Goal: Task Accomplishment & Management: Manage account settings

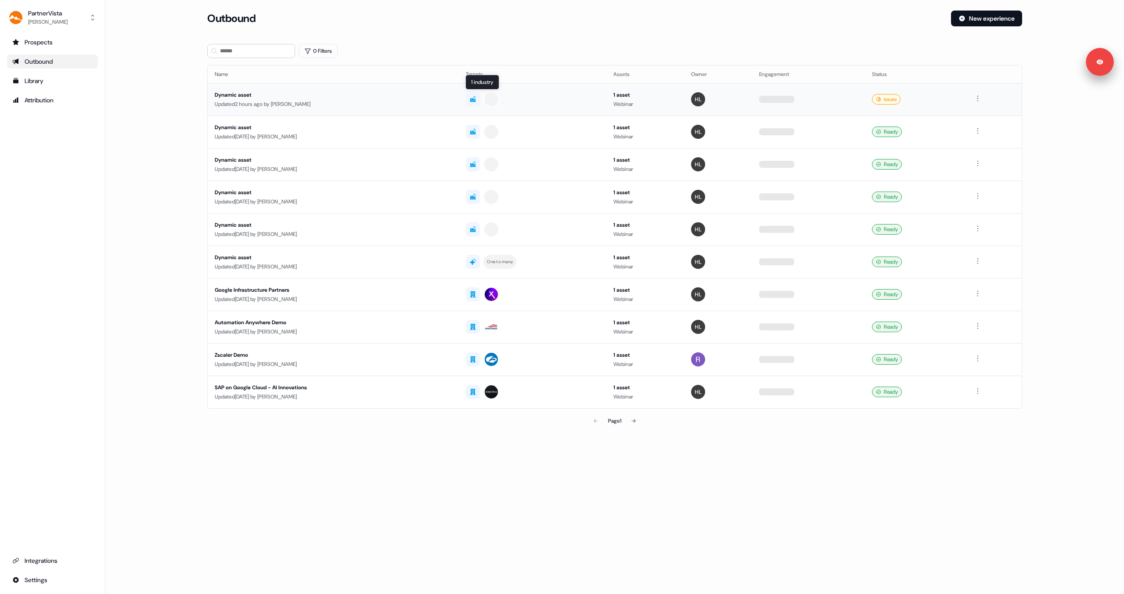
click at [542, 103] on div at bounding box center [533, 99] width 134 height 16
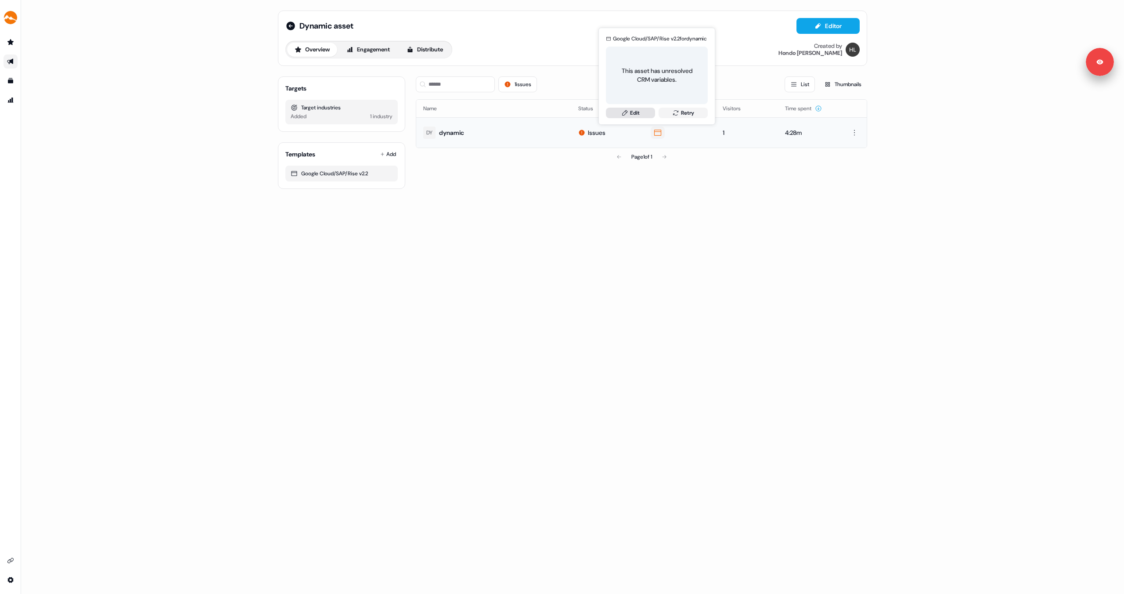
click at [647, 111] on link "Edit" at bounding box center [630, 113] width 49 height 11
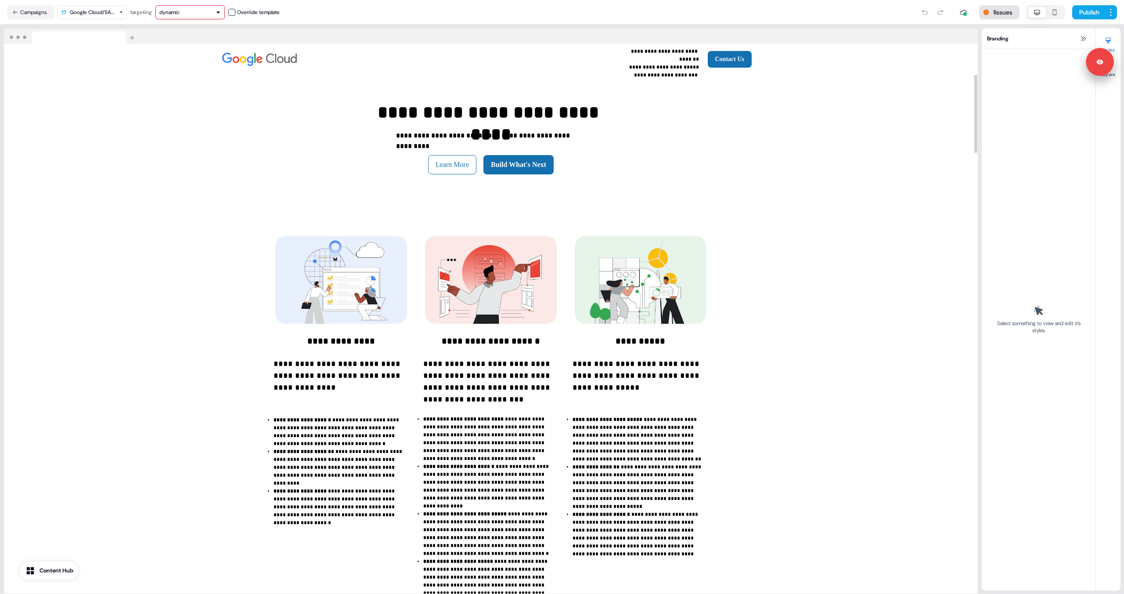
click at [1001, 9] on button "1 issues" at bounding box center [999, 12] width 40 height 14
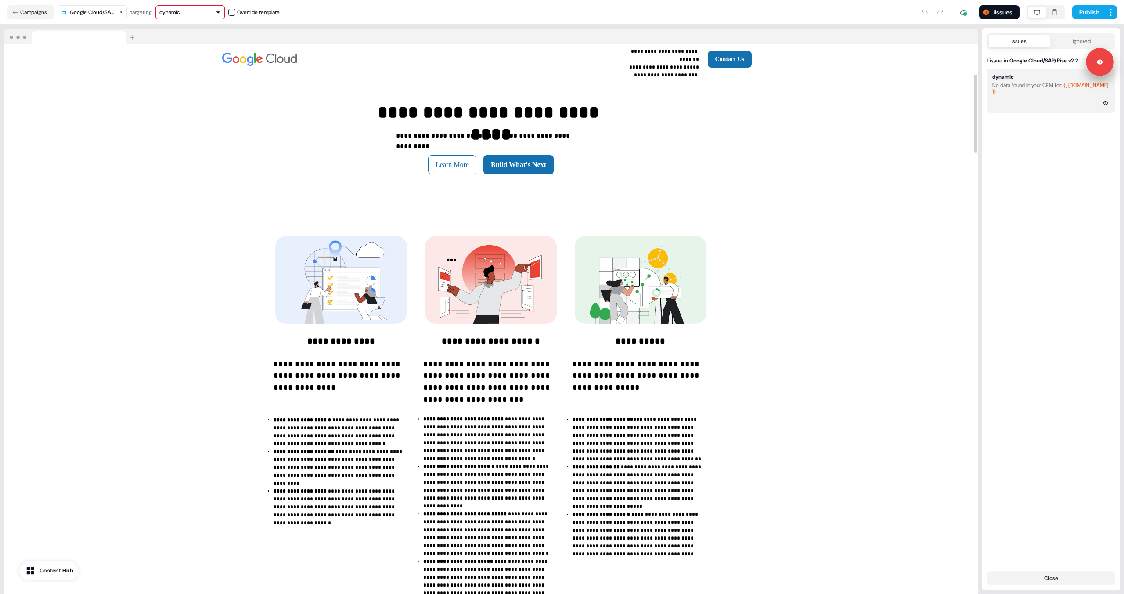
click at [96, 12] on html "**********" at bounding box center [562, 297] width 1124 height 594
click at [207, 11] on html "**********" at bounding box center [562, 297] width 1124 height 594
click at [207, 11] on div "dynamic" at bounding box center [189, 12] width 61 height 9
click at [21, 11] on button "Campaigns" at bounding box center [30, 12] width 47 height 14
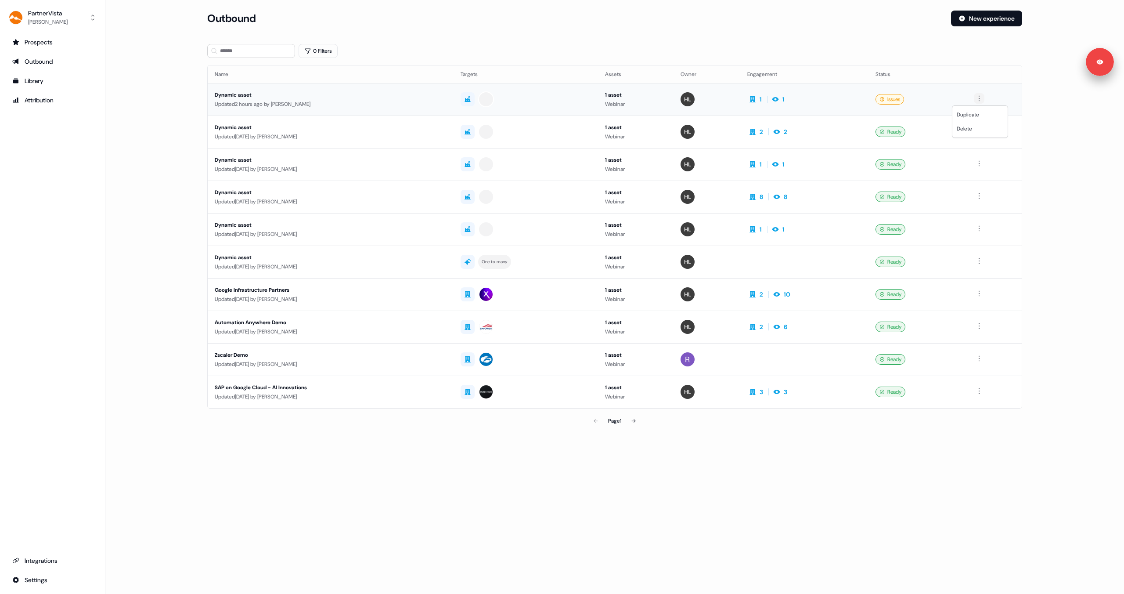
click at [984, 99] on html "For the best experience switch devices to a bigger screen. Go to Userled.io Par…" at bounding box center [562, 297] width 1124 height 594
click at [919, 94] on html "For the best experience switch devices to a bigger screen. Go to Userled.io Par…" at bounding box center [562, 297] width 1124 height 594
click at [898, 94] on div "Issues" at bounding box center [890, 99] width 29 height 11
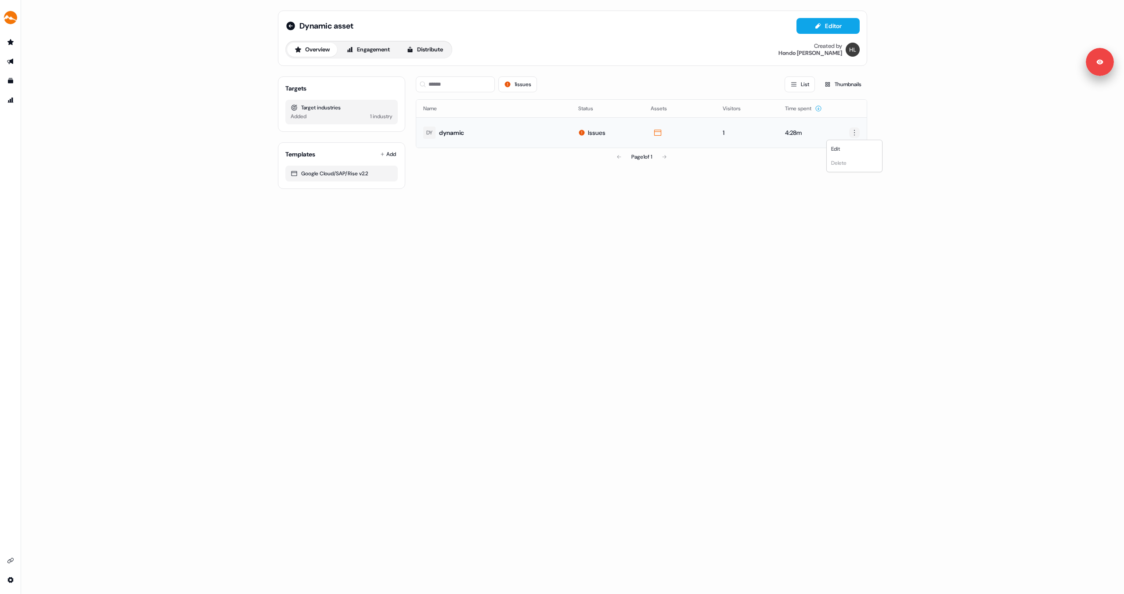
click at [853, 135] on html "For the best experience switch devices to a bigger screen. Go to Userled.io Dyn…" at bounding box center [562, 297] width 1124 height 594
click at [355, 99] on html "For the best experience switch devices to a bigger screen. Go to Userled.io Dyn…" at bounding box center [562, 297] width 1124 height 594
click at [376, 117] on div "1 industry" at bounding box center [381, 116] width 22 height 9
click at [331, 108] on div "Target industries" at bounding box center [342, 107] width 102 height 9
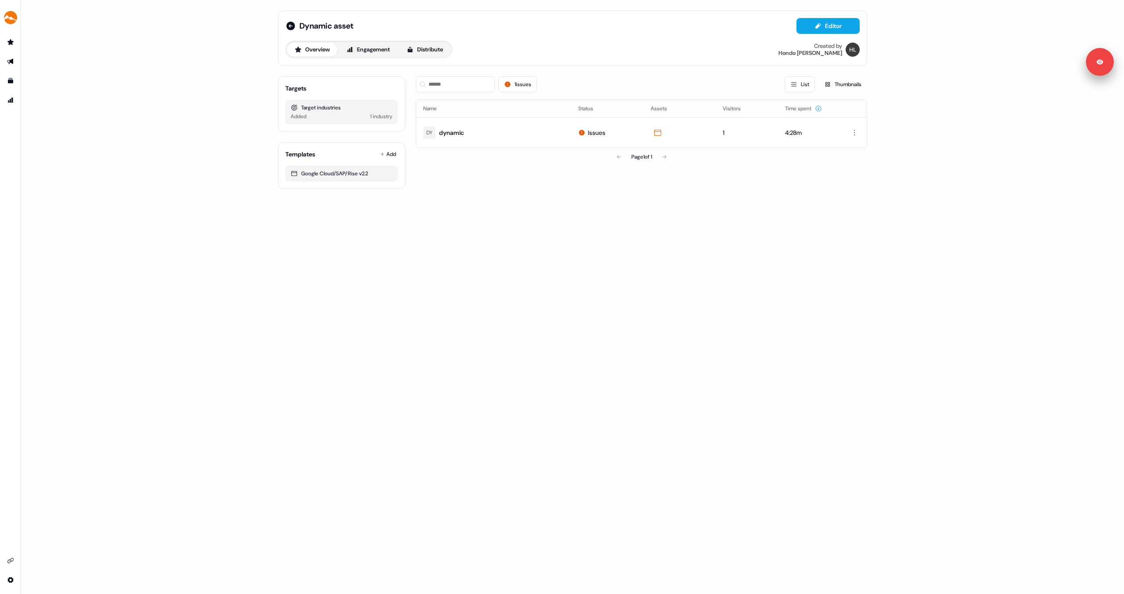
click at [334, 116] on div "Added 1 industry" at bounding box center [342, 116] width 102 height 9
click at [379, 114] on div "1 industry" at bounding box center [381, 116] width 22 height 9
click at [832, 84] on button "Thumbnails" at bounding box center [843, 84] width 49 height 16
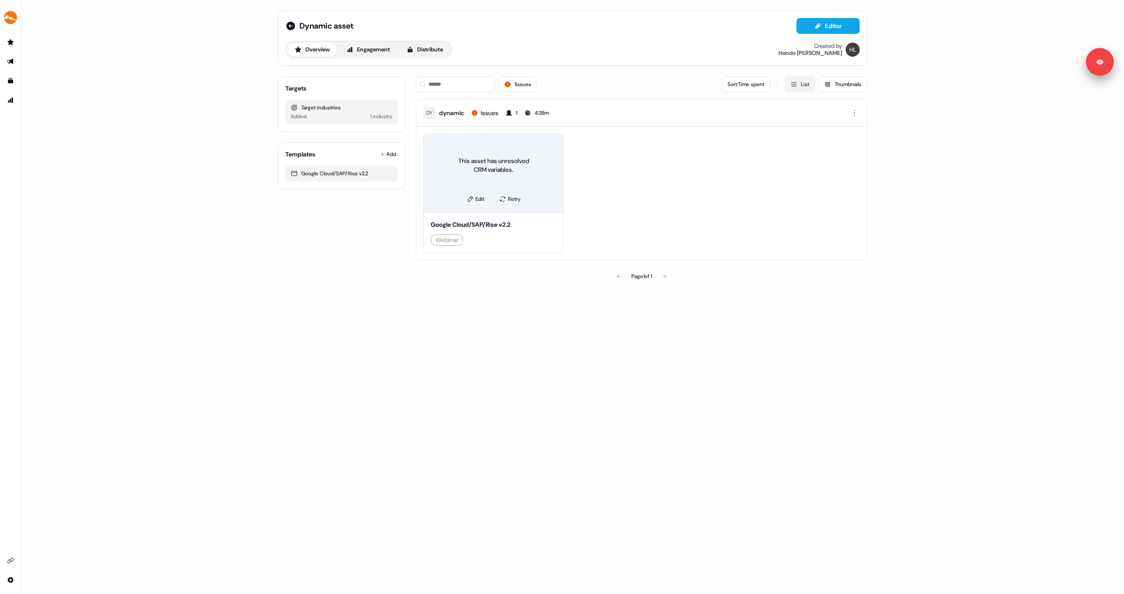
click at [795, 87] on button "List" at bounding box center [800, 84] width 30 height 16
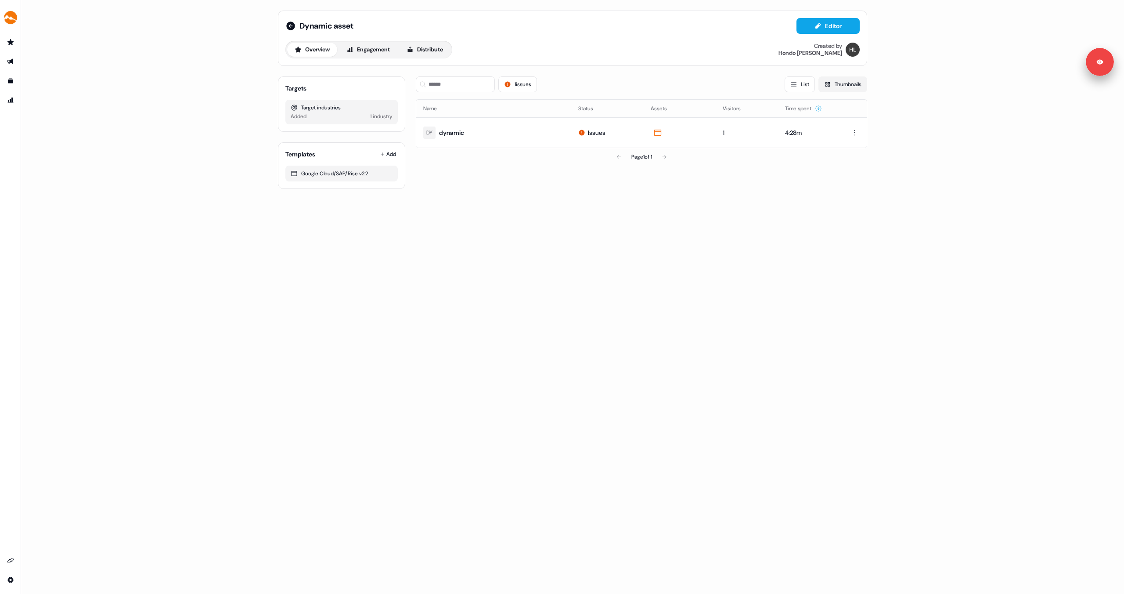
click at [848, 90] on button "Thumbnails" at bounding box center [843, 84] width 49 height 16
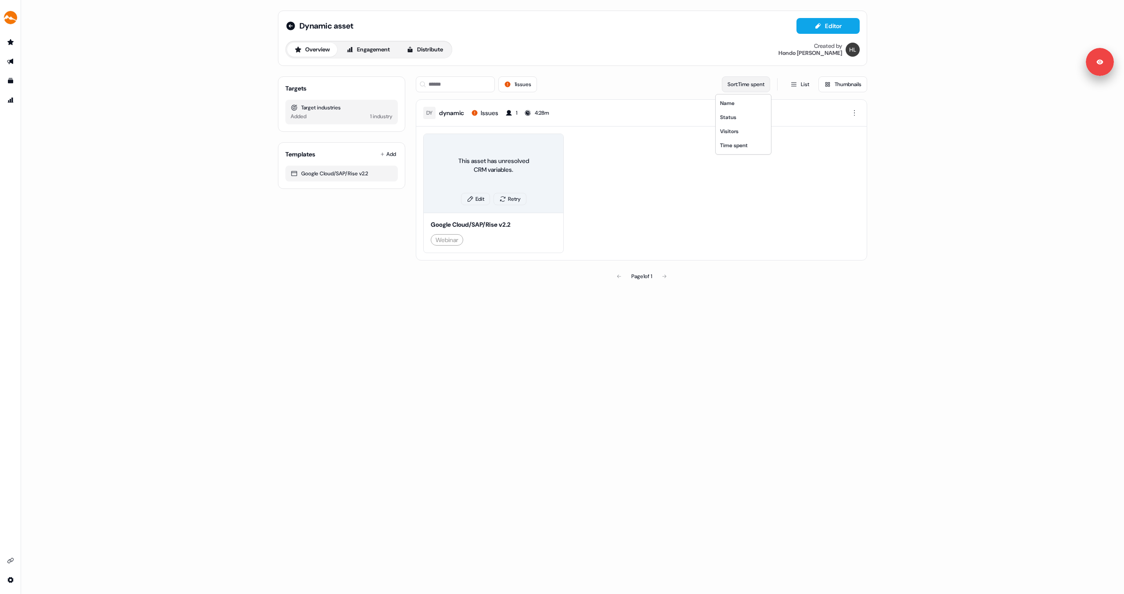
click at [759, 84] on html "For the best experience switch devices to a bigger screen. Go to Userled.io Dyn…" at bounding box center [562, 297] width 1124 height 594
click at [743, 114] on div "Status" at bounding box center [744, 117] width 52 height 14
click at [807, 88] on button "List" at bounding box center [800, 84] width 30 height 16
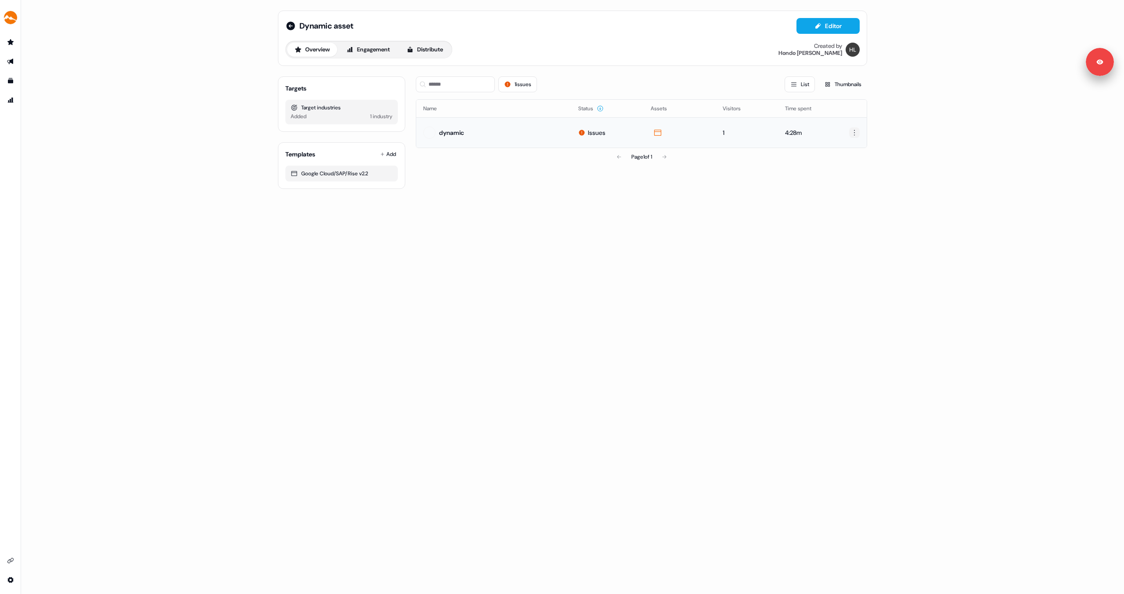
click at [855, 131] on html "For the best experience switch devices to a bigger screen. Go to Userled.io Dyn…" at bounding box center [562, 297] width 1124 height 594
click at [843, 144] on div "Edit" at bounding box center [855, 149] width 52 height 14
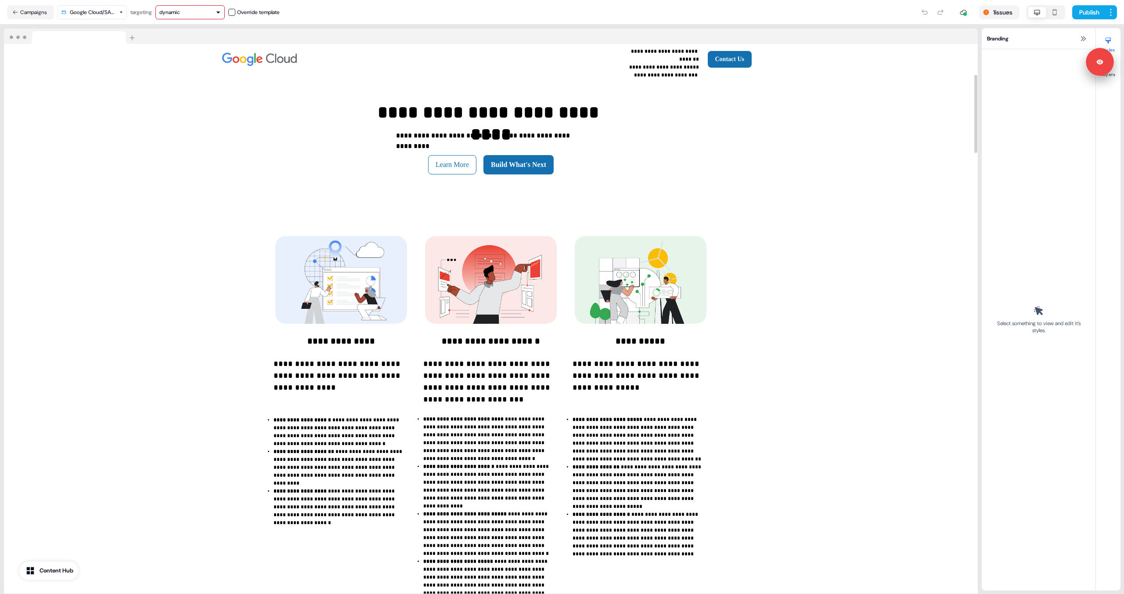
click at [220, 17] on button "dynamic" at bounding box center [189, 12] width 69 height 14
click at [198, 47] on div "dynamic" at bounding box center [192, 46] width 58 height 9
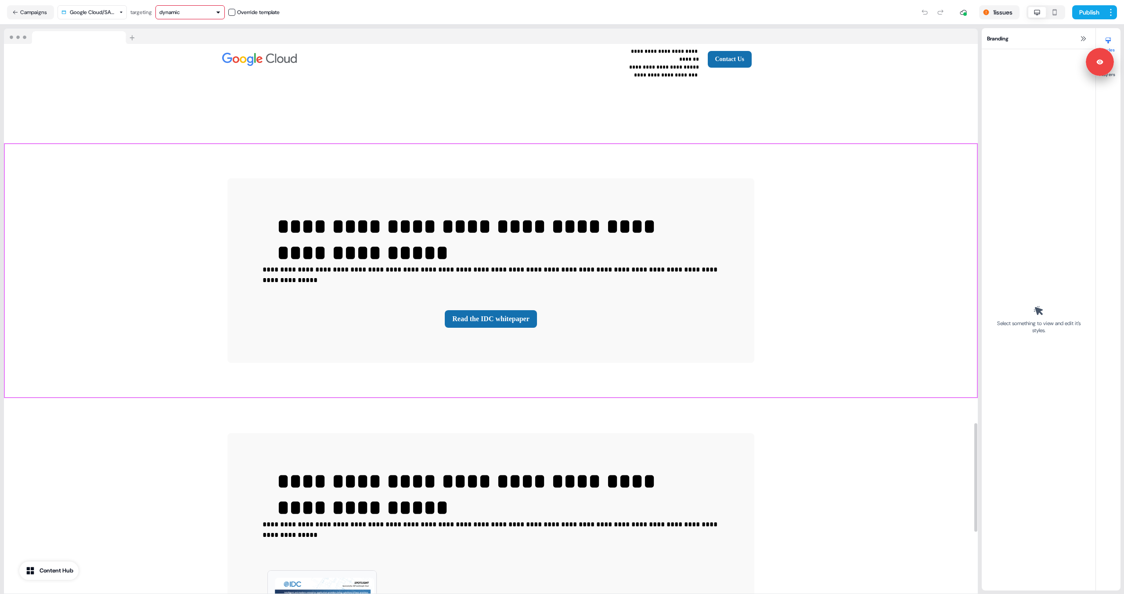
scroll to position [1910, 0]
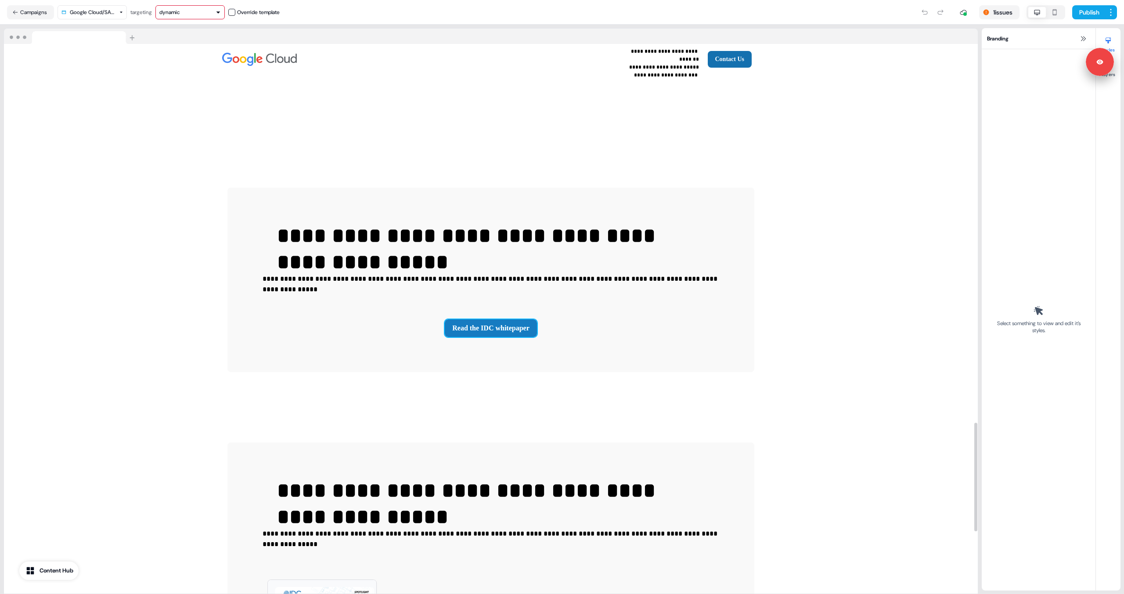
click at [472, 319] on button "Read the IDC whitepaper" at bounding box center [491, 328] width 92 height 18
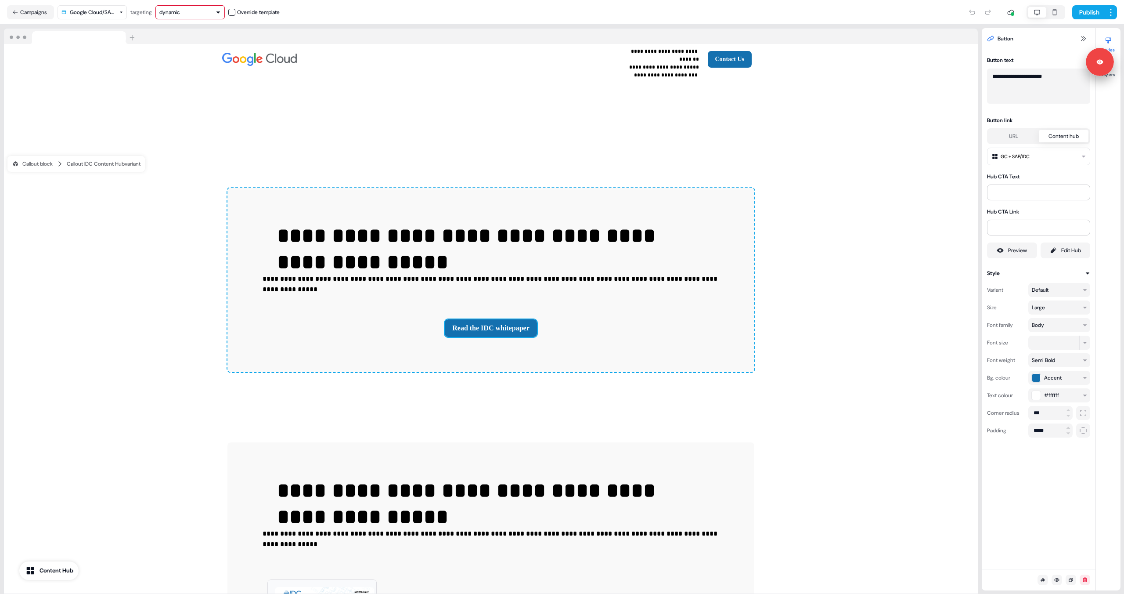
click at [1026, 136] on button "URL" at bounding box center [1014, 136] width 50 height 12
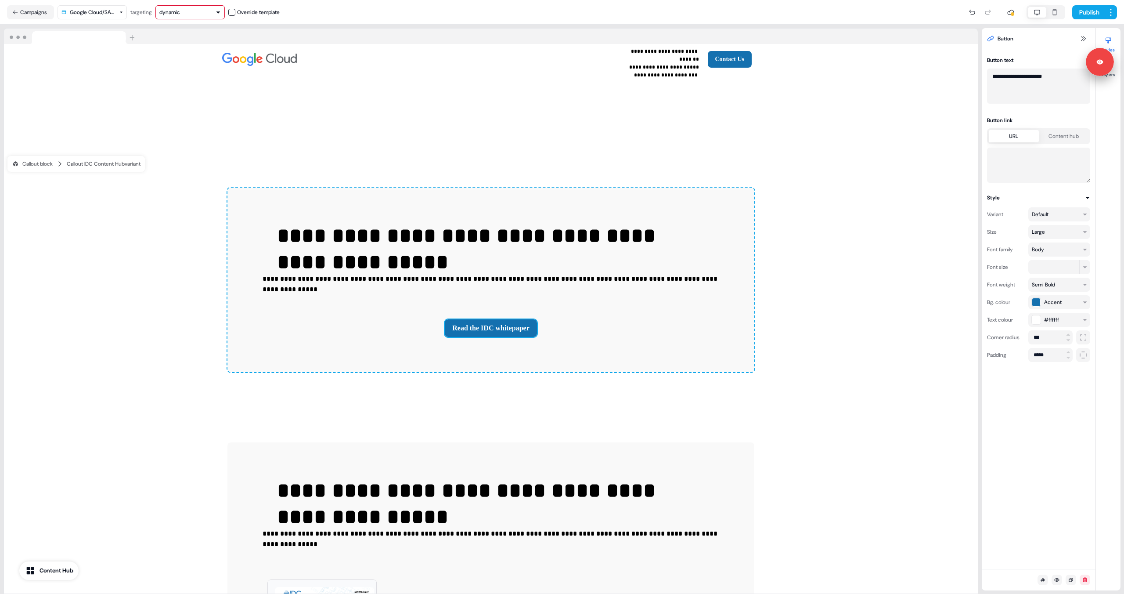
click at [1064, 136] on button "Content hub" at bounding box center [1064, 136] width 50 height 12
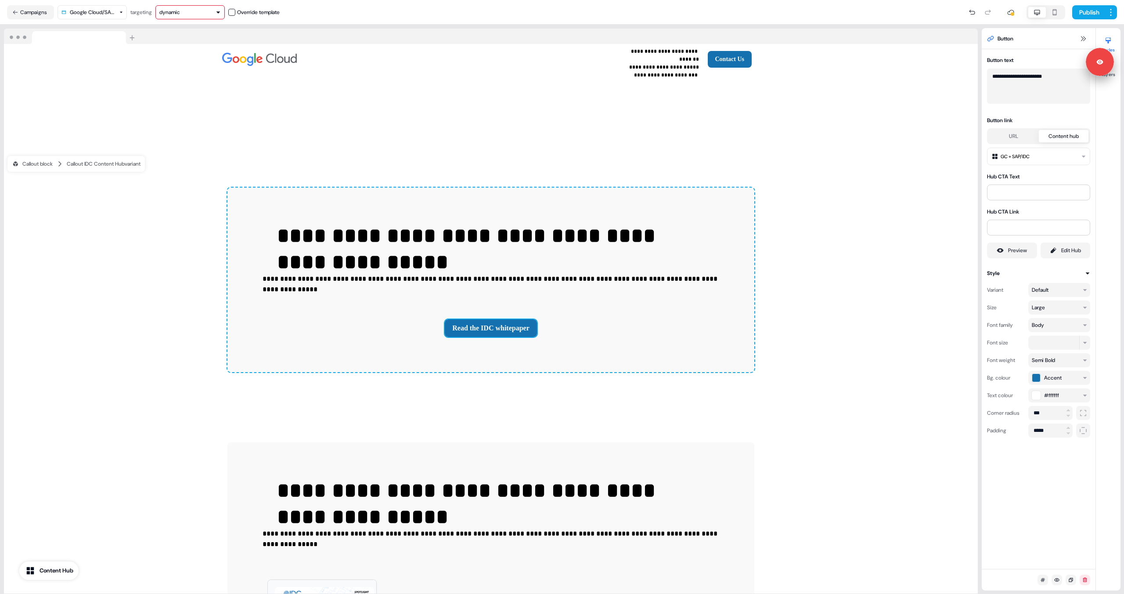
click at [1049, 157] on html "**********" at bounding box center [562, 297] width 1124 height 594
click at [1041, 193] on input at bounding box center [1038, 192] width 103 height 16
click at [1038, 208] on div "Hub CTA Link" at bounding box center [1038, 211] width 103 height 9
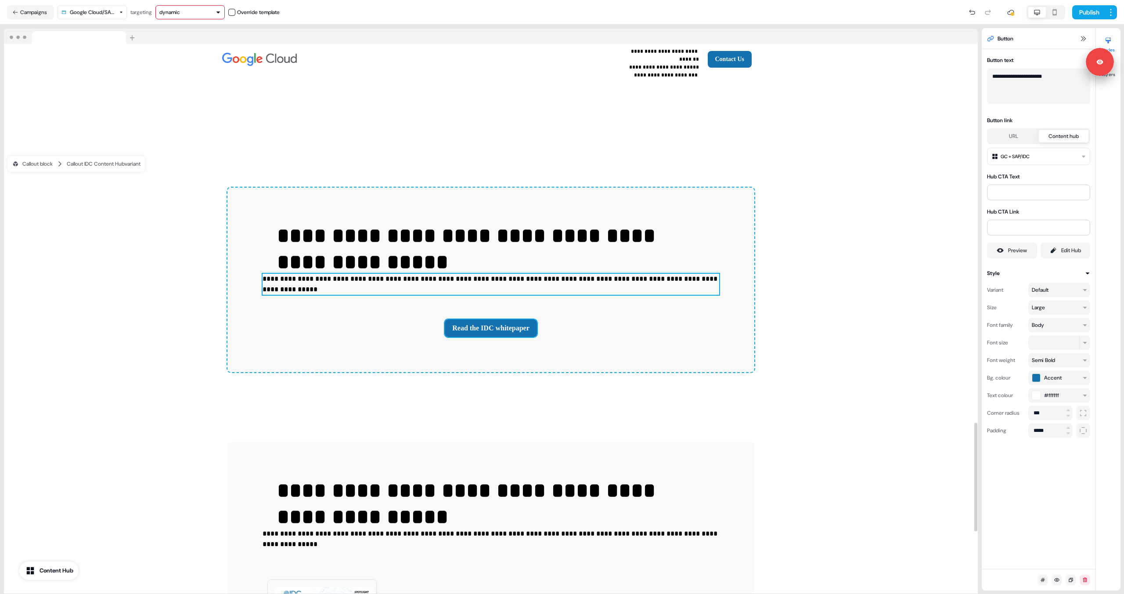
click at [535, 274] on p "**********" at bounding box center [491, 284] width 457 height 21
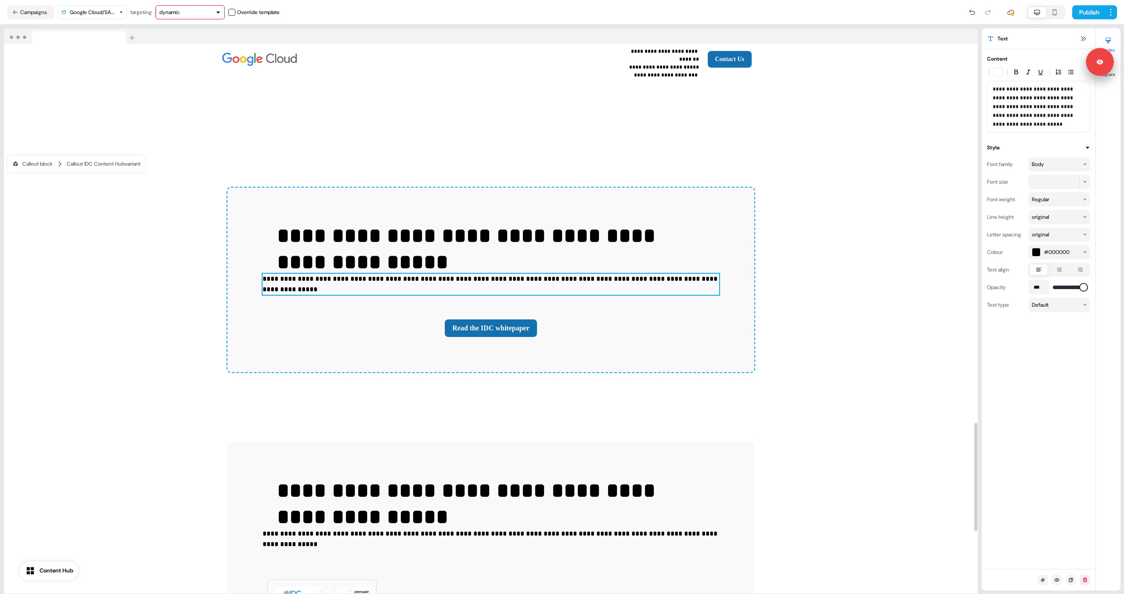
click at [541, 236] on div "**********" at bounding box center [491, 280] width 527 height 184
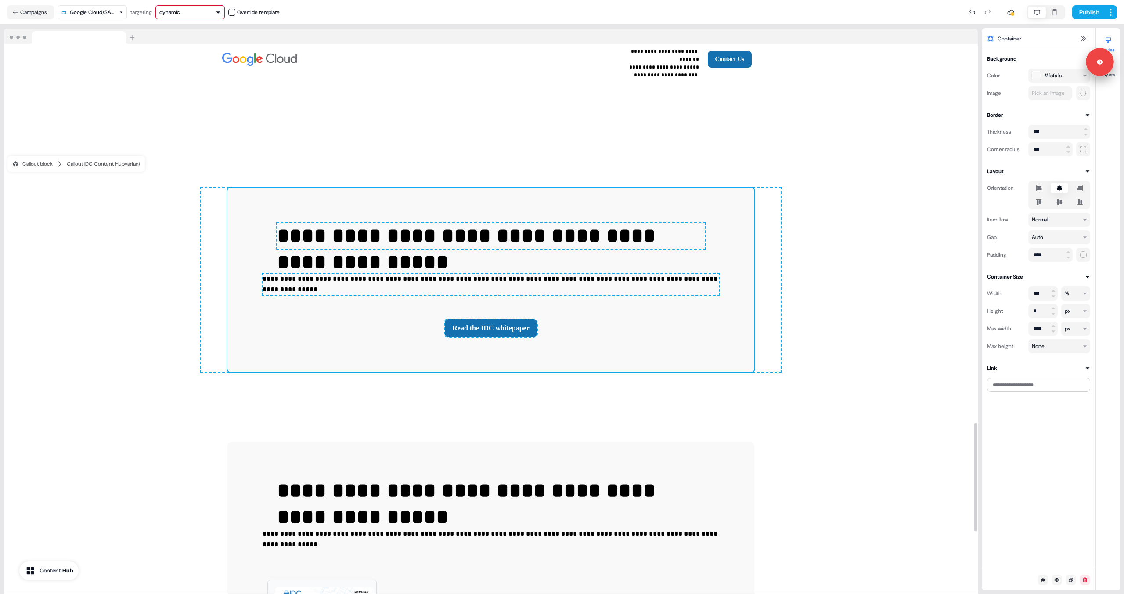
click at [727, 239] on div "**********" at bounding box center [491, 280] width 527 height 184
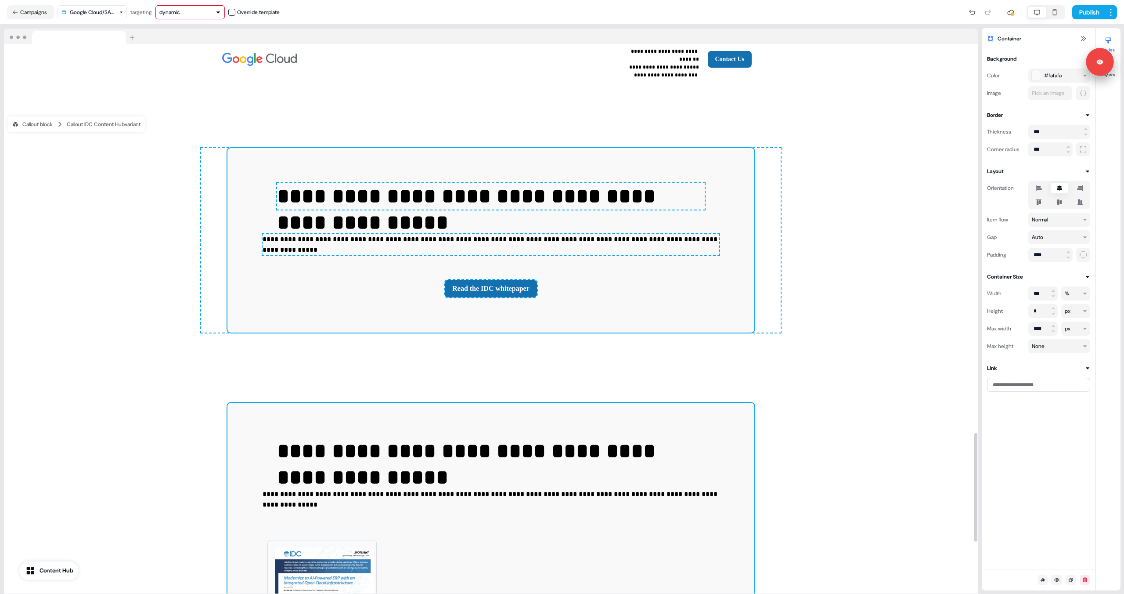
scroll to position [1962, 0]
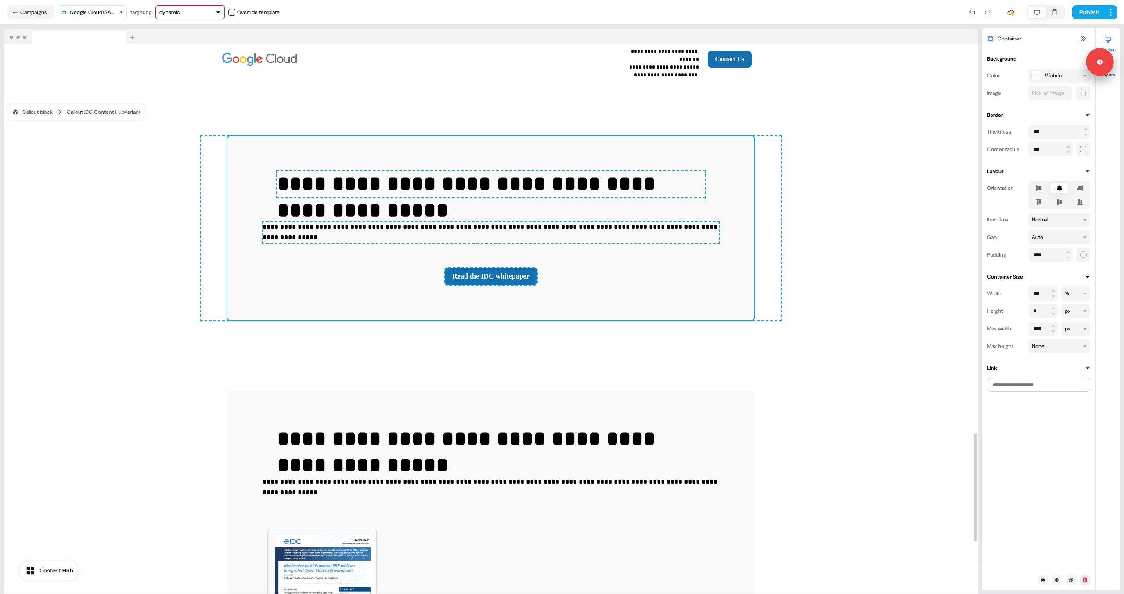
click at [762, 286] on div "**********" at bounding box center [491, 228] width 580 height 184
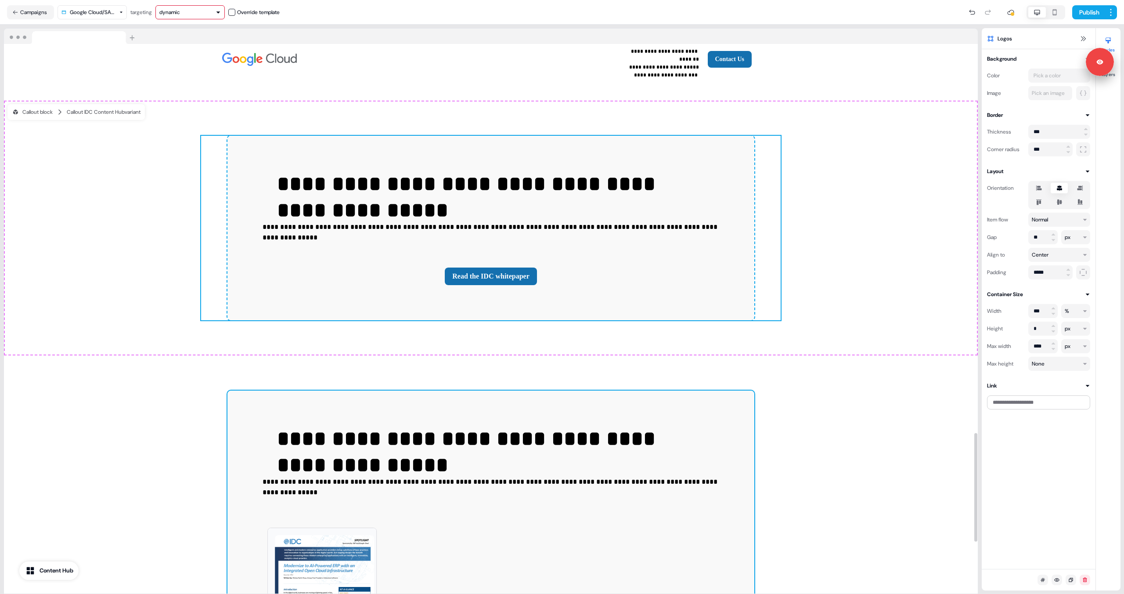
click at [737, 390] on div "**********" at bounding box center [491, 525] width 527 height 271
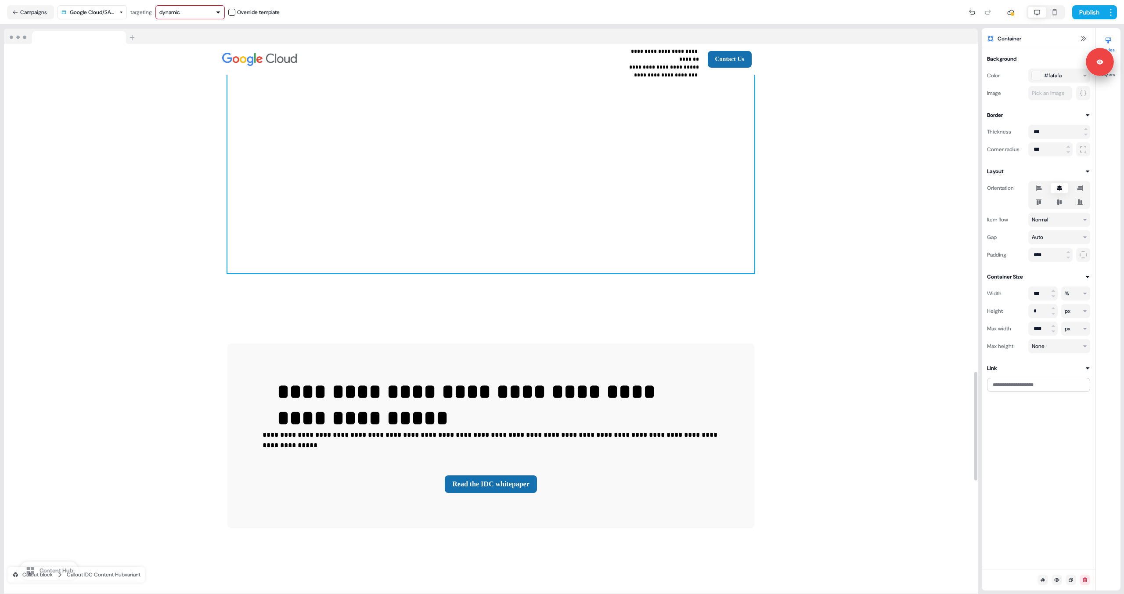
scroll to position [1783, 0]
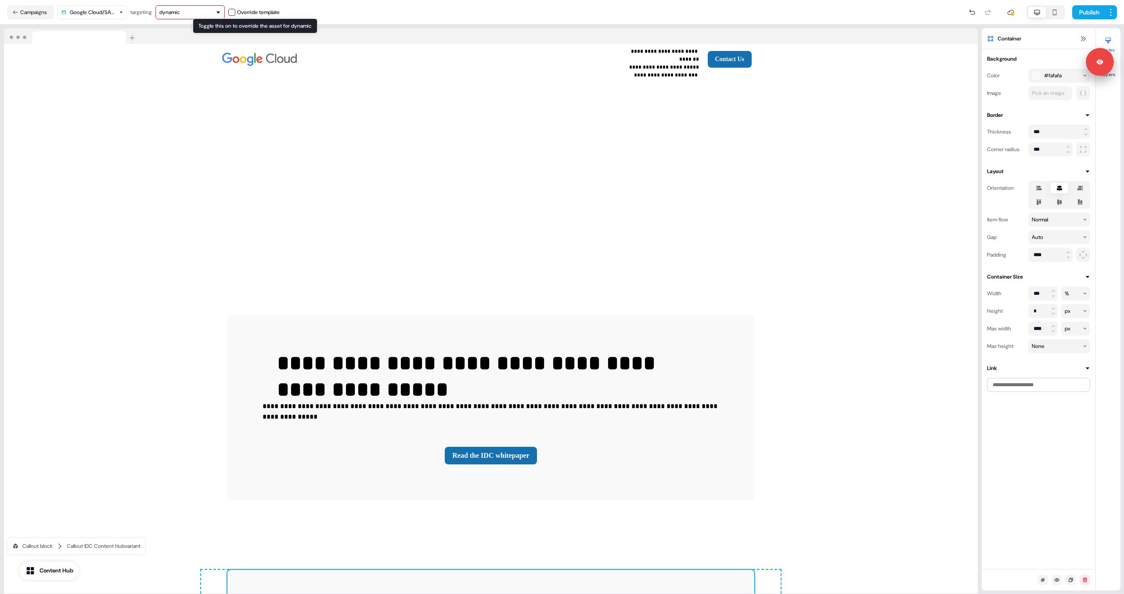
click at [205, 12] on div "dynamic" at bounding box center [189, 12] width 61 height 9
click at [113, 9] on html "**********" at bounding box center [562, 297] width 1124 height 594
click at [177, 20] on nav "Campaigns Google Cloud/SAP/Rise v2.2 targeting dynamic Override template Publish" at bounding box center [562, 12] width 1124 height 25
click at [181, 17] on button "dynamic" at bounding box center [189, 12] width 69 height 14
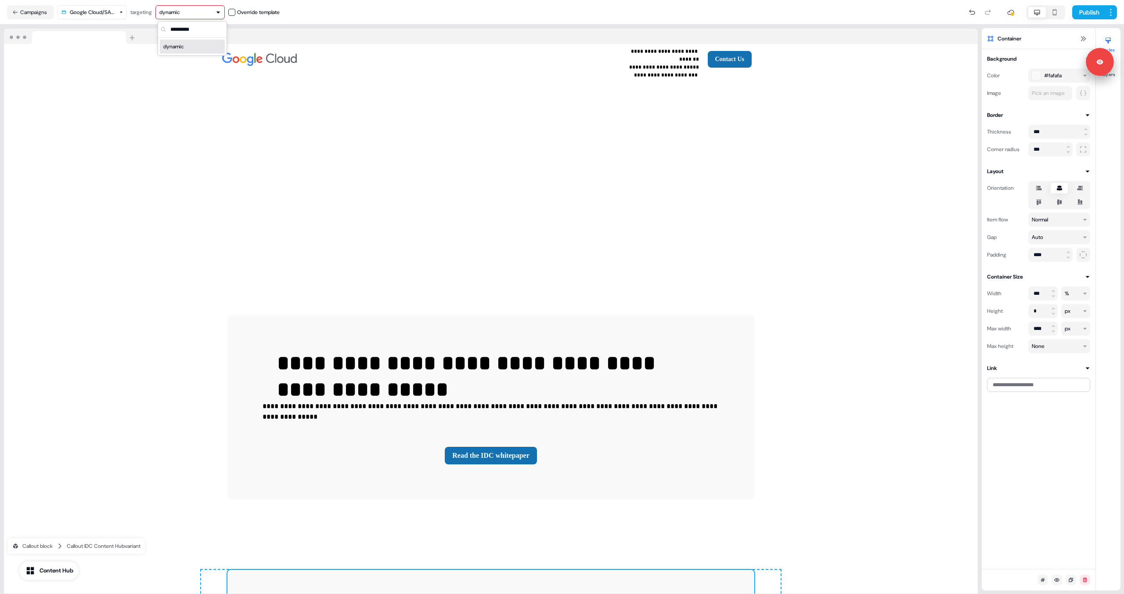
click at [180, 47] on div "dynamic" at bounding box center [173, 46] width 21 height 9
click at [1090, 14] on button "Publish" at bounding box center [1089, 12] width 33 height 14
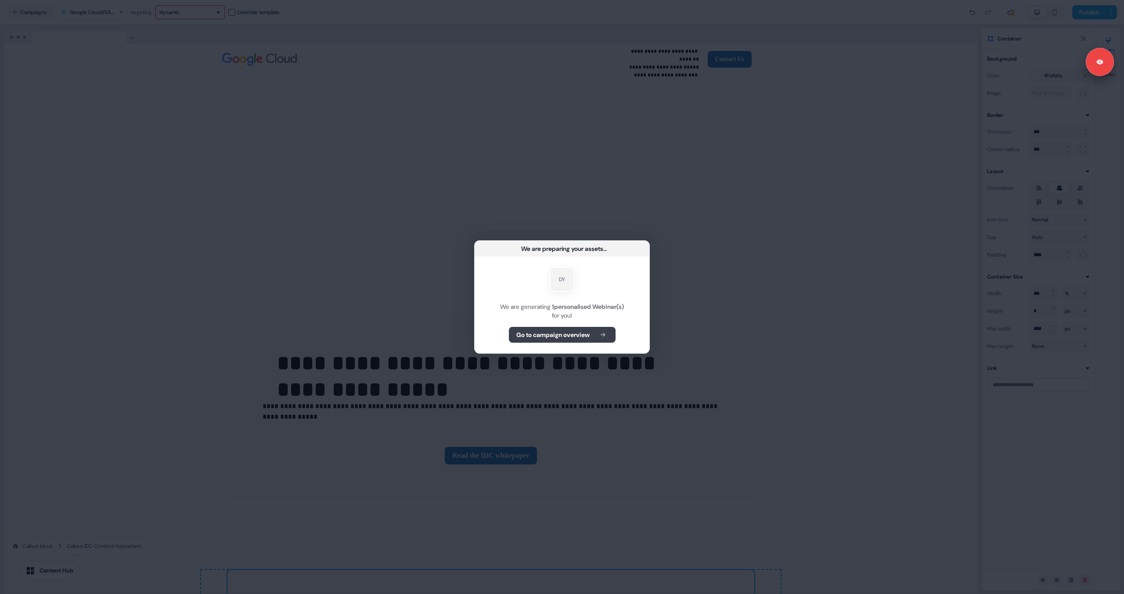
click at [575, 329] on button "Go to campaign overview" at bounding box center [562, 335] width 107 height 16
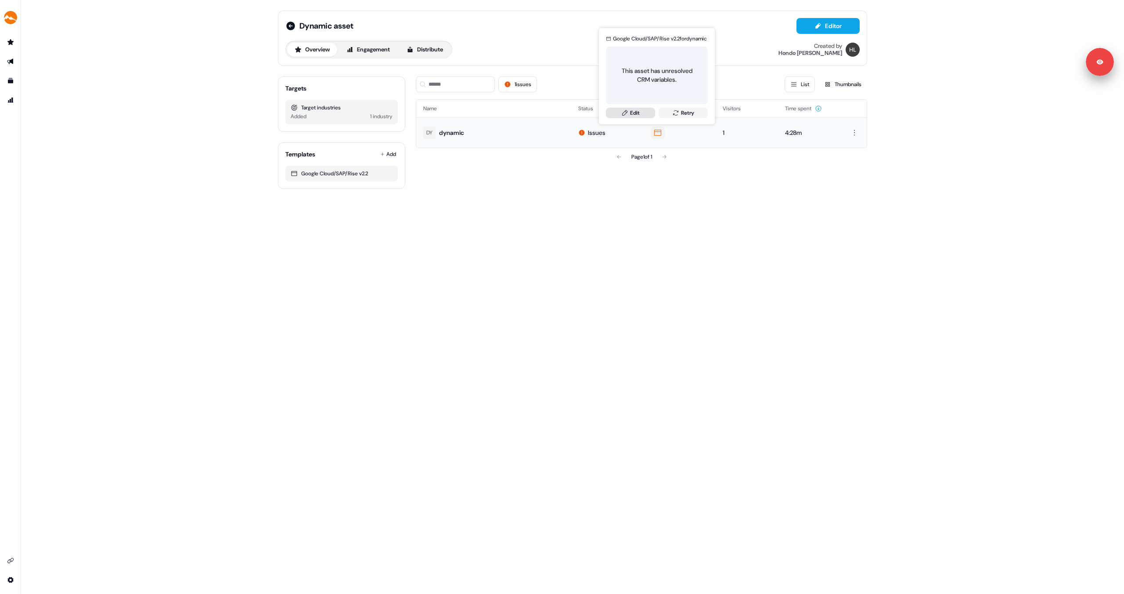
click at [647, 116] on link "Edit" at bounding box center [630, 113] width 49 height 11
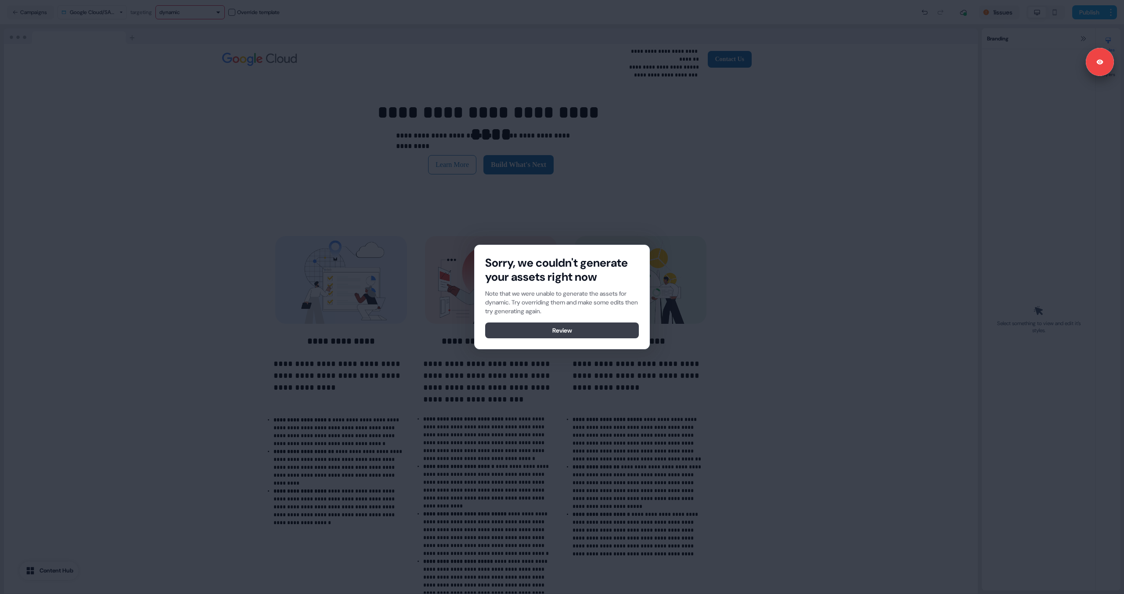
click at [586, 328] on button "Review" at bounding box center [562, 330] width 154 height 16
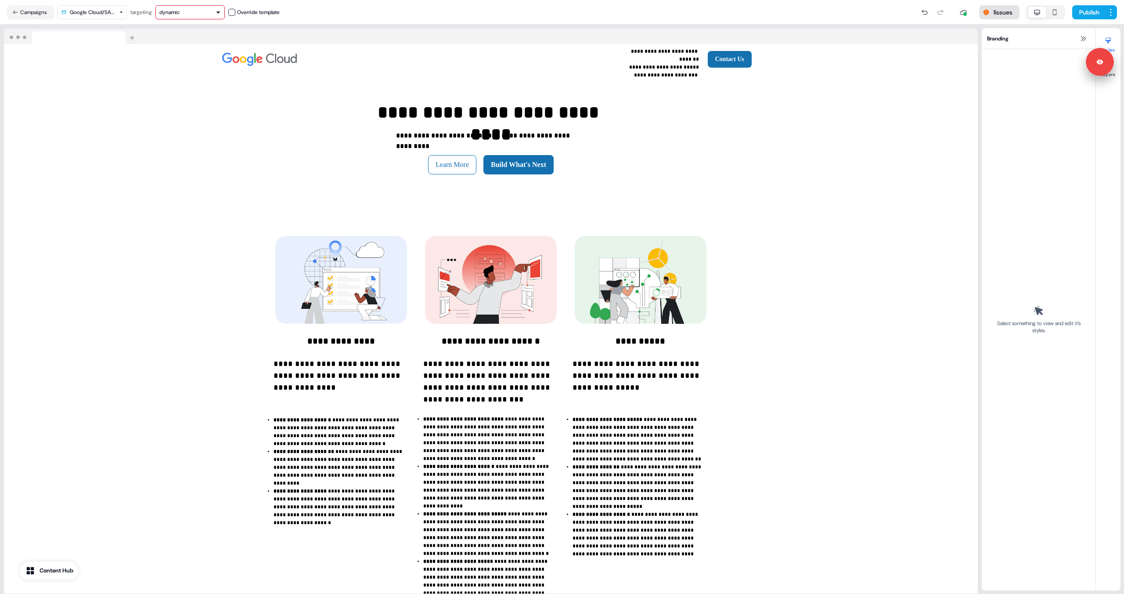
click at [1004, 11] on button "1 issues" at bounding box center [999, 12] width 40 height 14
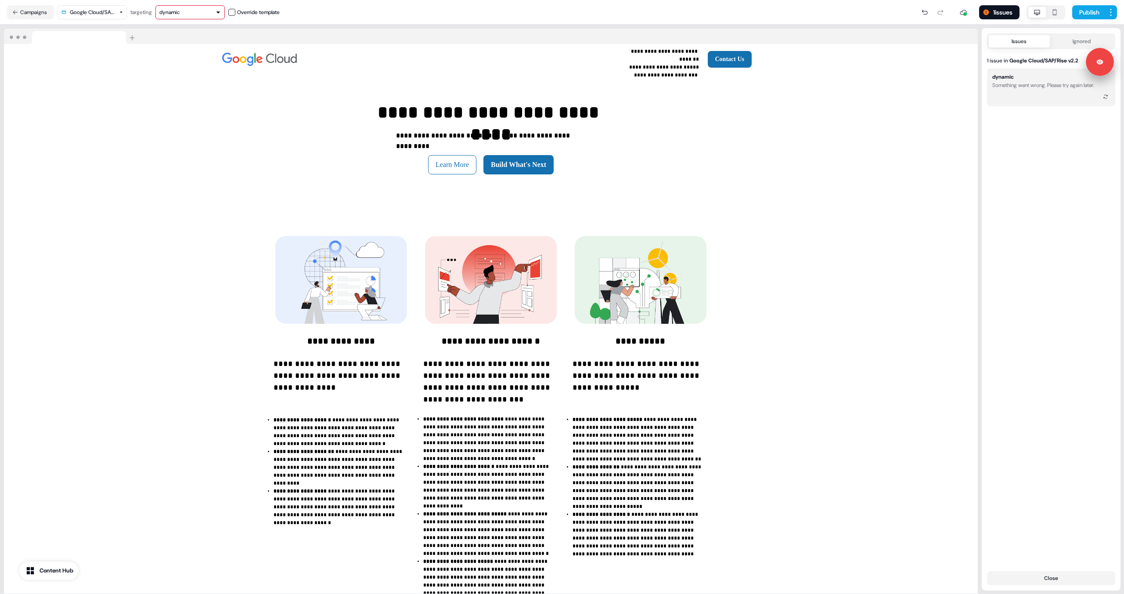
click at [1033, 94] on div at bounding box center [1052, 96] width 118 height 9
click at [190, 16] on div "dynamic" at bounding box center [189, 12] width 61 height 9
click at [187, 48] on div "dynamic" at bounding box center [192, 46] width 58 height 9
click at [1003, 7] on button "1 issues" at bounding box center [999, 12] width 40 height 14
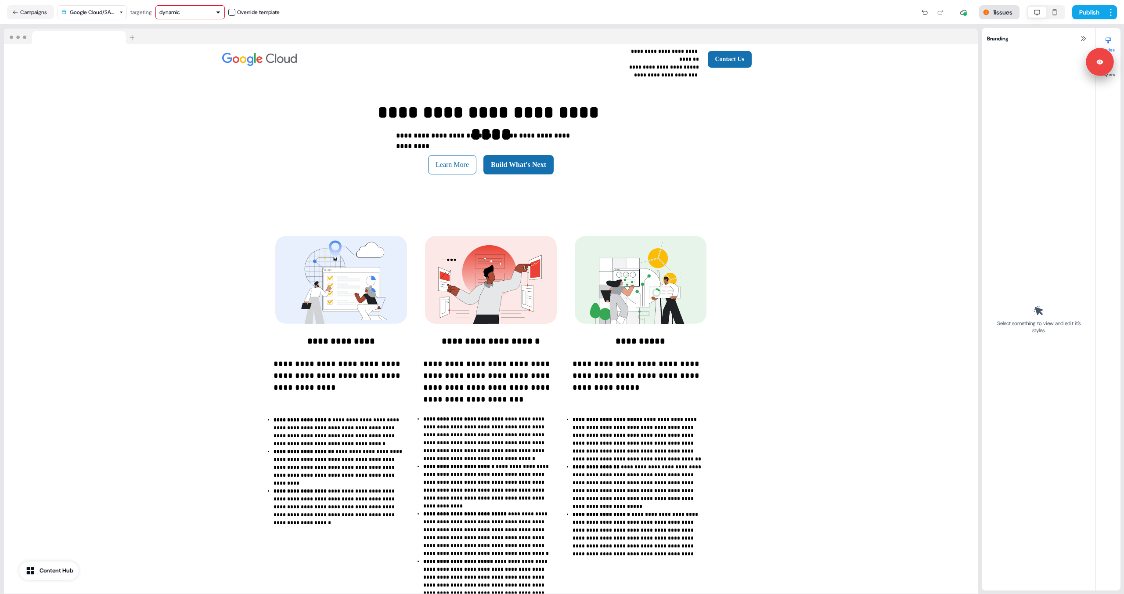
click at [1003, 7] on button "1 issues" at bounding box center [999, 12] width 40 height 14
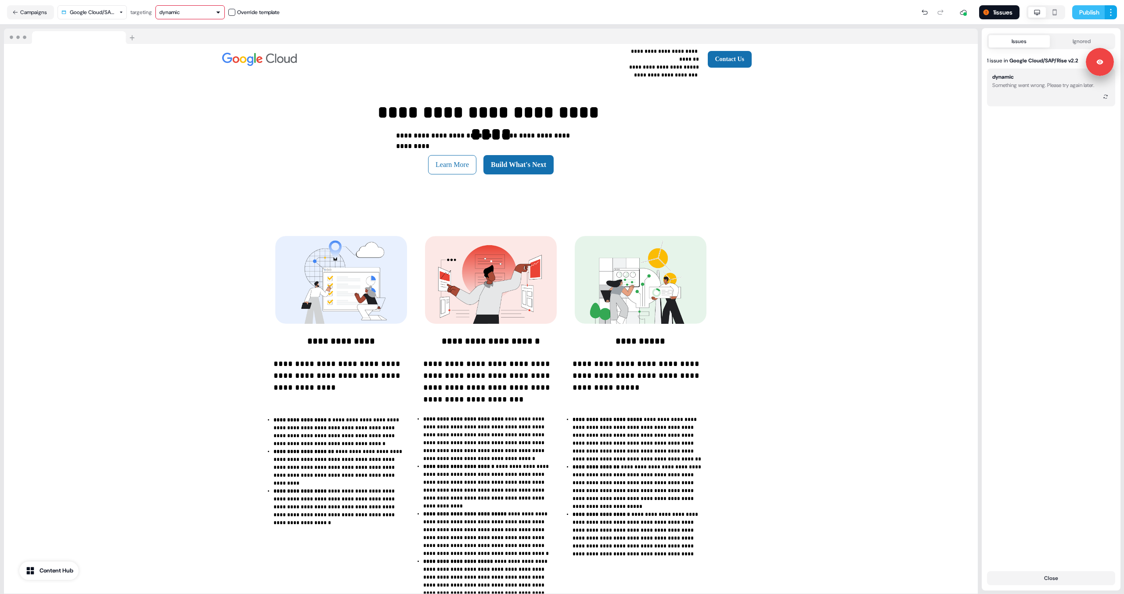
click at [1085, 17] on button "Publish" at bounding box center [1089, 12] width 33 height 14
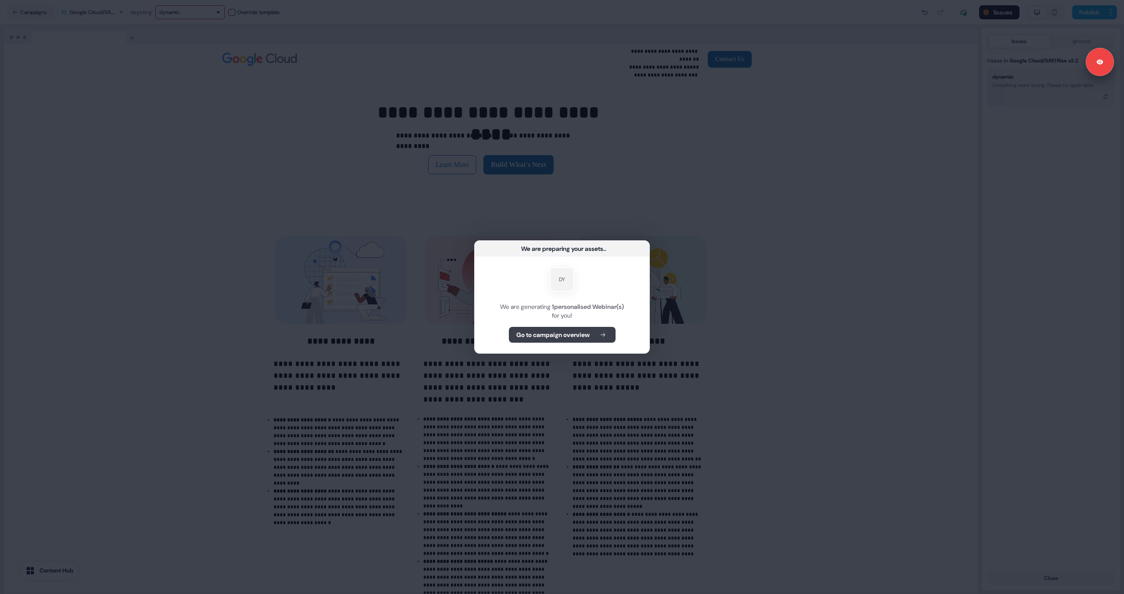
click at [582, 336] on b "Go to campaign overview" at bounding box center [553, 334] width 73 height 9
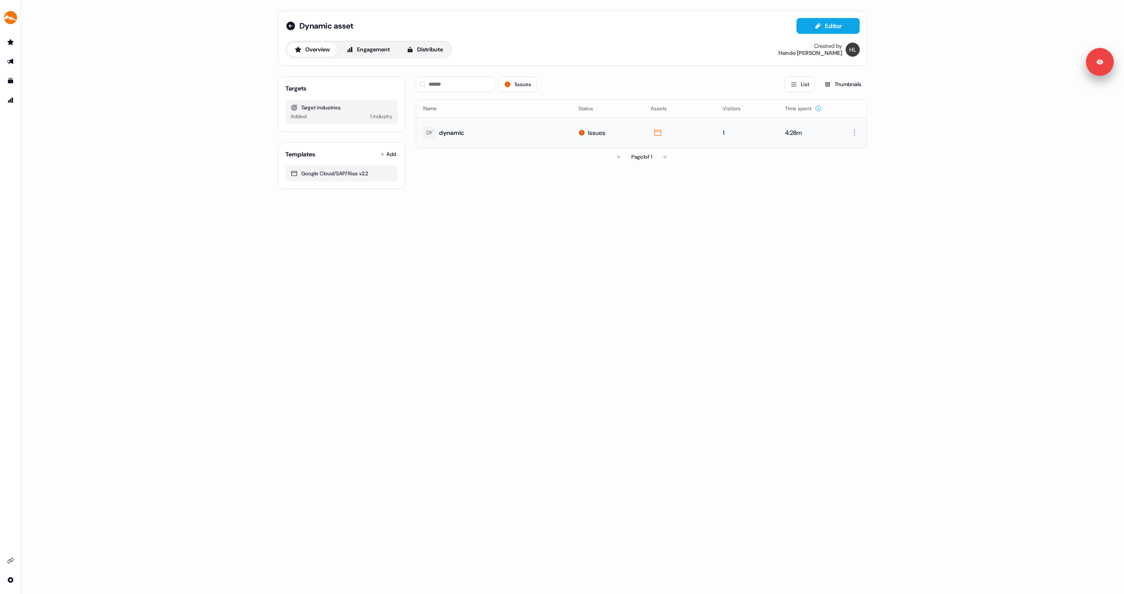
click at [588, 134] on div "Issues" at bounding box center [597, 132] width 18 height 9
click at [517, 85] on button "1 issues" at bounding box center [518, 84] width 39 height 16
click at [519, 85] on button "1 issues" at bounding box center [518, 84] width 39 height 16
click at [633, 117] on link "Edit" at bounding box center [630, 113] width 49 height 11
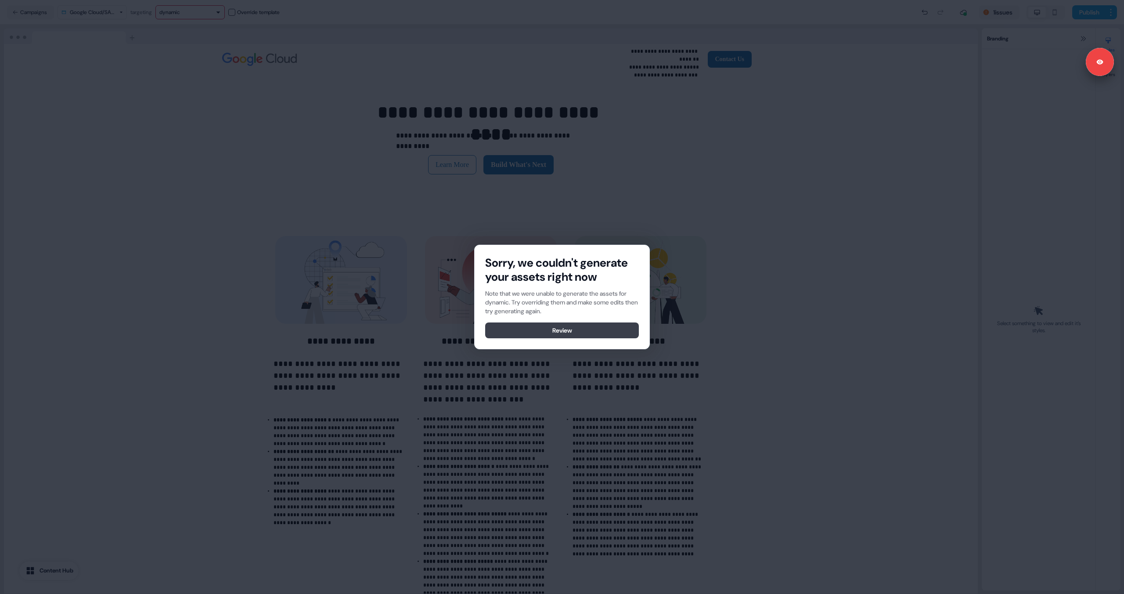
click at [564, 334] on button "Review" at bounding box center [562, 330] width 154 height 16
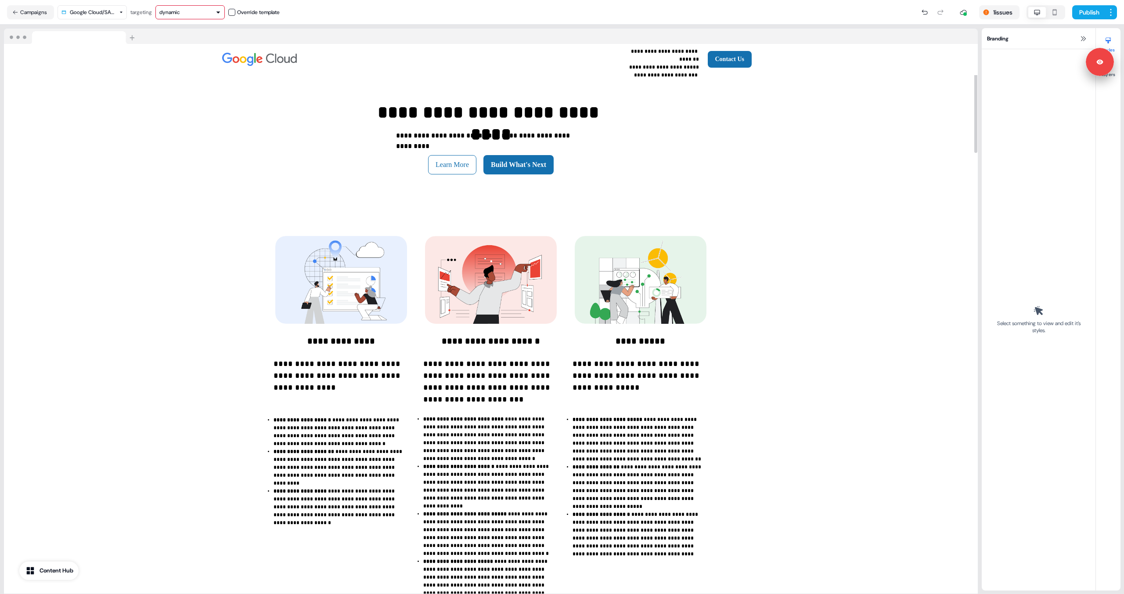
click at [212, 17] on button "dynamic" at bounding box center [189, 12] width 69 height 14
click at [189, 44] on div "dynamic" at bounding box center [192, 46] width 58 height 9
click at [991, 13] on button "1 issues" at bounding box center [999, 12] width 40 height 14
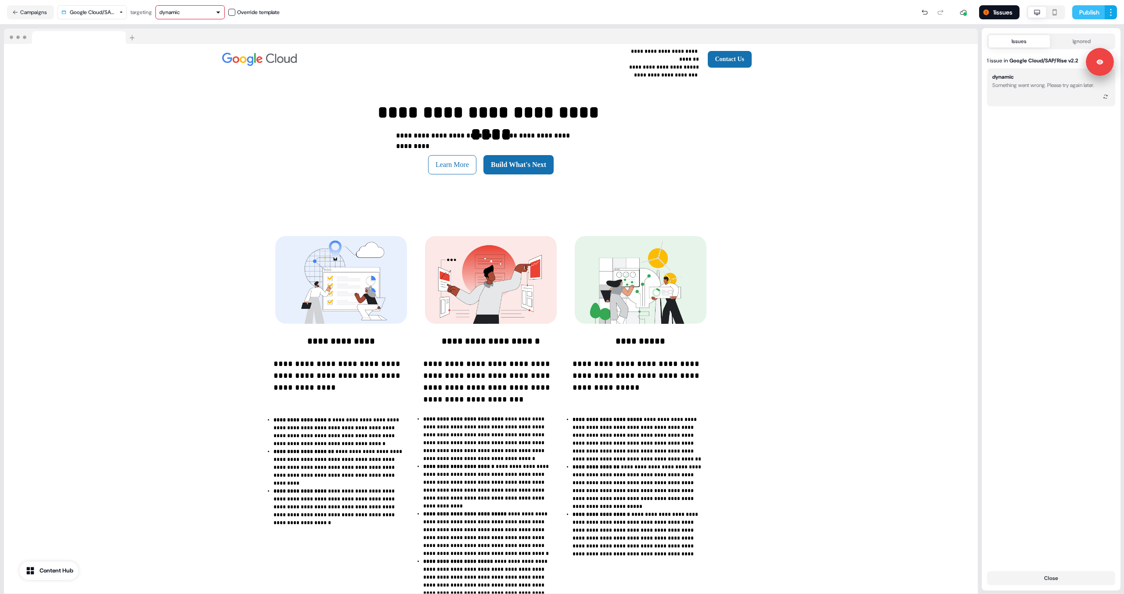
click at [1086, 17] on button "Publish" at bounding box center [1089, 12] width 33 height 14
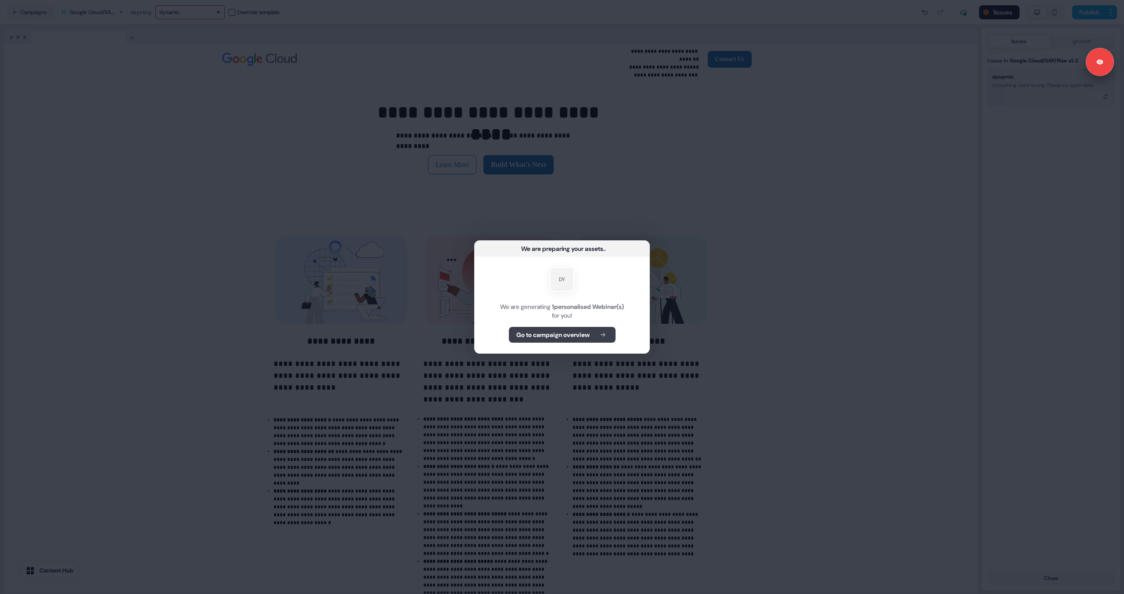
click at [549, 336] on b "Go to campaign overview" at bounding box center [553, 334] width 73 height 9
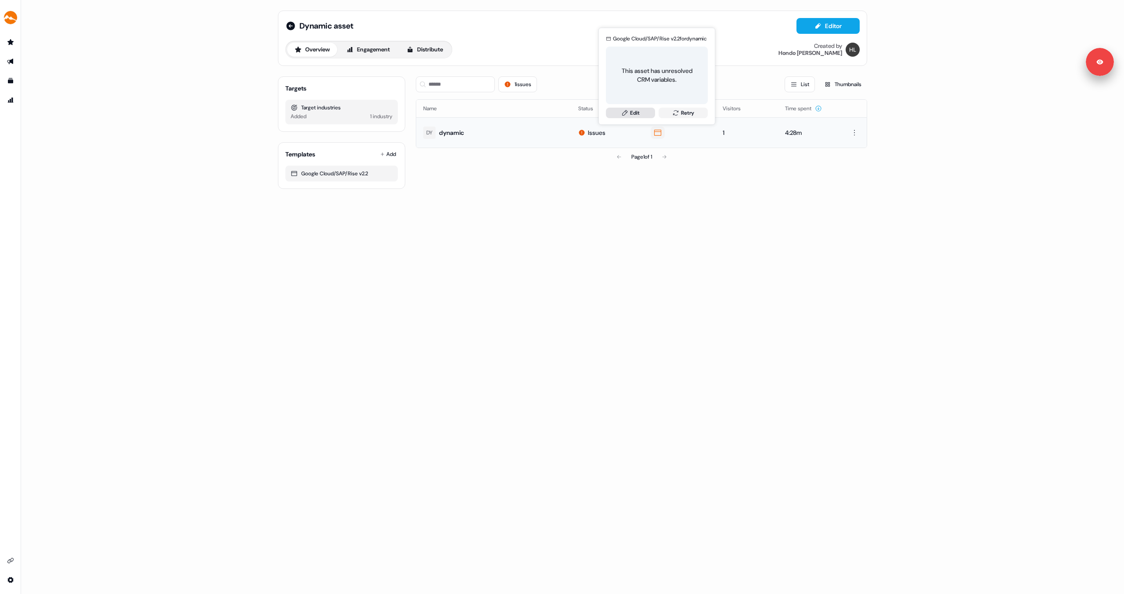
click at [631, 115] on link "Edit" at bounding box center [630, 113] width 49 height 11
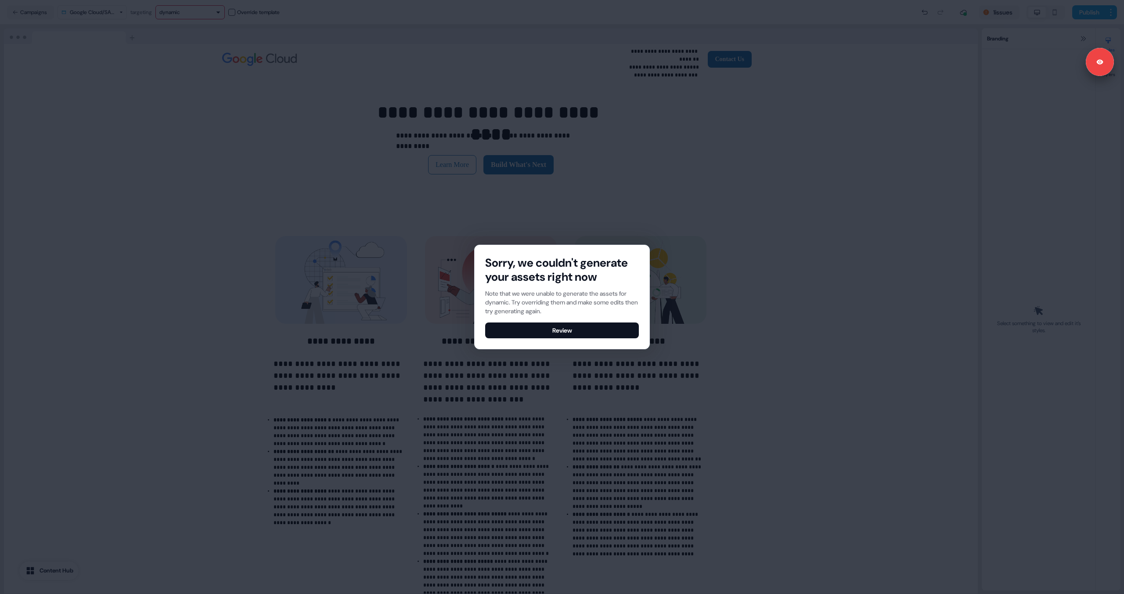
click at [548, 339] on div "Sorry, we couldn't generate your assets right now Note that we were unable to g…" at bounding box center [562, 297] width 175 height 104
click at [550, 329] on button "Review" at bounding box center [562, 330] width 154 height 16
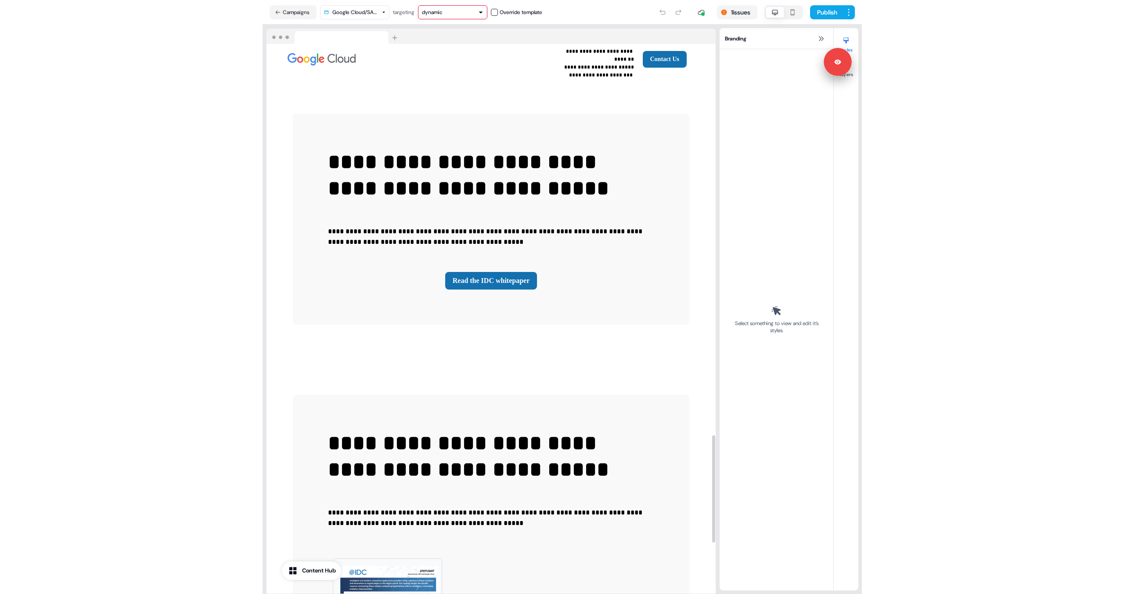
scroll to position [1973, 0]
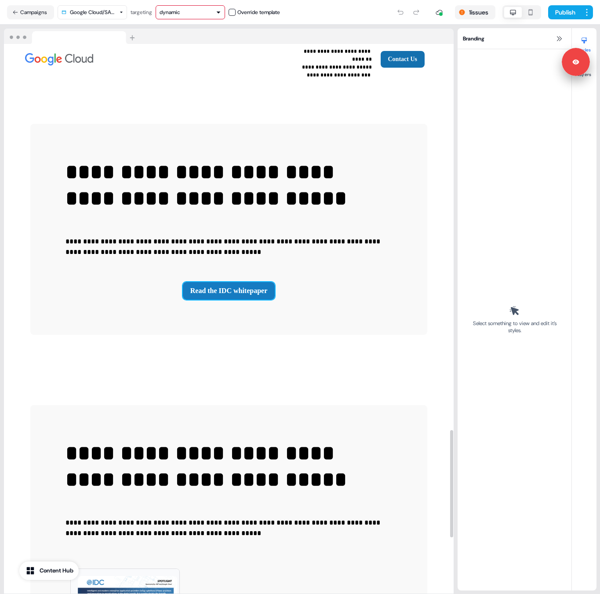
click at [234, 282] on button "Read the IDC whitepaper" at bounding box center [229, 291] width 92 height 18
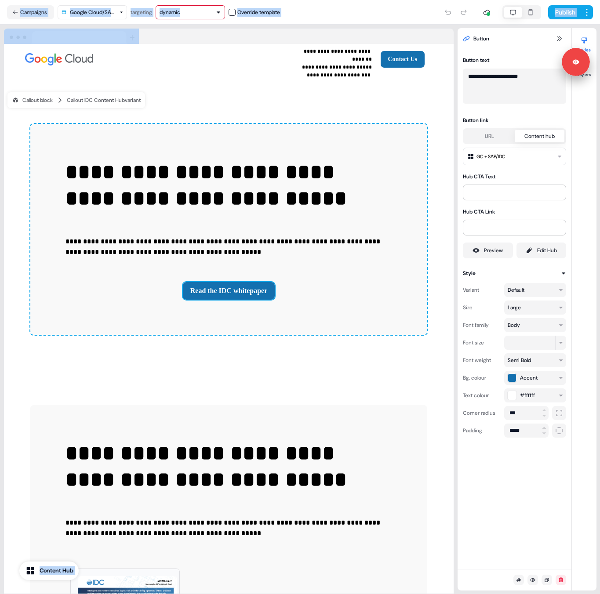
drag, startPoint x: 599, startPoint y: 82, endPoint x: 615, endPoint y: 87, distance: 17.4
click at [600, 87] on html "**********" at bounding box center [300, 297] width 600 height 594
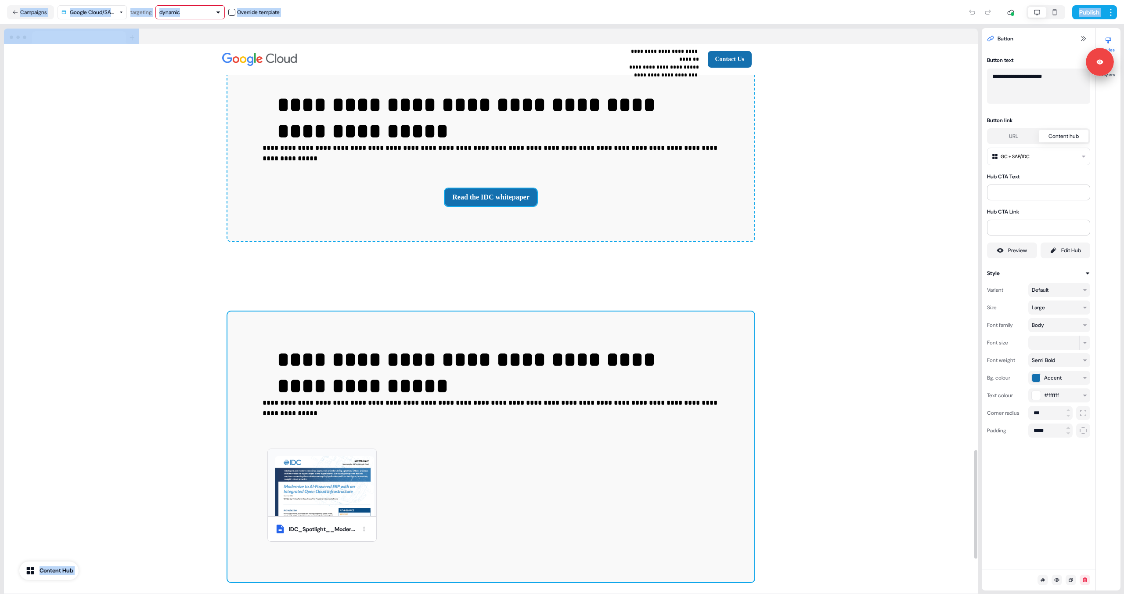
scroll to position [2052, 0]
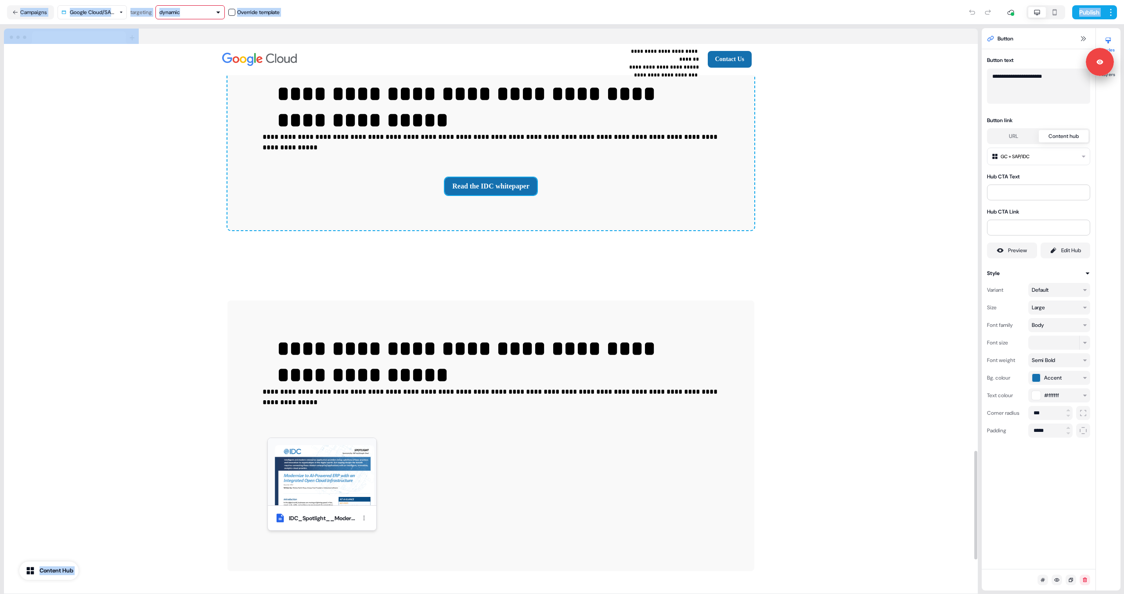
click at [351, 468] on img at bounding box center [324, 476] width 99 height 63
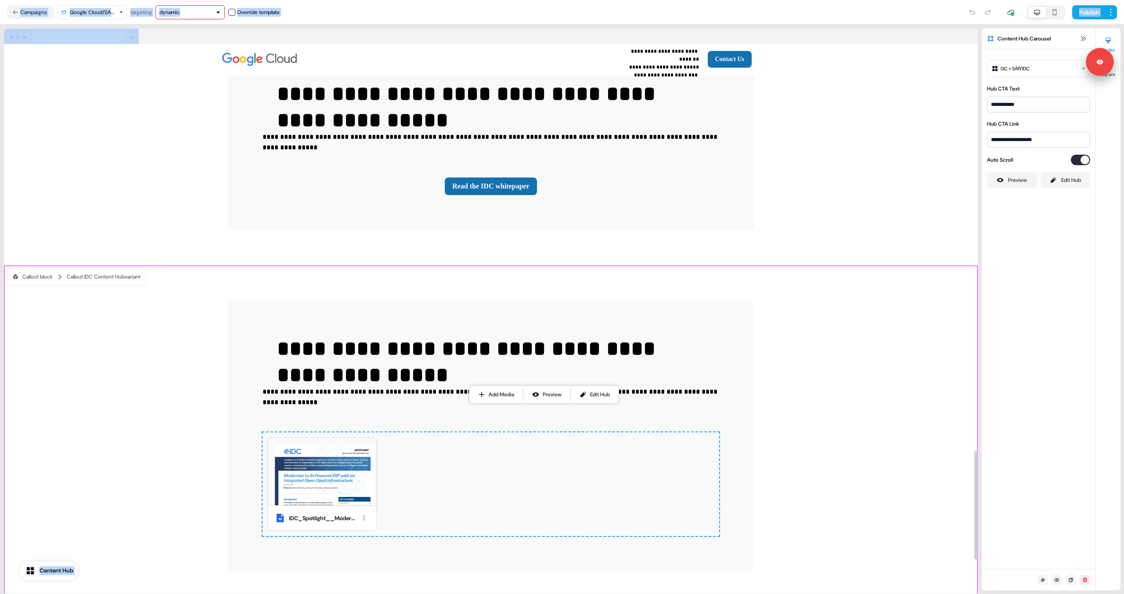
click at [185, 265] on div "**********" at bounding box center [491, 435] width 974 height 341
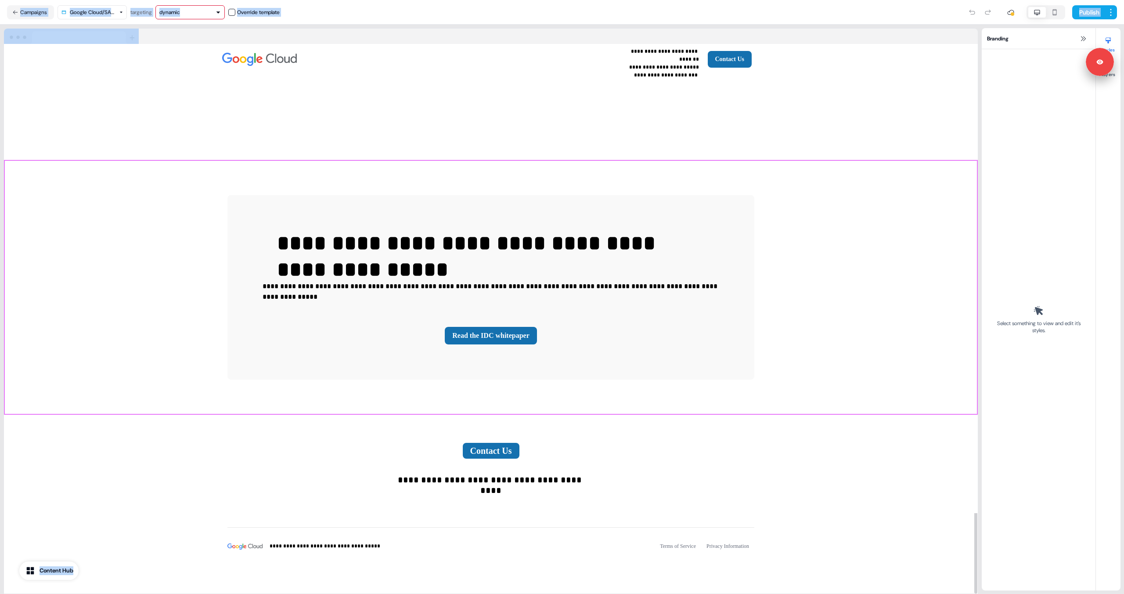
scroll to position [1879, 0]
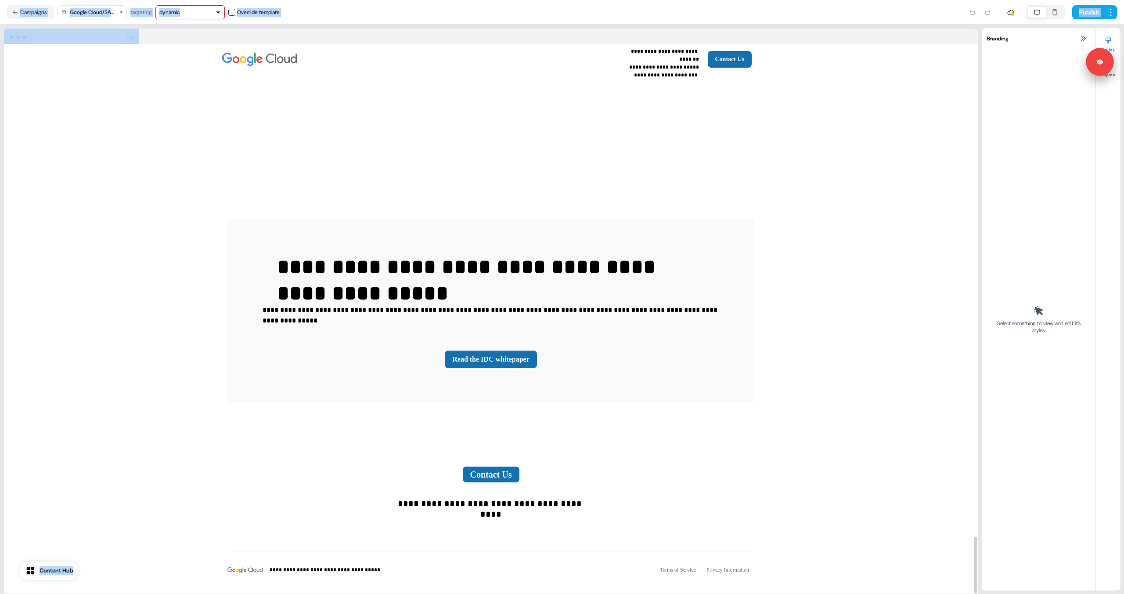
click at [713, 38] on div at bounding box center [491, 37] width 974 height 16
click at [713, 14] on button "Publish" at bounding box center [1089, 12] width 33 height 14
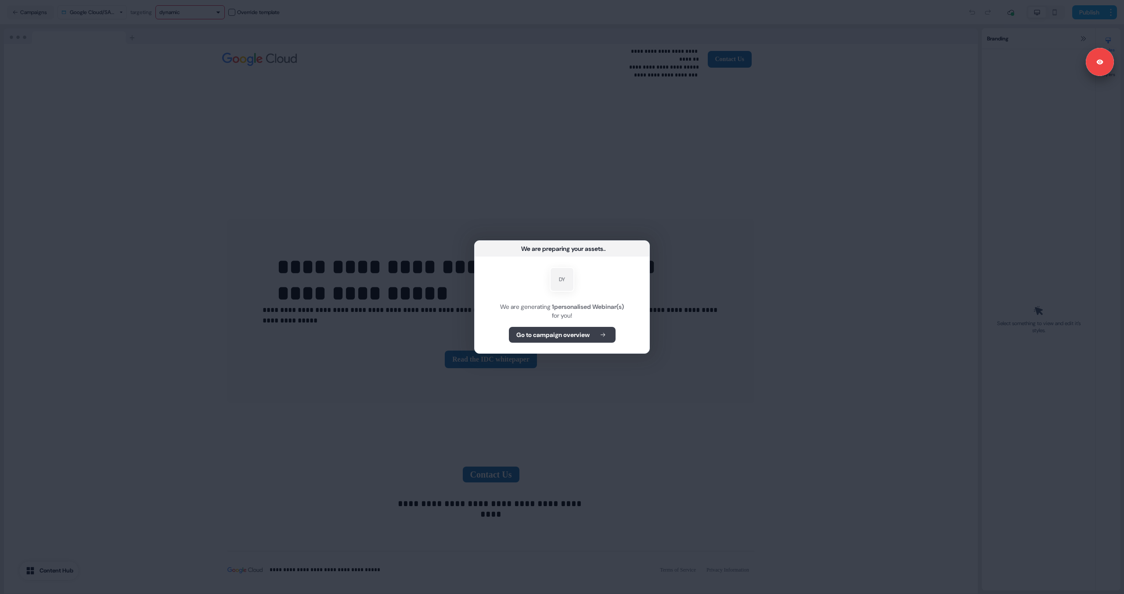
click at [549, 337] on b "Go to campaign overview" at bounding box center [553, 334] width 73 height 9
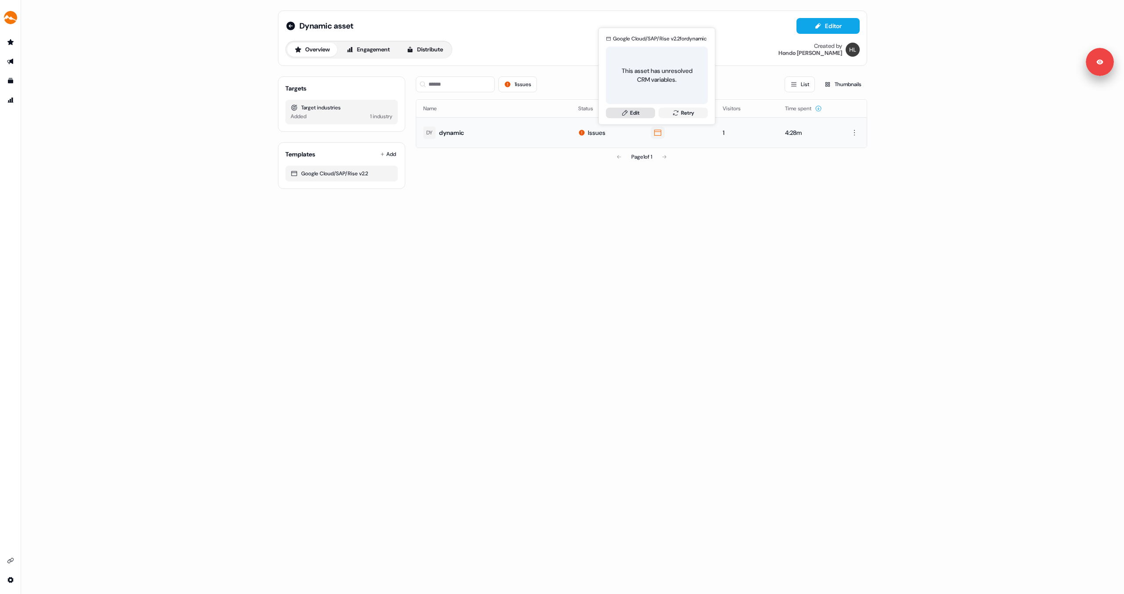
click at [639, 115] on link "Edit" at bounding box center [630, 113] width 49 height 11
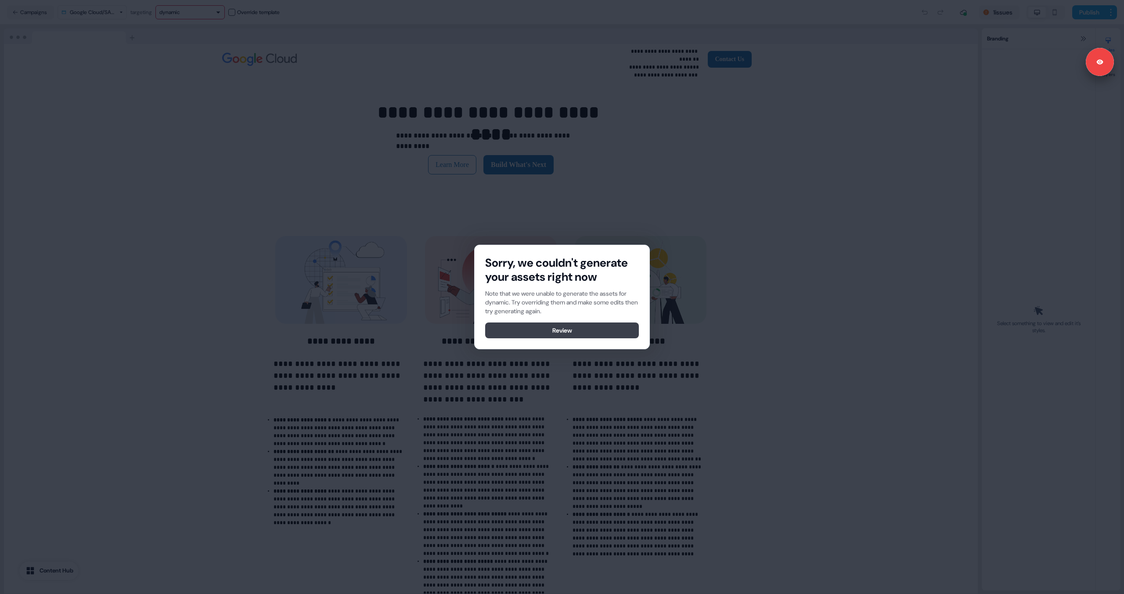
click at [582, 328] on button "Review" at bounding box center [562, 330] width 154 height 16
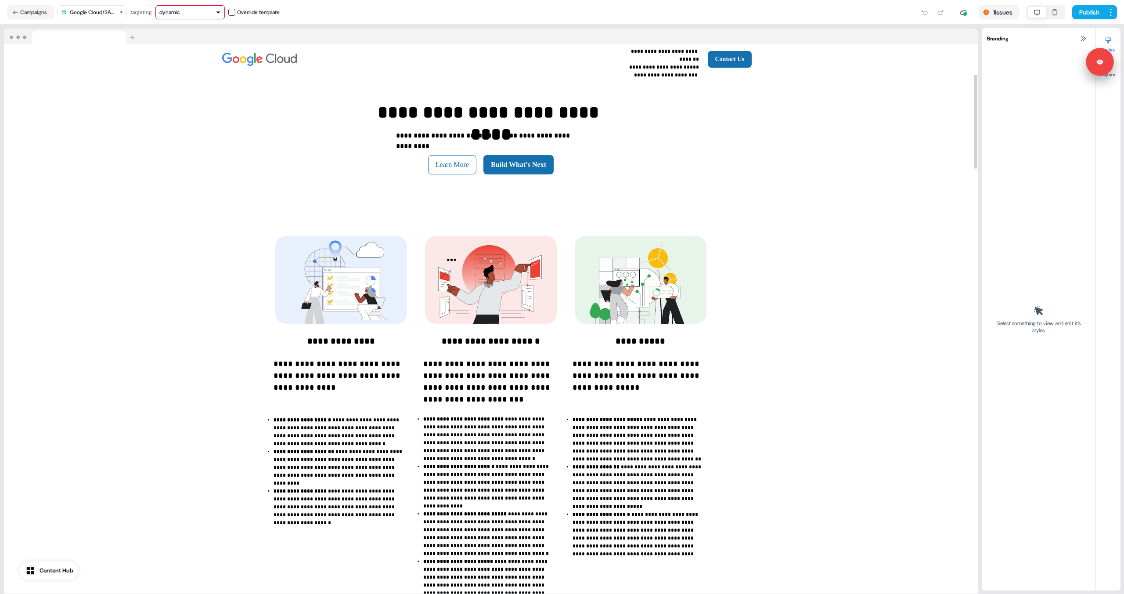
click at [713, 13] on div at bounding box center [933, 12] width 30 height 14
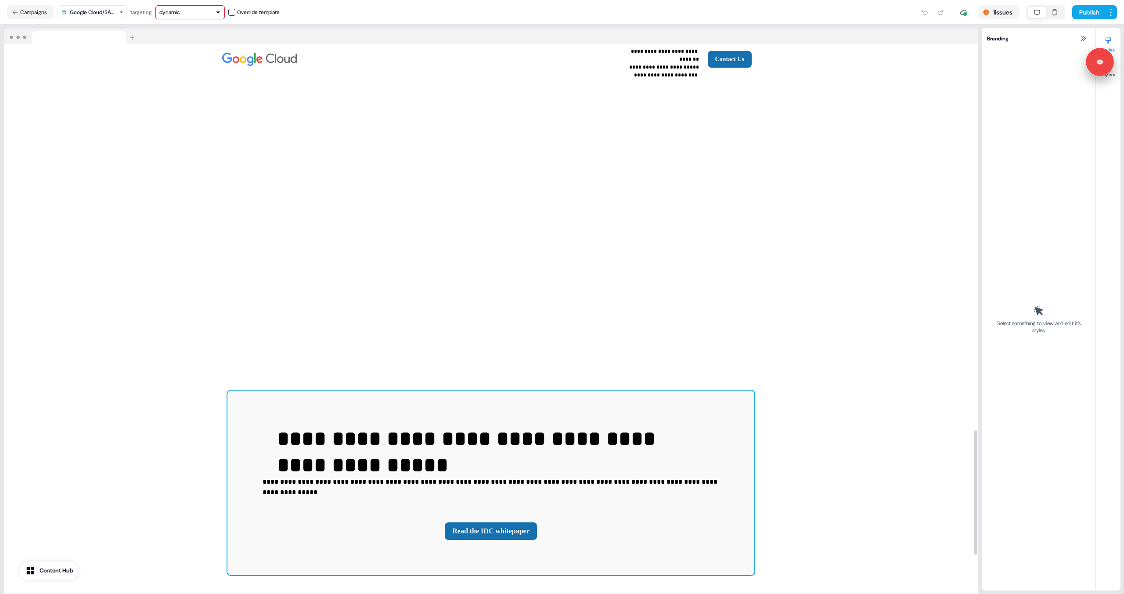
scroll to position [1879, 0]
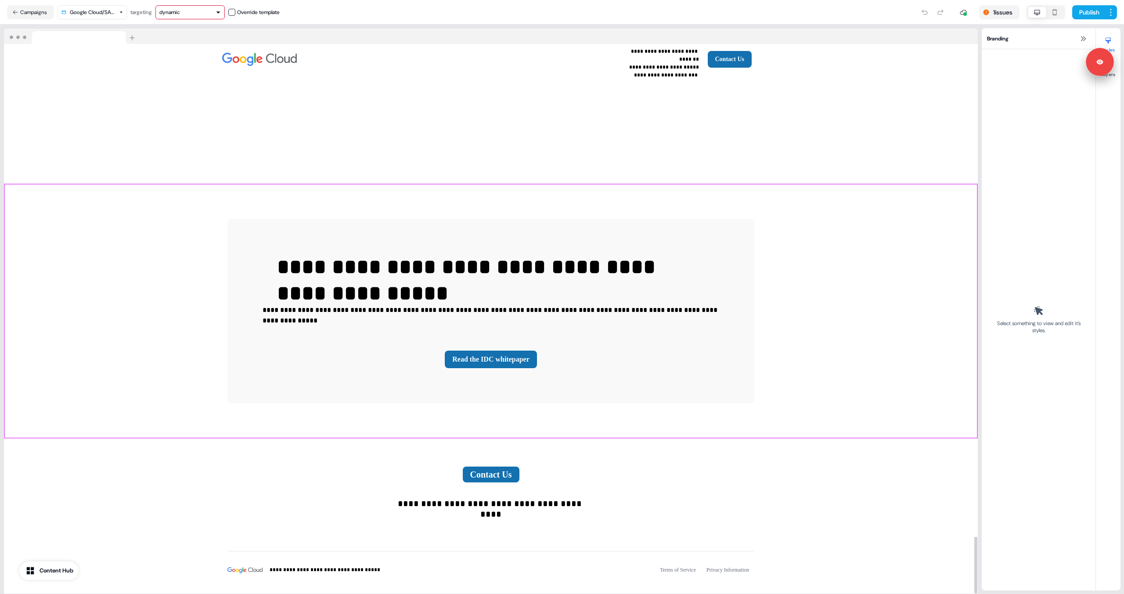
click at [506, 398] on div "**********" at bounding box center [491, 311] width 974 height 255
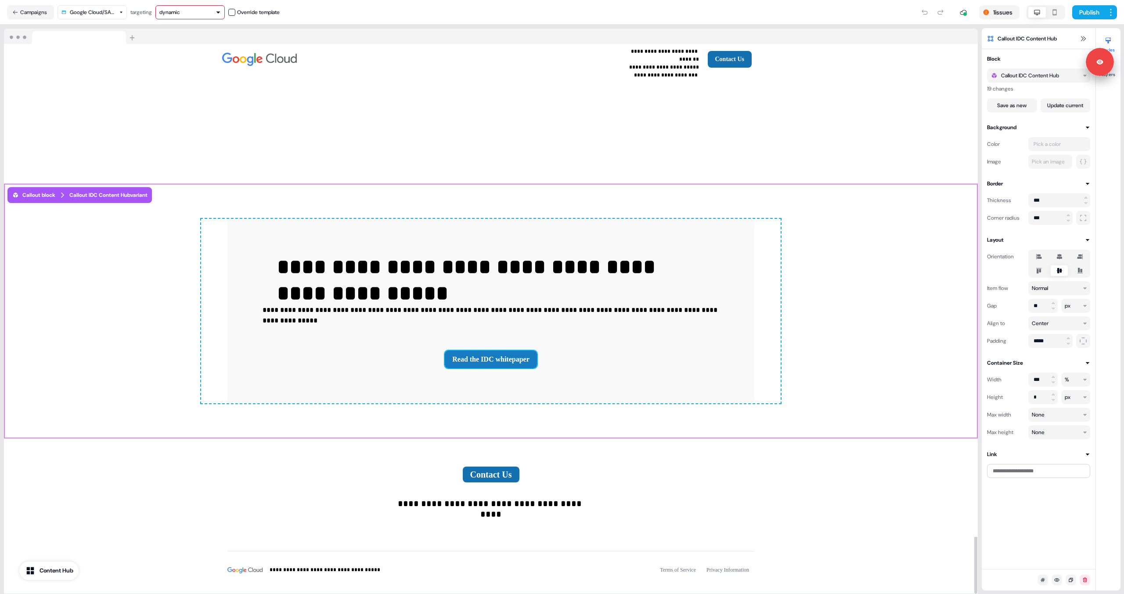
click at [505, 351] on button "Read the IDC whitepaper" at bounding box center [491, 360] width 92 height 18
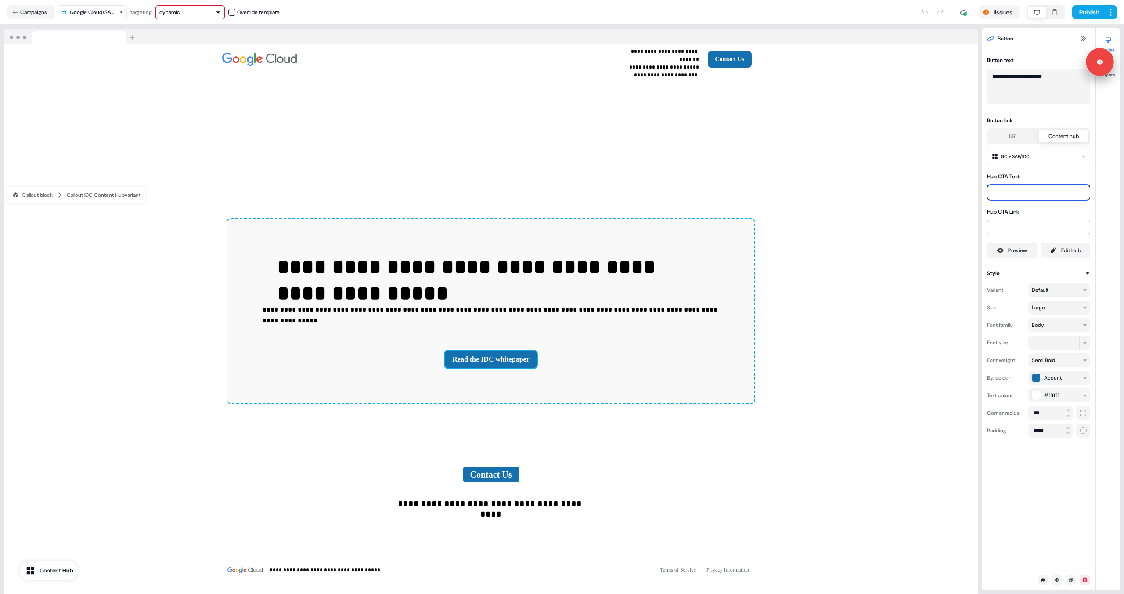
click at [713, 194] on input at bounding box center [1038, 192] width 103 height 16
click at [713, 225] on input at bounding box center [1038, 228] width 103 height 16
click at [713, 141] on button "URL" at bounding box center [1014, 136] width 50 height 12
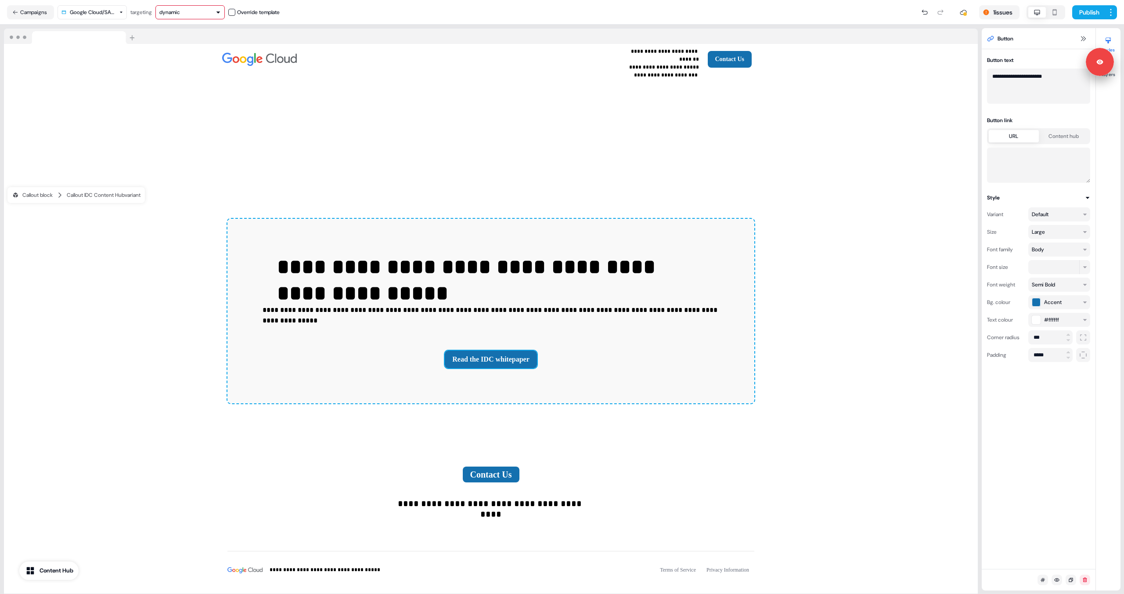
click at [713, 136] on button "Content hub" at bounding box center [1064, 136] width 50 height 12
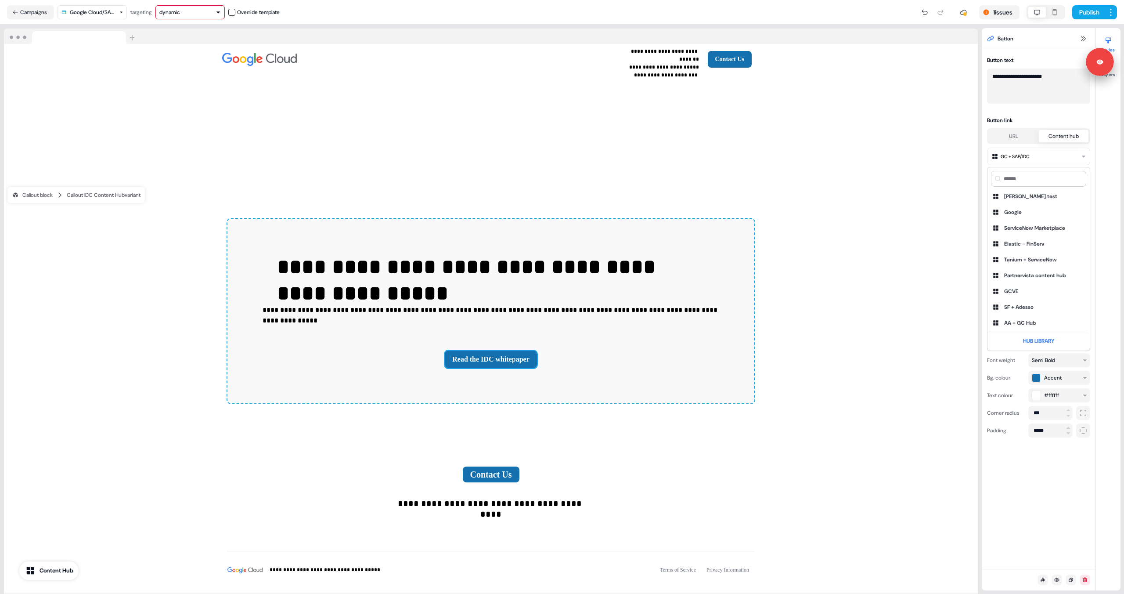
click at [713, 157] on html "**********" at bounding box center [562, 297] width 1124 height 594
click at [713, 196] on div "Ryan test" at bounding box center [1031, 196] width 53 height 9
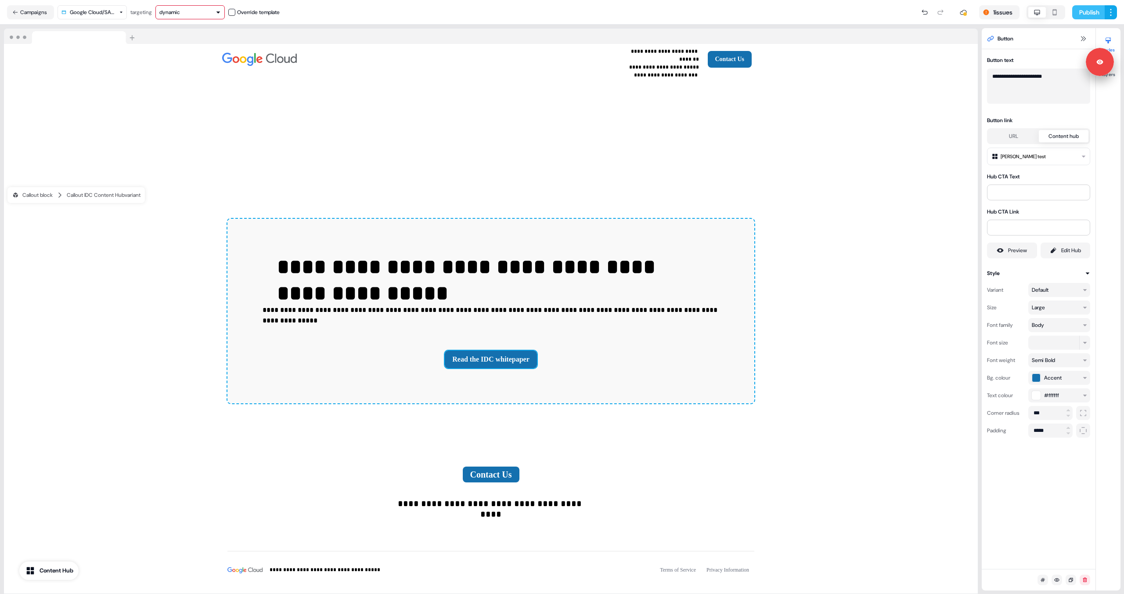
click at [713, 16] on button "Publish" at bounding box center [1089, 12] width 33 height 14
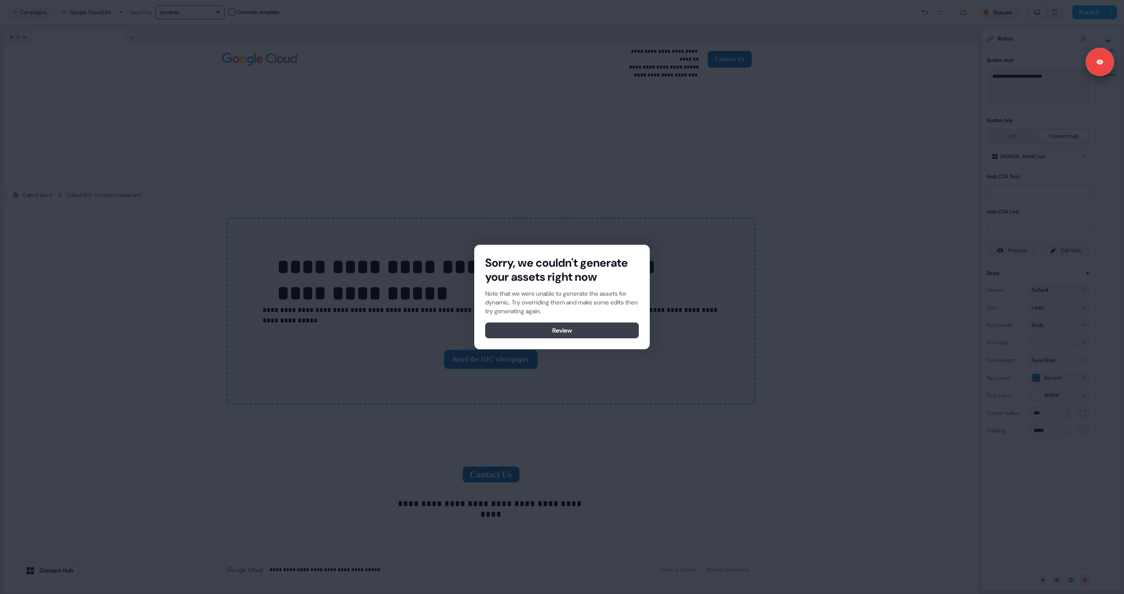
click at [576, 331] on button "Review" at bounding box center [562, 330] width 154 height 16
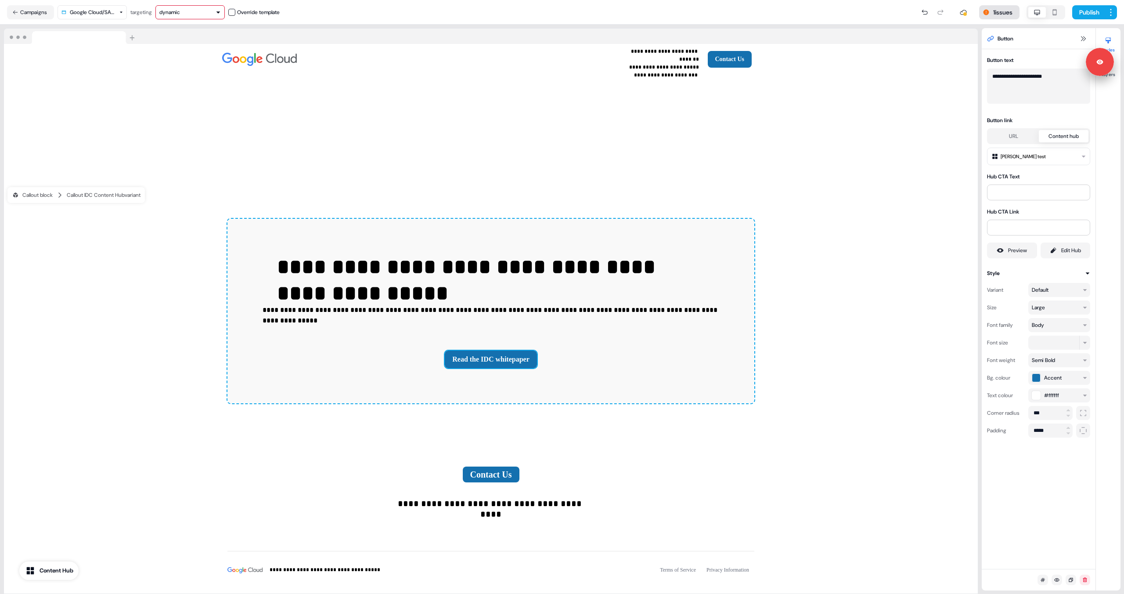
click at [713, 14] on button "1 issues" at bounding box center [999, 12] width 40 height 14
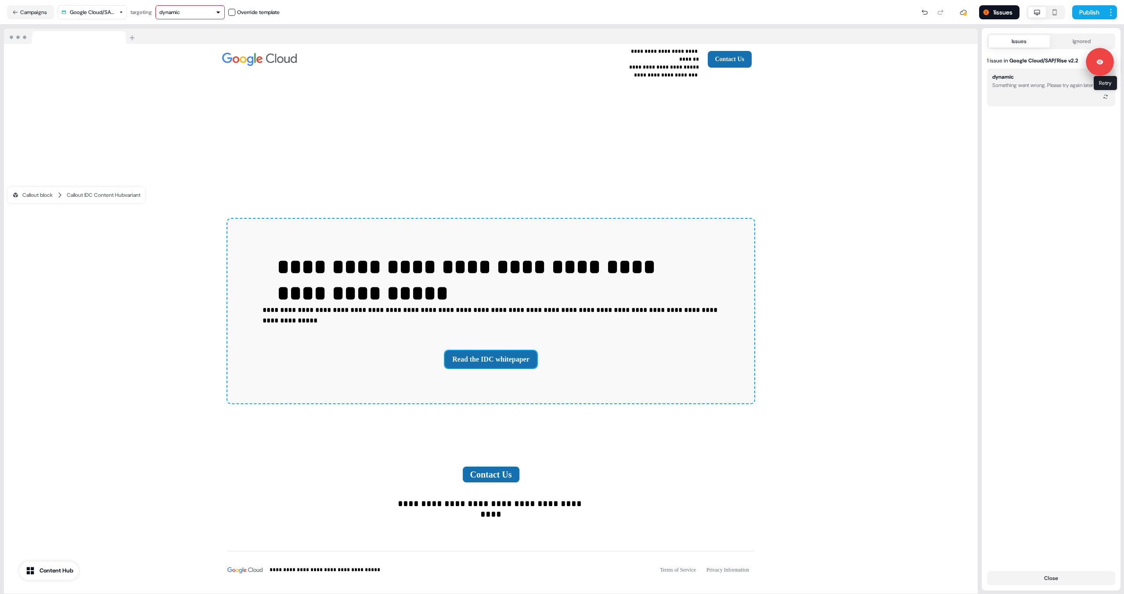
click at [713, 98] on icon at bounding box center [1105, 96] width 5 height 5
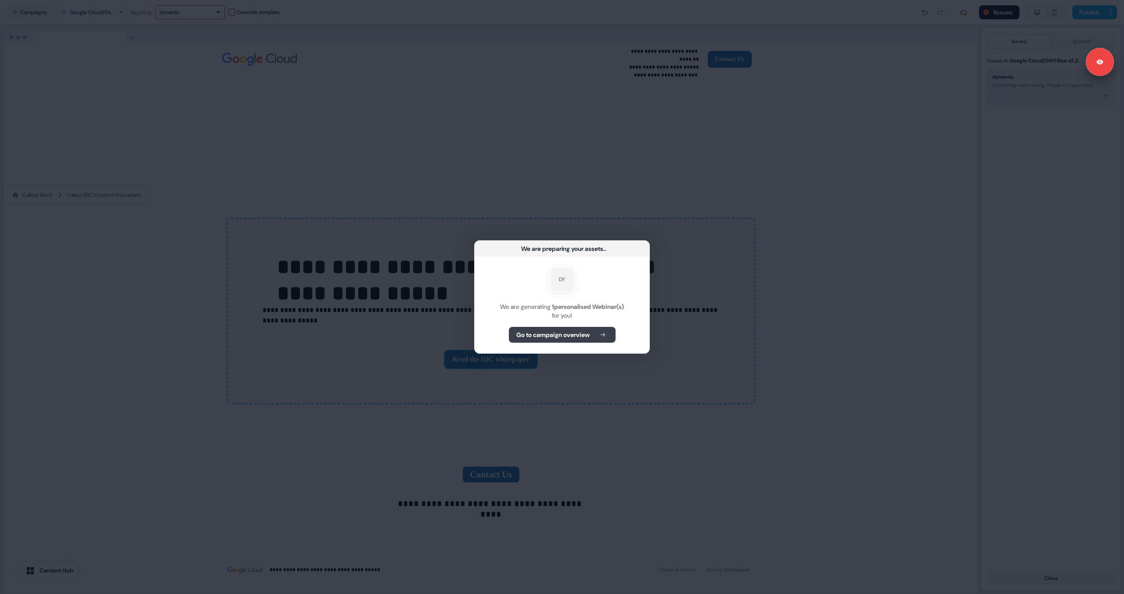
click at [594, 331] on button "Go to campaign overview" at bounding box center [562, 335] width 107 height 16
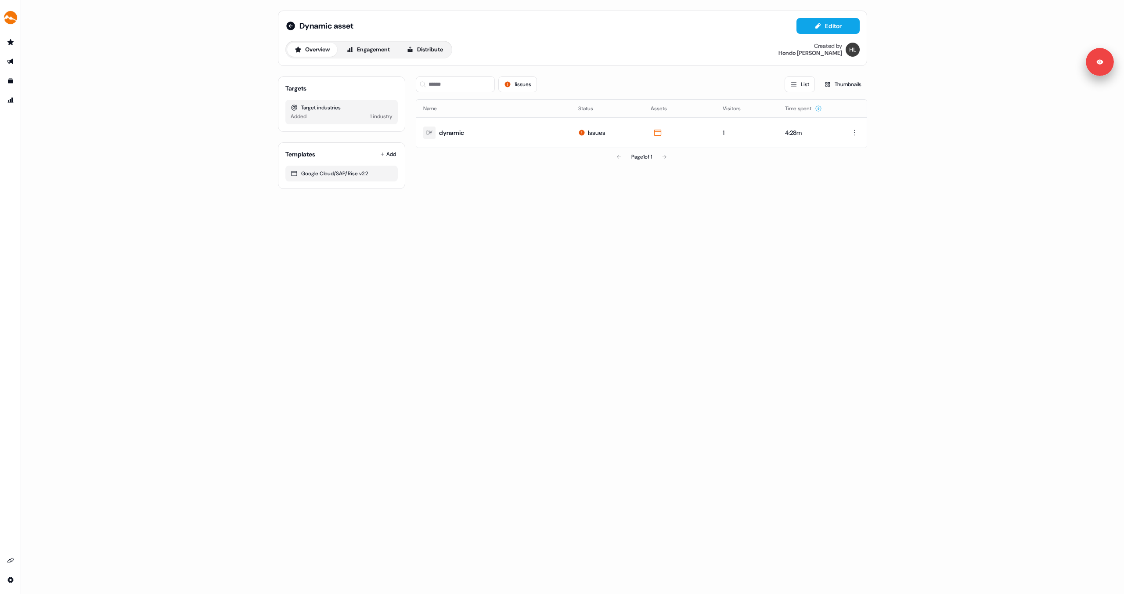
click at [375, 116] on div "1 industry" at bounding box center [381, 116] width 22 height 9
click at [289, 25] on icon at bounding box center [290, 26] width 9 height 9
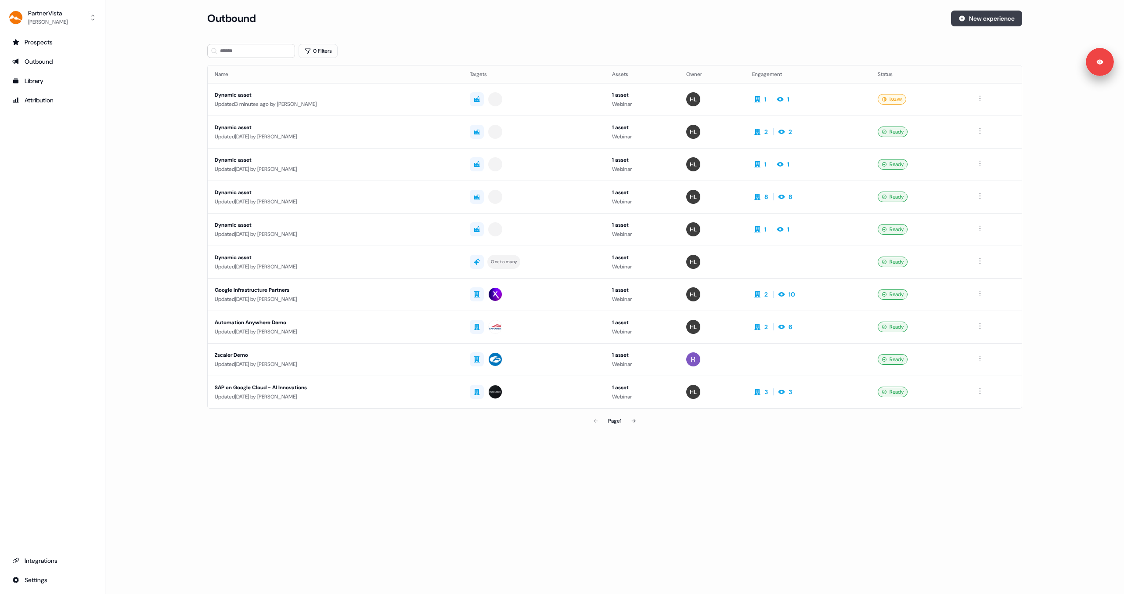
click at [713, 22] on button "New experience" at bounding box center [986, 19] width 71 height 16
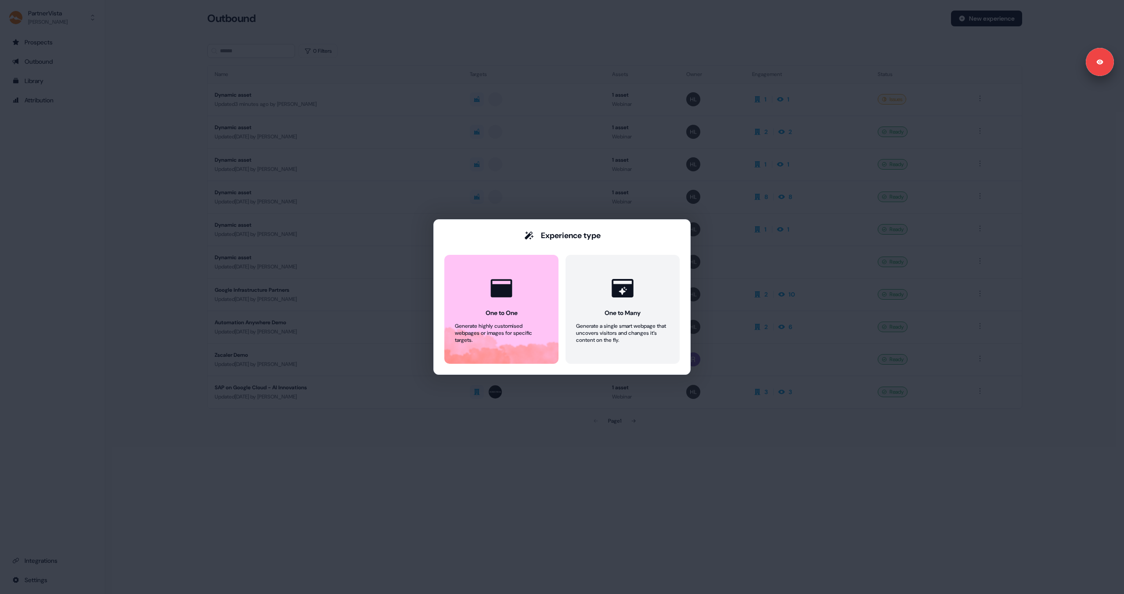
click at [654, 147] on div "Experience type One to One Generate highly customised webpages or images for sp…" at bounding box center [562, 297] width 1124 height 594
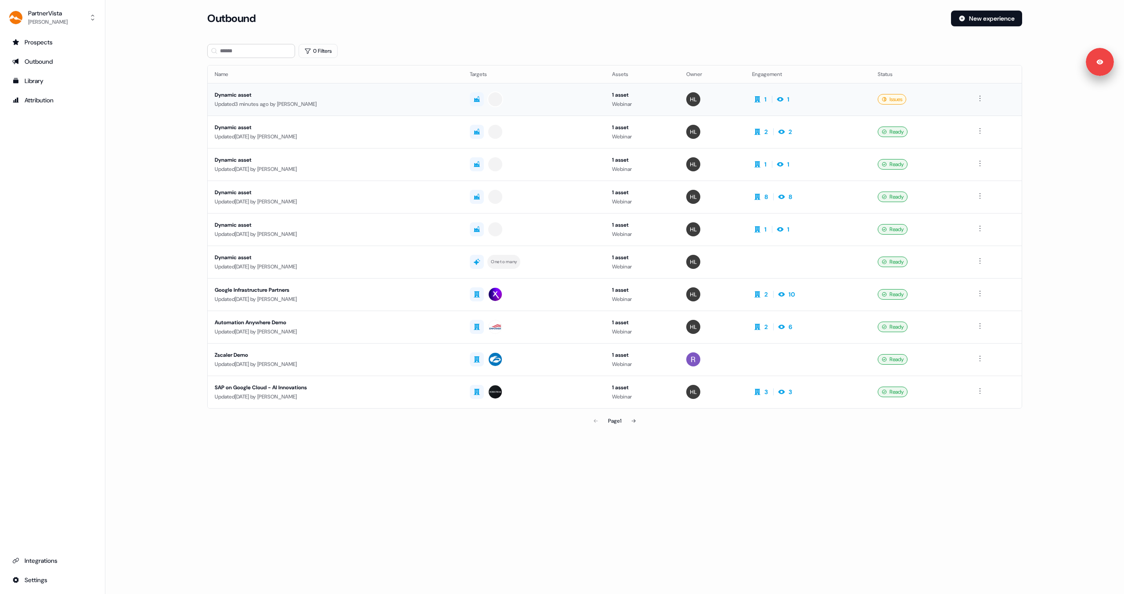
click at [663, 109] on td "1 asset Webinar" at bounding box center [642, 99] width 75 height 33
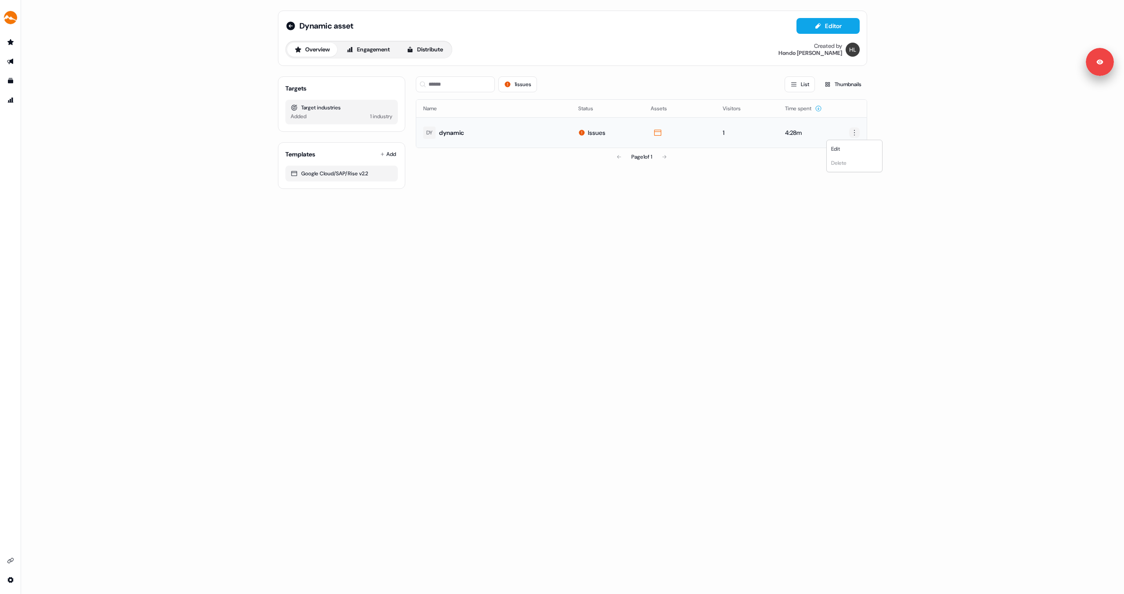
click at [713, 131] on html "For the best experience switch devices to a bigger screen. Go to Userled.io Dyn…" at bounding box center [562, 297] width 1124 height 594
click at [713, 148] on div "Edit" at bounding box center [855, 149] width 52 height 14
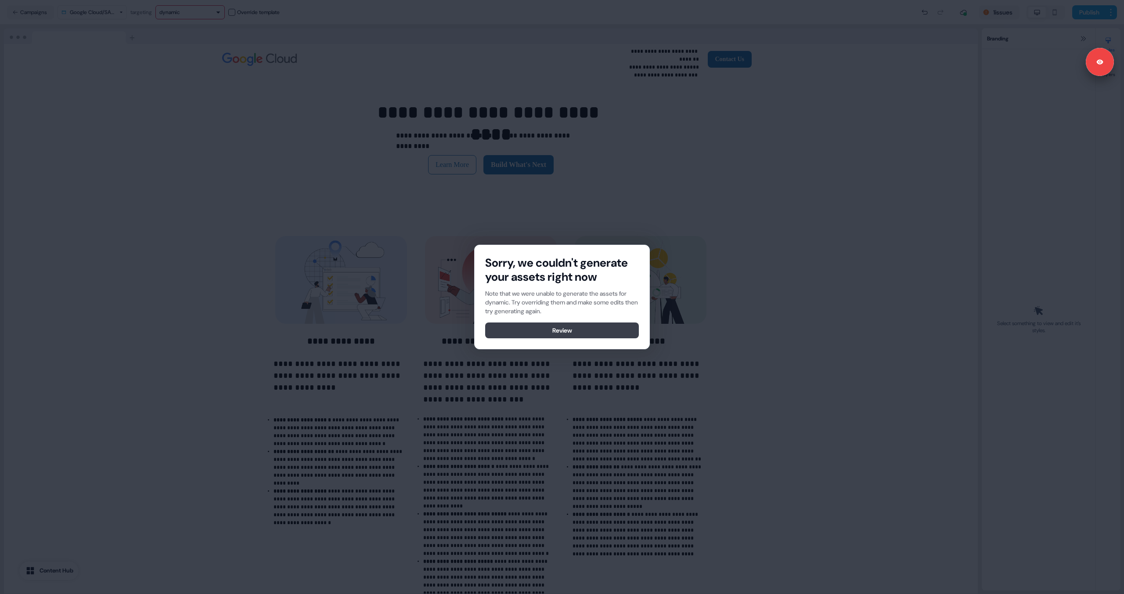
click at [583, 330] on button "Review" at bounding box center [562, 330] width 154 height 16
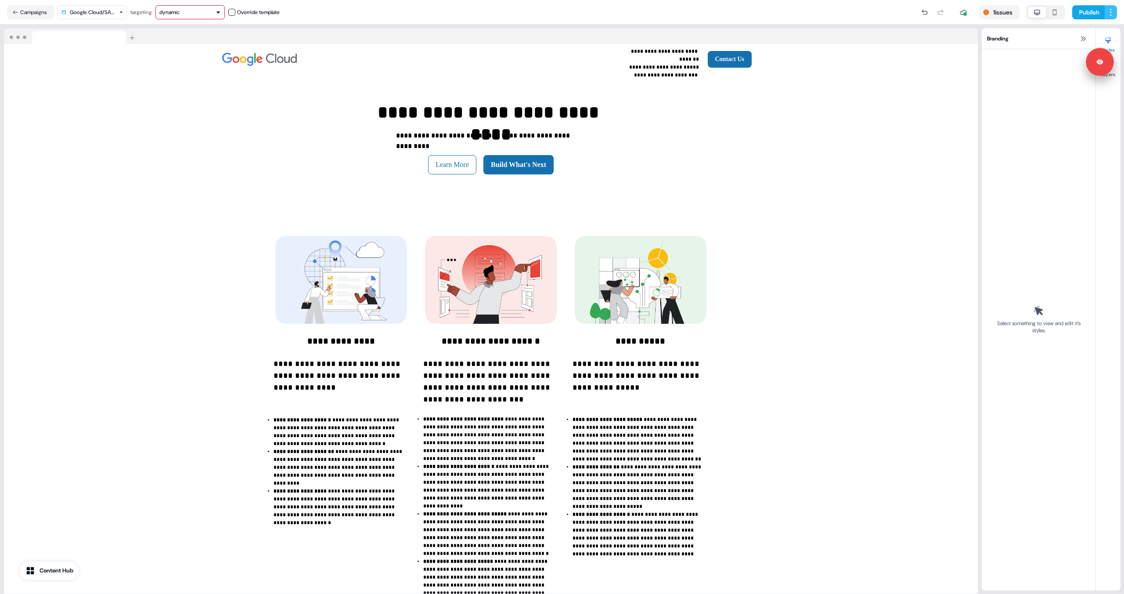
click at [713, 14] on html "**********" at bounding box center [562, 297] width 1124 height 594
click at [713, 32] on span "Save as template" at bounding box center [1086, 30] width 40 height 7
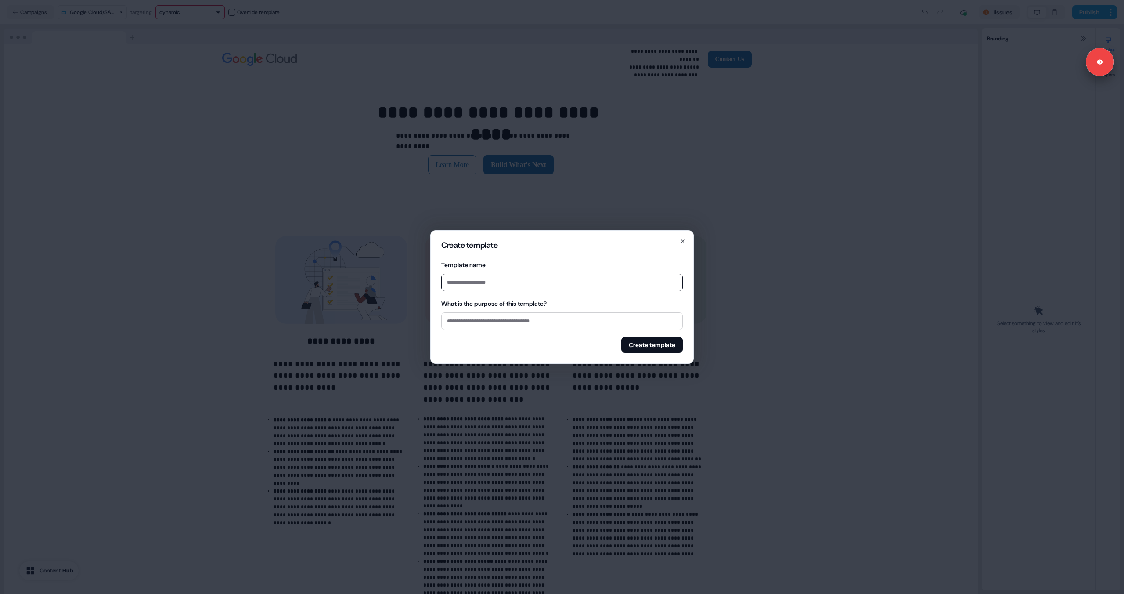
click at [495, 285] on input "Template name" at bounding box center [562, 283] width 242 height 18
type input "**********"
click at [638, 338] on button "Create template" at bounding box center [652, 345] width 61 height 16
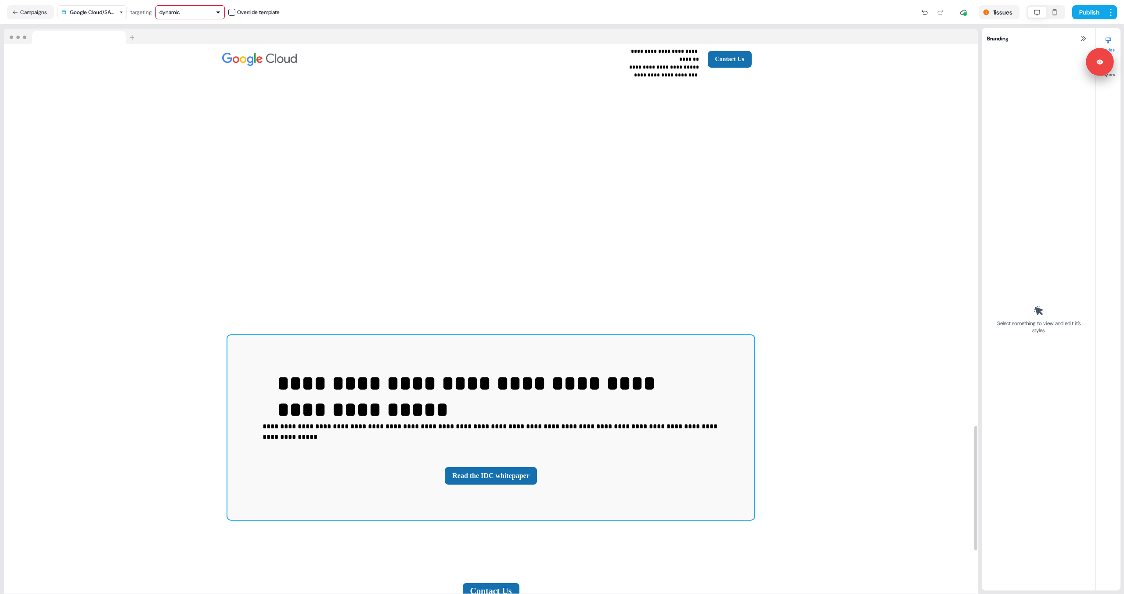
scroll to position [1879, 0]
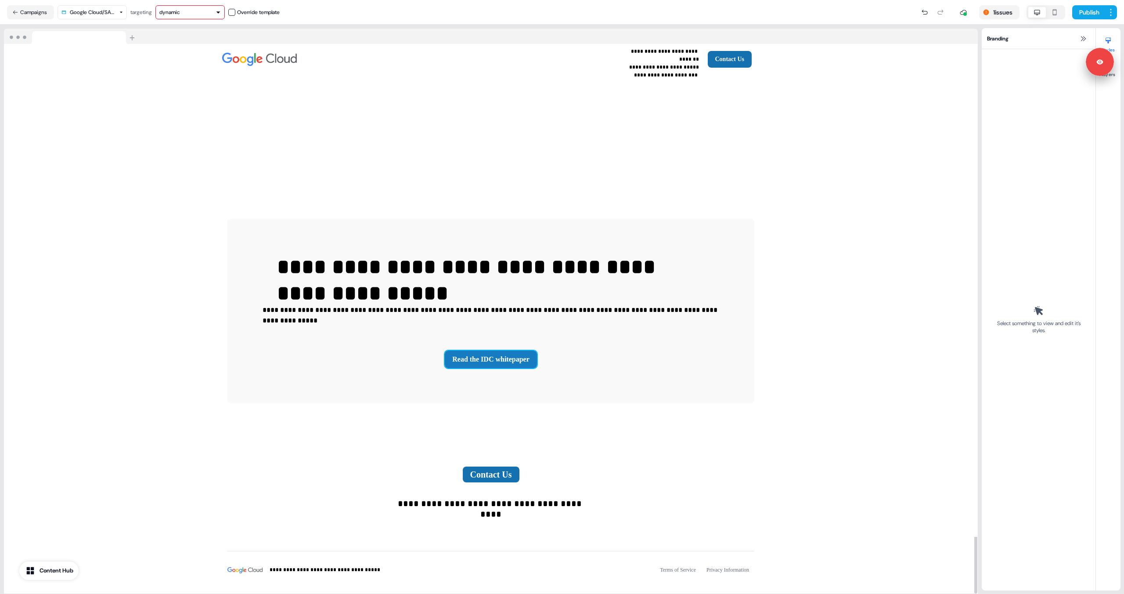
click at [491, 351] on button "Read the IDC whitepaper" at bounding box center [491, 360] width 92 height 18
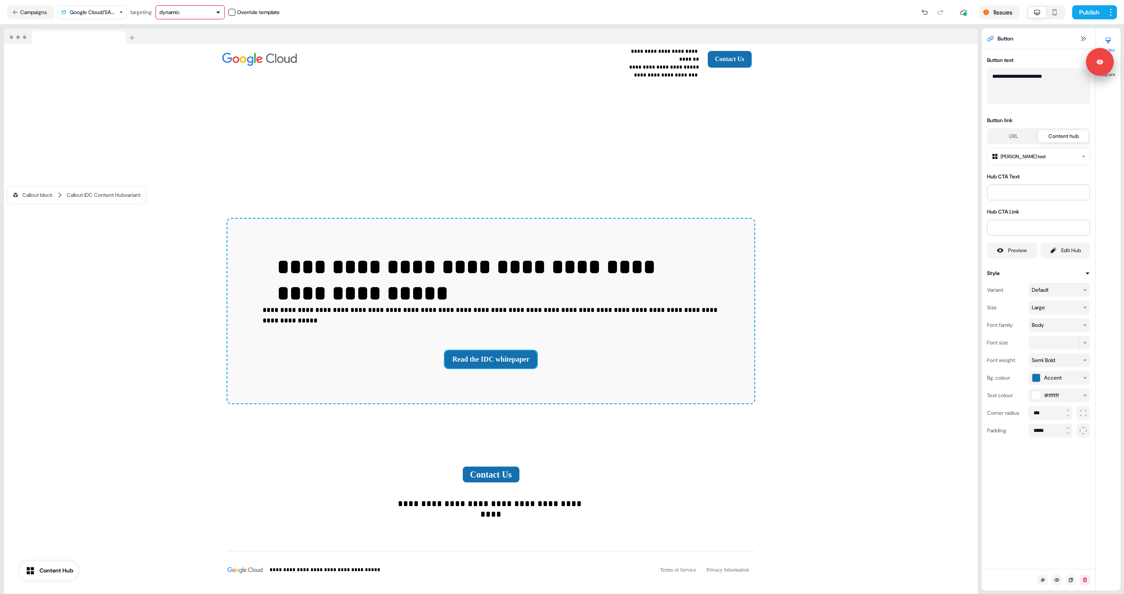
click at [713, 153] on html "**********" at bounding box center [562, 297] width 1124 height 594
click at [713, 142] on html "**********" at bounding box center [562, 297] width 1124 height 594
click at [517, 351] on button "Read the IDC whitepaper" at bounding box center [491, 360] width 92 height 18
click at [52, 577] on button "Content Hub" at bounding box center [48, 570] width 59 height 18
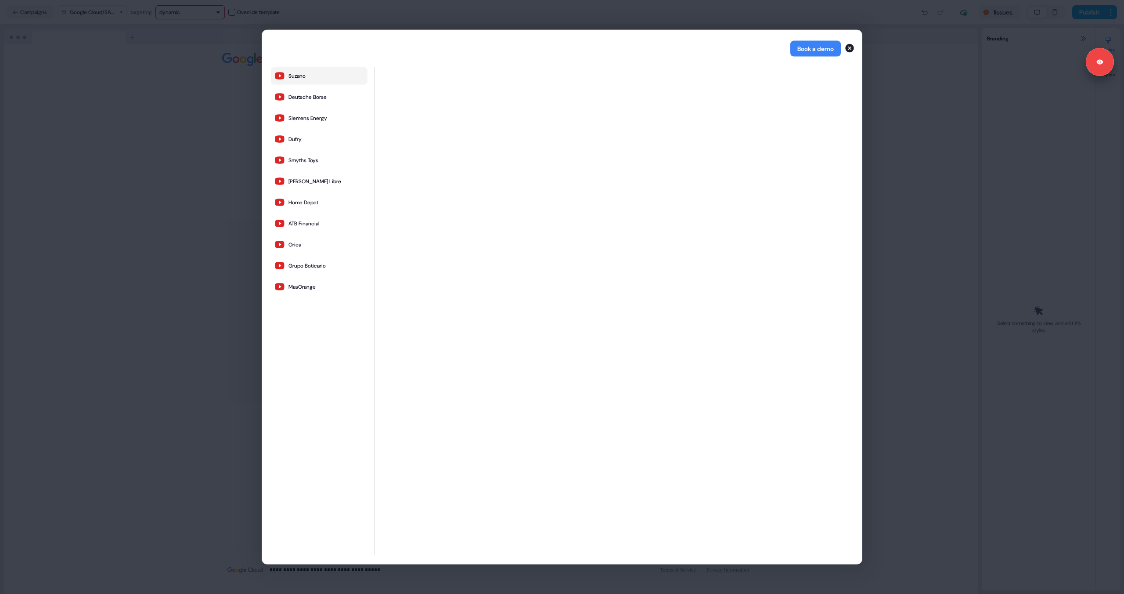
drag, startPoint x: 292, startPoint y: 50, endPoint x: 410, endPoint y: 51, distance: 118.6
click at [410, 51] on div "Book a demo" at bounding box center [562, 48] width 600 height 37
click at [713, 47] on icon "button" at bounding box center [850, 48] width 9 height 9
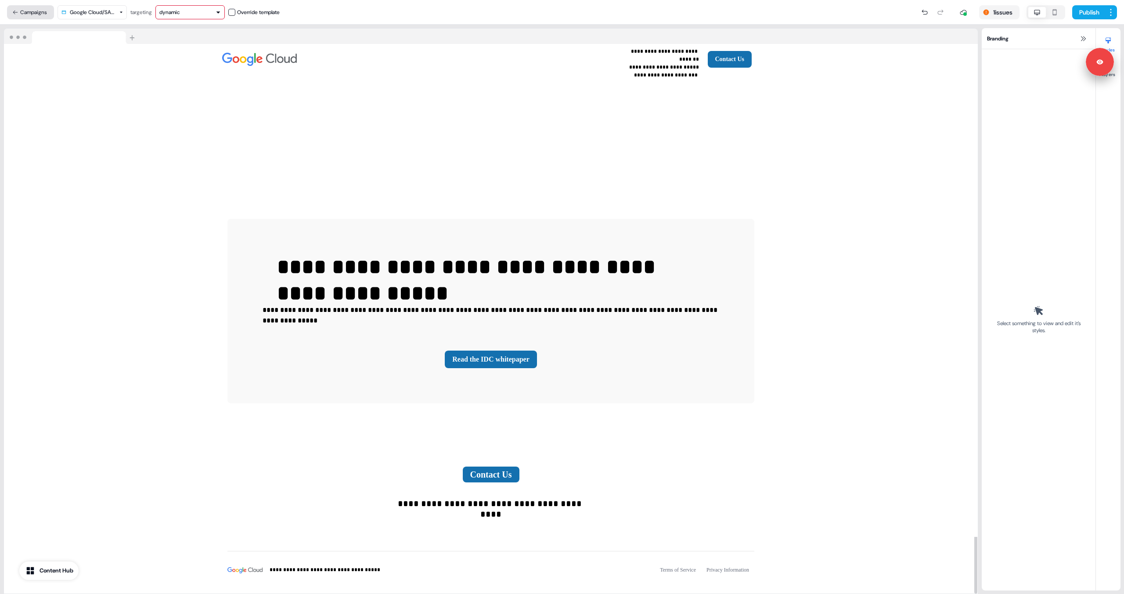
click at [40, 15] on button "Campaigns" at bounding box center [30, 12] width 47 height 14
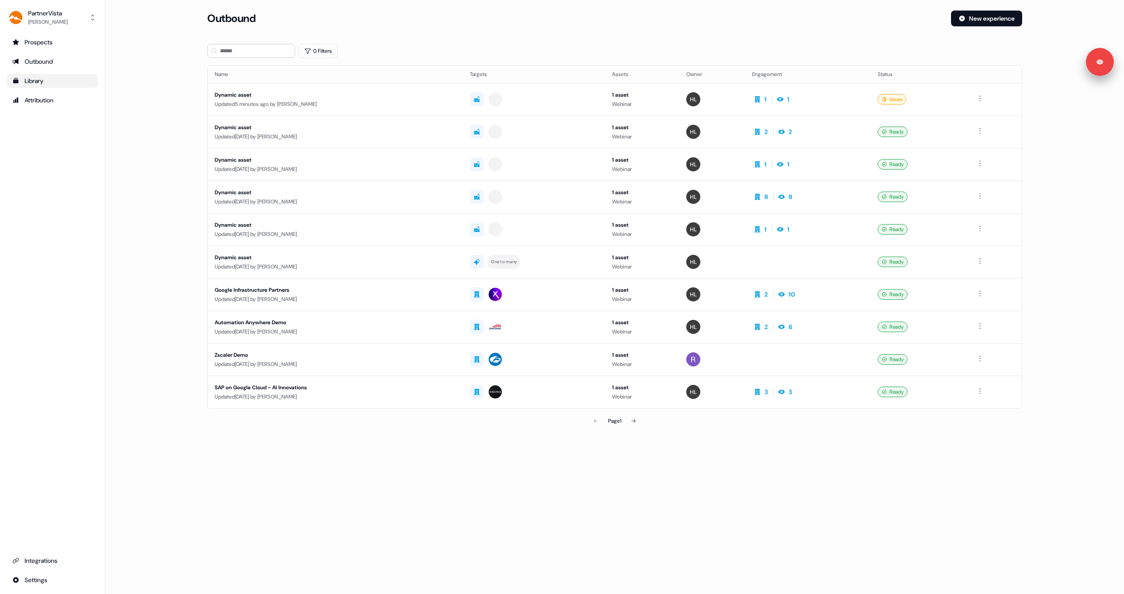
click at [36, 84] on div "Library" at bounding box center [52, 80] width 80 height 9
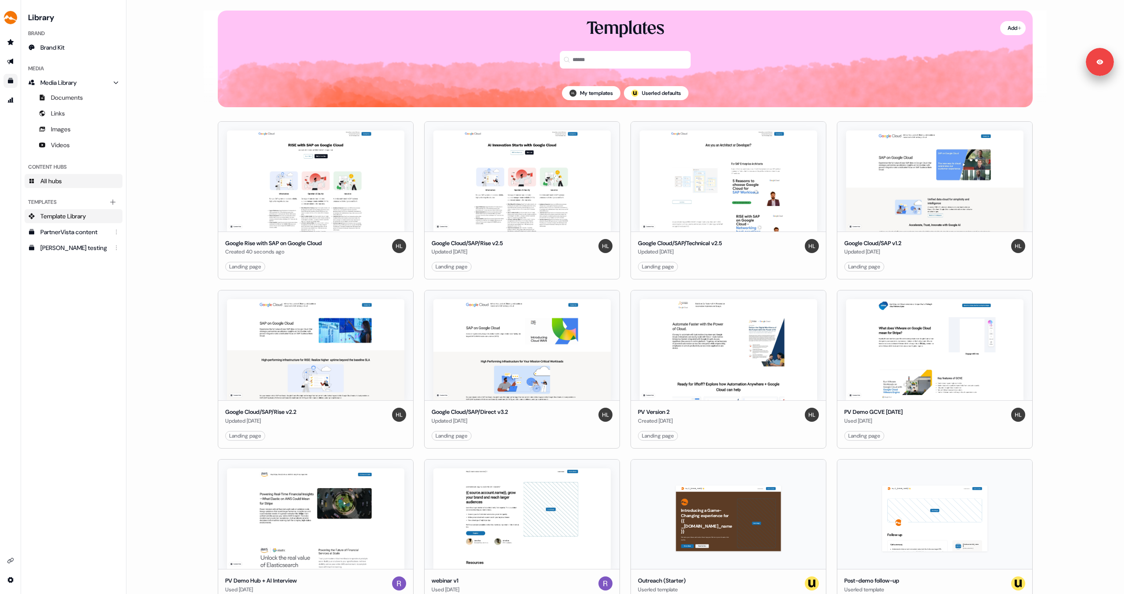
click at [61, 183] on span "All hubs" at bounding box center [51, 181] width 22 height 9
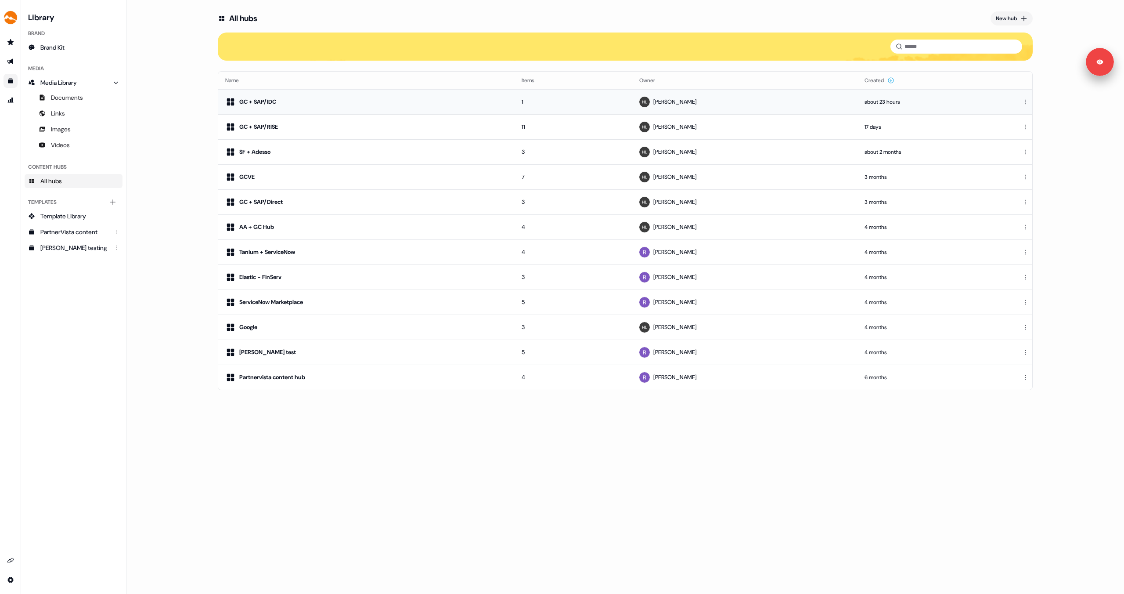
click at [271, 105] on div "GC + SAP/IDC" at bounding box center [257, 102] width 37 height 9
click at [289, 128] on div "GC + SAP/RISE" at bounding box center [366, 127] width 282 height 11
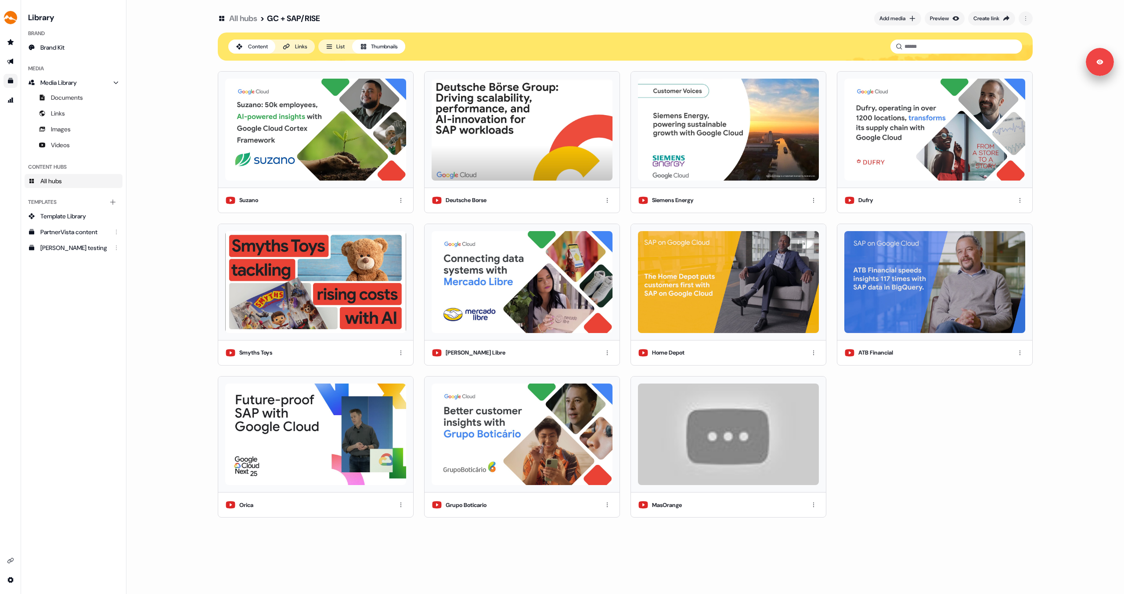
click at [290, 50] on icon at bounding box center [286, 46] width 7 height 7
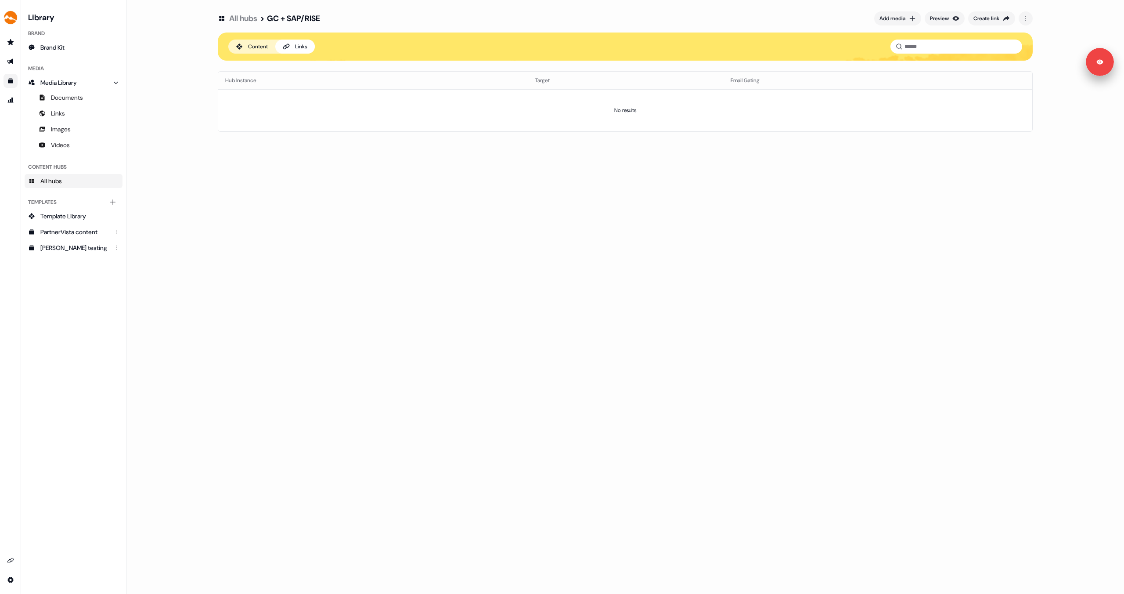
click at [57, 181] on span "All hubs" at bounding box center [51, 181] width 22 height 9
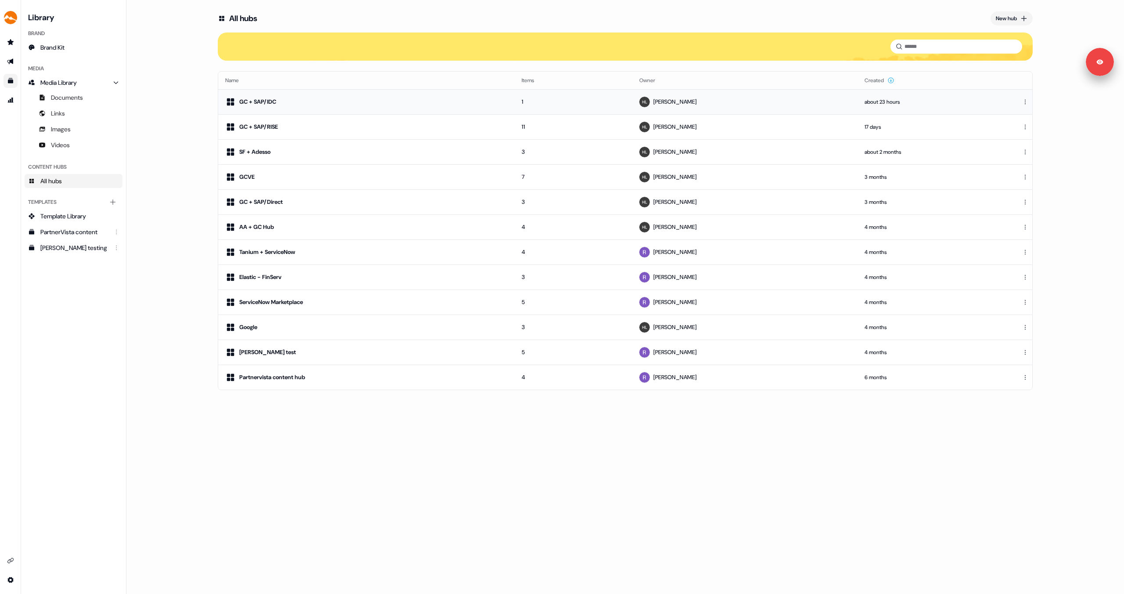
click at [309, 107] on div "GC + SAP/IDC" at bounding box center [366, 102] width 282 height 11
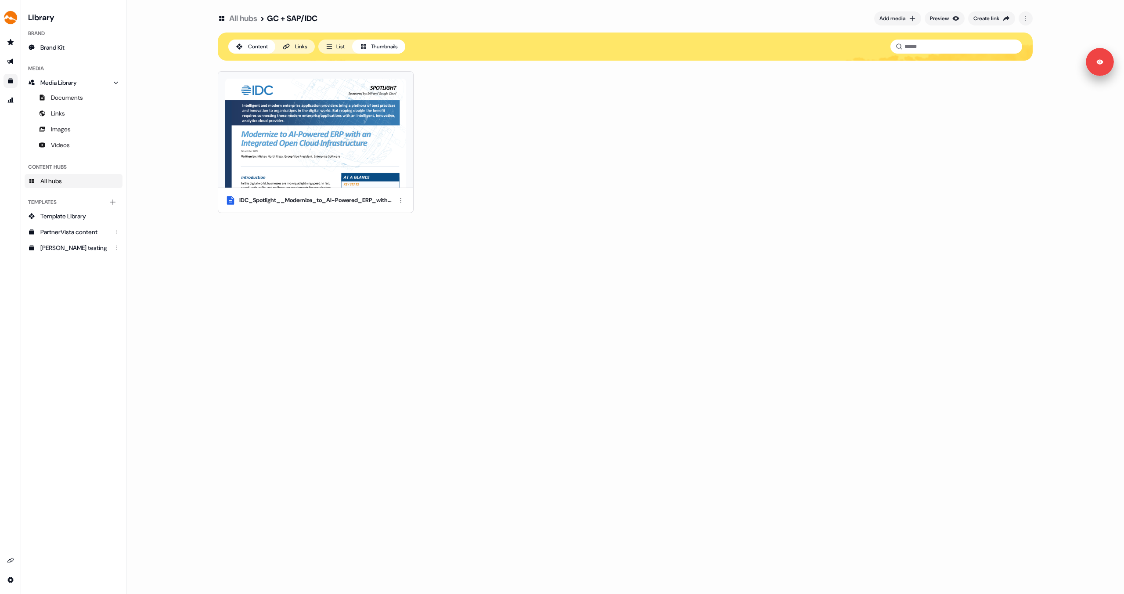
click at [301, 50] on div "Links" at bounding box center [301, 46] width 12 height 9
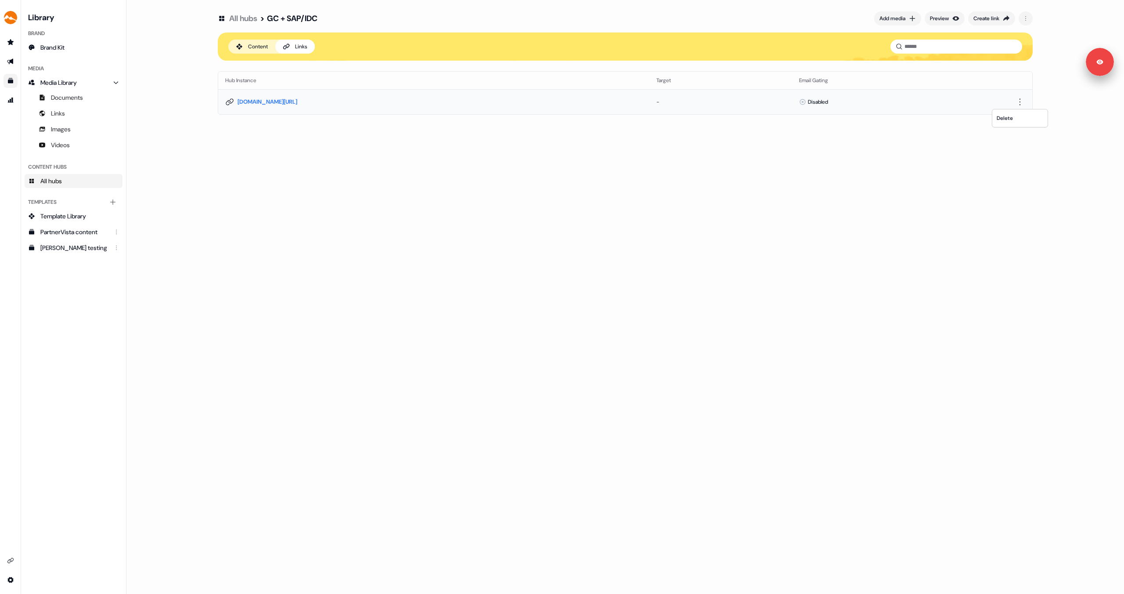
click at [713, 102] on html "For the best experience switch devices to a bigger screen. Go to Userled.io Lib…" at bounding box center [562, 297] width 1124 height 594
click at [713, 117] on div "Delete" at bounding box center [1020, 118] width 52 height 14
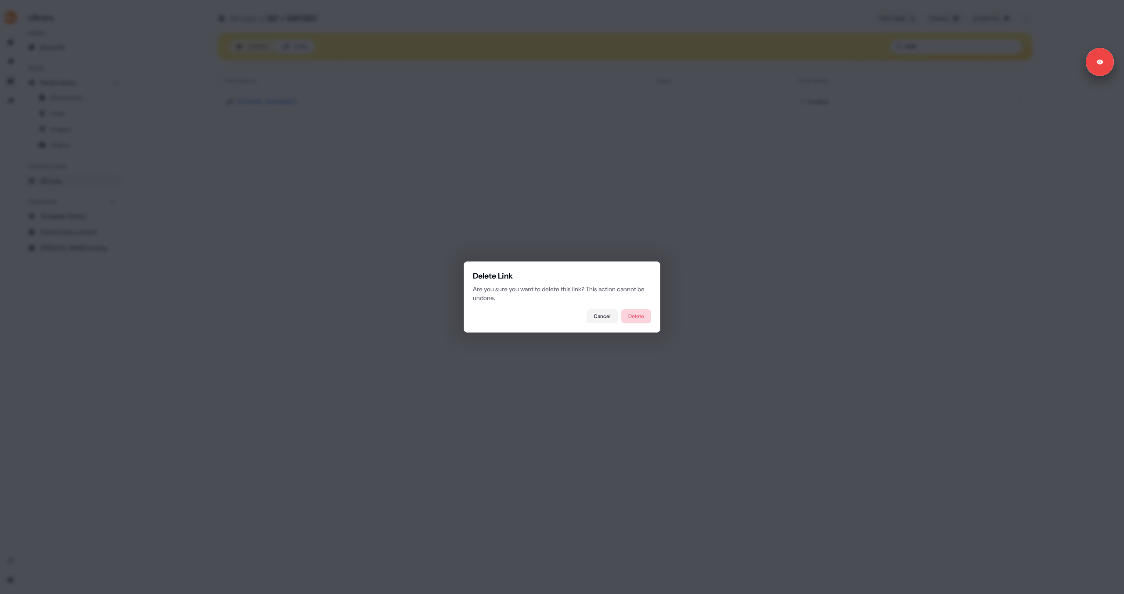
click at [647, 316] on button "Delete" at bounding box center [637, 316] width 30 height 14
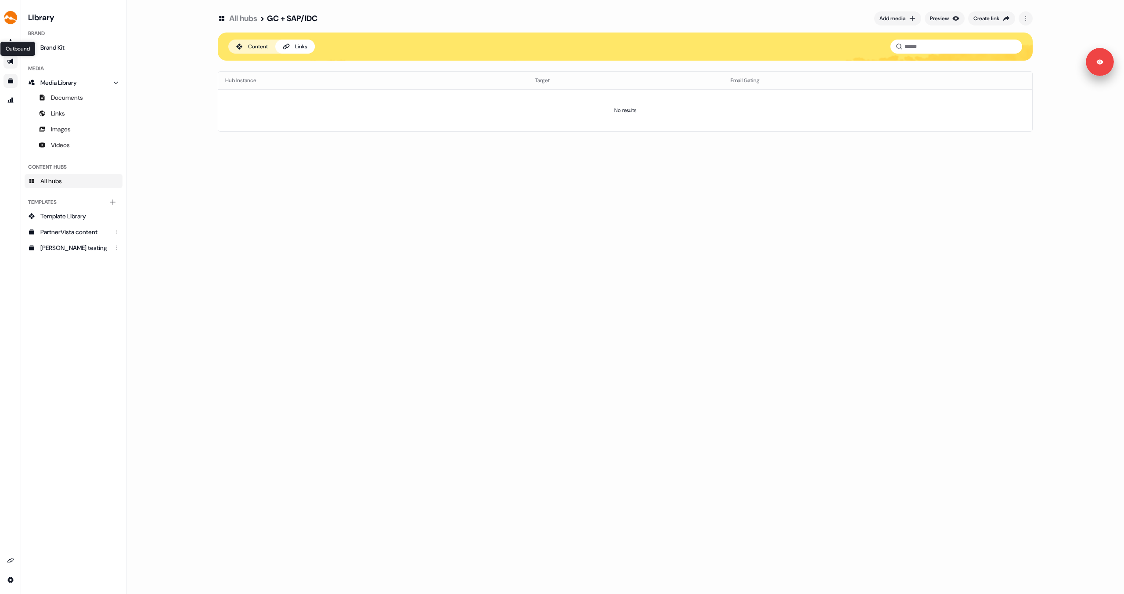
click at [9, 62] on icon "Go to outbound experience" at bounding box center [10, 62] width 6 height 6
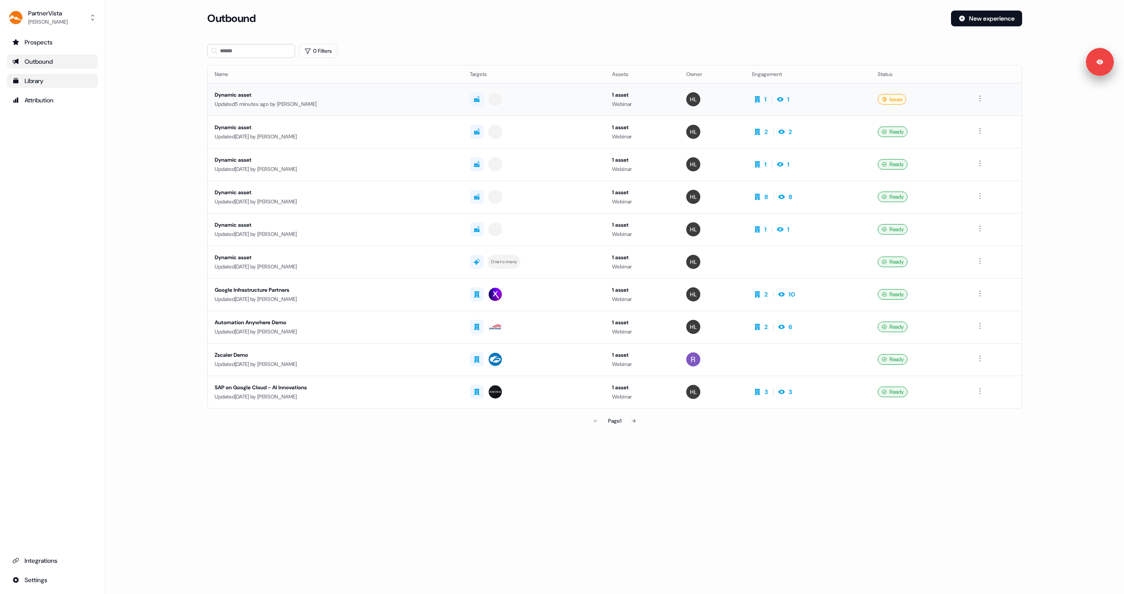
click at [268, 94] on div "Dynamic asset" at bounding box center [335, 94] width 241 height 9
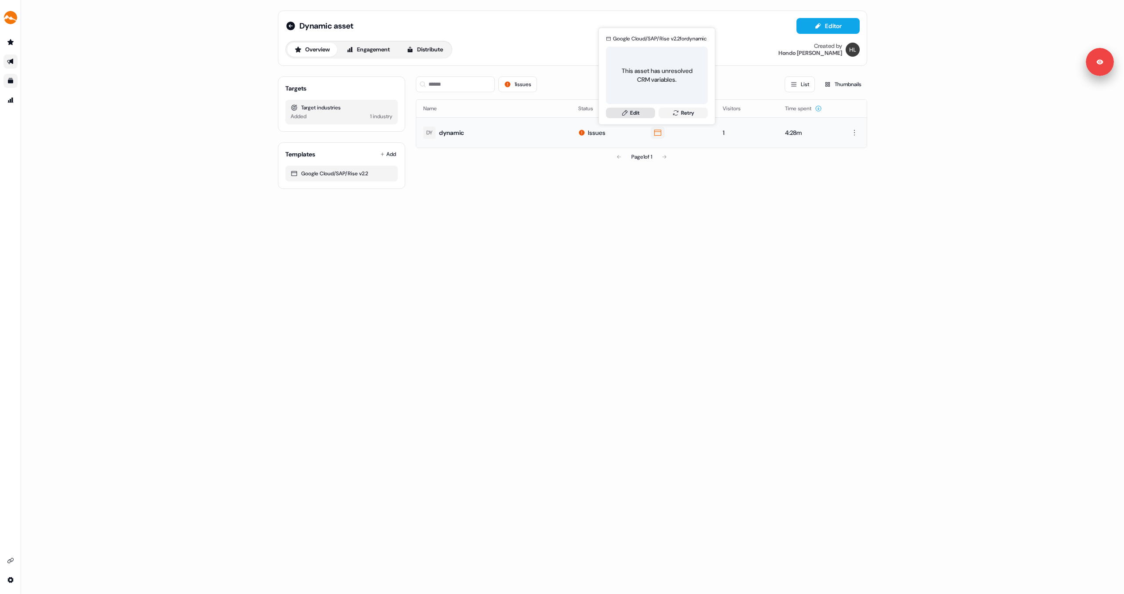
click at [639, 115] on link "Edit" at bounding box center [630, 113] width 49 height 11
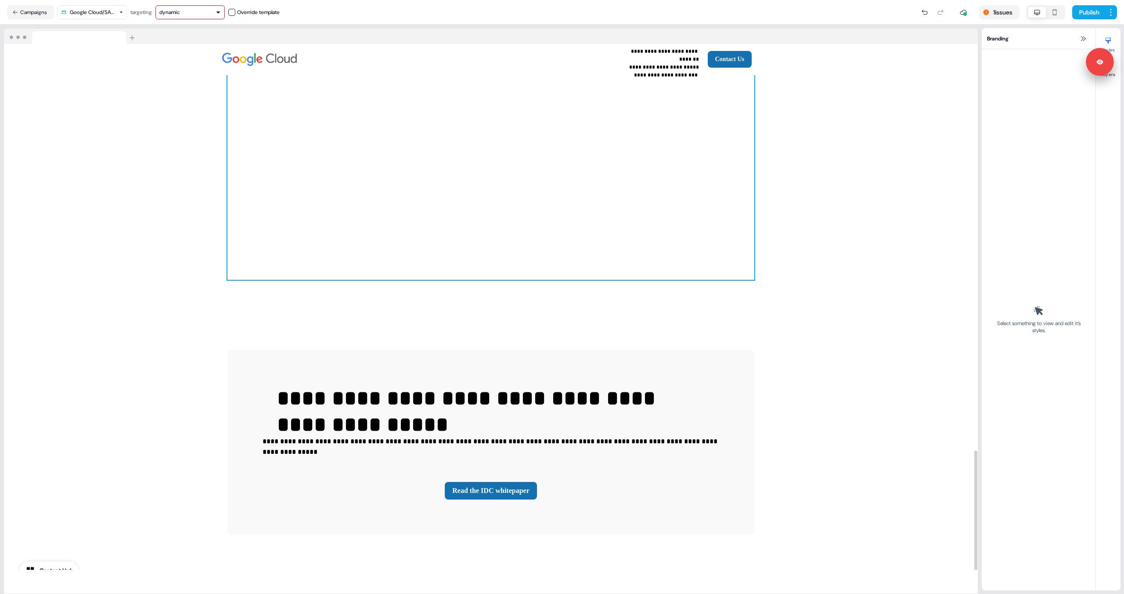
scroll to position [1879, 0]
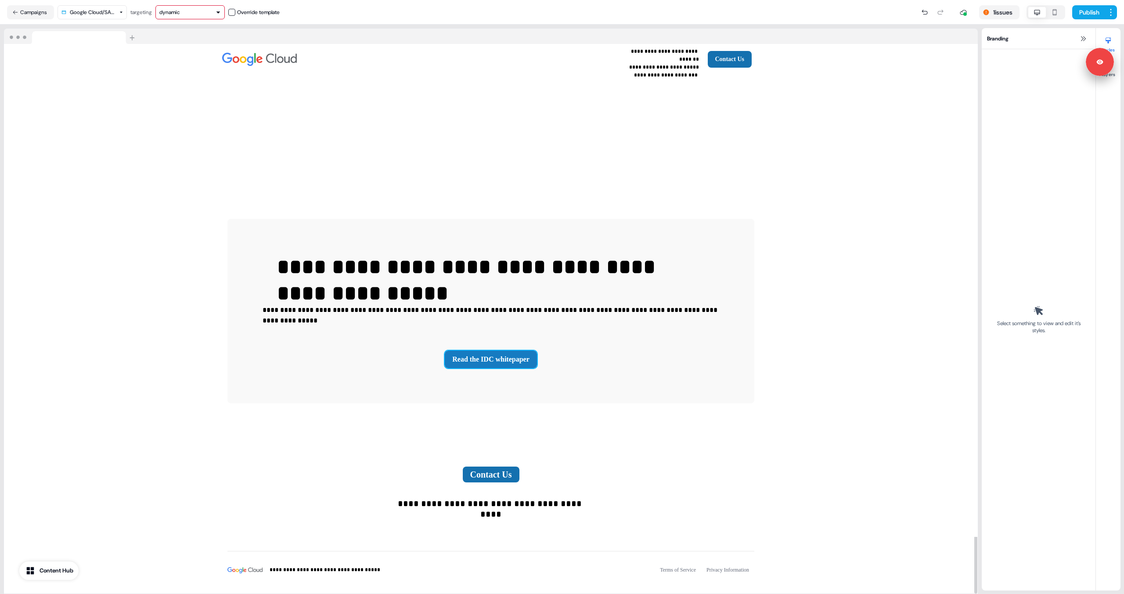
click at [498, 351] on button "Read the IDC whitepaper" at bounding box center [491, 360] width 92 height 18
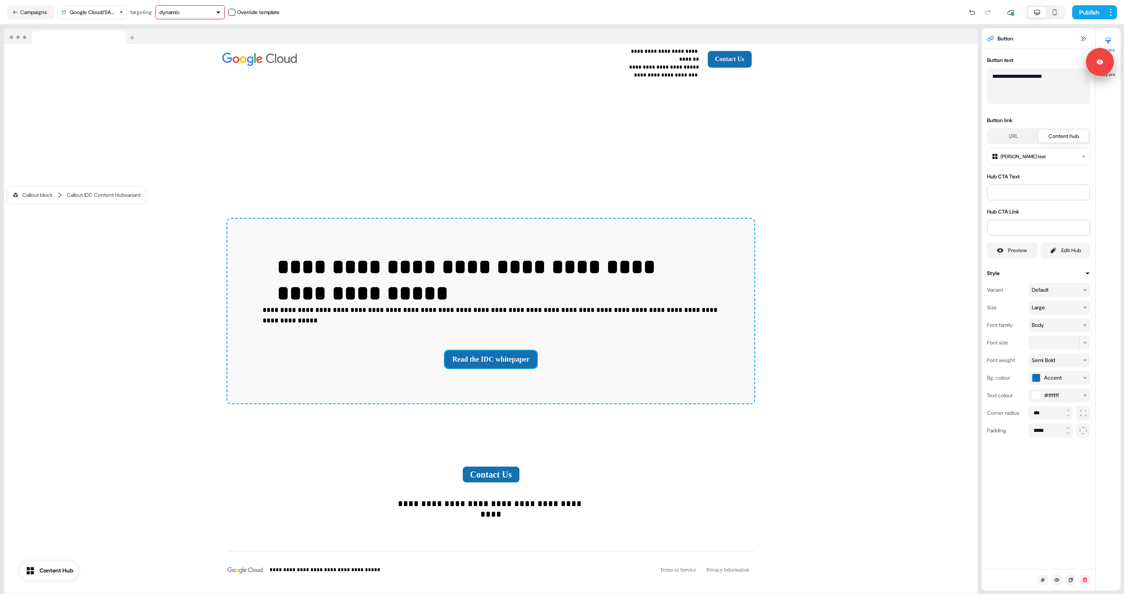
click at [713, 160] on html "**********" at bounding box center [562, 297] width 1124 height 594
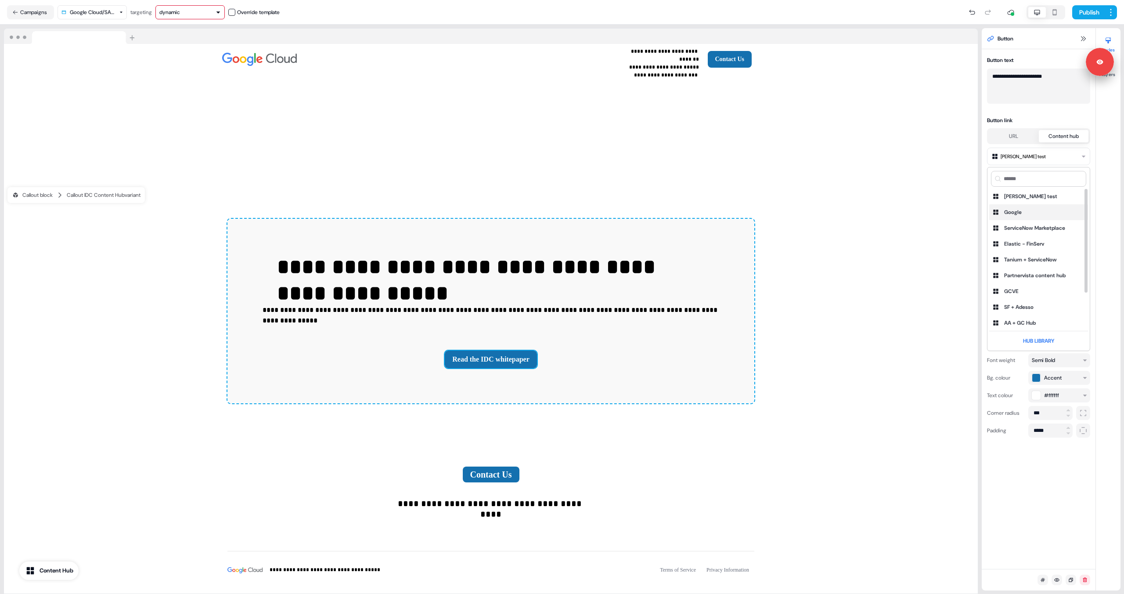
drag, startPoint x: 1022, startPoint y: 213, endPoint x: 1022, endPoint y: 206, distance: 7.0
click at [713, 213] on div "Google" at bounding box center [1014, 212] width 18 height 9
click at [713, 159] on html "**********" at bounding box center [562, 297] width 1124 height 594
click at [713, 306] on div "GC + SAP/IDC" at bounding box center [1022, 305] width 34 height 9
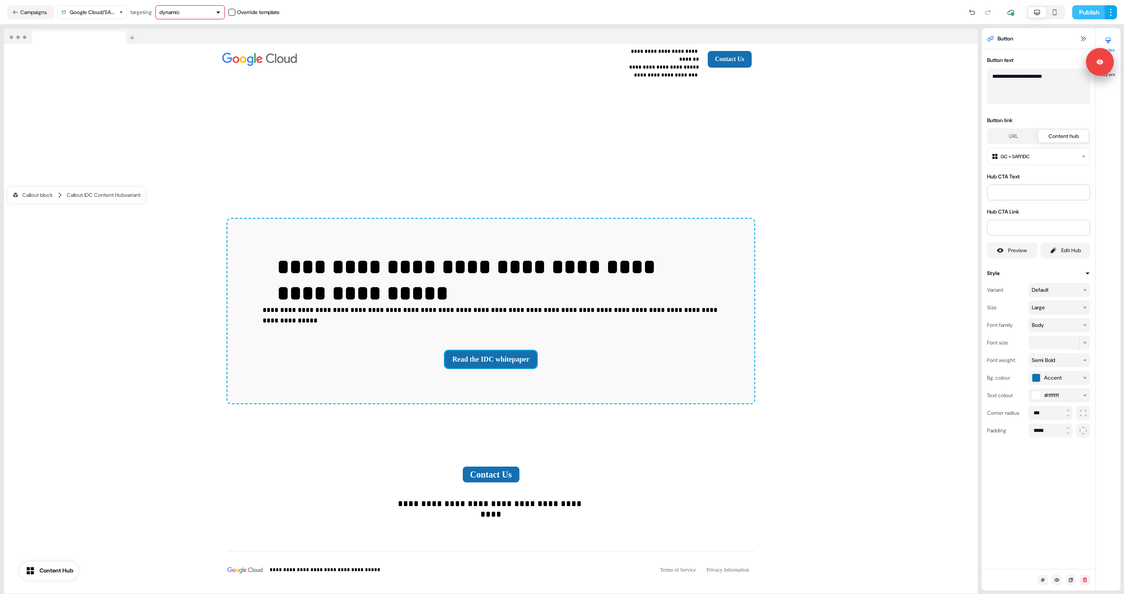
click at [713, 13] on button "Publish" at bounding box center [1089, 12] width 33 height 14
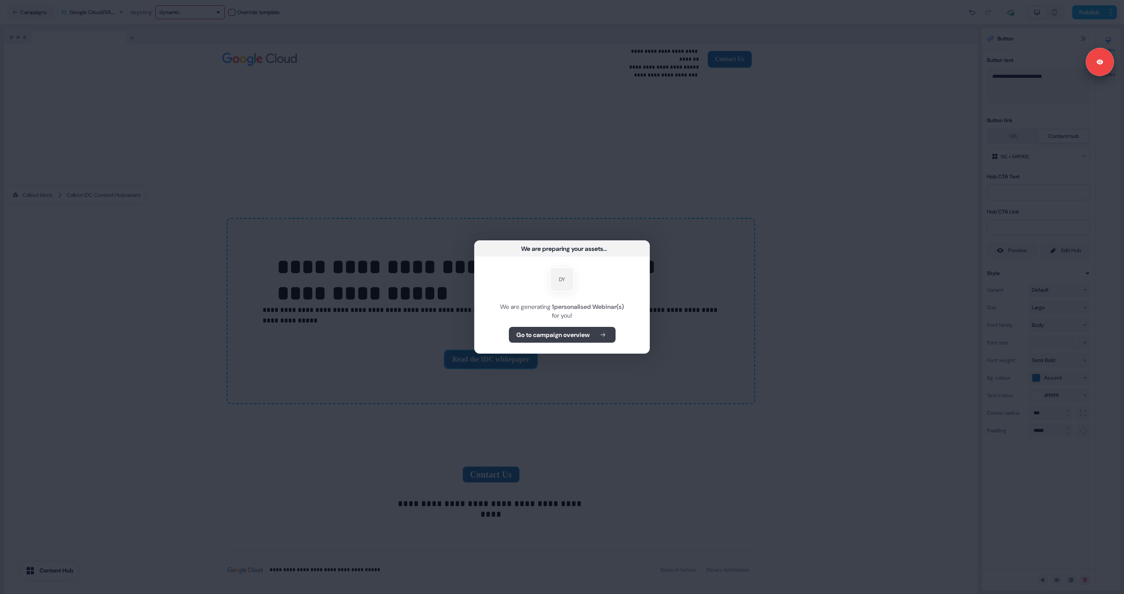
click at [564, 334] on b "Go to campaign overview" at bounding box center [553, 334] width 73 height 9
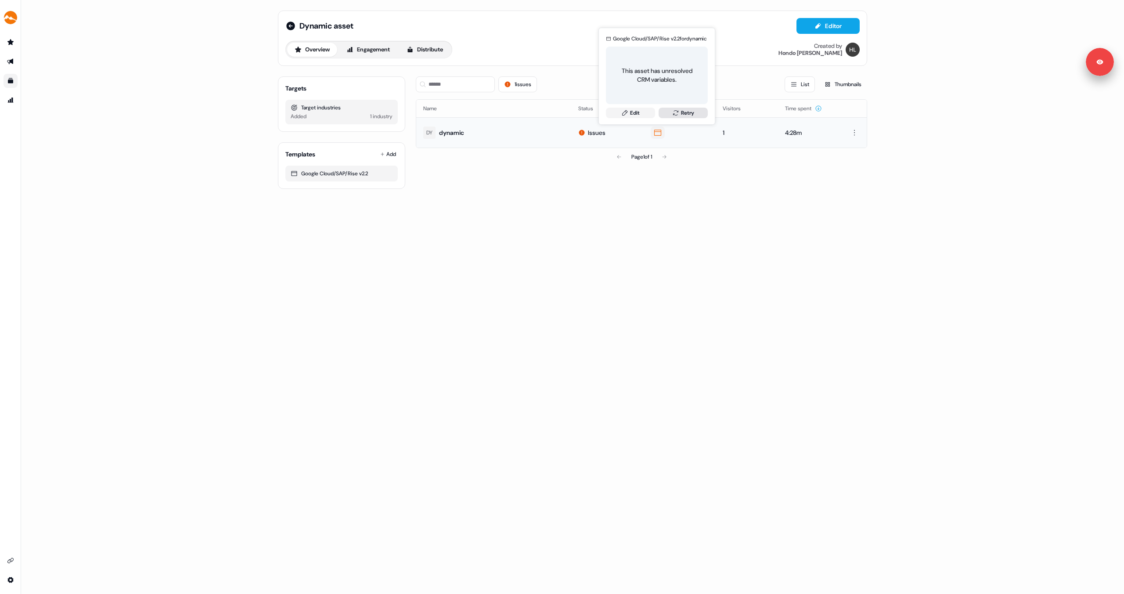
click at [672, 114] on icon at bounding box center [675, 112] width 7 height 7
click at [643, 110] on link "Edit" at bounding box center [630, 113] width 49 height 11
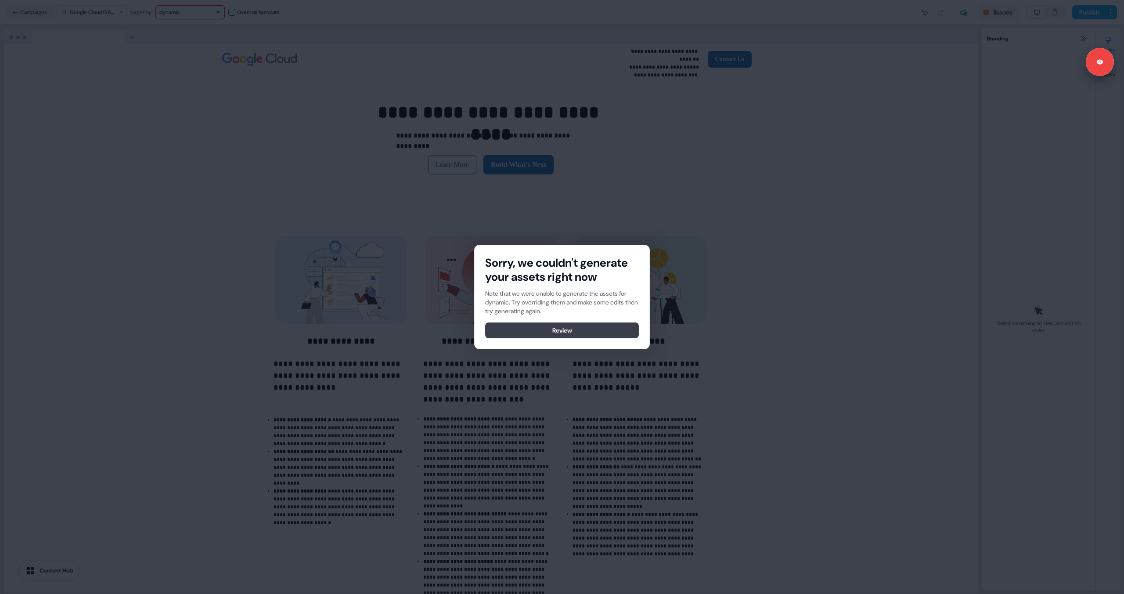
click at [580, 330] on button "Review" at bounding box center [562, 330] width 154 height 16
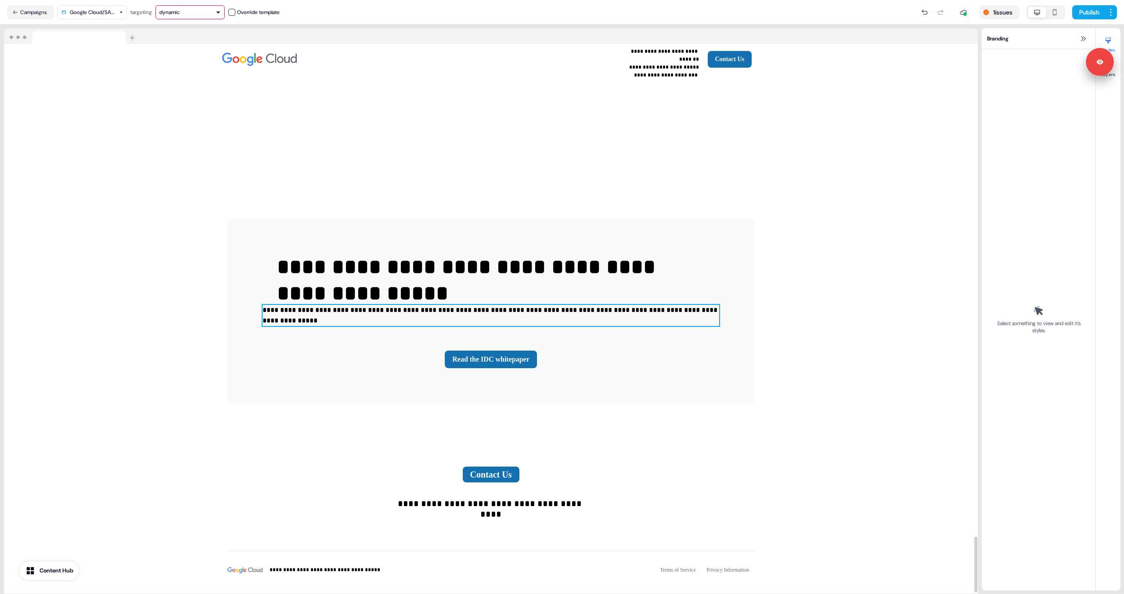
scroll to position [1878, 0]
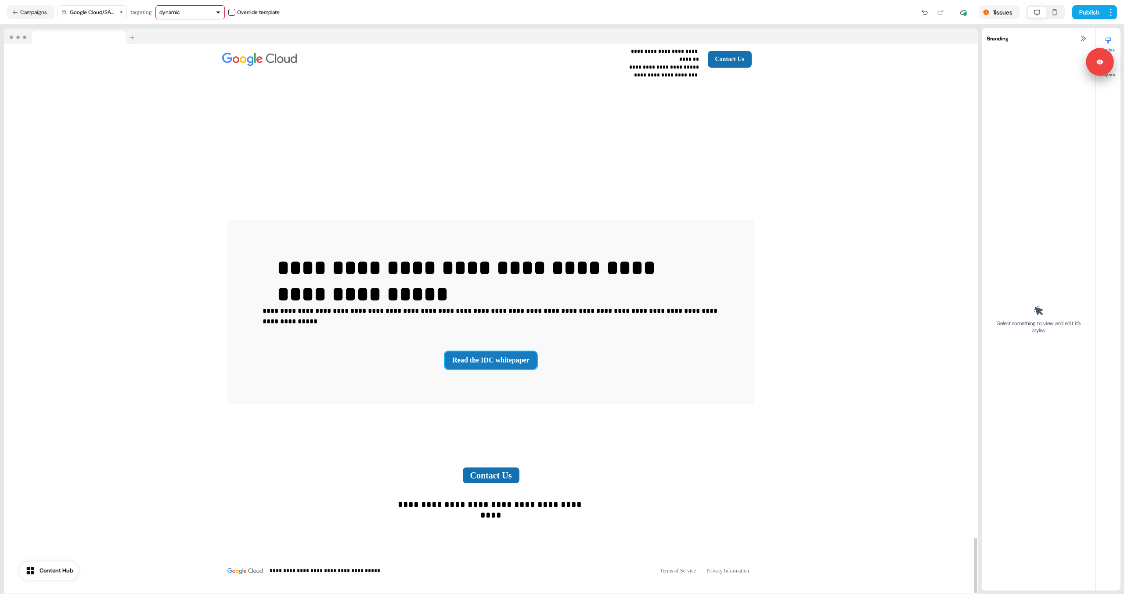
click at [528, 351] on button "Read the IDC whitepaper" at bounding box center [491, 360] width 92 height 18
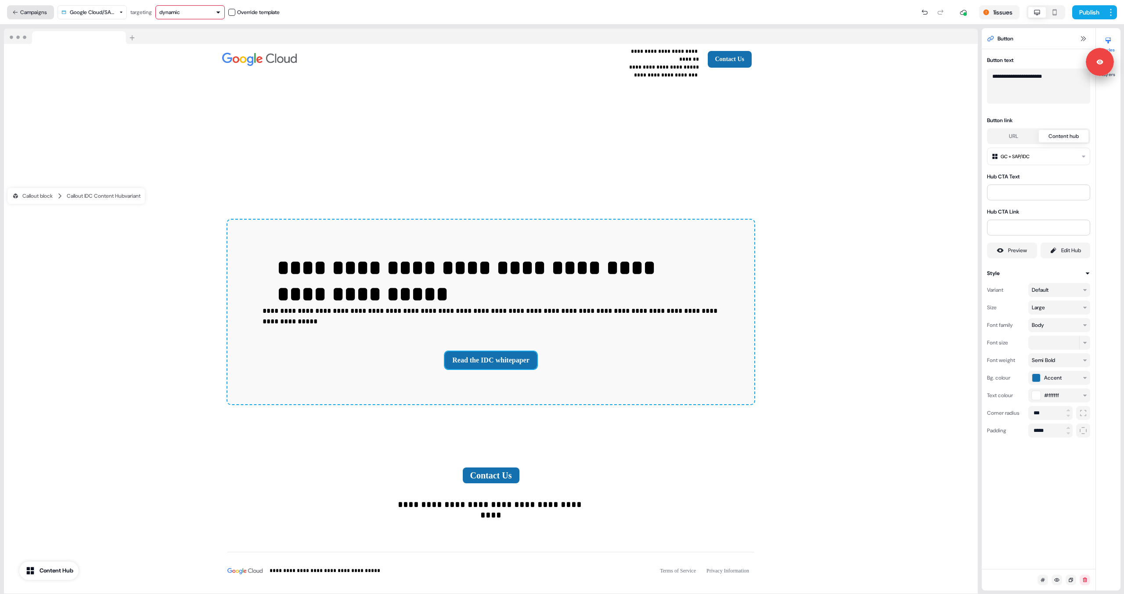
click at [33, 17] on button "Campaigns" at bounding box center [30, 12] width 47 height 14
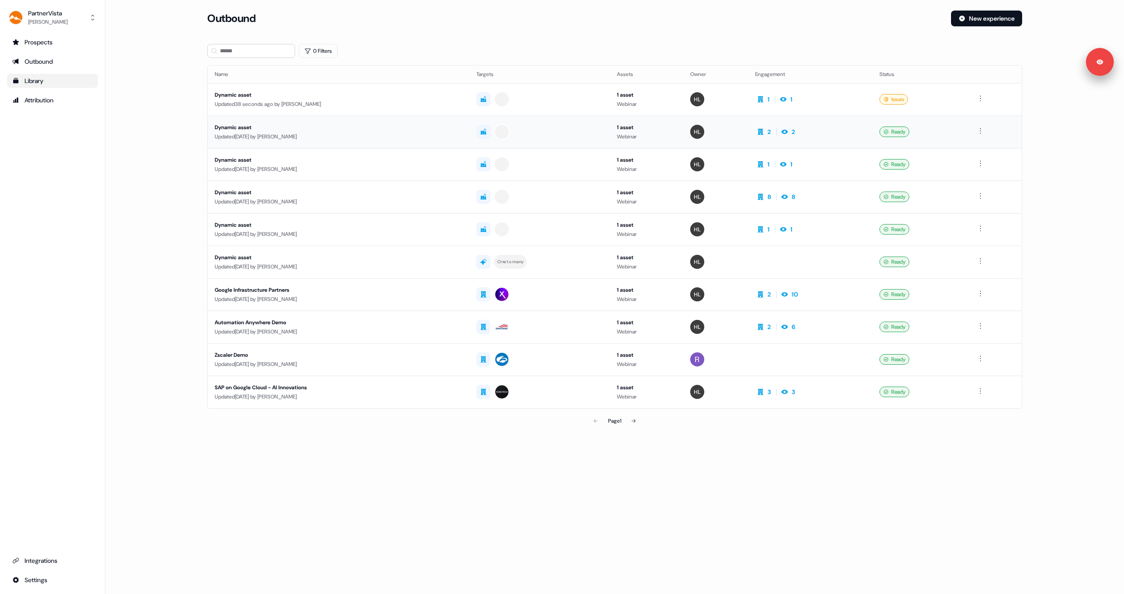
click at [338, 133] on div "Updated 2 days ago by Hondo Lewis" at bounding box center [339, 136] width 248 height 9
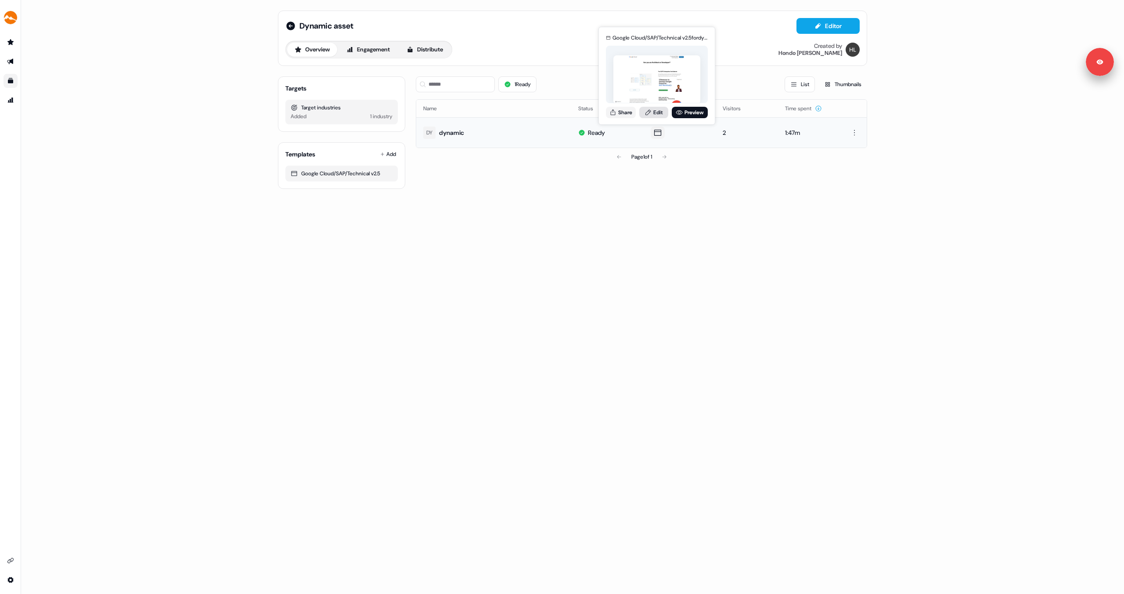
click at [661, 114] on link "Edit" at bounding box center [654, 112] width 29 height 11
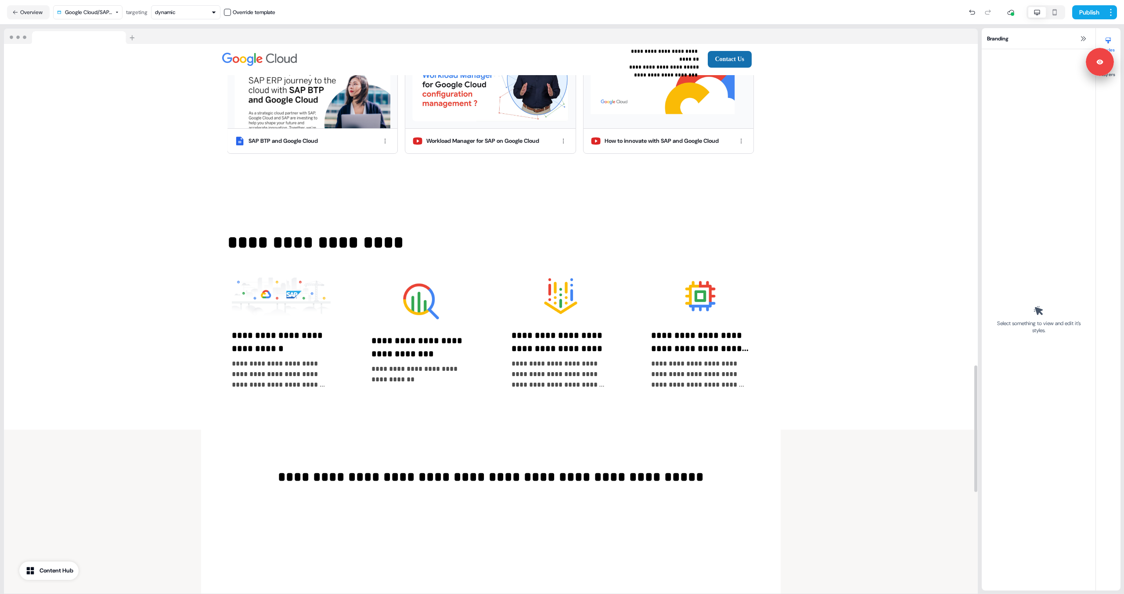
scroll to position [1004, 0]
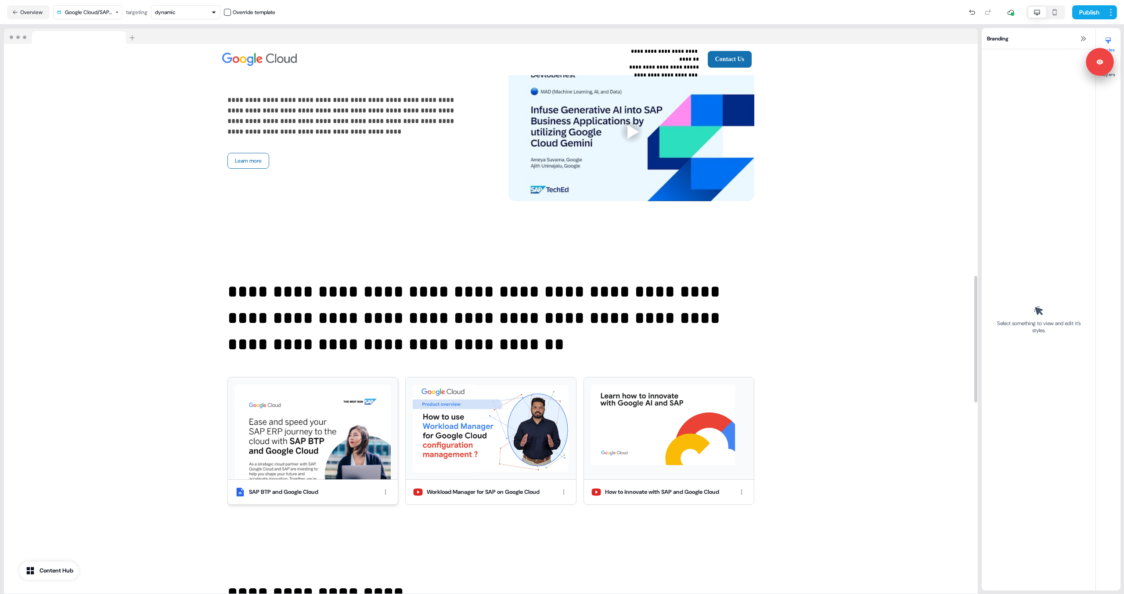
click at [397, 453] on div at bounding box center [313, 428] width 170 height 102
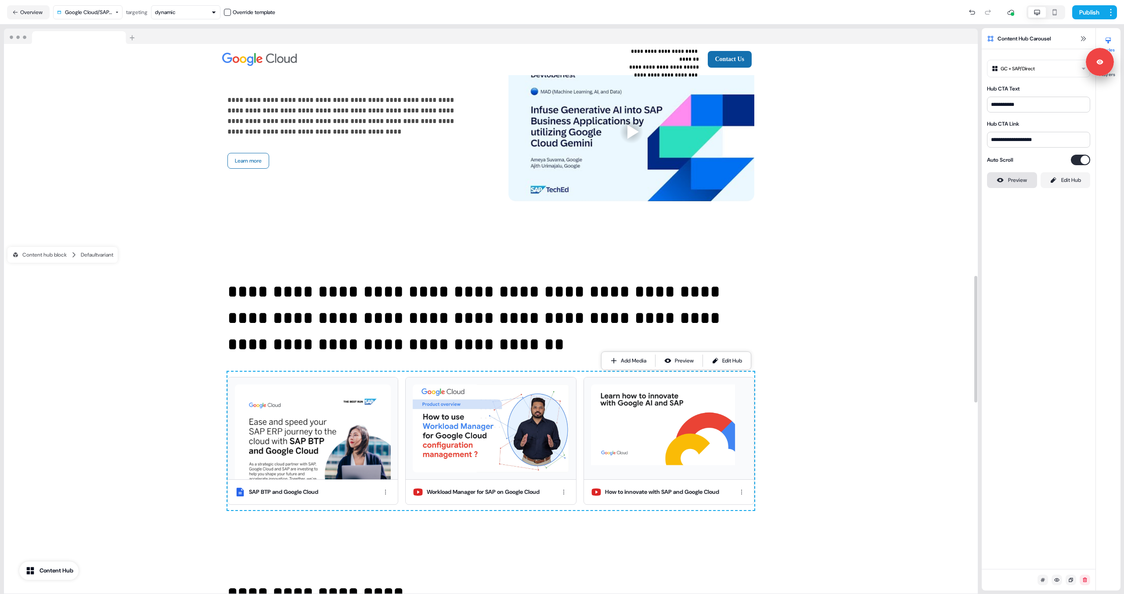
click at [713, 186] on button "Preview" at bounding box center [1012, 180] width 50 height 16
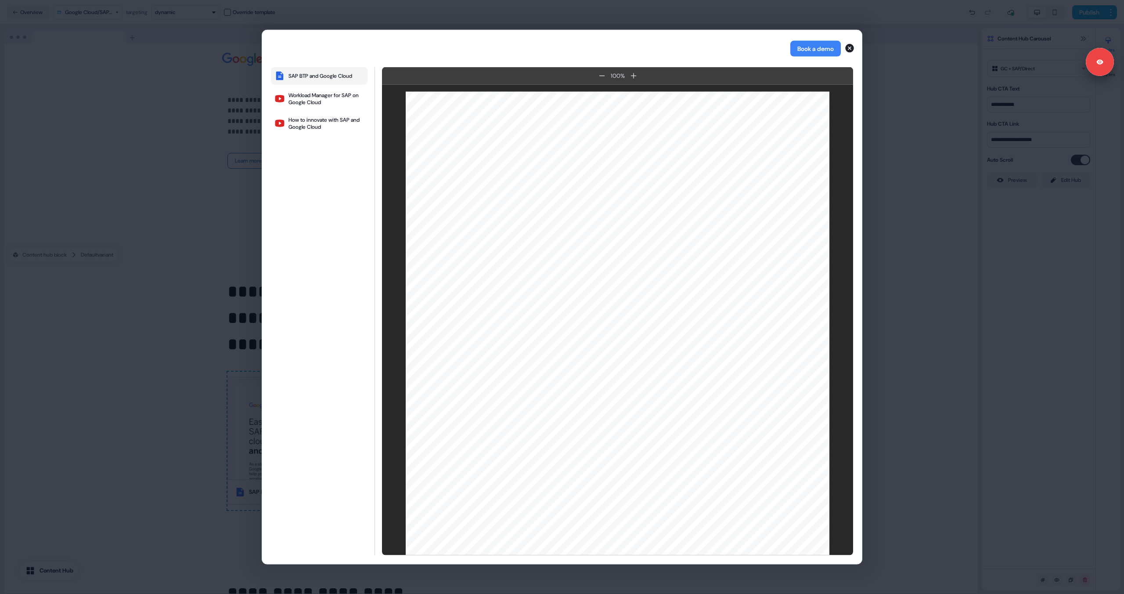
click at [713, 319] on div "Book a demo SAP BTP and Google Cloud Workload Manager for SAP on Google Cloud H…" at bounding box center [562, 297] width 1124 height 594
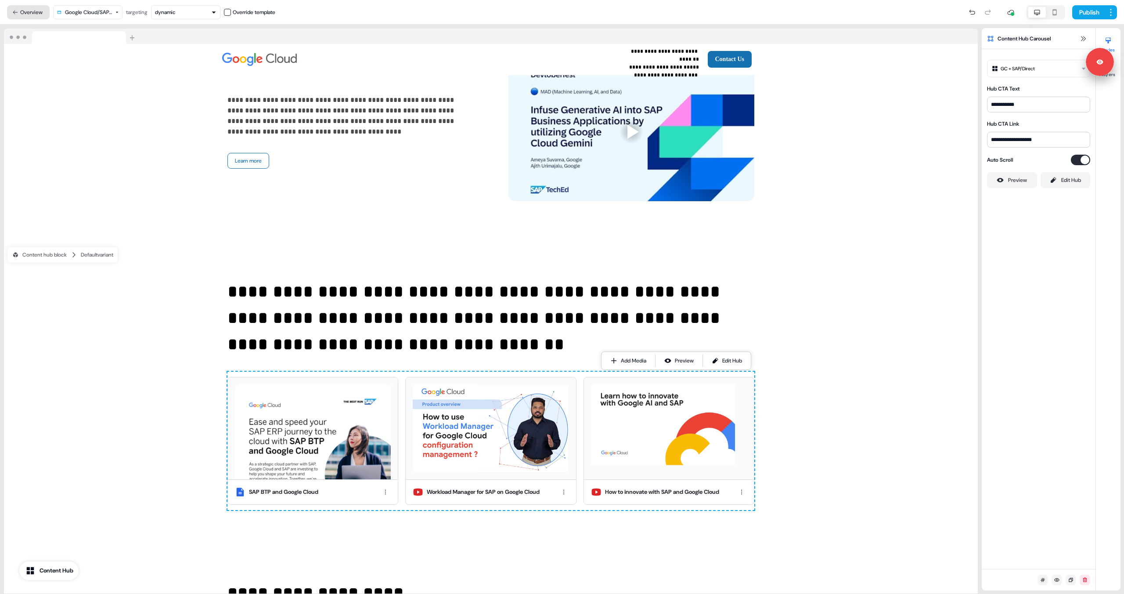
click at [36, 13] on button "Overview" at bounding box center [28, 12] width 43 height 14
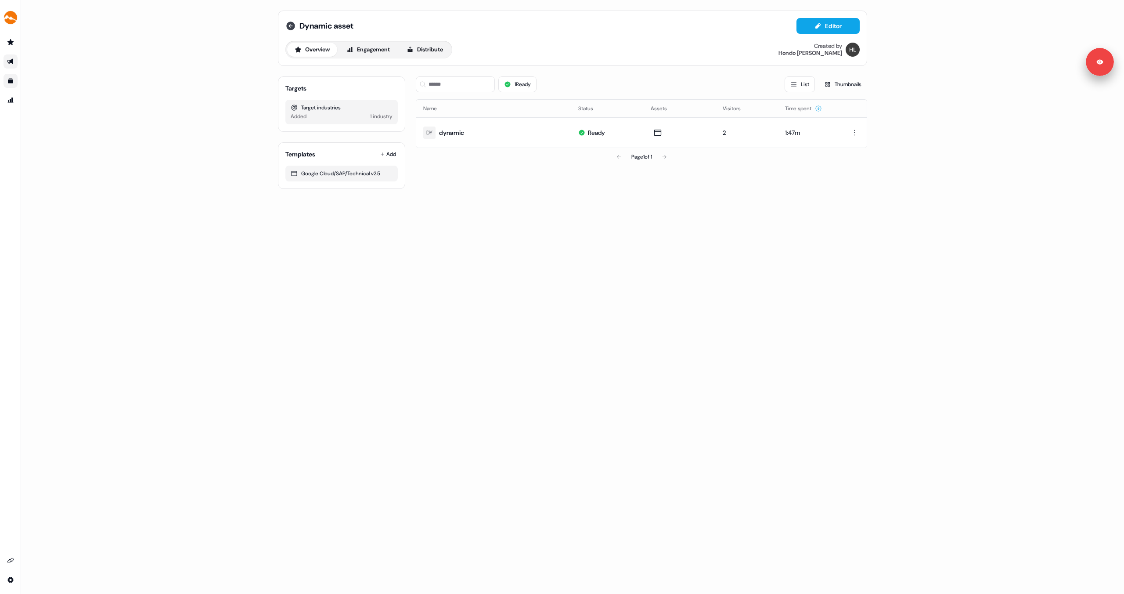
click at [290, 28] on icon at bounding box center [290, 26] width 9 height 9
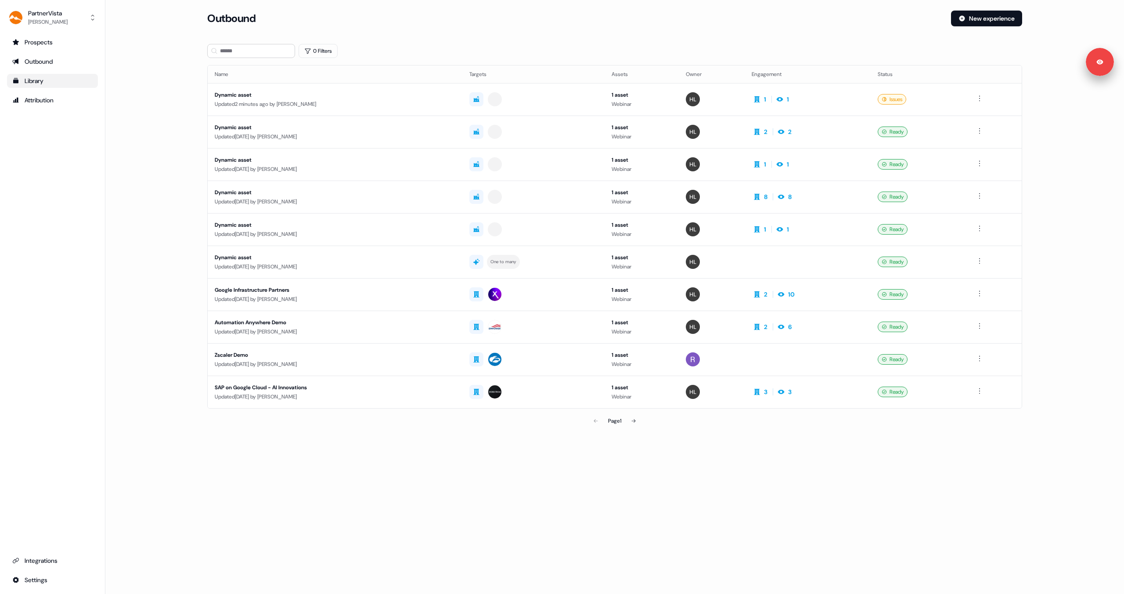
click at [393, 40] on section "Loading... Outbound New experience 0 Filters Name Targets Assets Owner Engageme…" at bounding box center [614, 233] width 843 height 444
click at [325, 96] on div "Dynamic asset" at bounding box center [335, 94] width 241 height 9
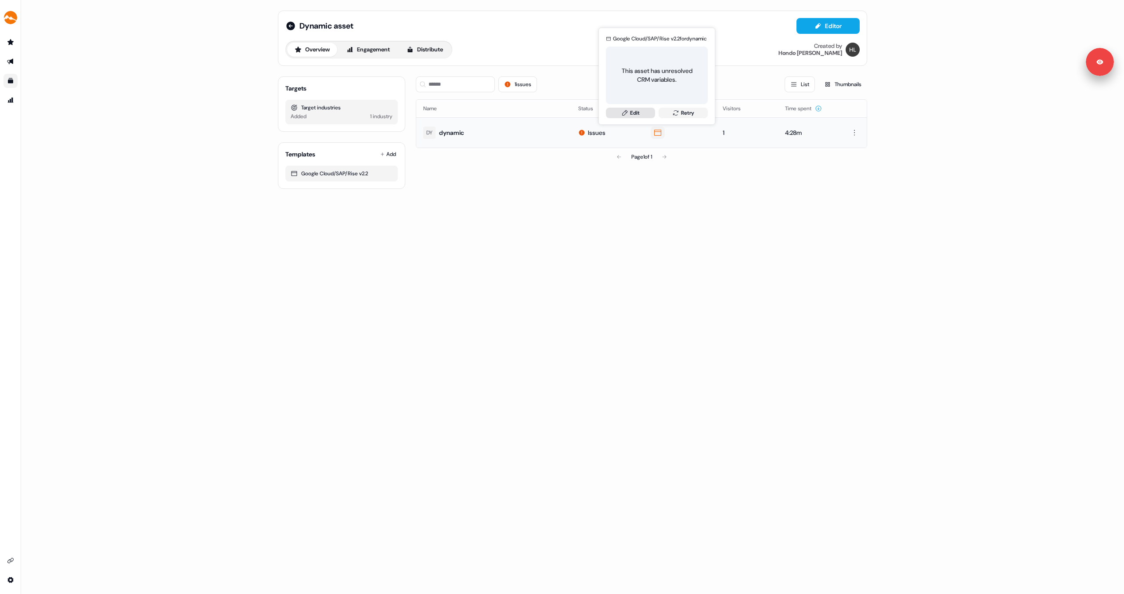
click at [638, 113] on link "Edit" at bounding box center [630, 113] width 49 height 11
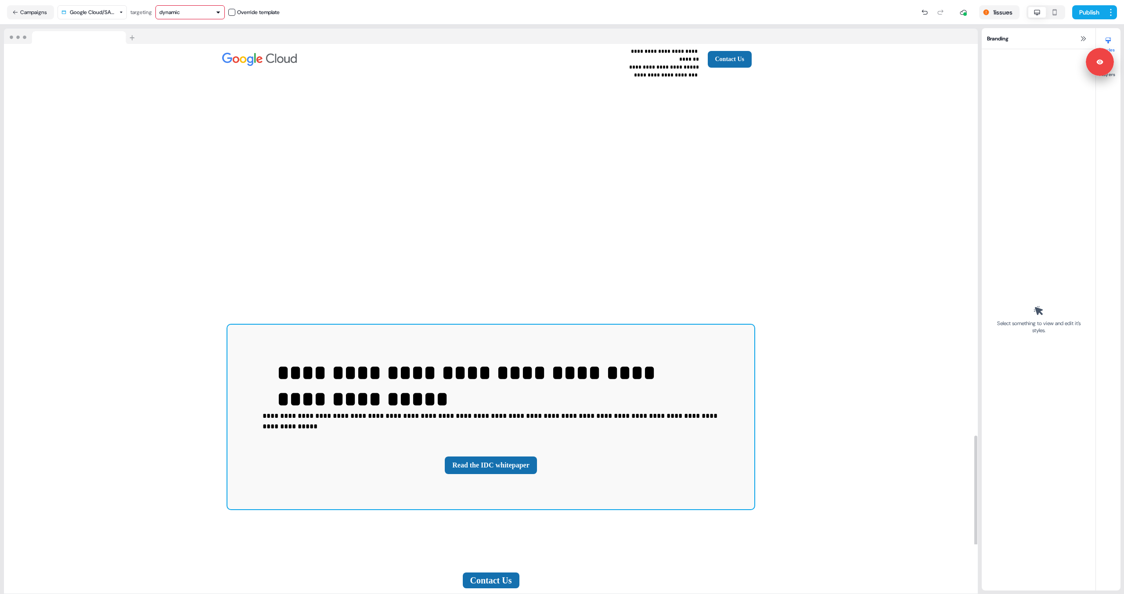
scroll to position [1782, 0]
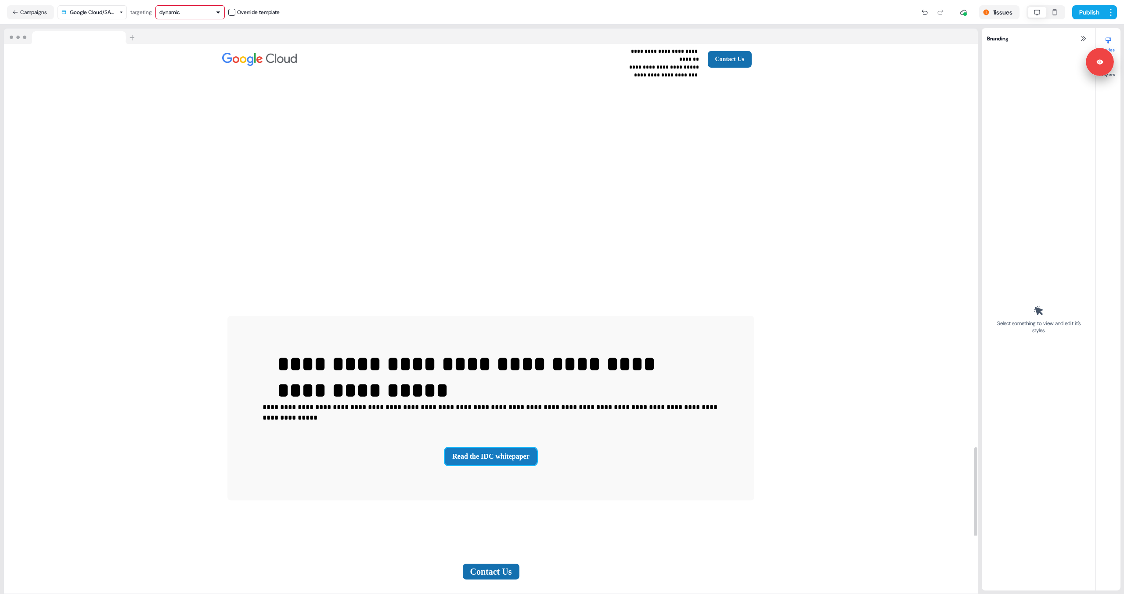
click at [521, 448] on button "Read the IDC whitepaper" at bounding box center [491, 457] width 92 height 18
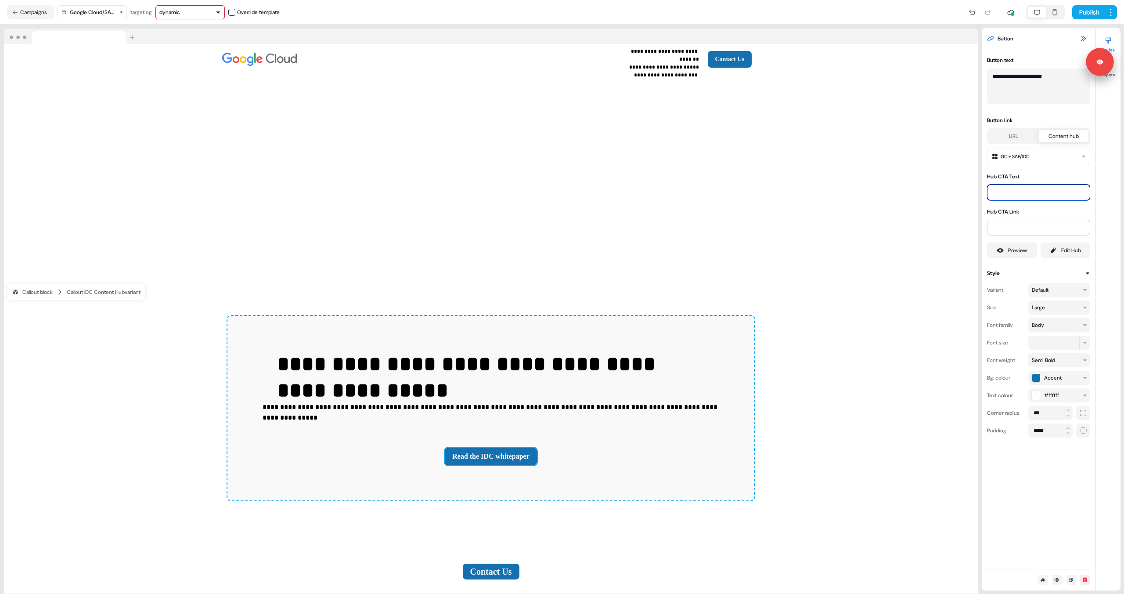
click at [713, 193] on input at bounding box center [1038, 192] width 103 height 16
click at [713, 221] on input at bounding box center [1038, 228] width 103 height 16
click at [713, 256] on button "Preview" at bounding box center [1012, 250] width 50 height 16
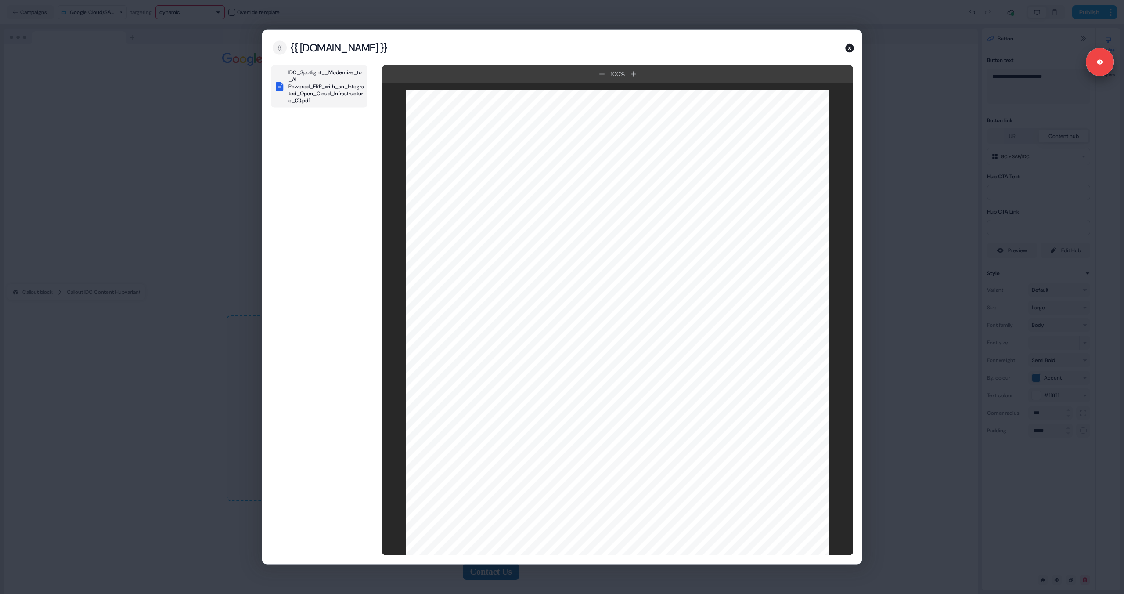
click at [329, 51] on div "{{ source.account.name }}" at bounding box center [339, 47] width 98 height 13
click at [713, 48] on icon "button" at bounding box center [850, 48] width 9 height 9
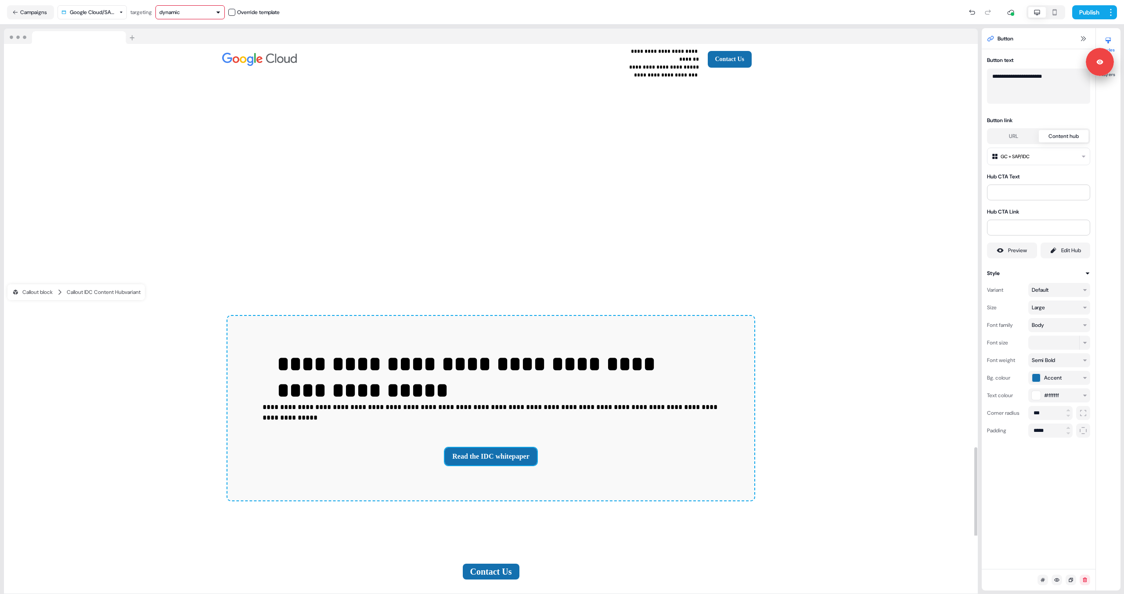
scroll to position [1781, 0]
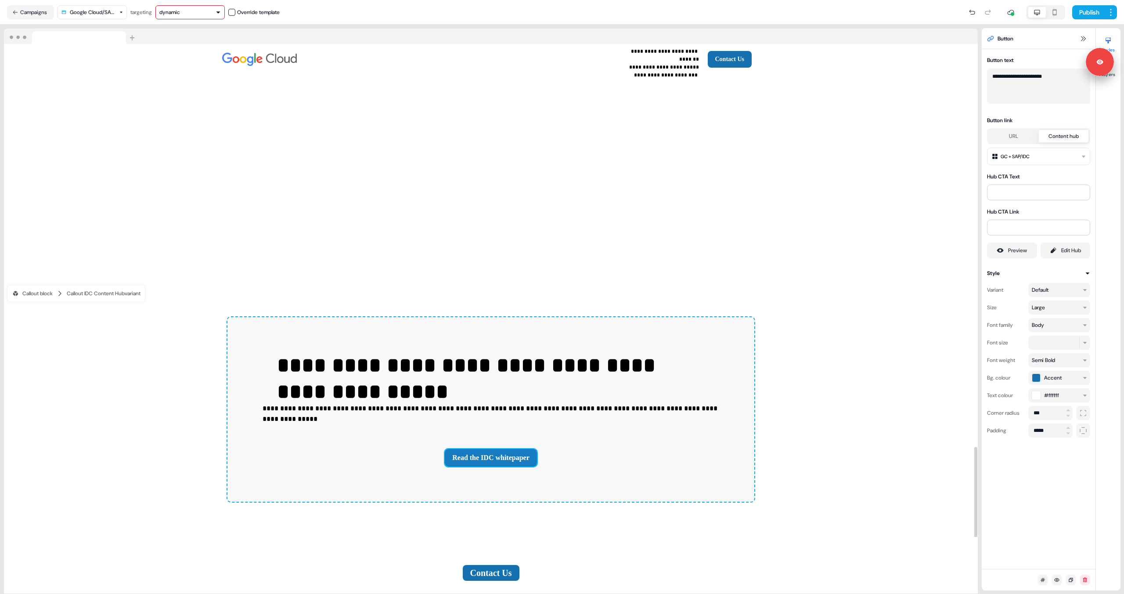
click at [518, 449] on button "Read the IDC whitepaper" at bounding box center [491, 458] width 92 height 18
click at [713, 250] on icon at bounding box center [1053, 250] width 5 height 6
click at [713, 251] on div "Preview" at bounding box center [1017, 250] width 19 height 9
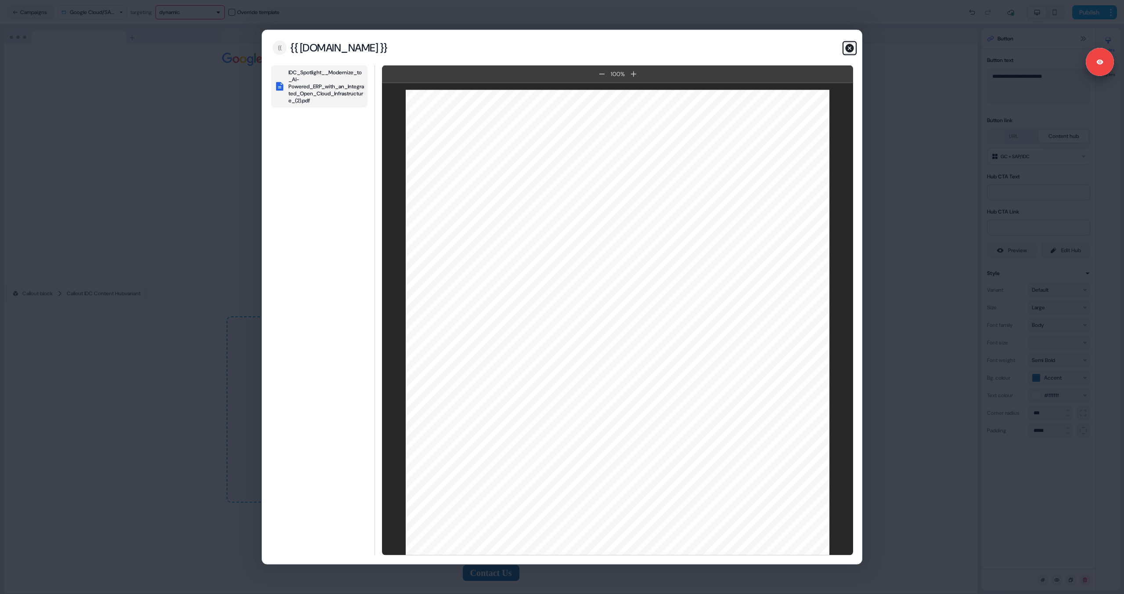
click at [713, 47] on icon "button" at bounding box center [850, 48] width 11 height 11
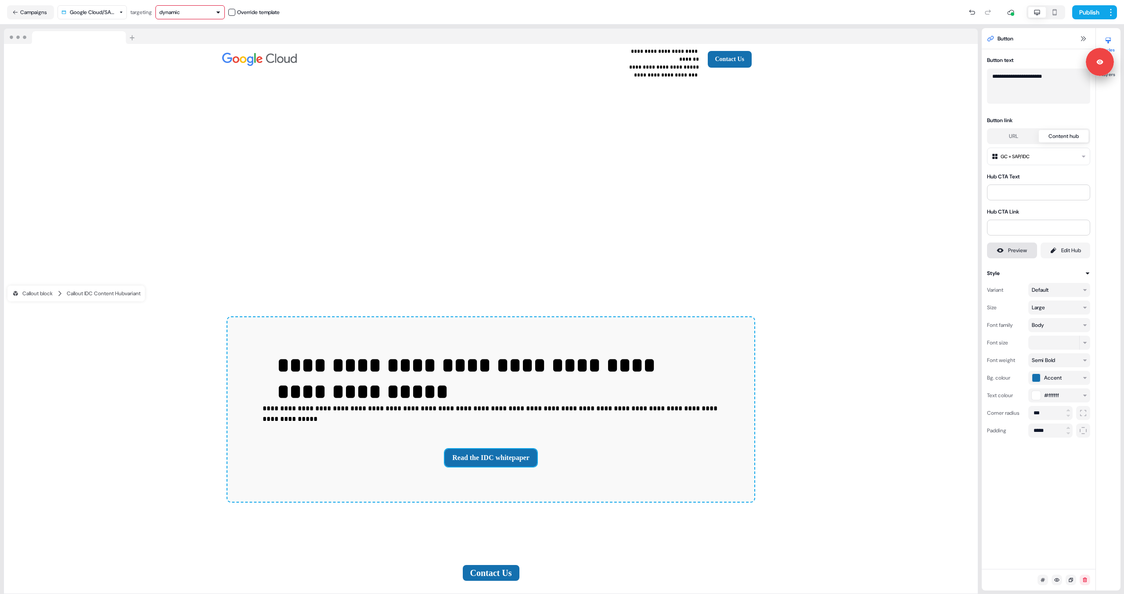
click at [713, 256] on button "Preview" at bounding box center [1012, 250] width 50 height 16
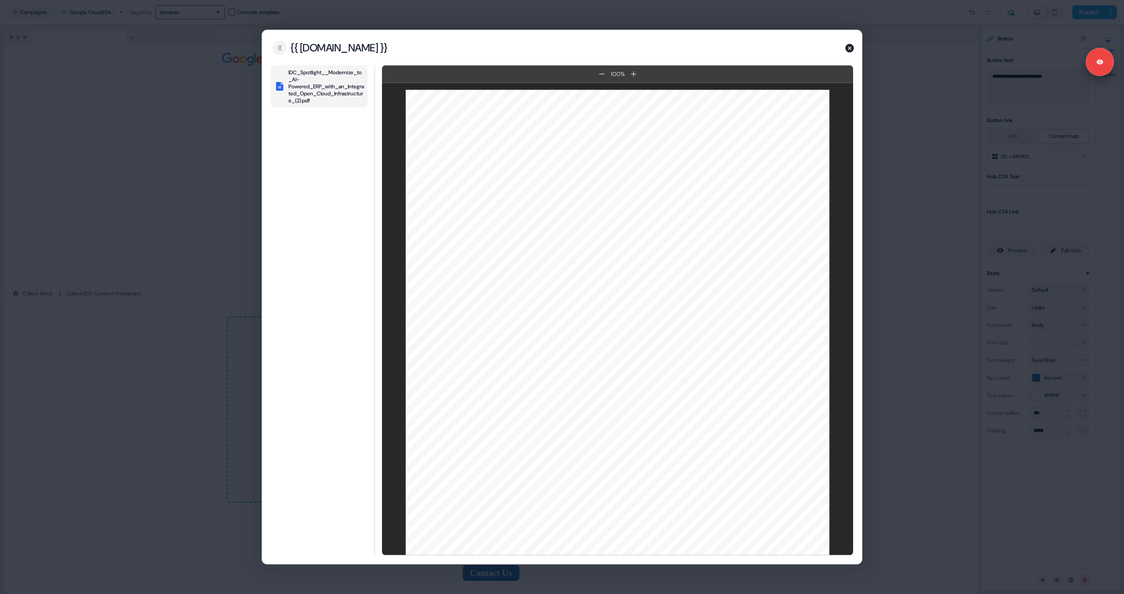
click at [383, 46] on div "{{ source.account.name }}" at bounding box center [339, 47] width 98 height 13
click at [383, 45] on div "{{ source.account.name }}" at bounding box center [339, 47] width 98 height 13
click at [713, 51] on icon "button" at bounding box center [850, 48] width 9 height 9
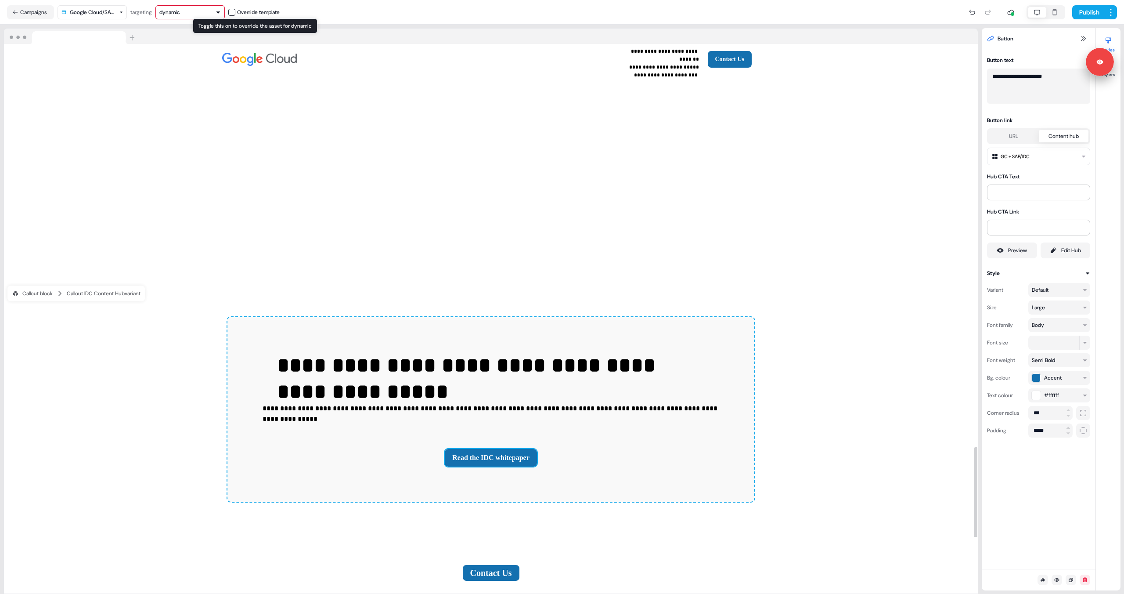
click at [235, 12] on button "button" at bounding box center [231, 12] width 7 height 7
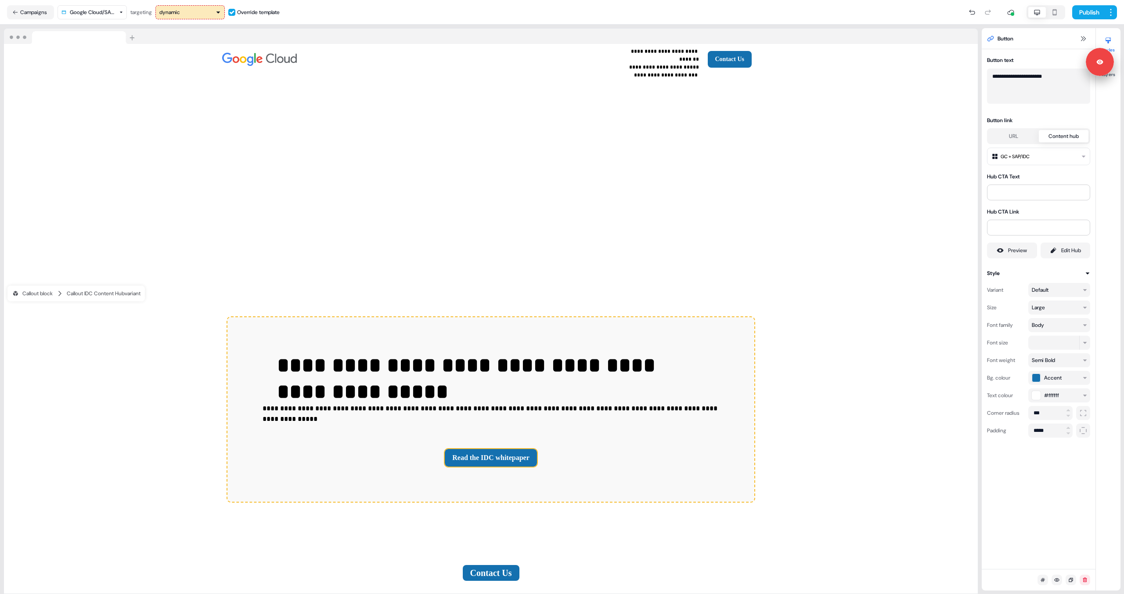
click at [235, 12] on button "button" at bounding box center [231, 12] width 7 height 7
click at [234, 10] on button "button" at bounding box center [231, 12] width 7 height 7
click at [215, 57] on div "You will lose the changes you have made for dynamic . Would you like to proceed…" at bounding box center [234, 47] width 126 height 54
click at [214, 62] on button "Reset" at bounding box center [234, 59] width 112 height 16
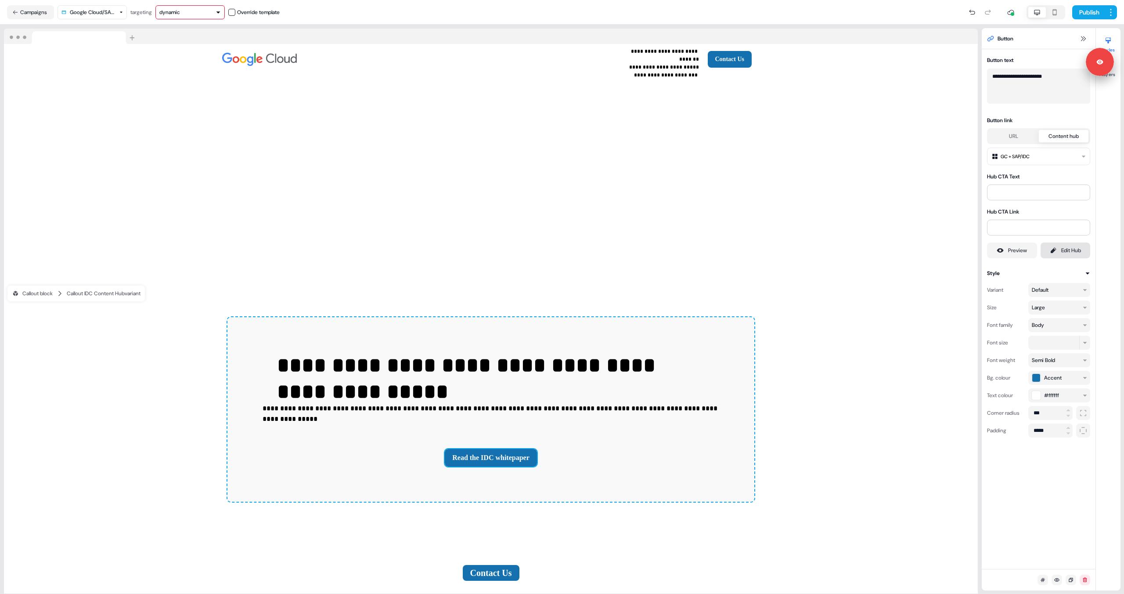
click at [713, 256] on link "Edit Hub" at bounding box center [1066, 250] width 50 height 16
click at [200, 14] on div "dynamic" at bounding box center [189, 12] width 61 height 9
click at [204, 14] on div "dynamic" at bounding box center [189, 12] width 61 height 9
click at [713, 11] on button "Publish" at bounding box center [1089, 12] width 33 height 14
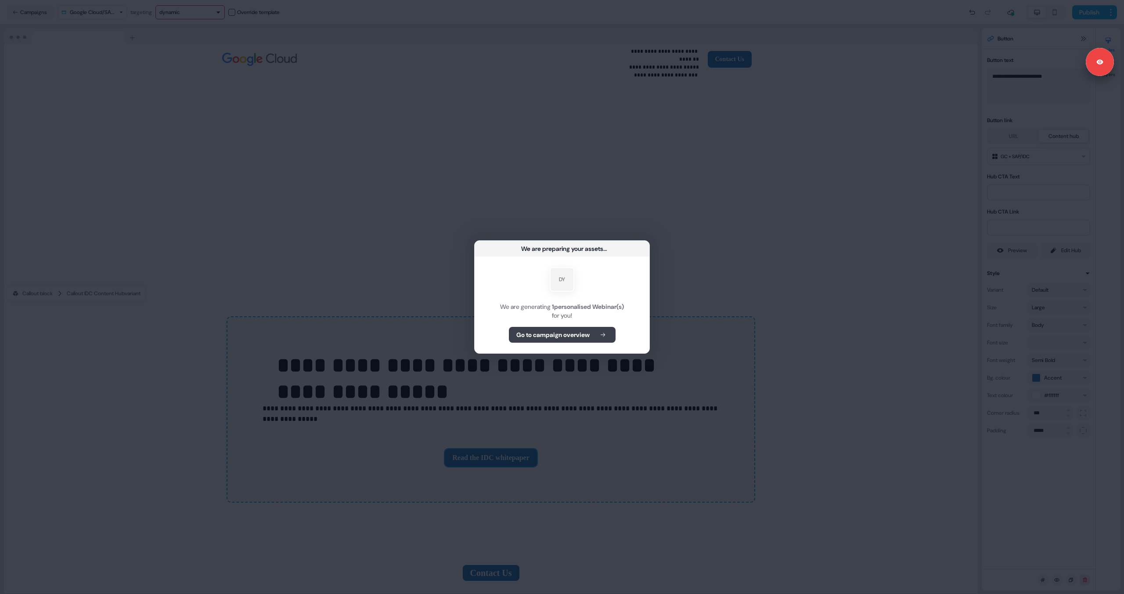
click at [535, 336] on b "Go to campaign overview" at bounding box center [553, 334] width 73 height 9
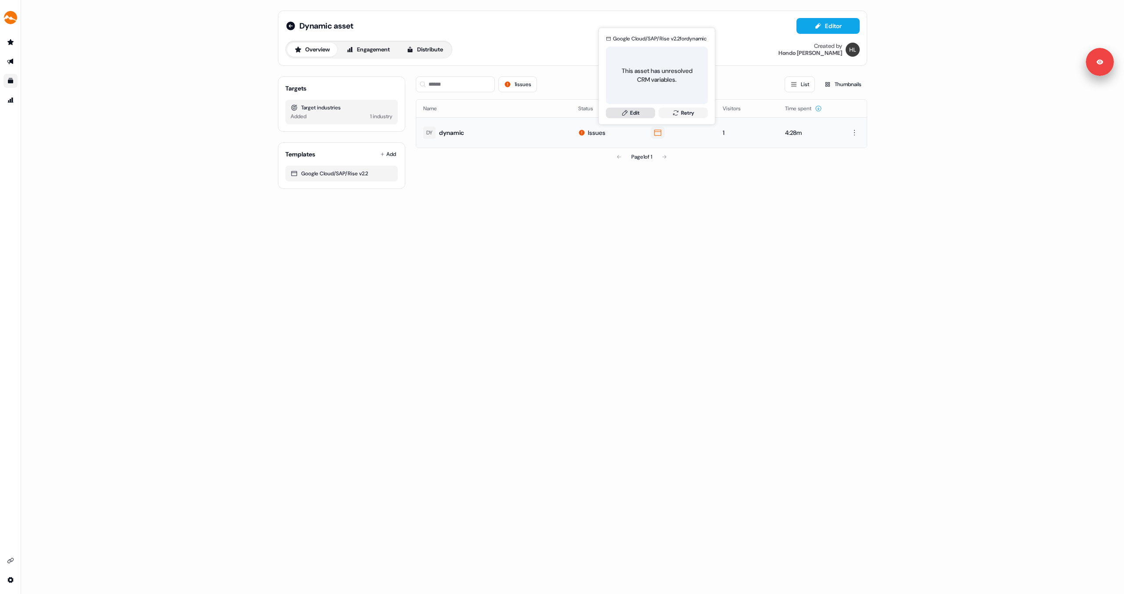
click at [629, 113] on link "Edit" at bounding box center [630, 113] width 49 height 11
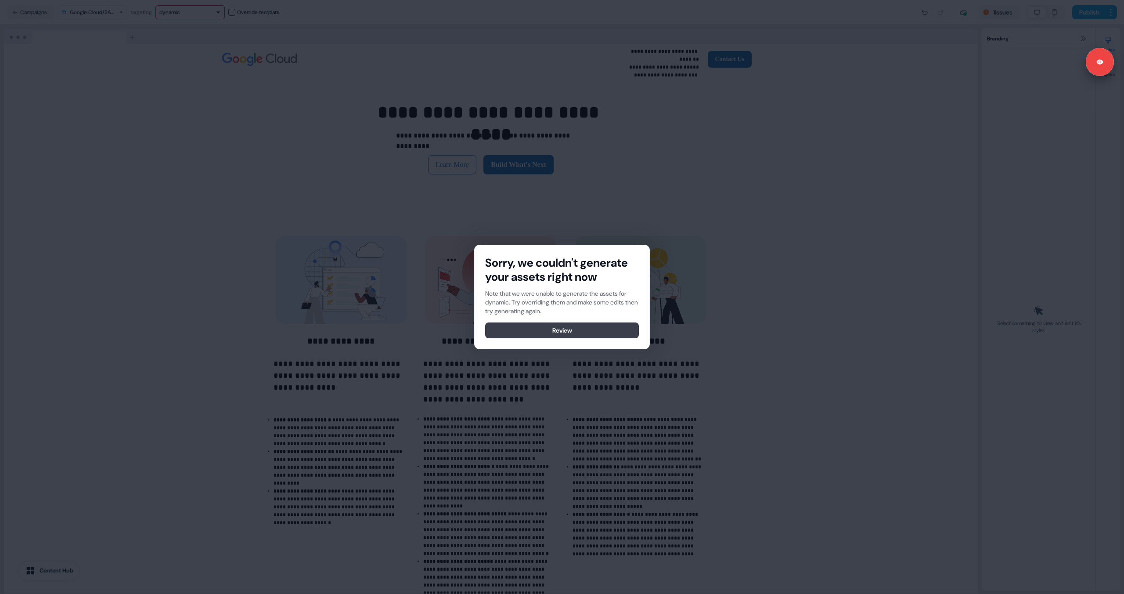
click at [565, 327] on button "Review" at bounding box center [562, 330] width 154 height 16
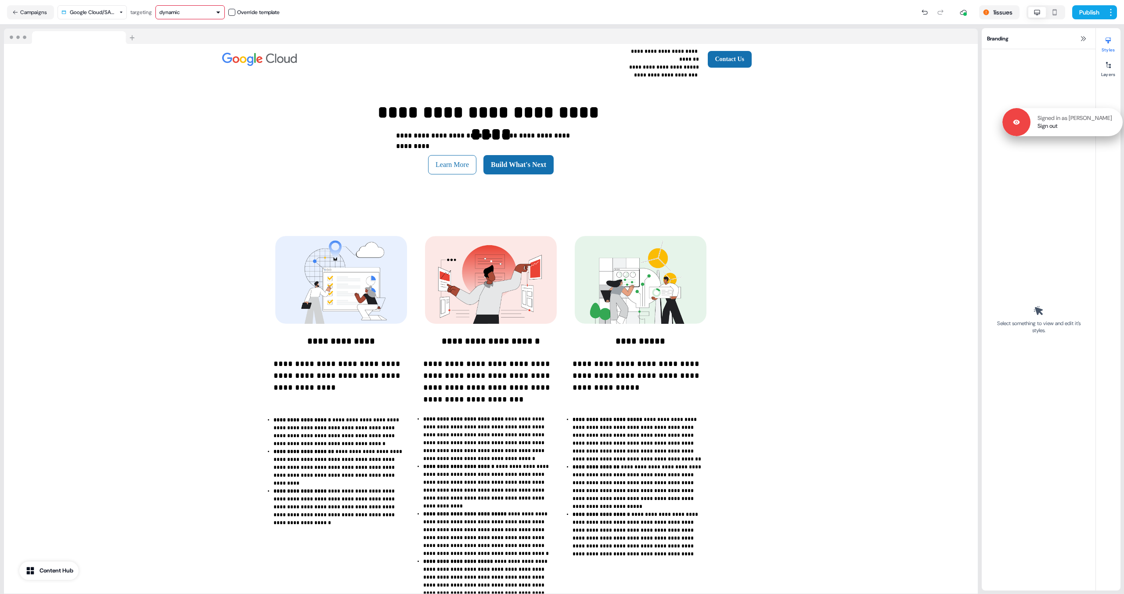
drag, startPoint x: 1094, startPoint y: 60, endPoint x: 1104, endPoint y: 123, distance: 64.1
click at [713, 122] on p "Signed in as [PERSON_NAME]" at bounding box center [1075, 118] width 75 height 8
click at [713, 7] on button "1 issues" at bounding box center [999, 12] width 40 height 14
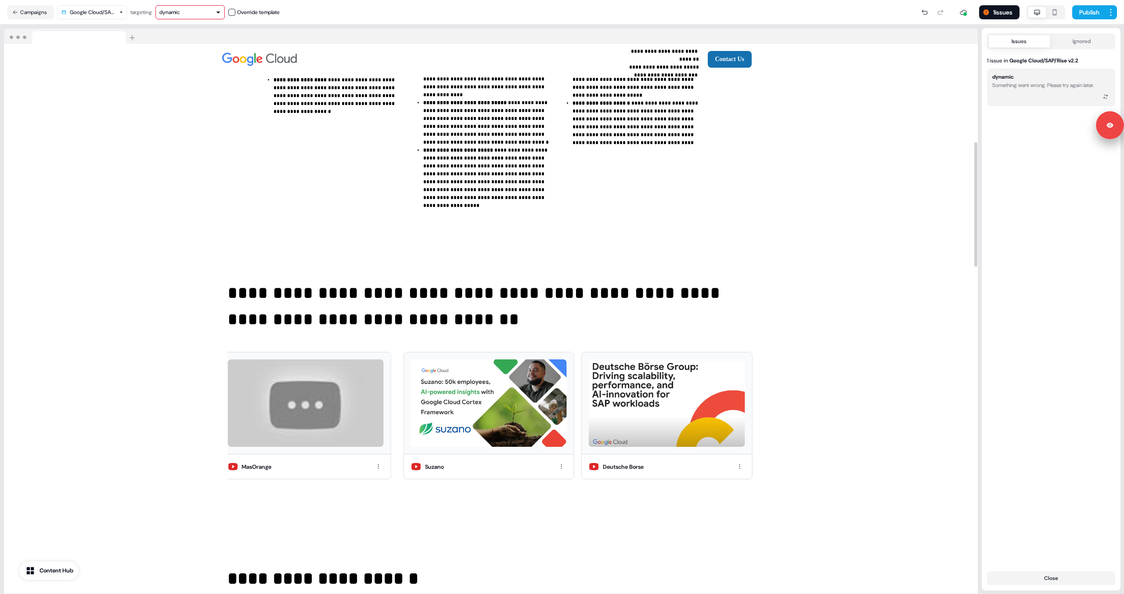
scroll to position [433, 0]
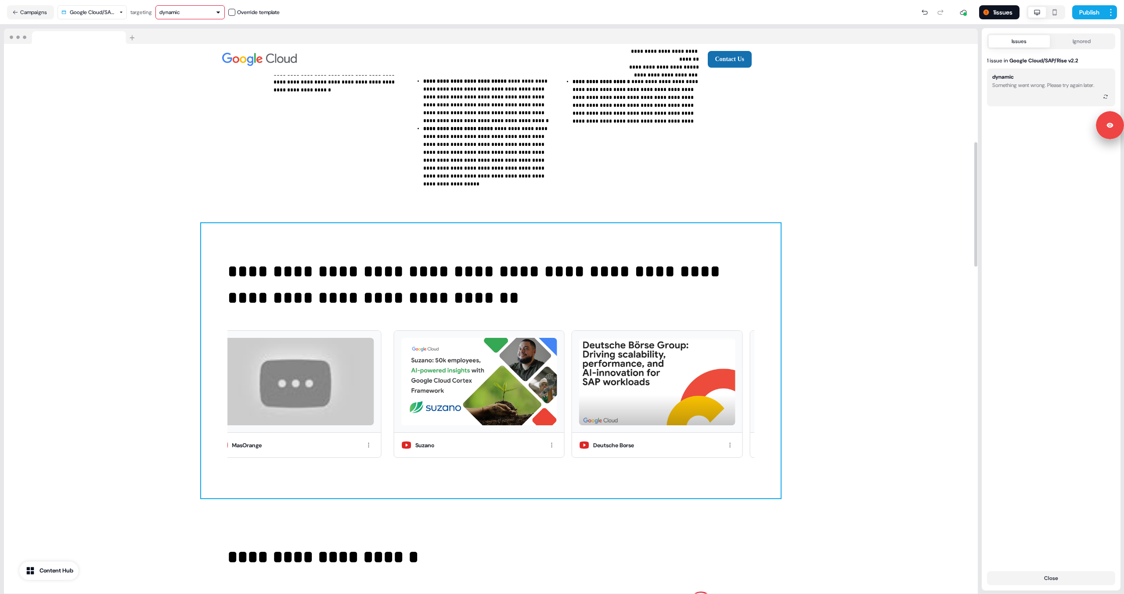
click at [696, 296] on div "**********" at bounding box center [491, 360] width 580 height 275
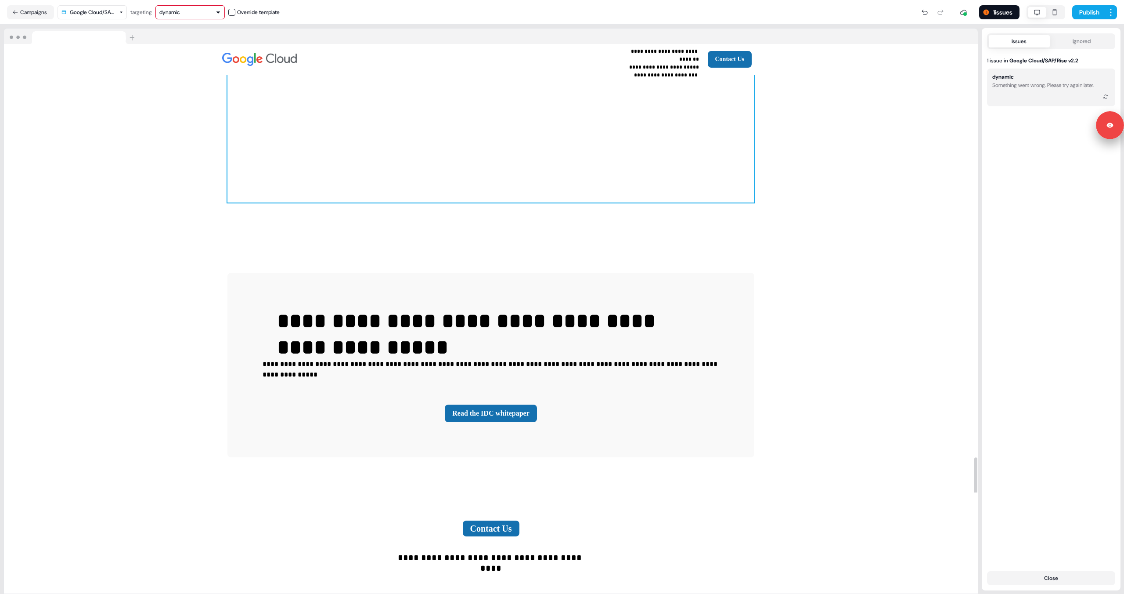
scroll to position [1832, 0]
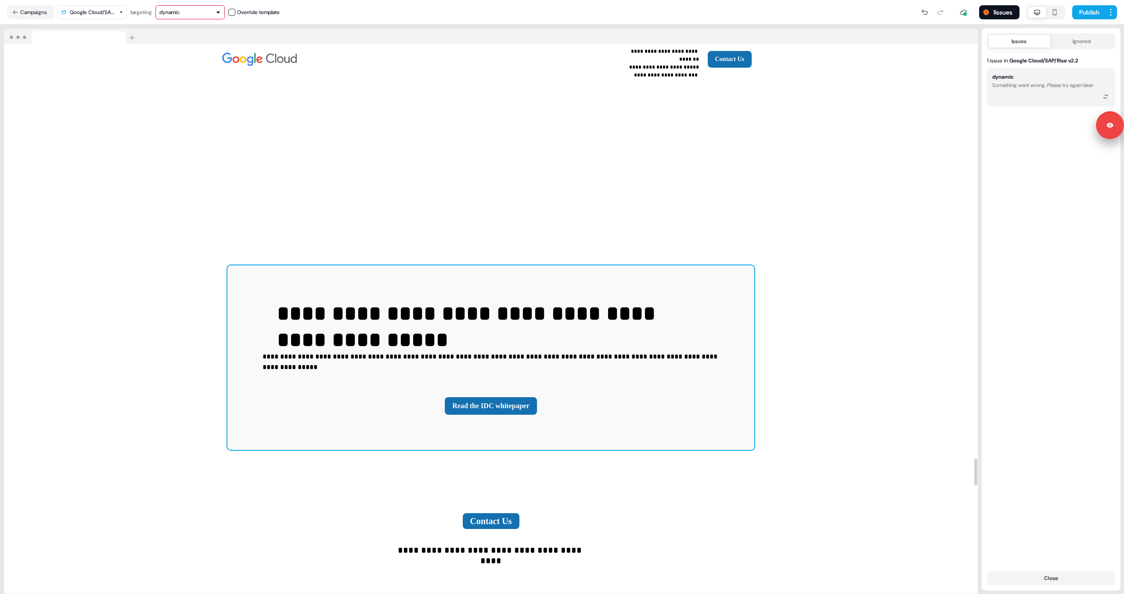
click at [495, 408] on div "**********" at bounding box center [491, 357] width 527 height 184
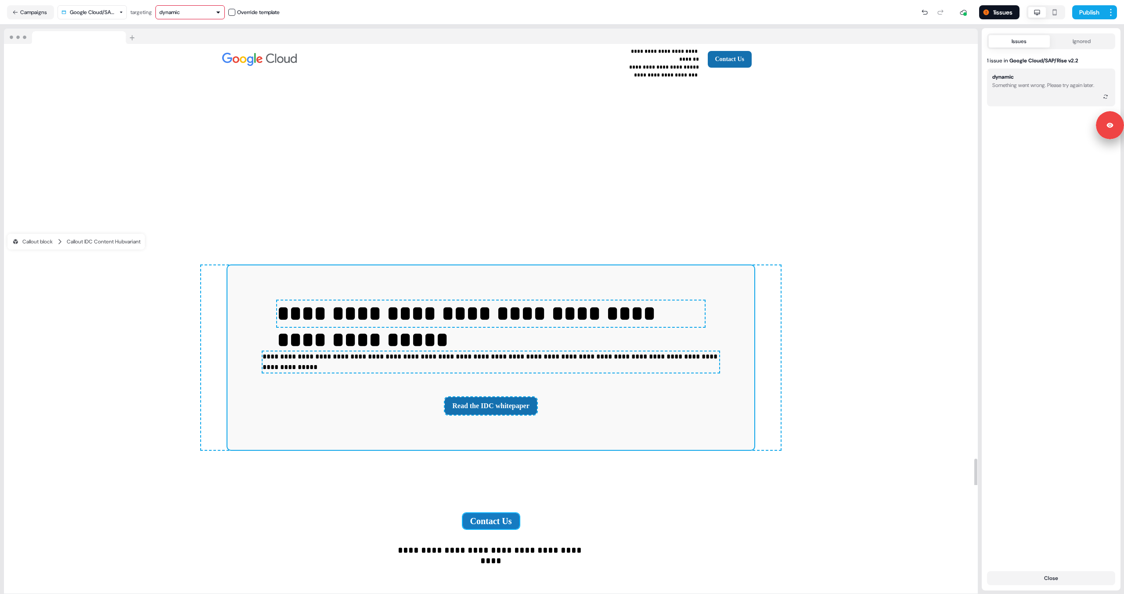
click at [479, 513] on button "Contact Us" at bounding box center [491, 521] width 57 height 16
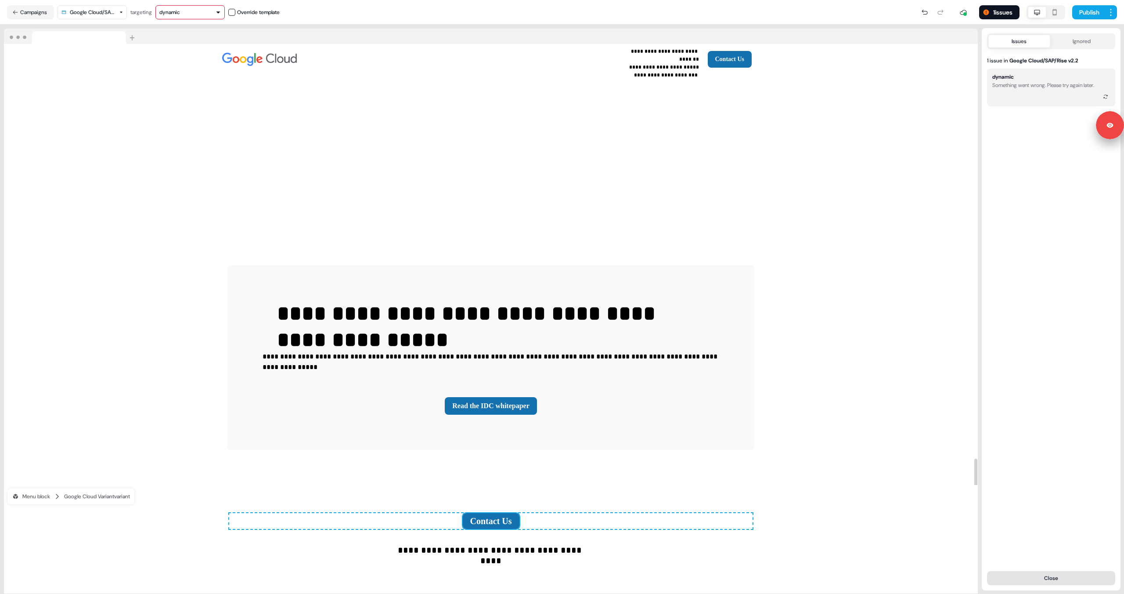
click at [713, 584] on button "Close" at bounding box center [1051, 578] width 128 height 14
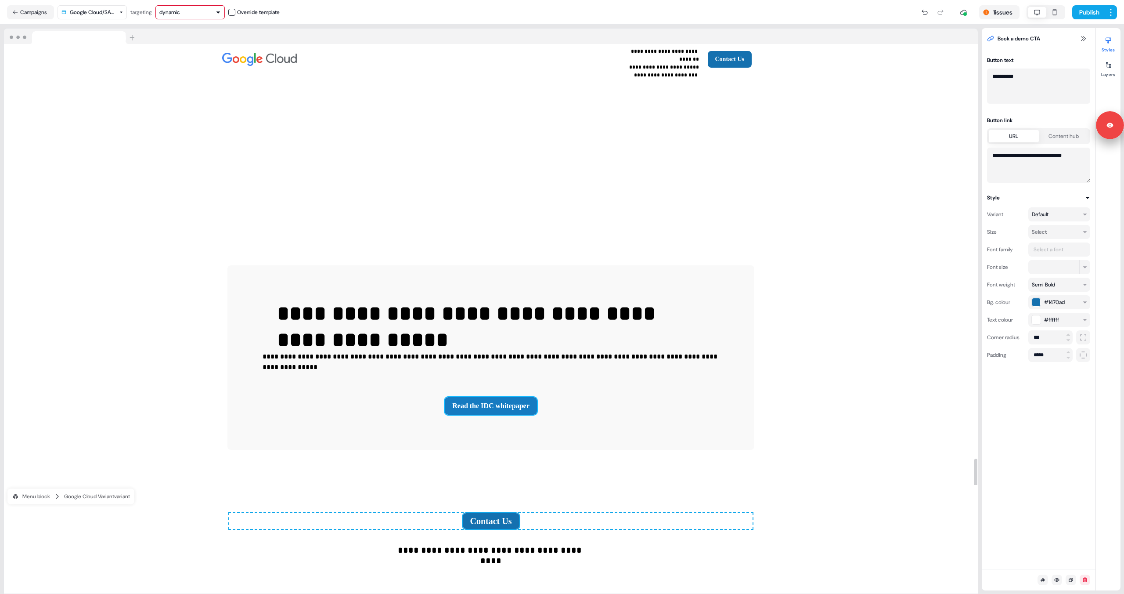
click at [492, 397] on button "Read the IDC whitepaper" at bounding box center [491, 406] width 92 height 18
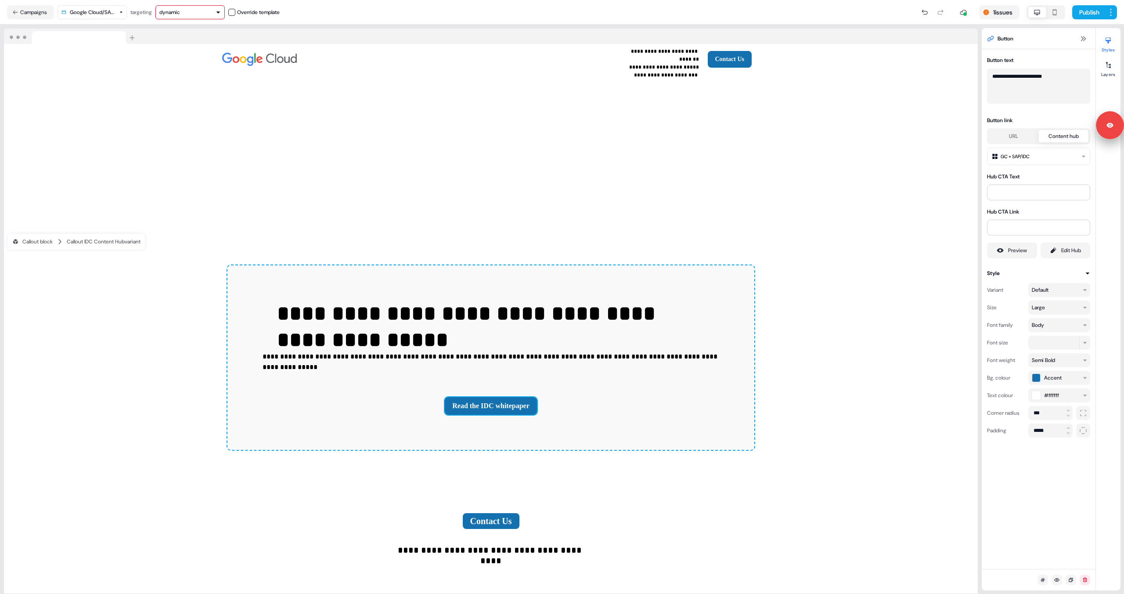
click at [713, 136] on button "URL" at bounding box center [1014, 136] width 50 height 12
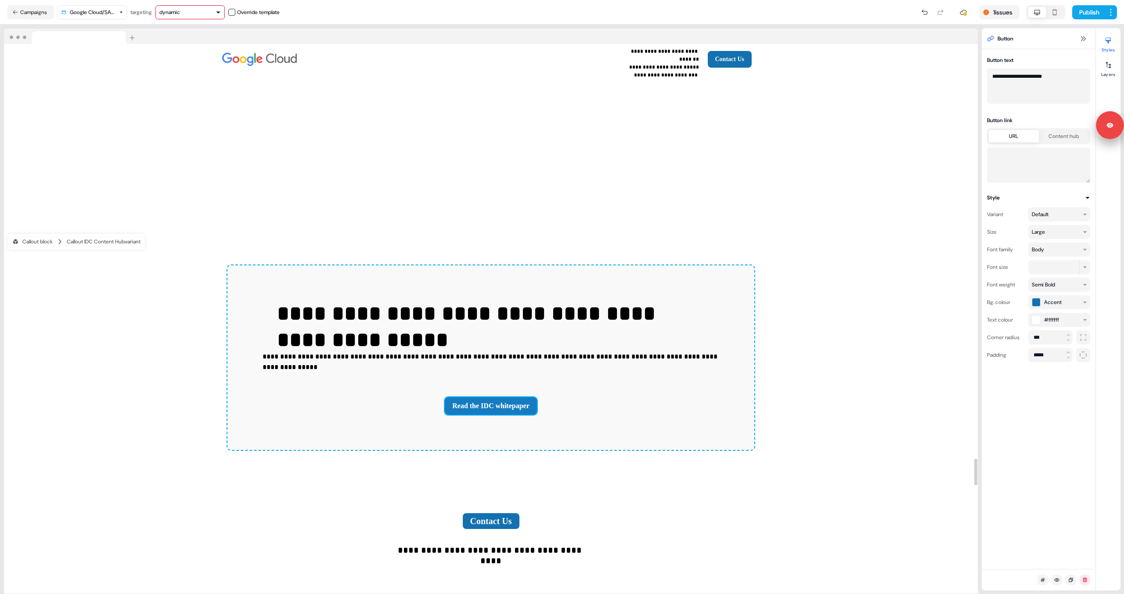
click at [476, 397] on button "Read the IDC whitepaper" at bounding box center [491, 406] width 92 height 18
click at [713, 145] on div "URL Content hub" at bounding box center [1038, 155] width 103 height 54
click at [713, 137] on button "Content hub" at bounding box center [1064, 136] width 50 height 12
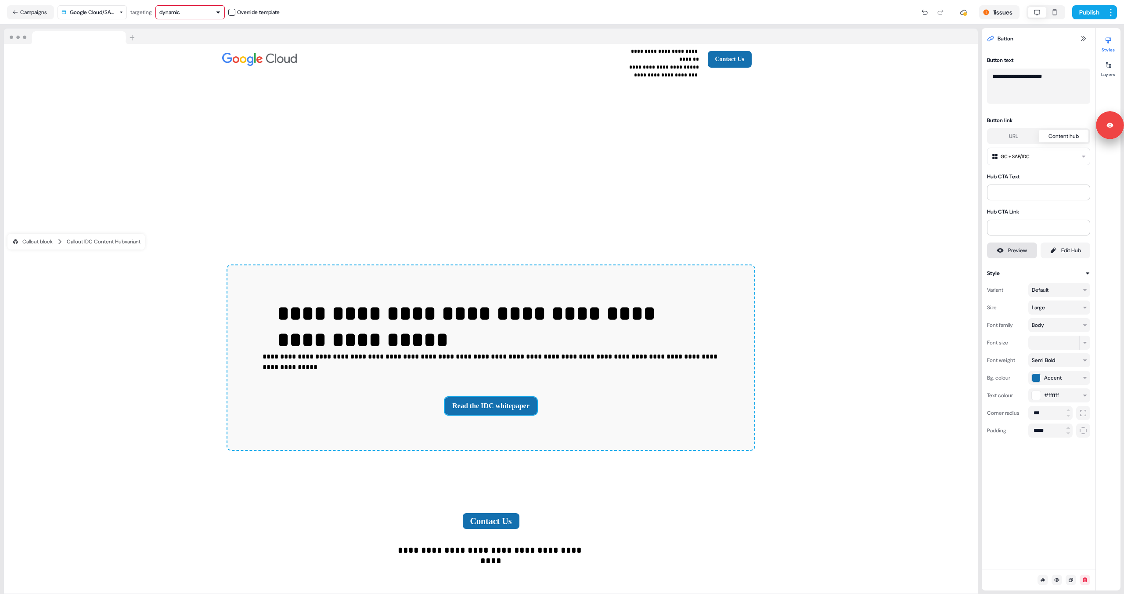
click at [713, 246] on div "Preview" at bounding box center [1017, 250] width 19 height 9
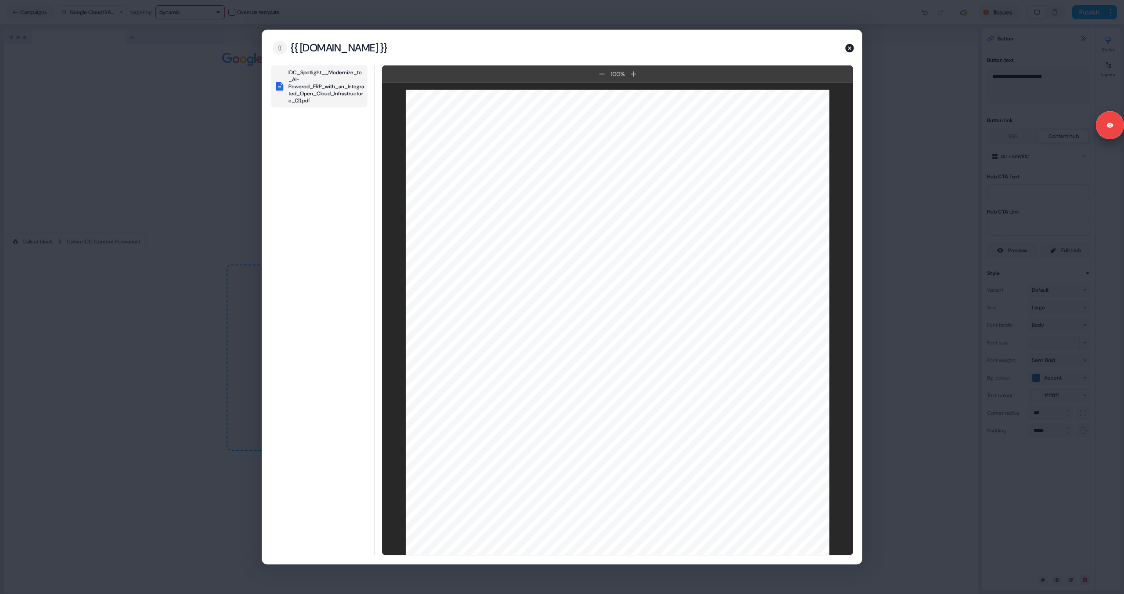
drag, startPoint x: 421, startPoint y: 48, endPoint x: 289, endPoint y: 42, distance: 131.9
click at [289, 42] on div "{{ {{ source.account.name }}" at bounding box center [562, 47] width 600 height 35
click at [188, 145] on div "{{ source.account.name }} {{ {{ source.account.name }} IDC_Spotlight__Modernize…" at bounding box center [562, 297] width 1124 height 594
click at [713, 47] on icon "button" at bounding box center [850, 48] width 9 height 9
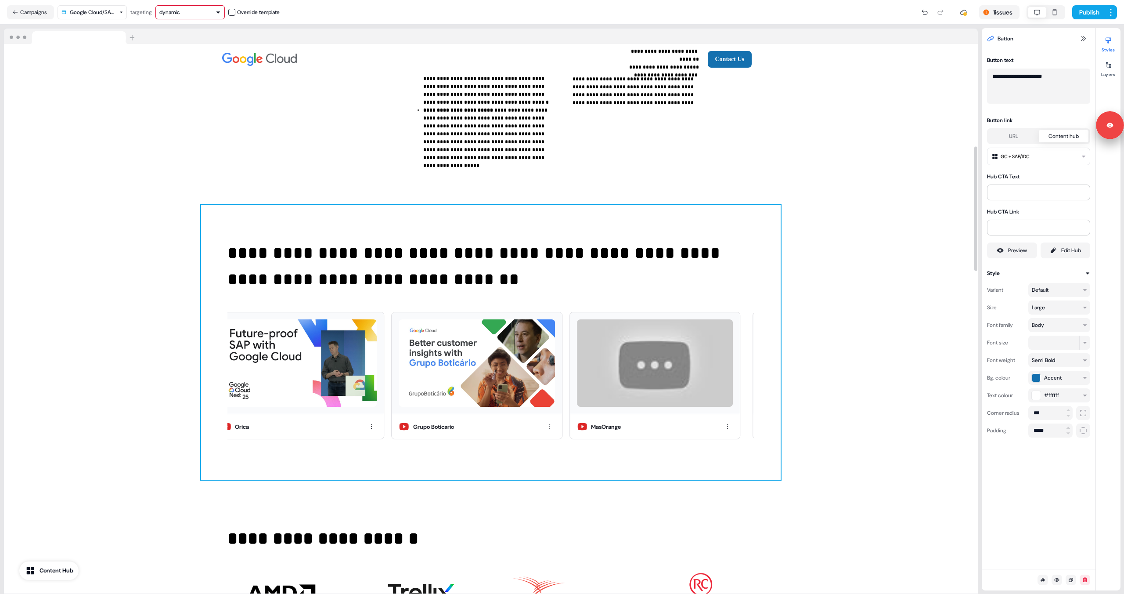
scroll to position [452, 0]
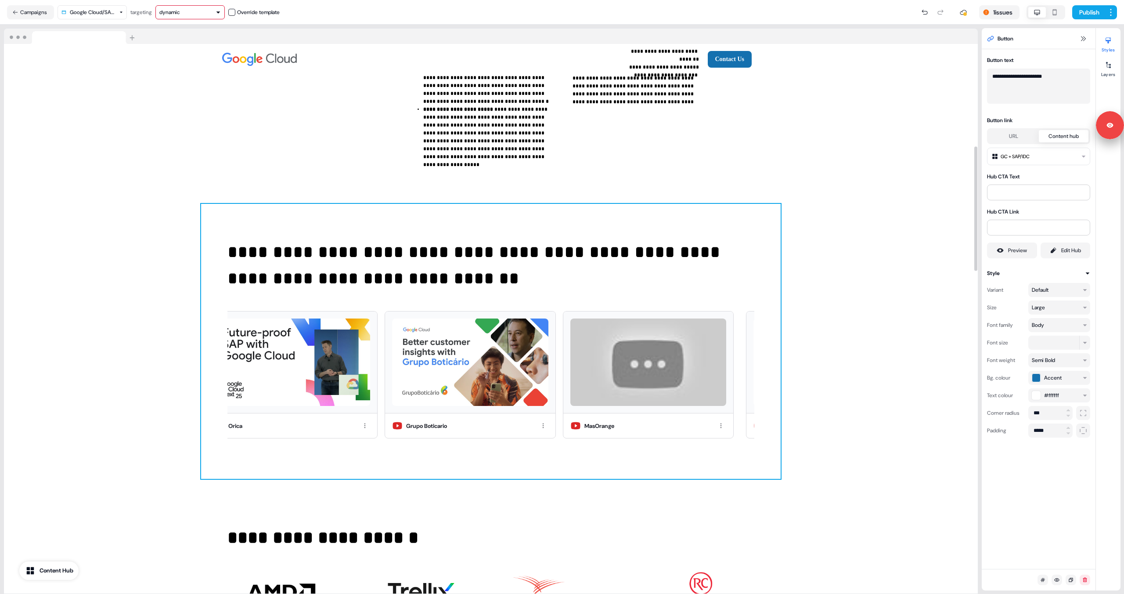
click at [586, 272] on div "**********" at bounding box center [491, 341] width 580 height 275
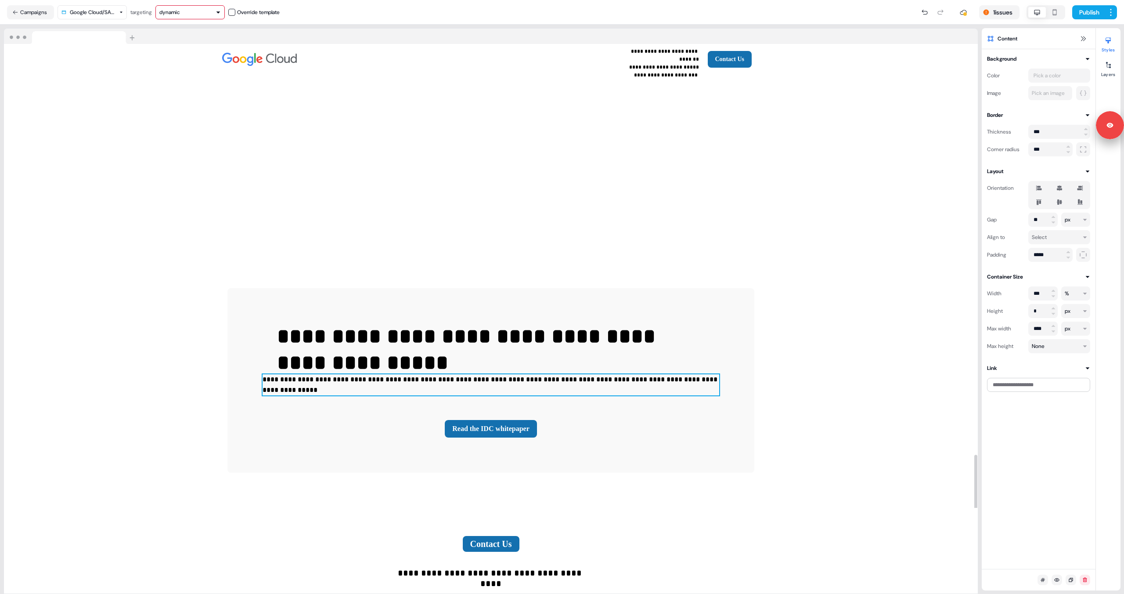
scroll to position [1815, 0]
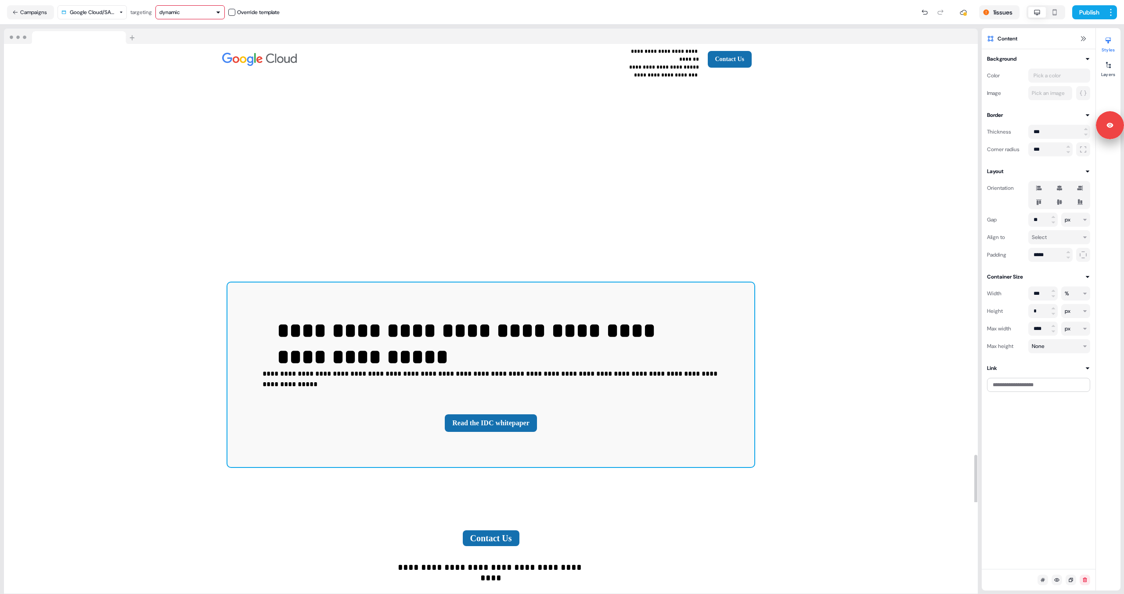
click at [564, 391] on div "**********" at bounding box center [491, 374] width 527 height 184
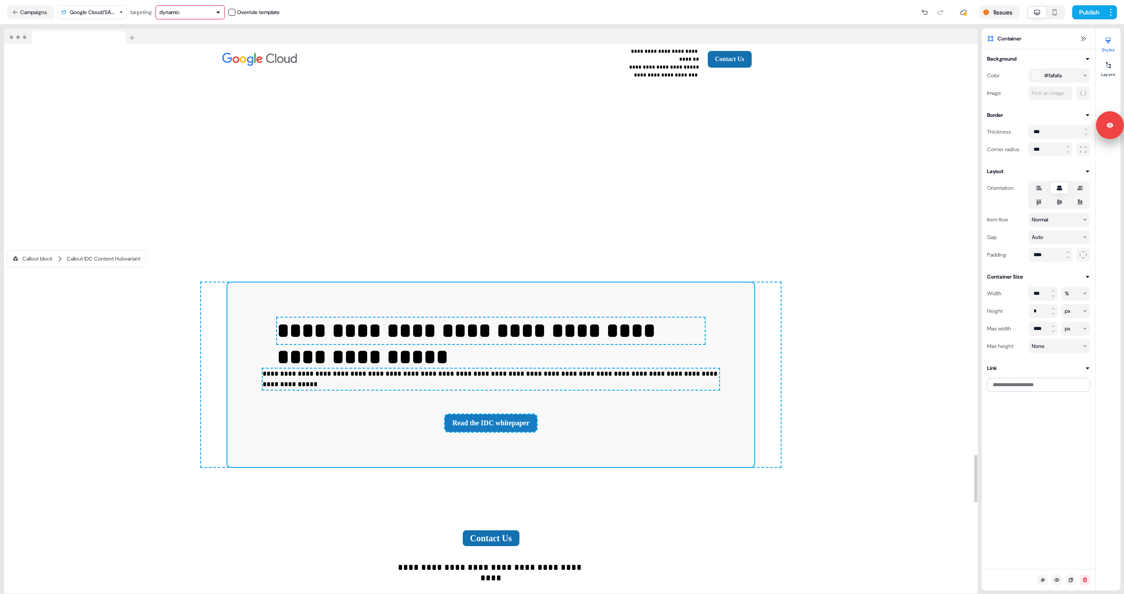
click at [501, 414] on button "Read the IDC whitepaper" at bounding box center [491, 423] width 92 height 18
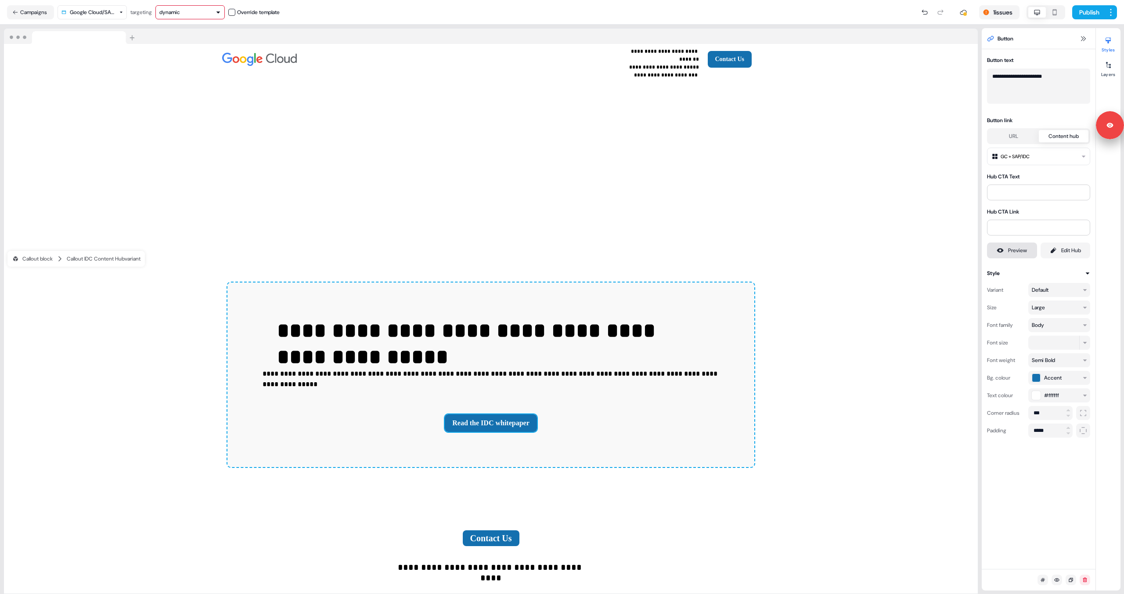
click at [713, 249] on button "Preview" at bounding box center [1012, 250] width 50 height 16
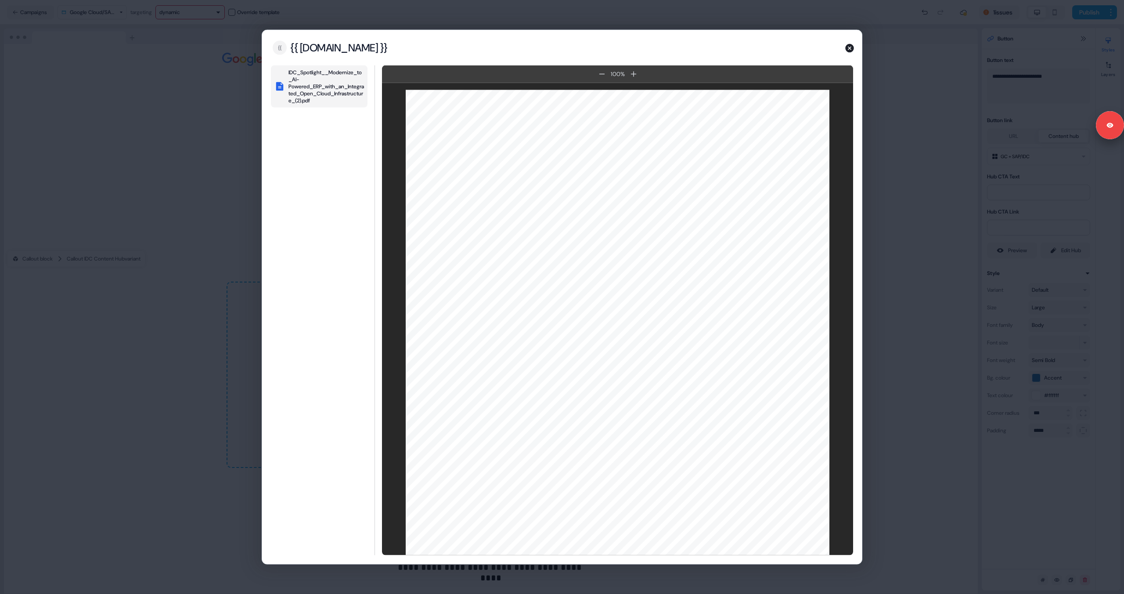
drag, startPoint x: 435, startPoint y: 46, endPoint x: 315, endPoint y: 47, distance: 119.5
click at [315, 47] on div "{{ {{ source.account.name }}" at bounding box center [562, 47] width 600 height 35
click at [713, 47] on icon "button" at bounding box center [850, 48] width 9 height 9
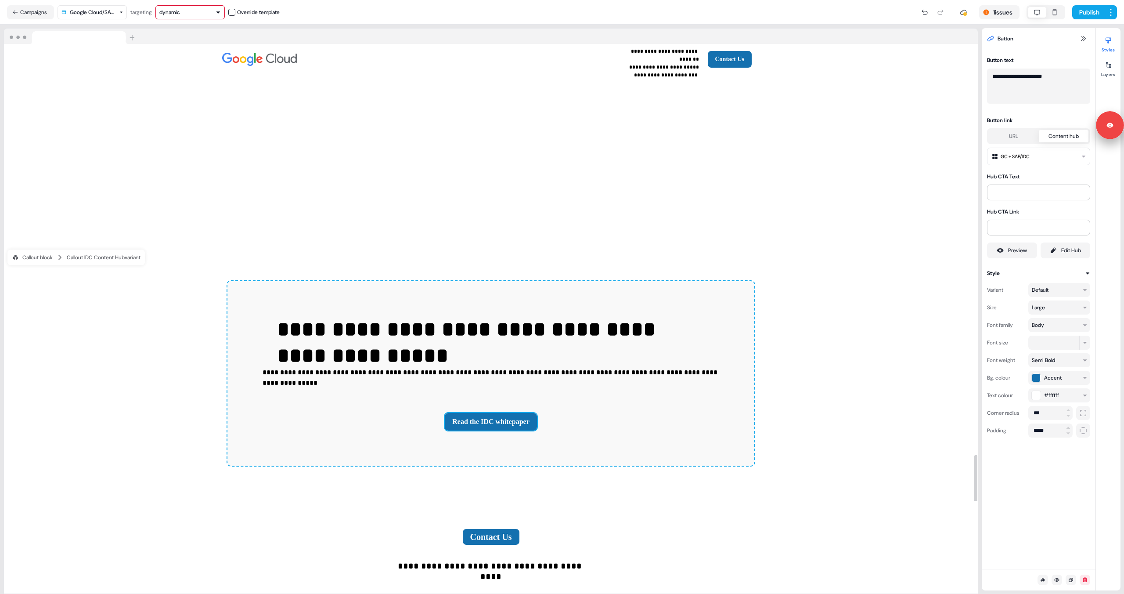
scroll to position [1829, 0]
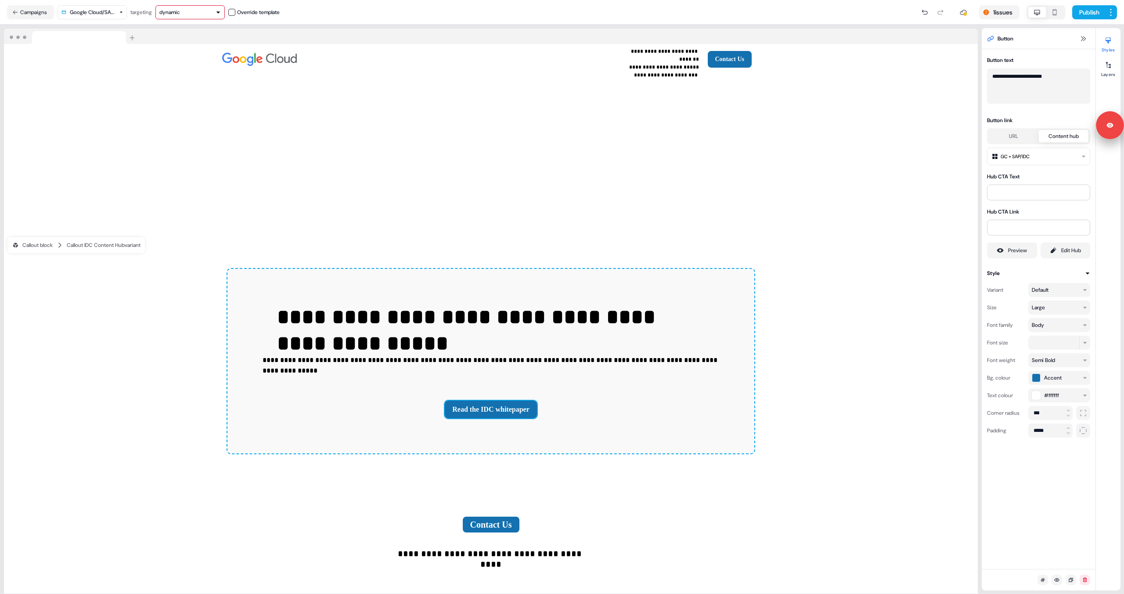
click at [184, 16] on div "dynamic" at bounding box center [189, 12] width 61 height 9
click at [481, 401] on button "Read the IDC whitepaper" at bounding box center [491, 410] width 92 height 18
click at [713, 158] on html "**********" at bounding box center [562, 297] width 1124 height 594
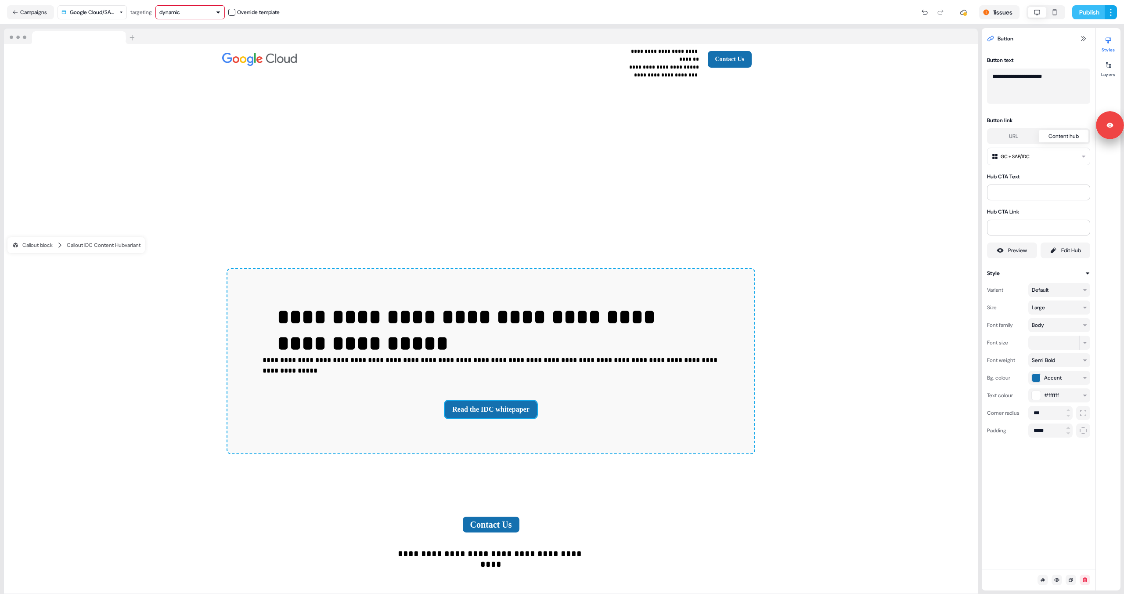
click at [713, 8] on button "Publish" at bounding box center [1089, 12] width 33 height 14
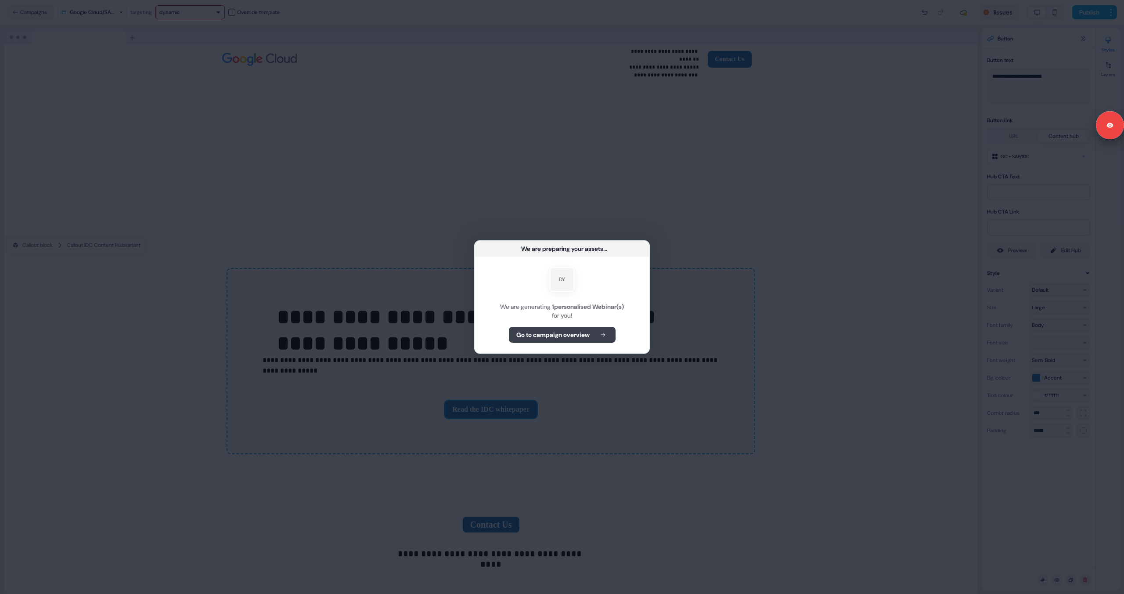
click at [578, 335] on b "Go to campaign overview" at bounding box center [553, 334] width 73 height 9
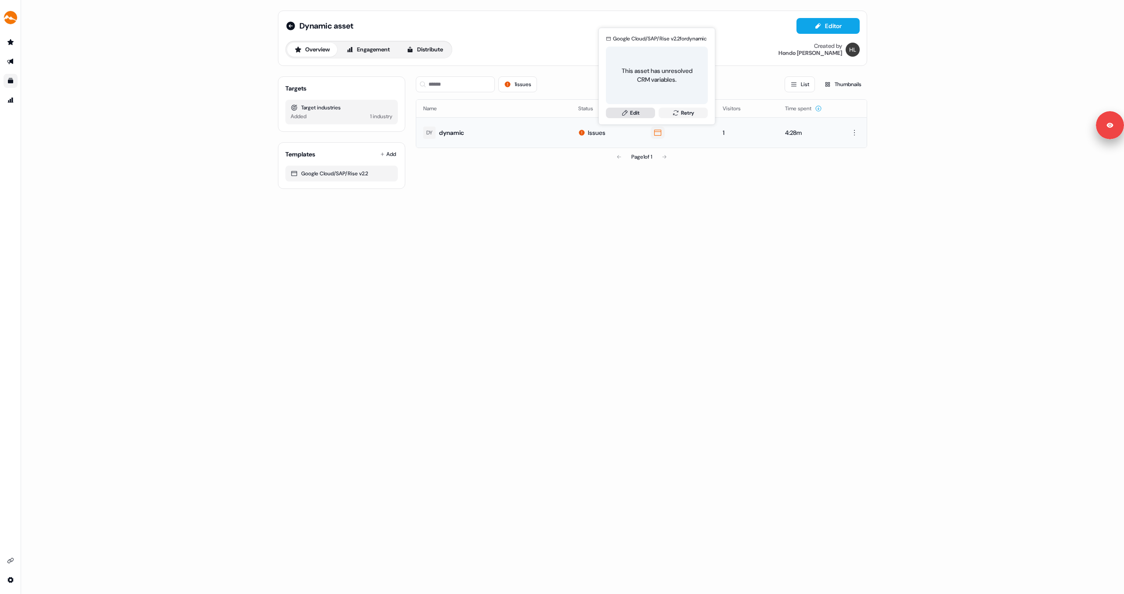
click at [642, 115] on link "Edit" at bounding box center [630, 113] width 49 height 11
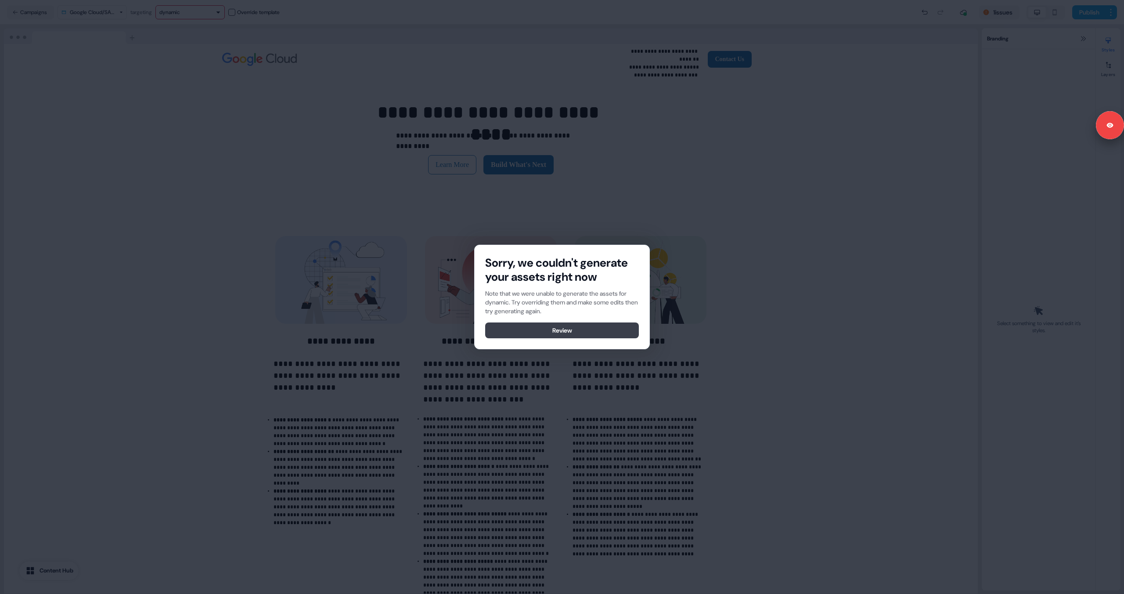
click at [548, 333] on button "Review" at bounding box center [562, 330] width 154 height 16
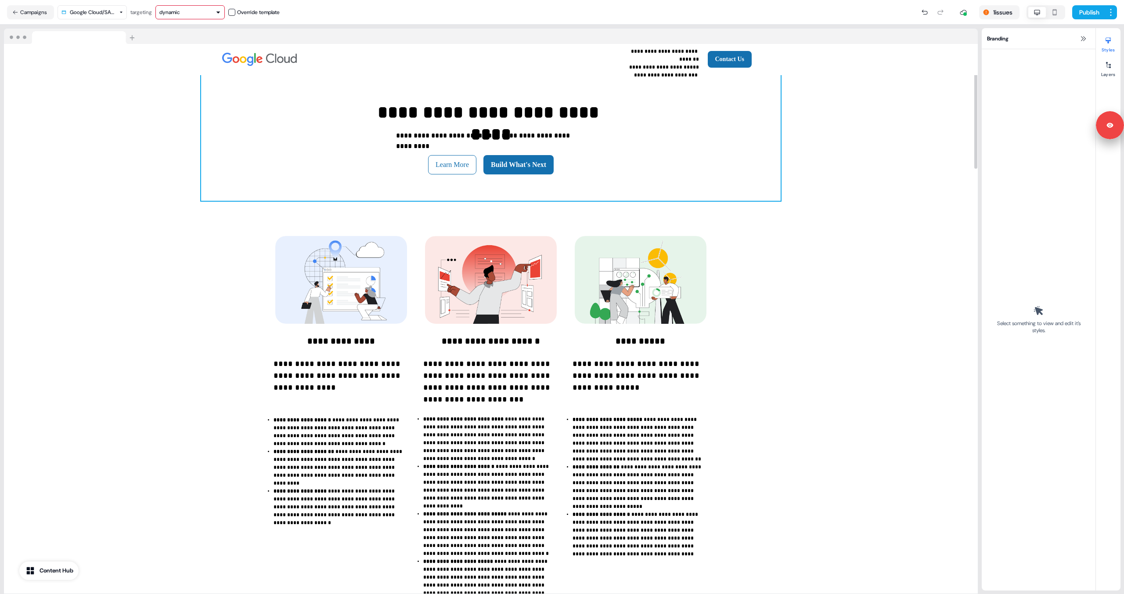
click at [594, 145] on div "**********" at bounding box center [491, 138] width 580 height 126
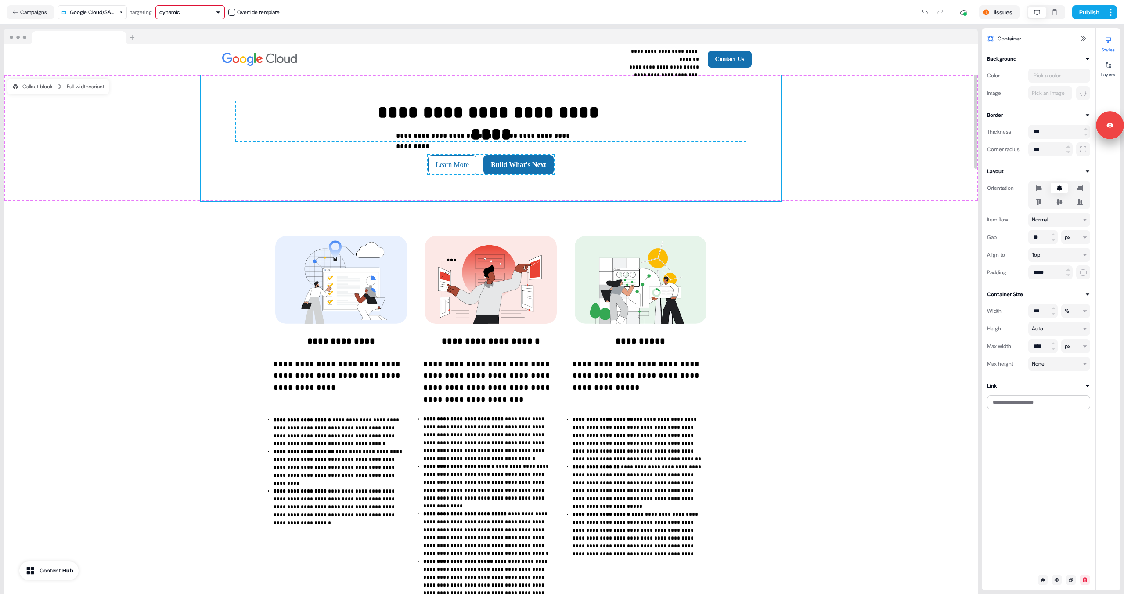
click at [590, 138] on div "**********" at bounding box center [491, 121] width 510 height 40
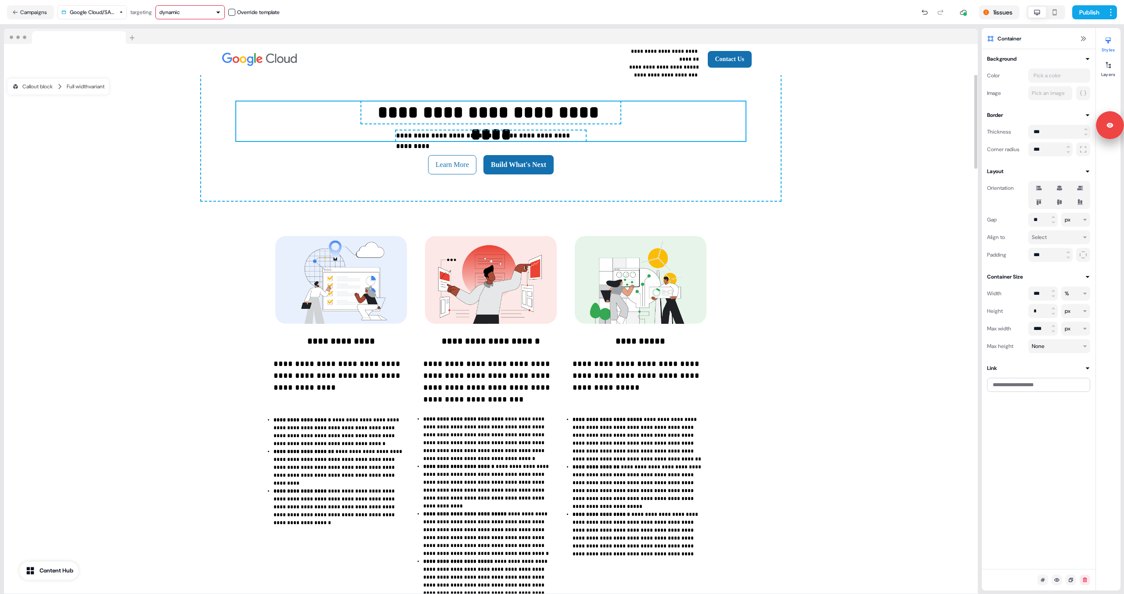
click at [590, 138] on div "**********" at bounding box center [491, 121] width 510 height 40
click at [590, 137] on div "**********" at bounding box center [491, 121] width 510 height 40
click at [575, 137] on p "**********" at bounding box center [491, 135] width 190 height 11
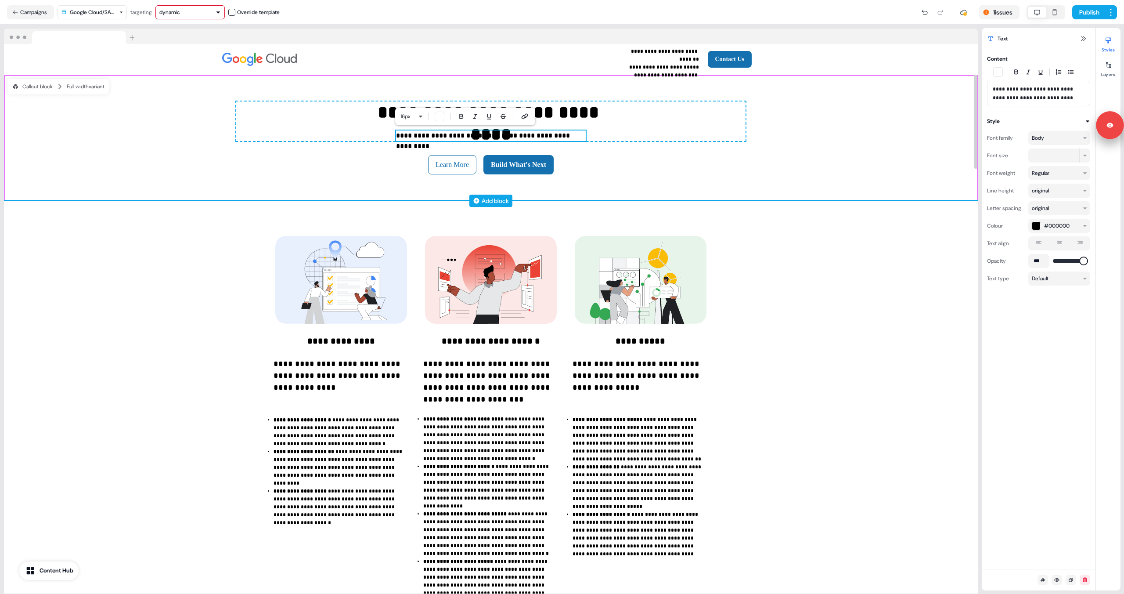
click at [606, 198] on div "Add block" at bounding box center [491, 200] width 974 height 9
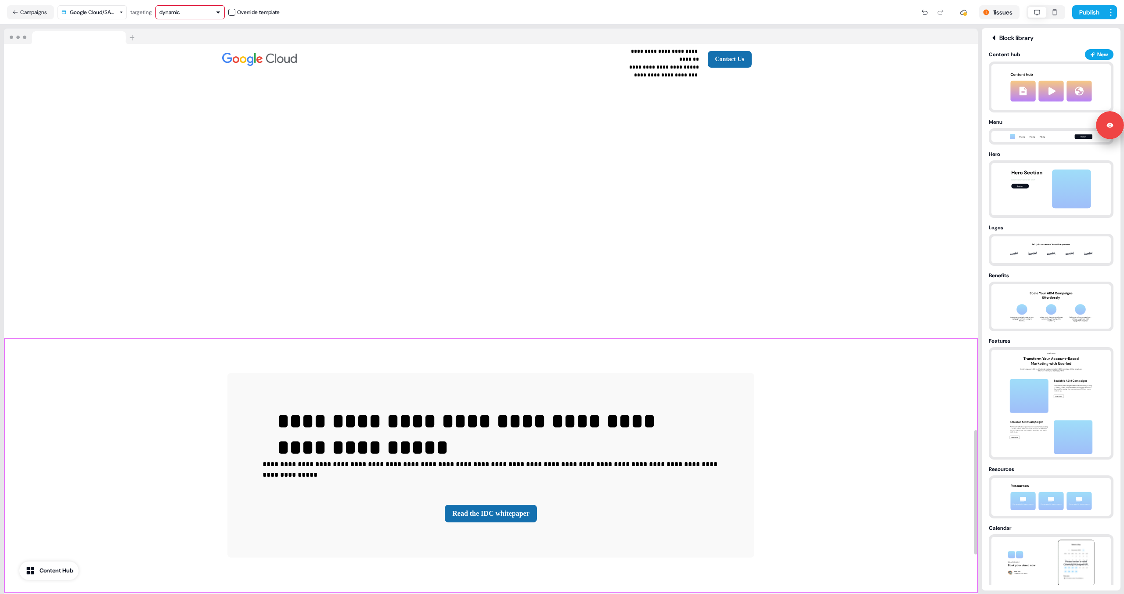
scroll to position [1879, 0]
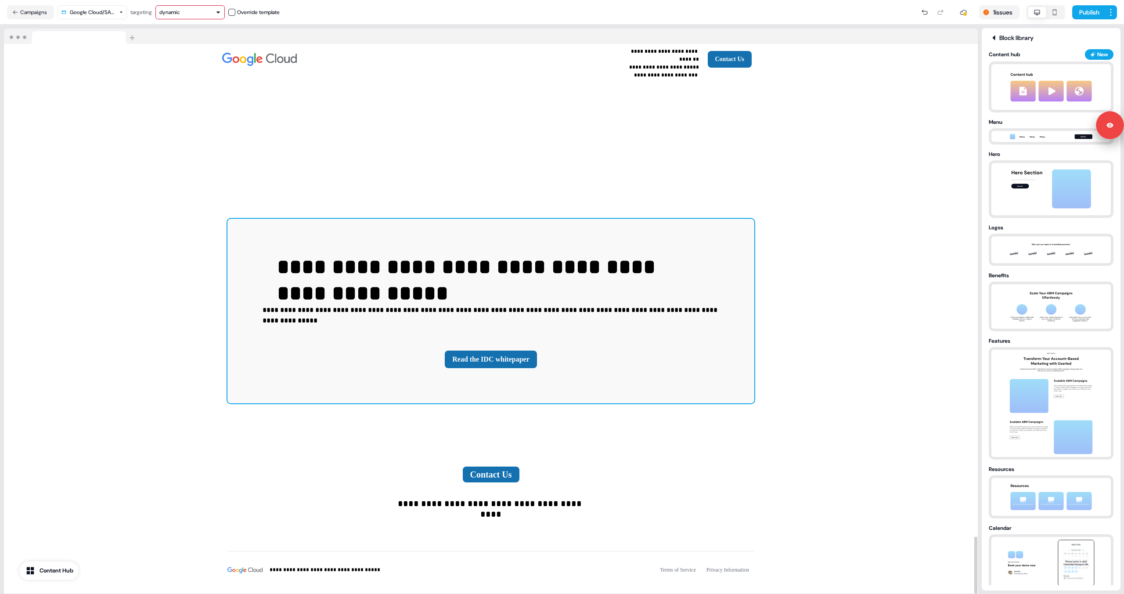
click at [604, 366] on div "**********" at bounding box center [491, 311] width 527 height 184
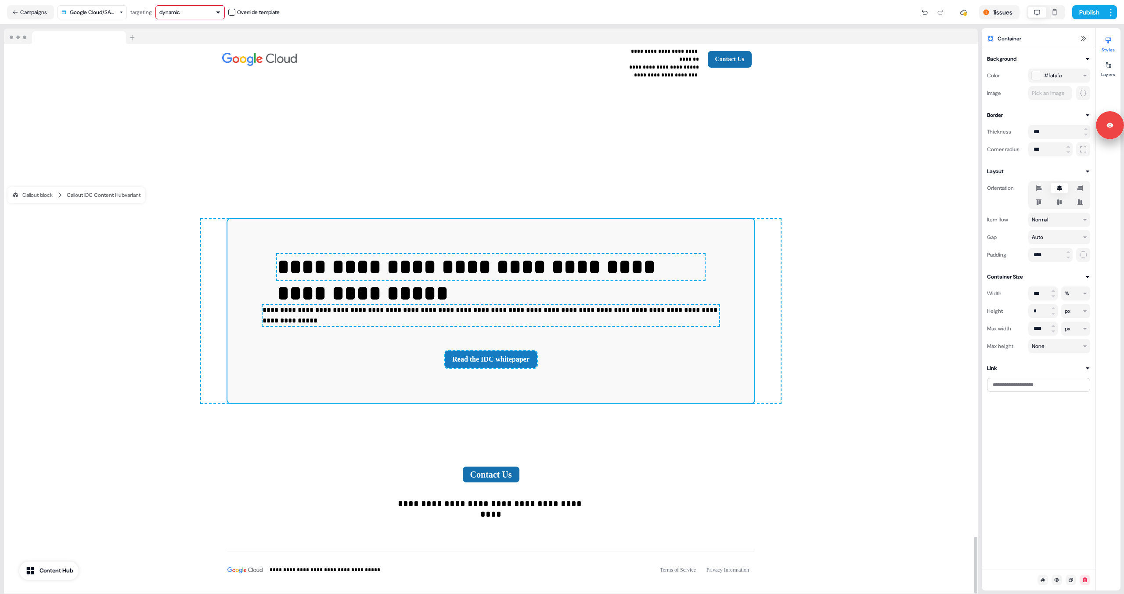
click at [502, 351] on button "Read the IDC whitepaper" at bounding box center [491, 360] width 92 height 18
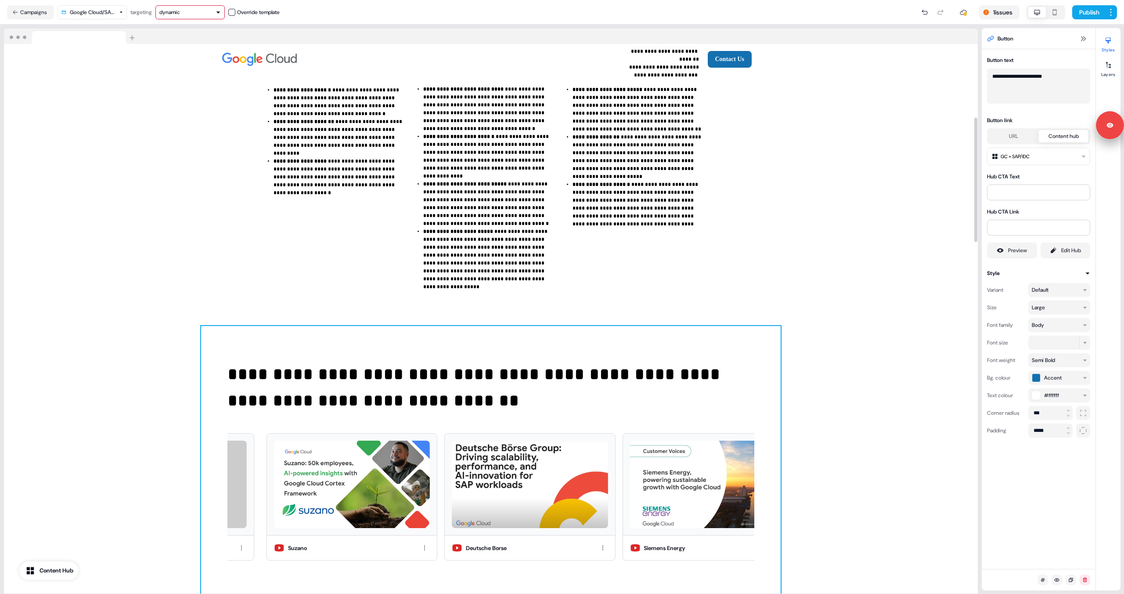
scroll to position [369, 0]
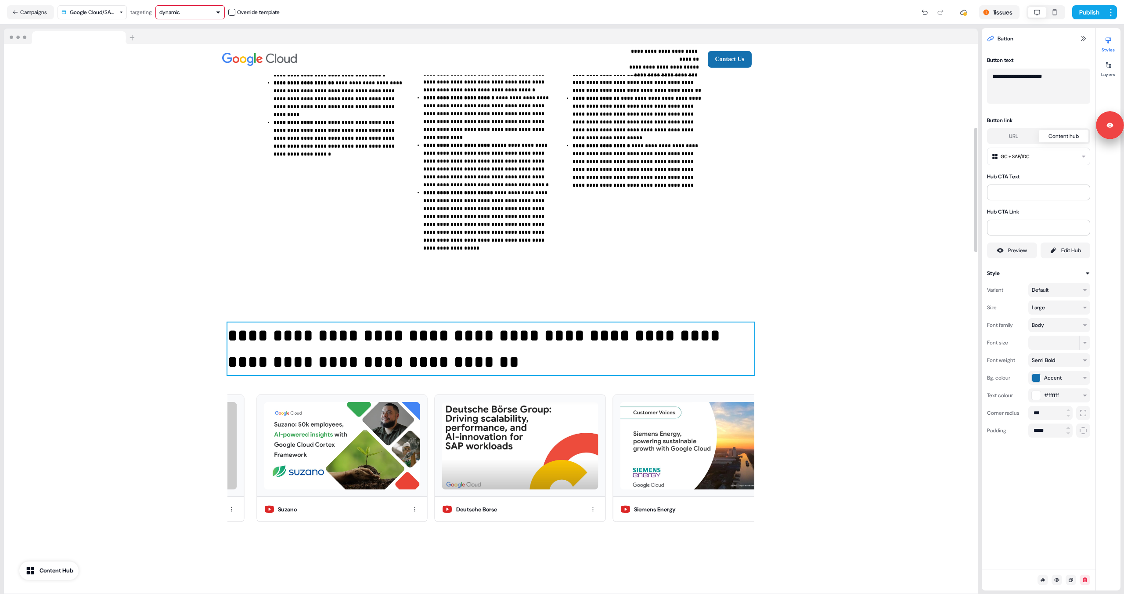
click at [485, 338] on p "**********" at bounding box center [491, 348] width 527 height 53
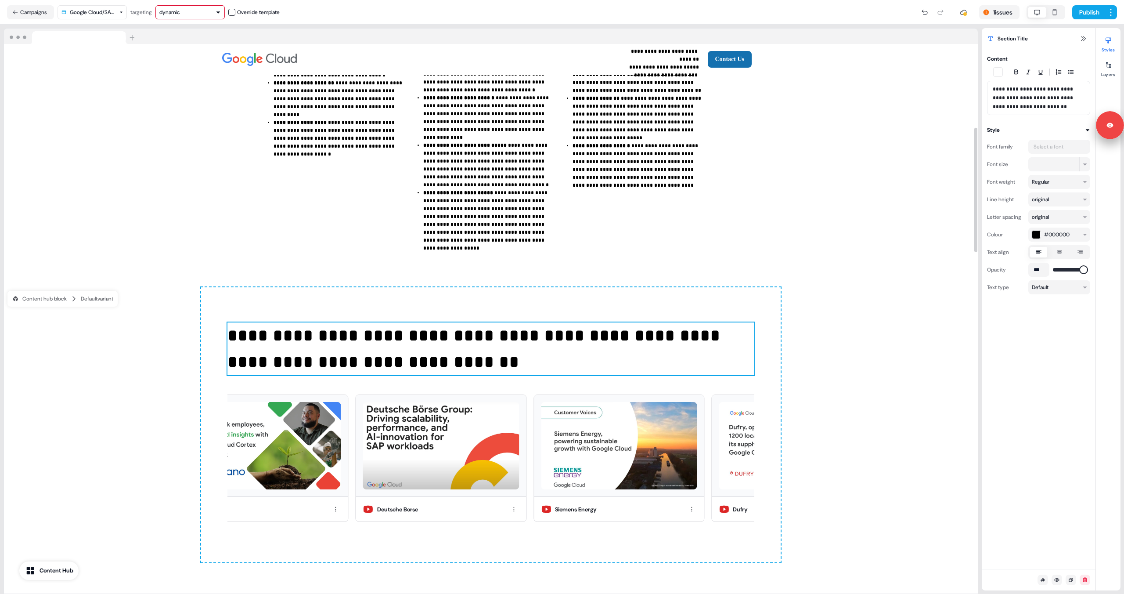
click at [61, 571] on div "Content Hub" at bounding box center [57, 570] width 34 height 9
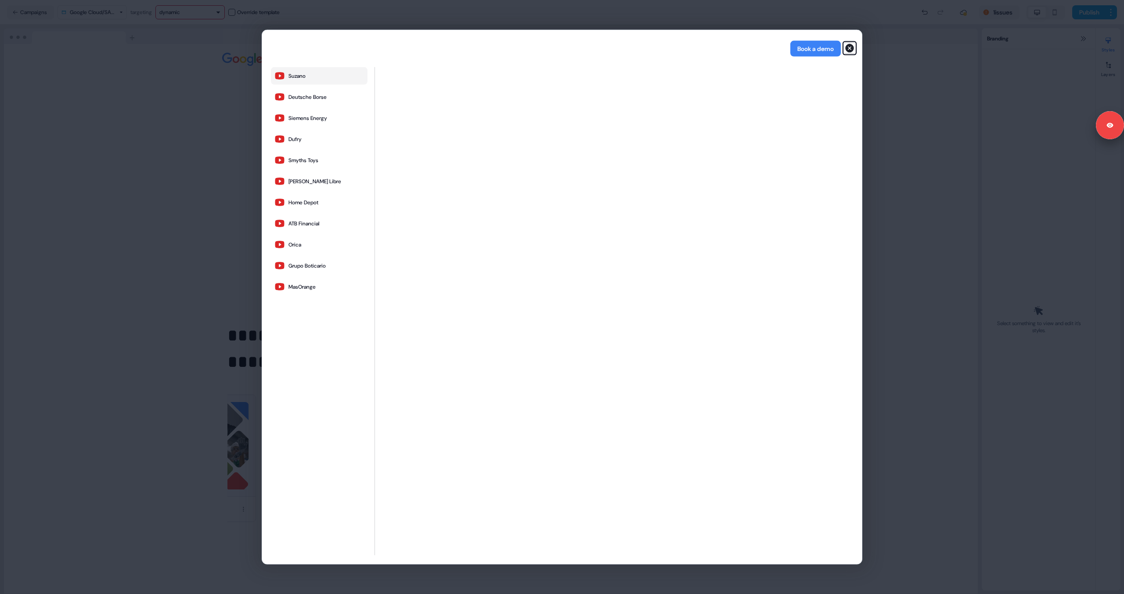
click at [713, 49] on icon "button" at bounding box center [850, 48] width 11 height 11
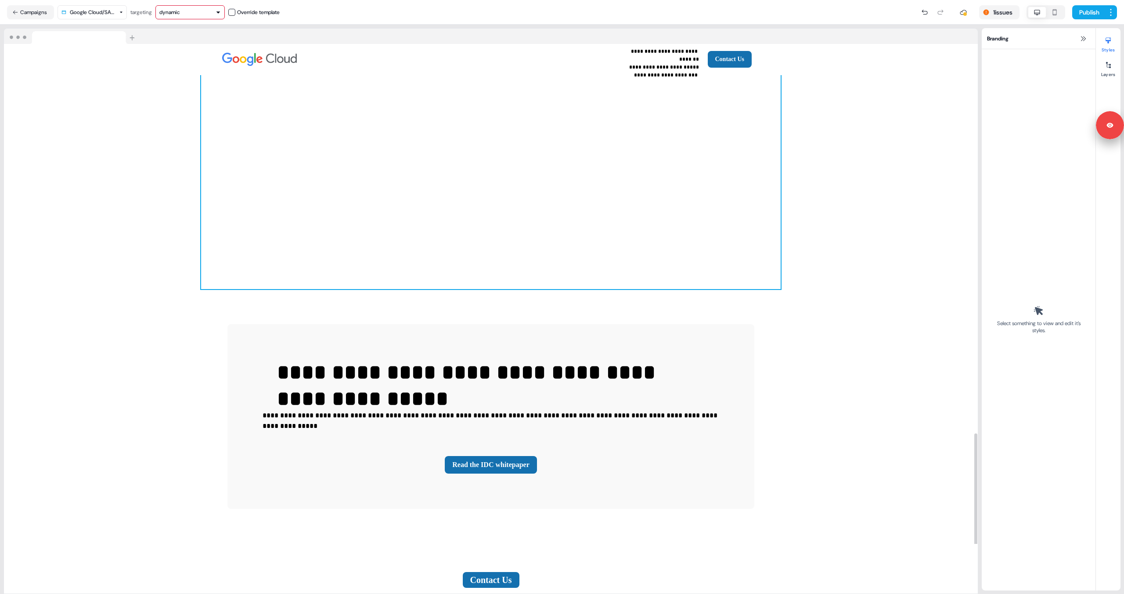
scroll to position [1879, 0]
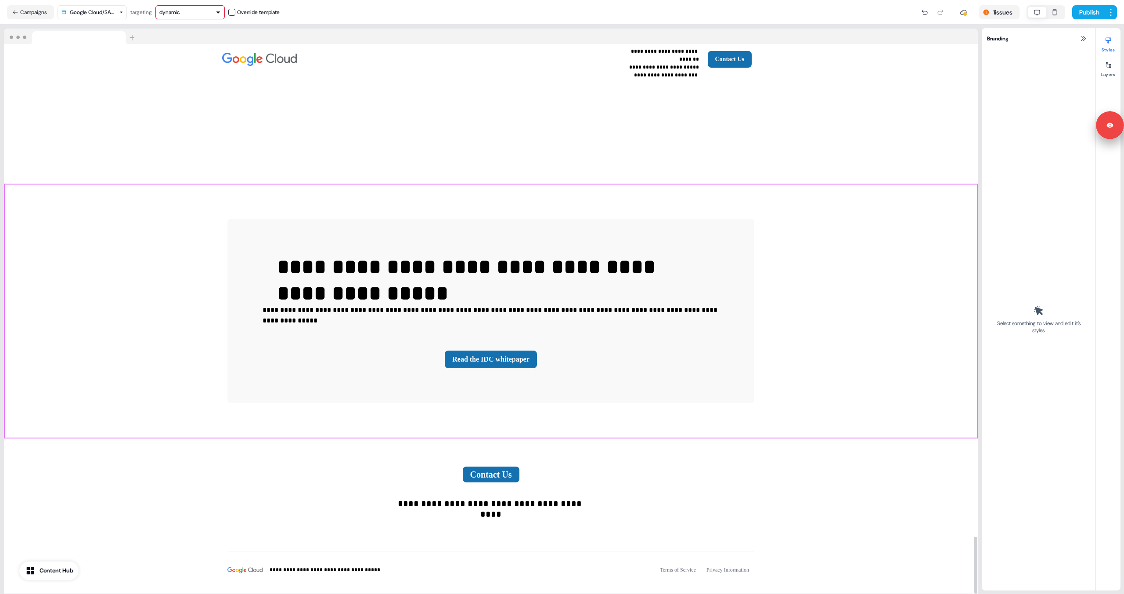
click at [179, 264] on div "**********" at bounding box center [491, 311] width 974 height 255
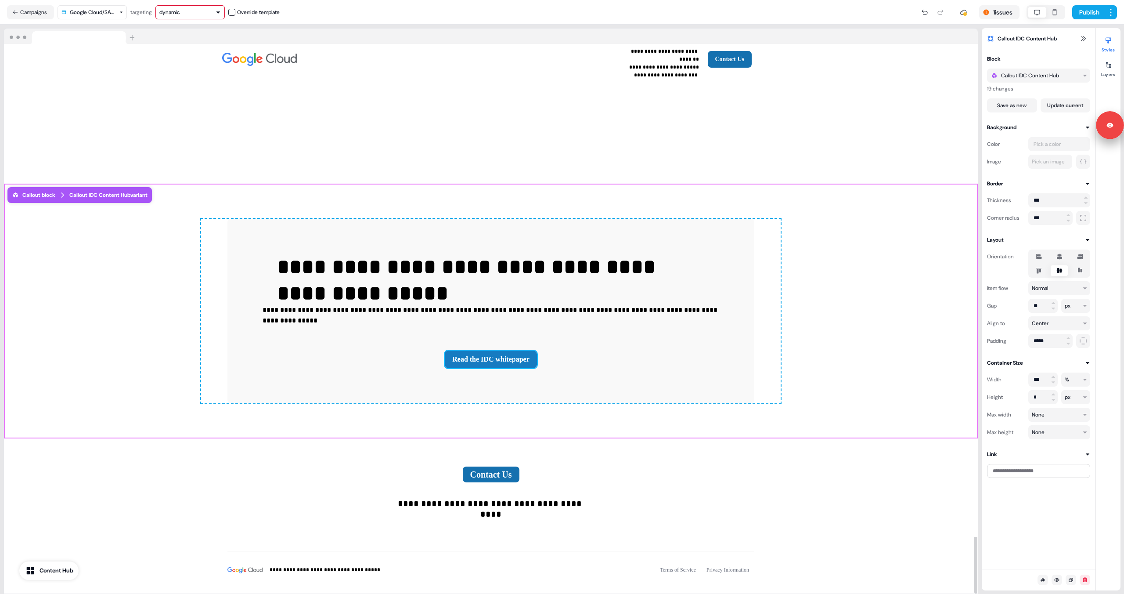
click at [483, 351] on button "Read the IDC whitepaper" at bounding box center [491, 360] width 92 height 18
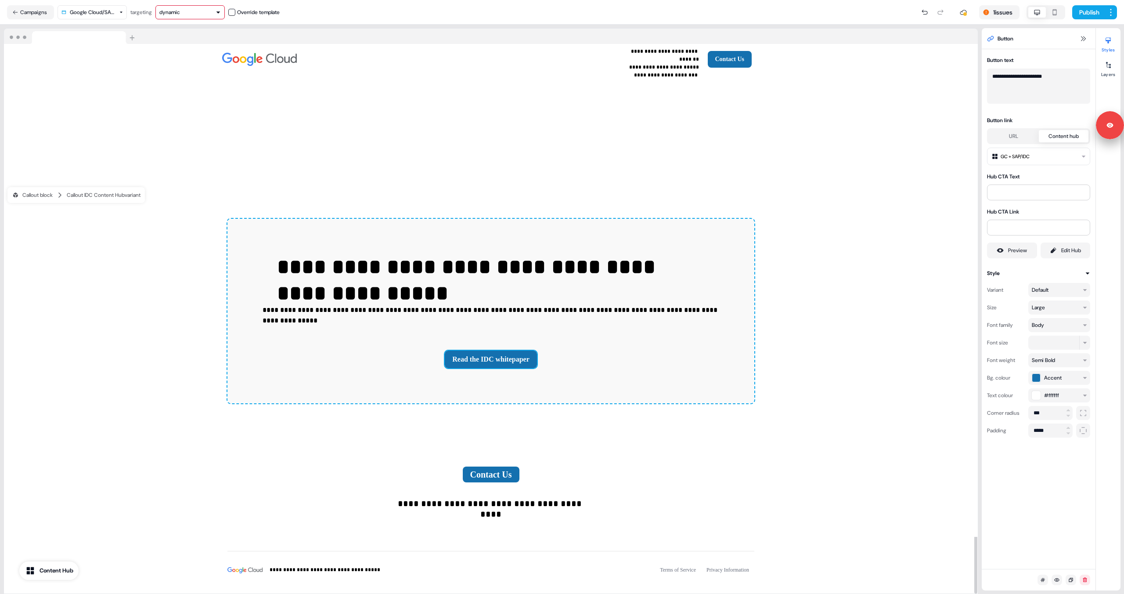
click at [713, 154] on html "**********" at bounding box center [562, 297] width 1124 height 594
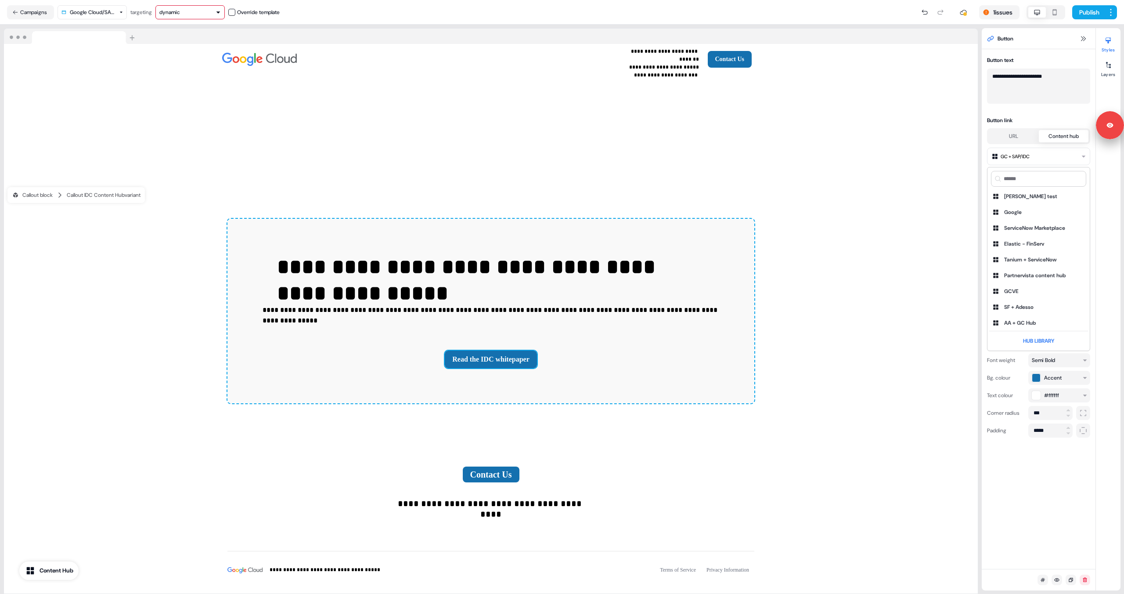
click at [713, 154] on html "**********" at bounding box center [562, 297] width 1124 height 594
click at [713, 252] on div "Preview" at bounding box center [1017, 250] width 19 height 9
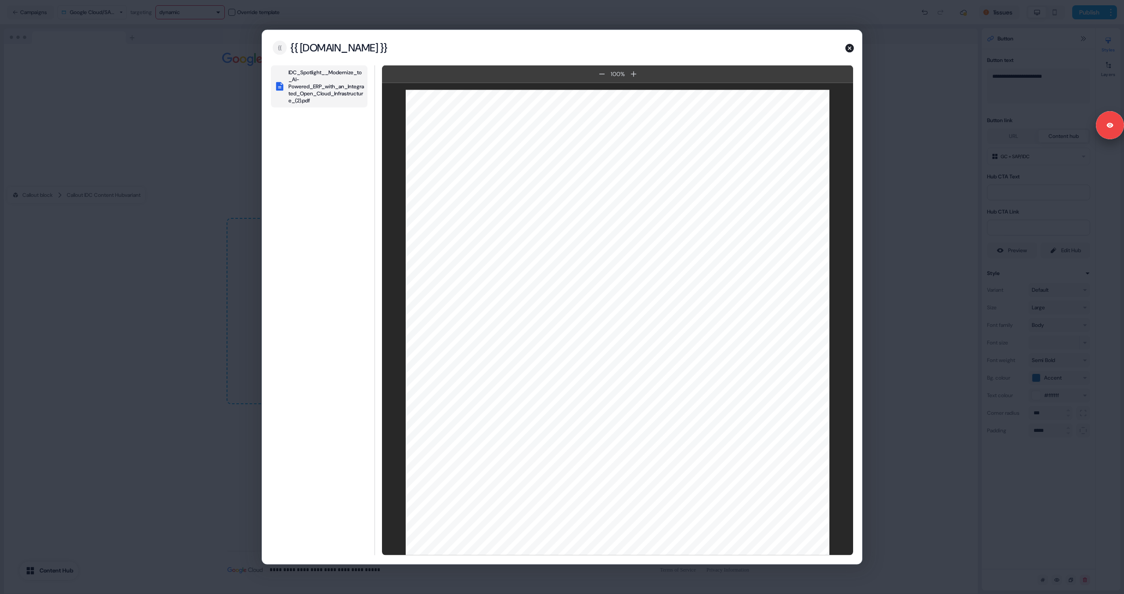
click at [353, 47] on div "{{ source.account.name }}" at bounding box center [339, 47] width 98 height 13
click at [713, 47] on icon "button" at bounding box center [850, 48] width 9 height 9
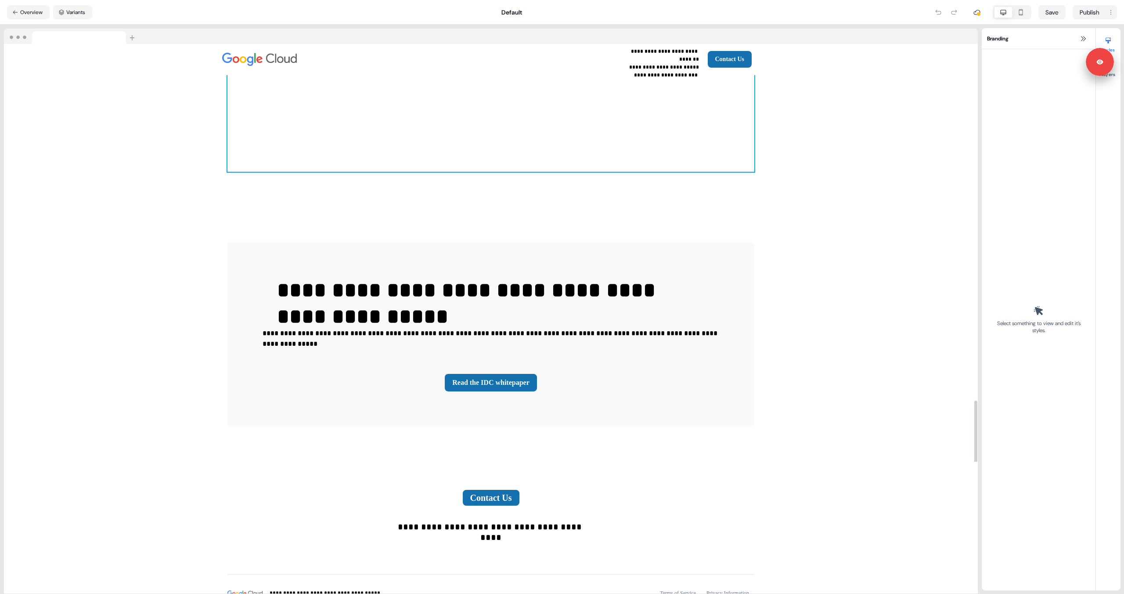
scroll to position [1879, 0]
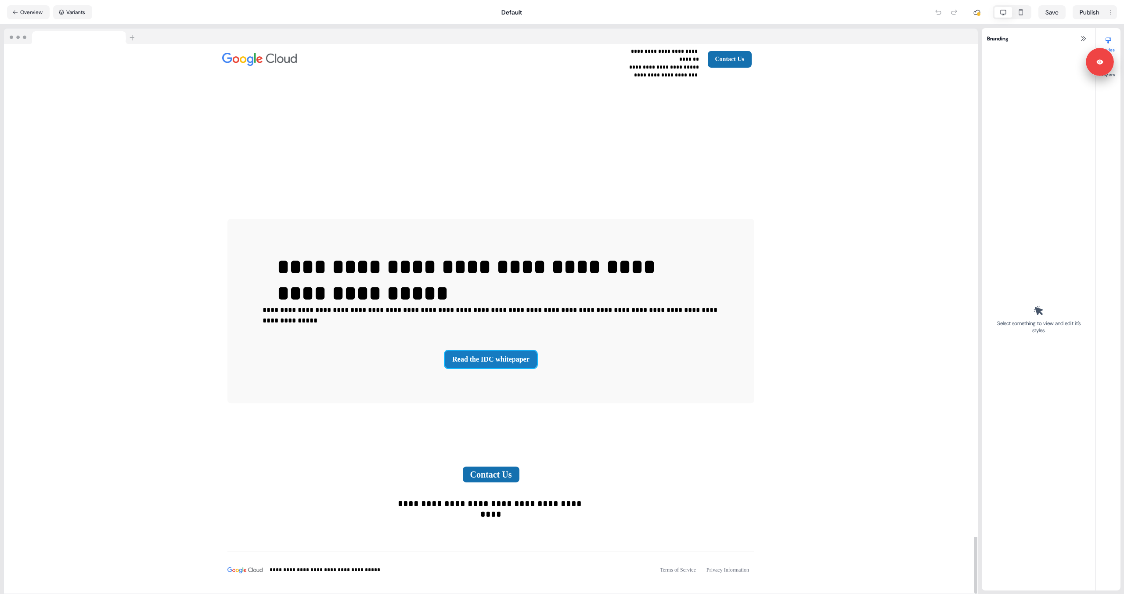
click at [503, 351] on button "Read the IDC whitepaper" at bounding box center [491, 360] width 92 height 18
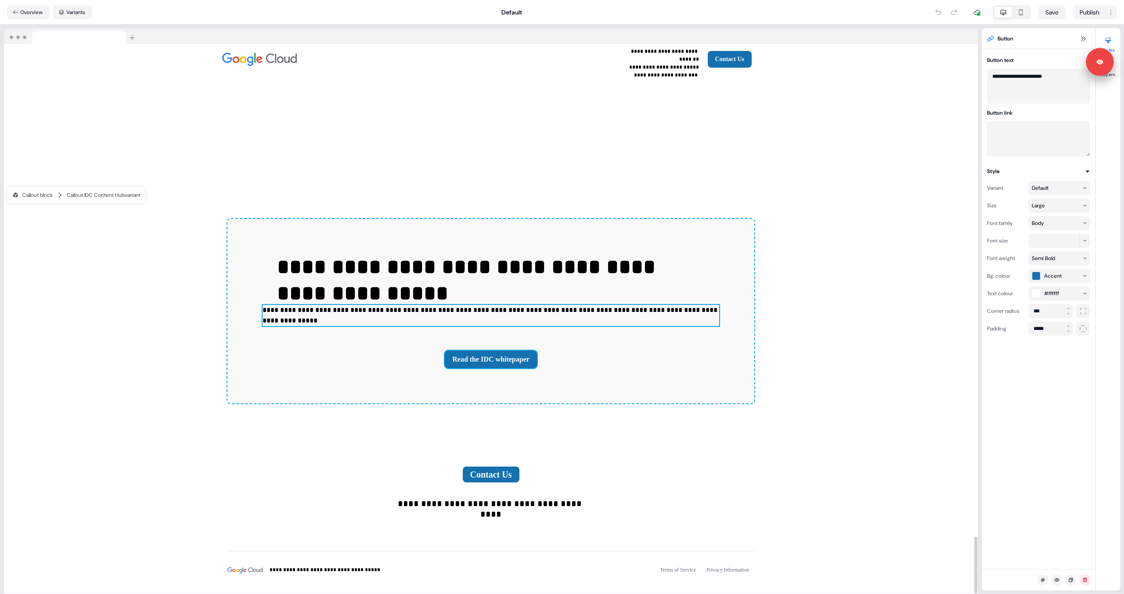
click at [562, 305] on p "**********" at bounding box center [491, 315] width 457 height 21
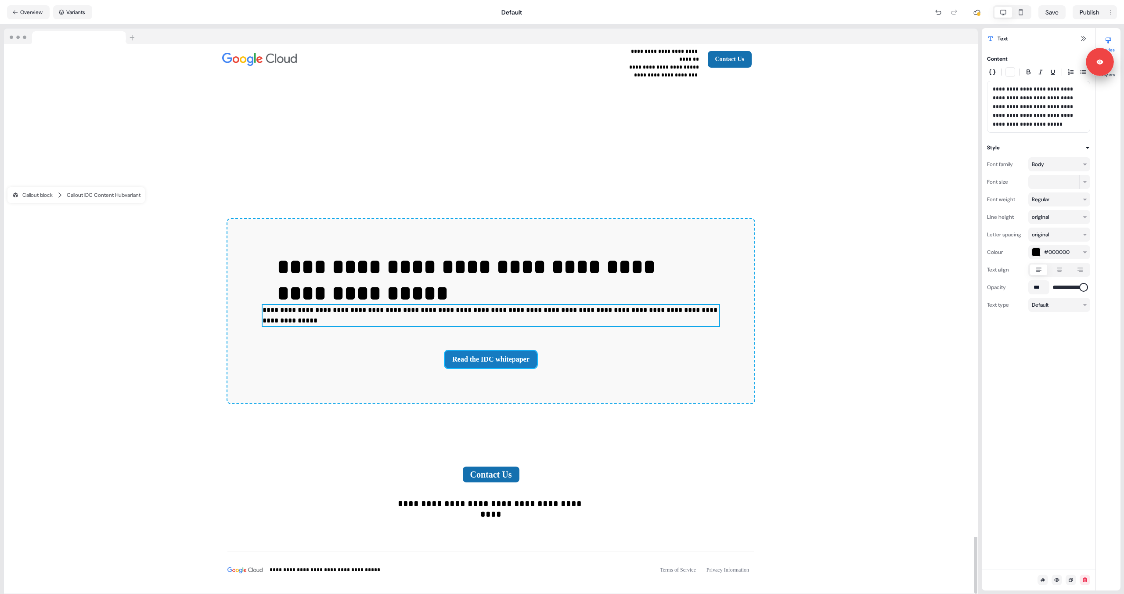
click at [526, 351] on button "Read the IDC whitepaper" at bounding box center [491, 360] width 92 height 18
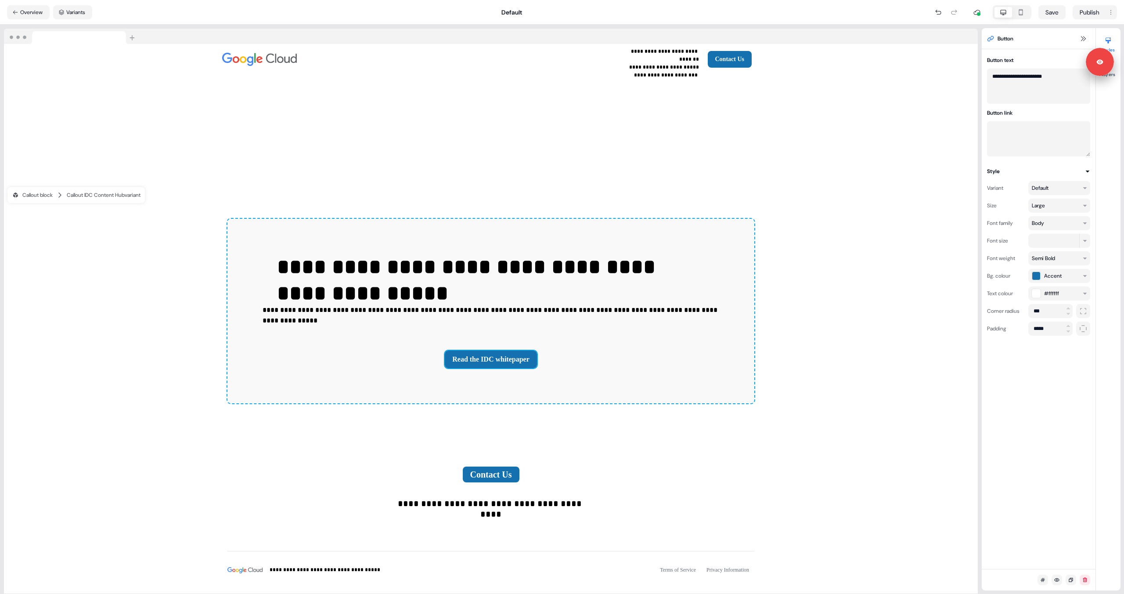
click at [1042, 147] on textarea "Button link" at bounding box center [1038, 138] width 103 height 35
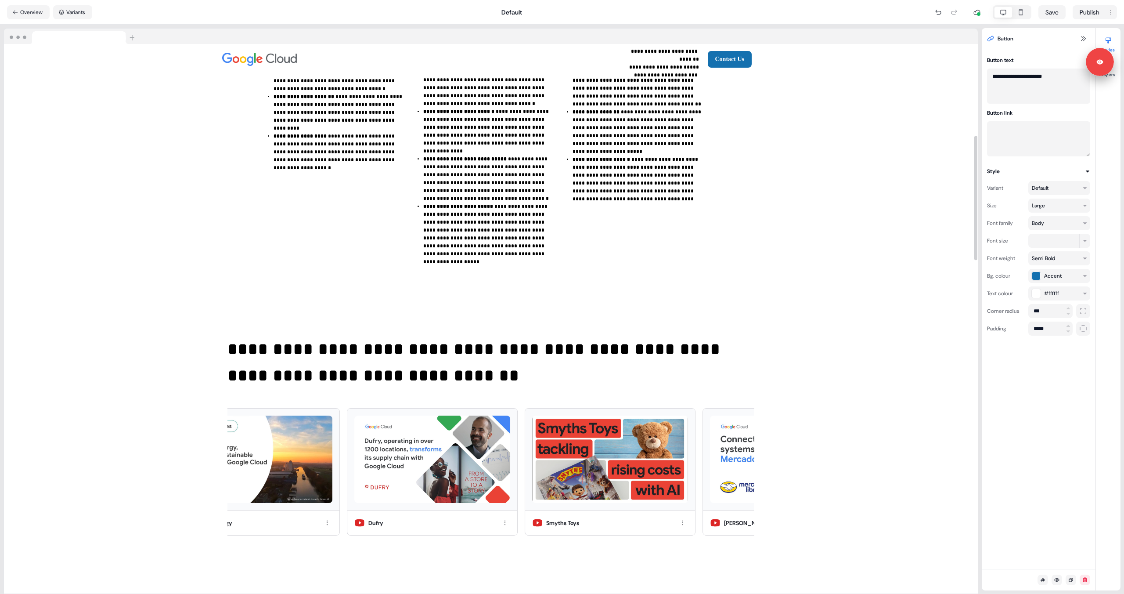
scroll to position [340, 0]
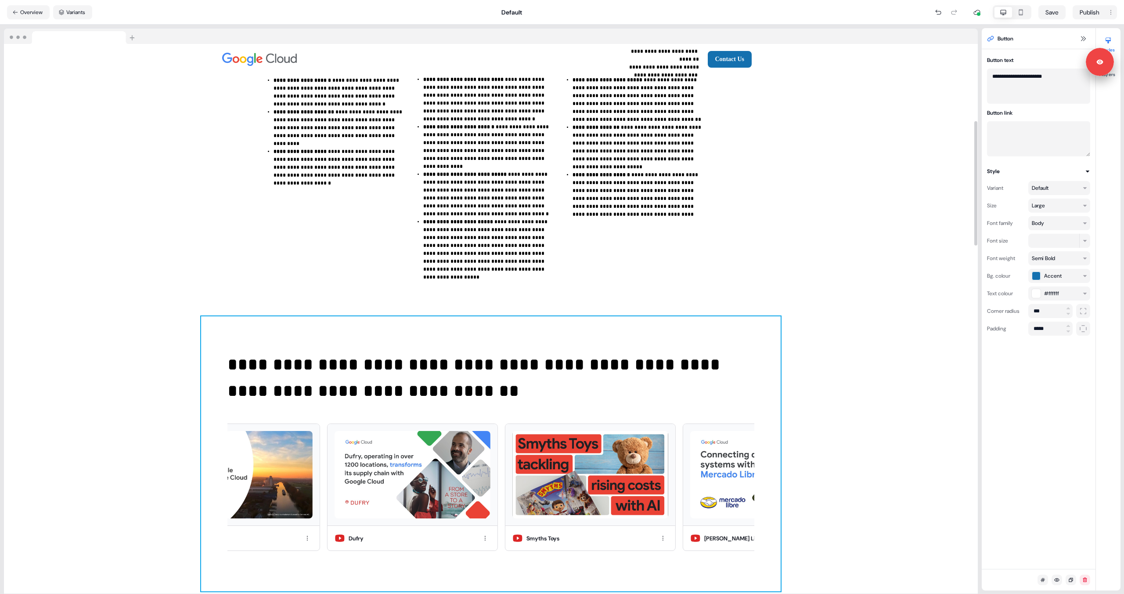
click at [425, 384] on div "**********" at bounding box center [491, 453] width 580 height 275
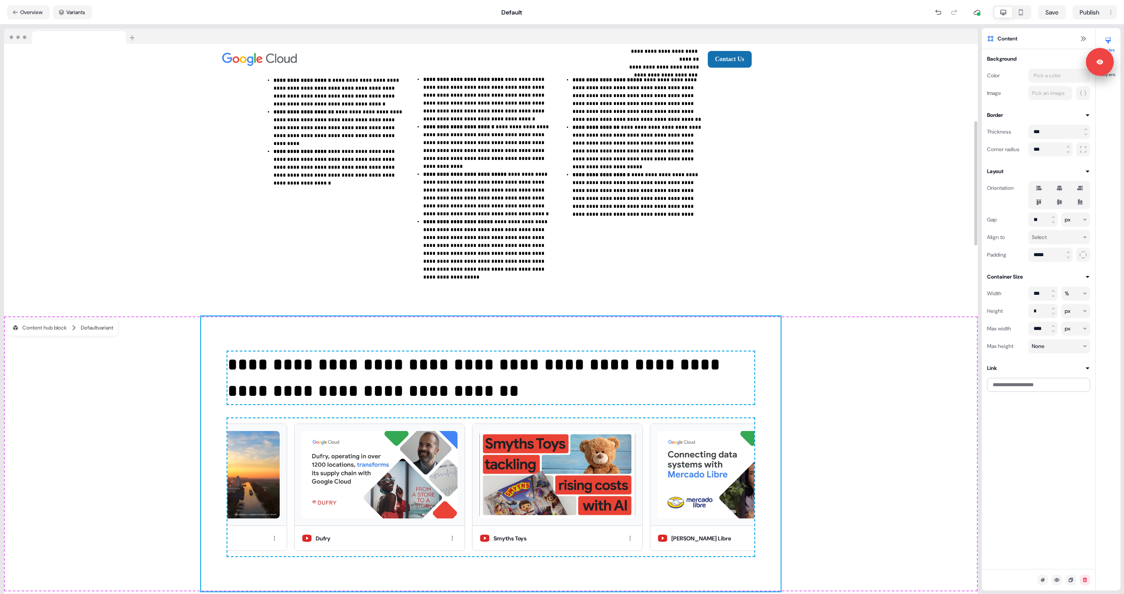
click at [426, 367] on p "**********" at bounding box center [491, 377] width 527 height 53
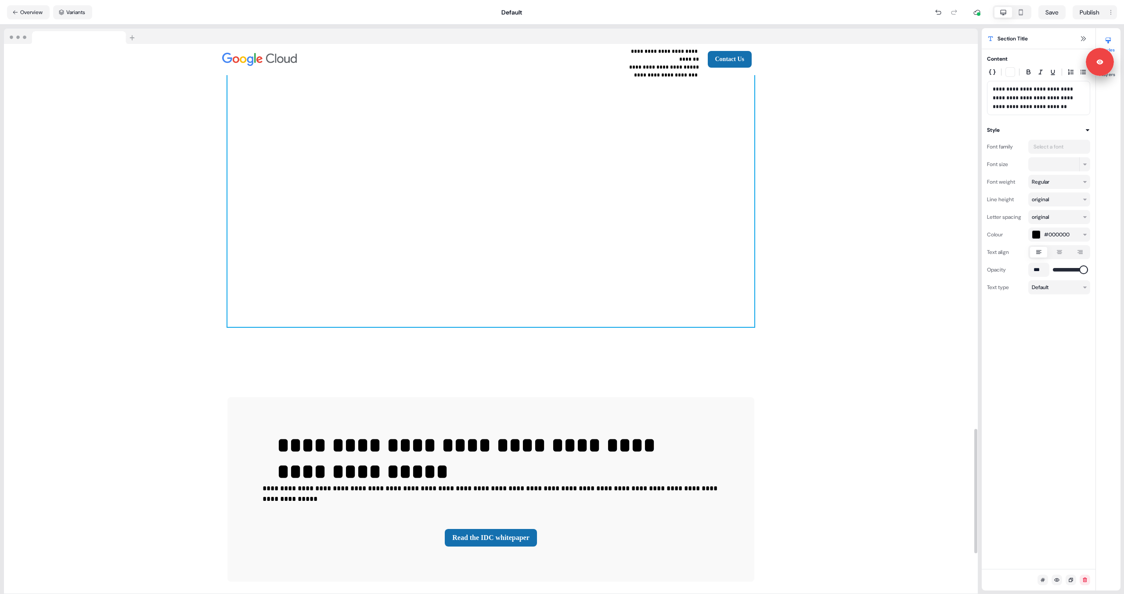
scroll to position [1879, 0]
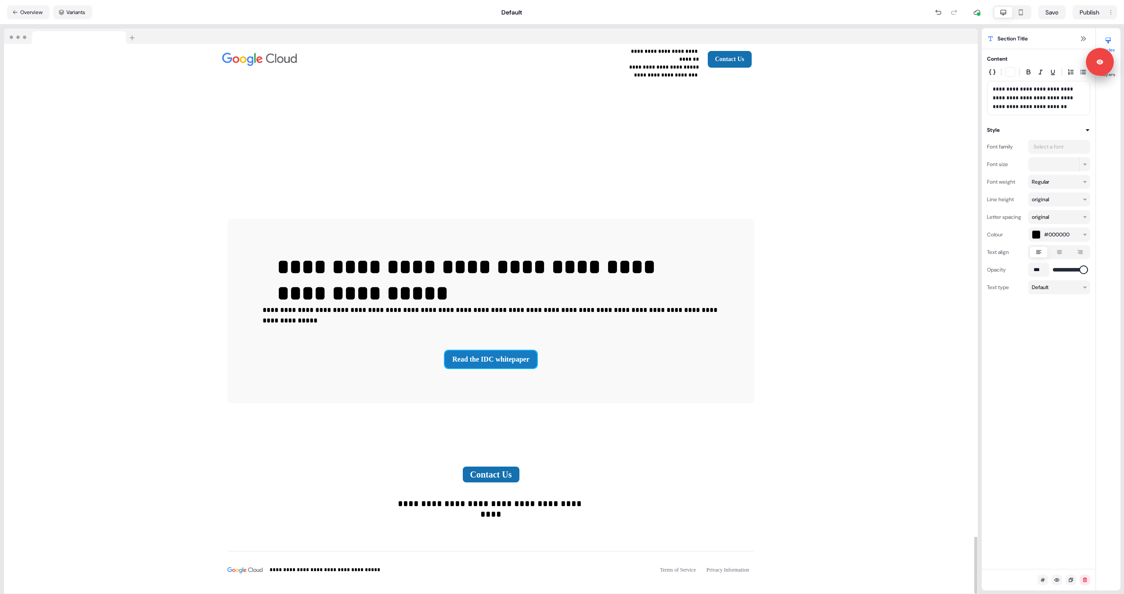
click at [492, 351] on button "Read the IDC whitepaper" at bounding box center [491, 360] width 92 height 18
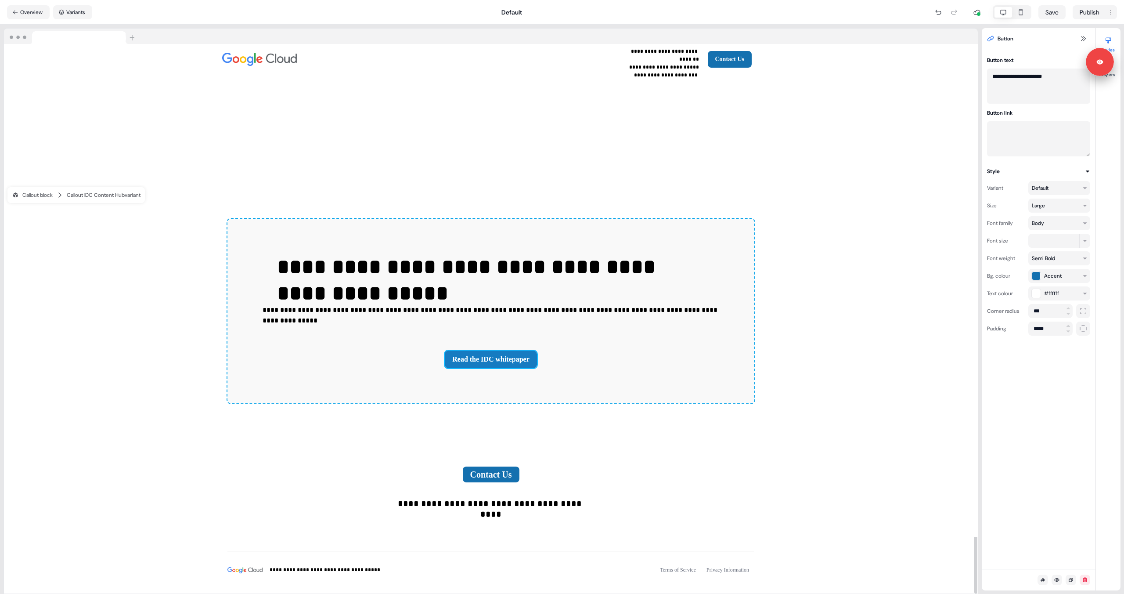
click at [505, 351] on button "Read the IDC whitepaper" at bounding box center [491, 360] width 92 height 18
click at [511, 313] on div "**********" at bounding box center [491, 311] width 527 height 184
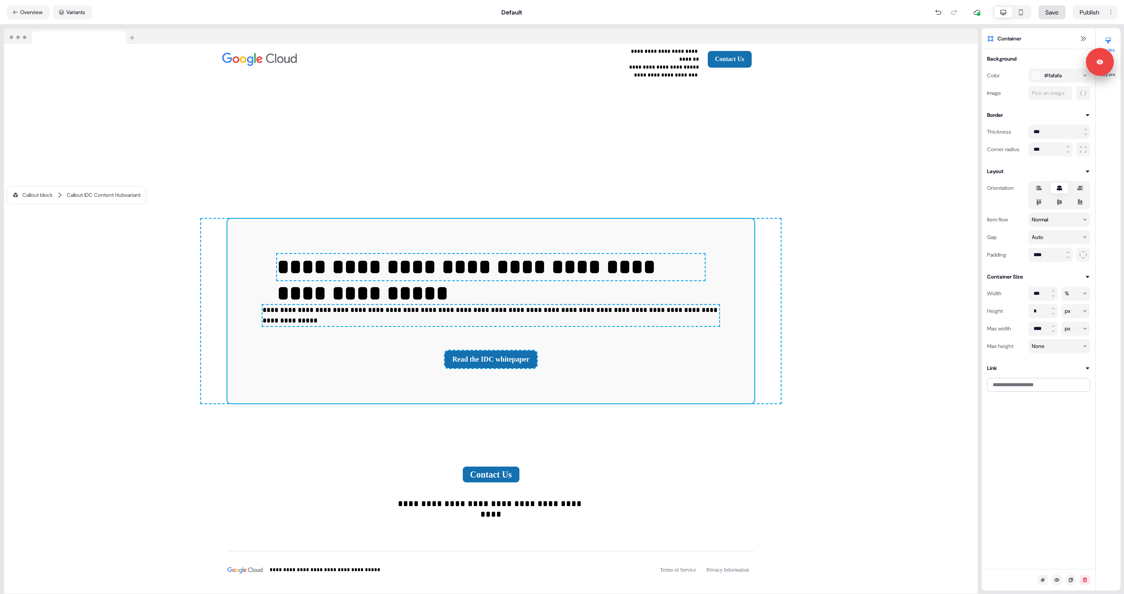
click at [1056, 16] on button "Save" at bounding box center [1052, 12] width 27 height 14
click at [41, 8] on button "Overview" at bounding box center [28, 12] width 43 height 14
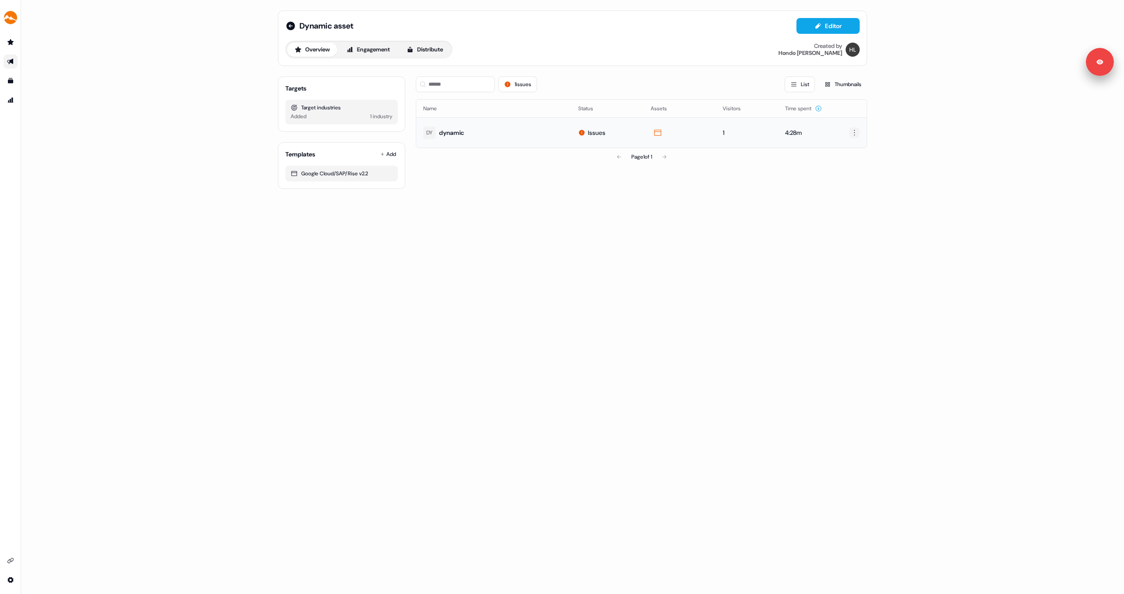
click at [860, 133] on html "For the best experience switch devices to a bigger screen. Go to Userled.io Dyn…" at bounding box center [562, 297] width 1124 height 594
click at [888, 123] on html "For the best experience switch devices to a bigger screen. Go to Userled.io Dyn…" at bounding box center [562, 297] width 1124 height 594
click at [9, 80] on icon "Go to templates" at bounding box center [10, 80] width 5 height 5
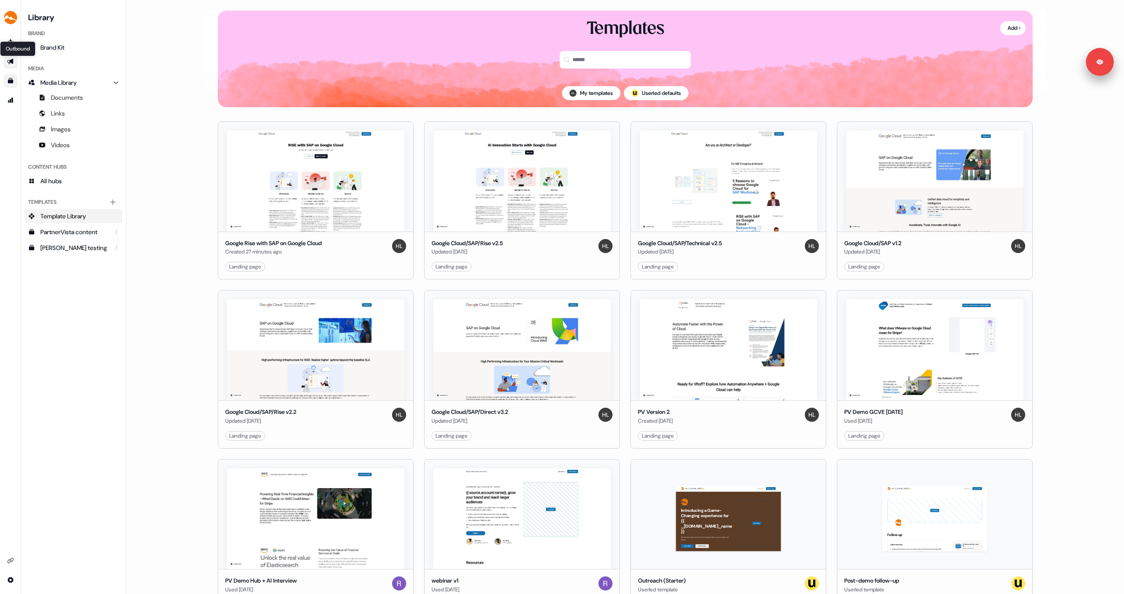
click at [9, 56] on link "Outbound Outbound" at bounding box center [11, 61] width 14 height 14
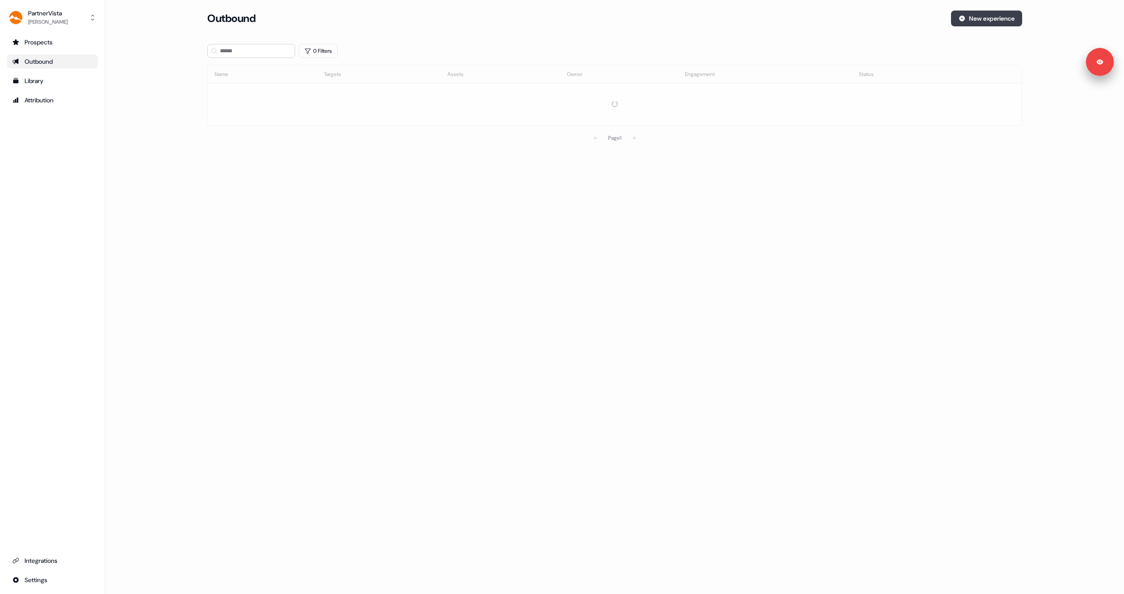
click at [965, 15] on button "New experience" at bounding box center [986, 19] width 71 height 16
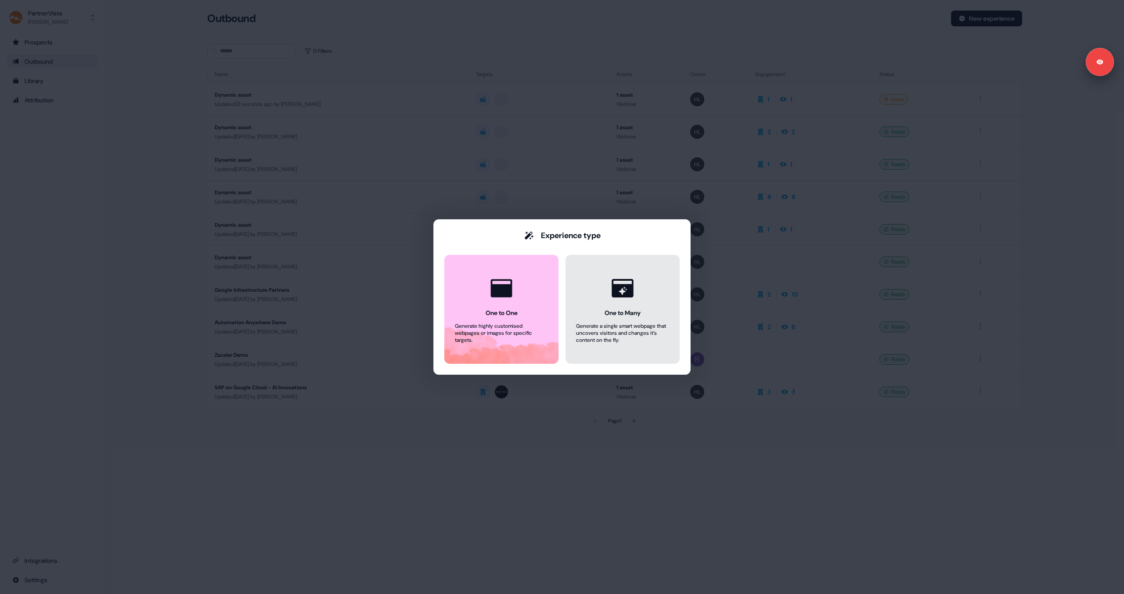
click at [603, 322] on div "Generate a single smart webpage that uncovers visitors and changes it’s content…" at bounding box center [622, 332] width 93 height 21
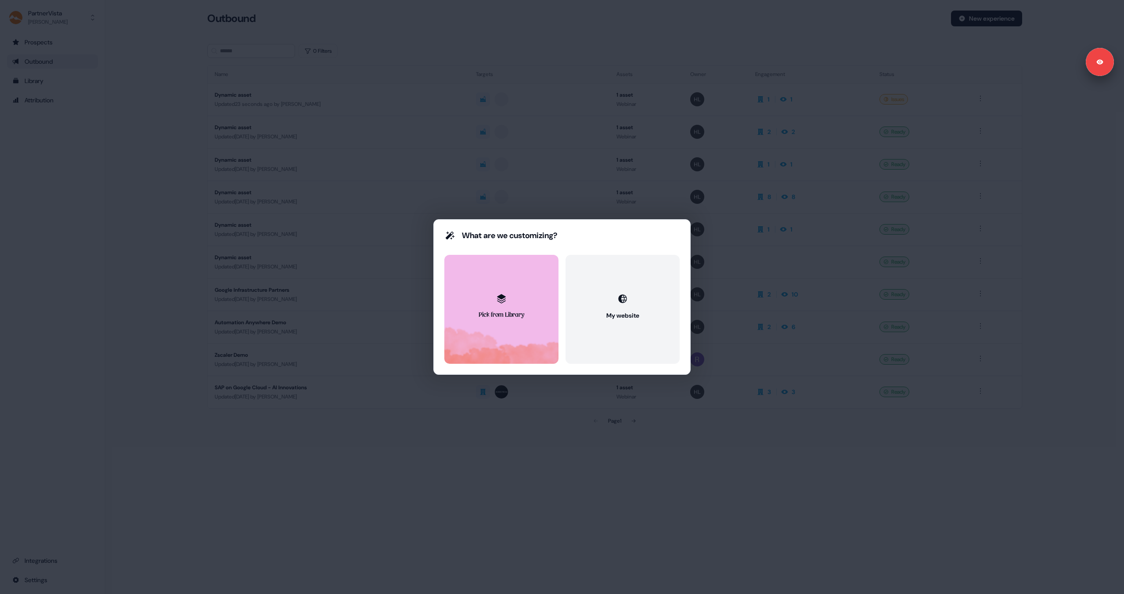
click at [517, 328] on button "Pick from Library" at bounding box center [502, 309] width 114 height 109
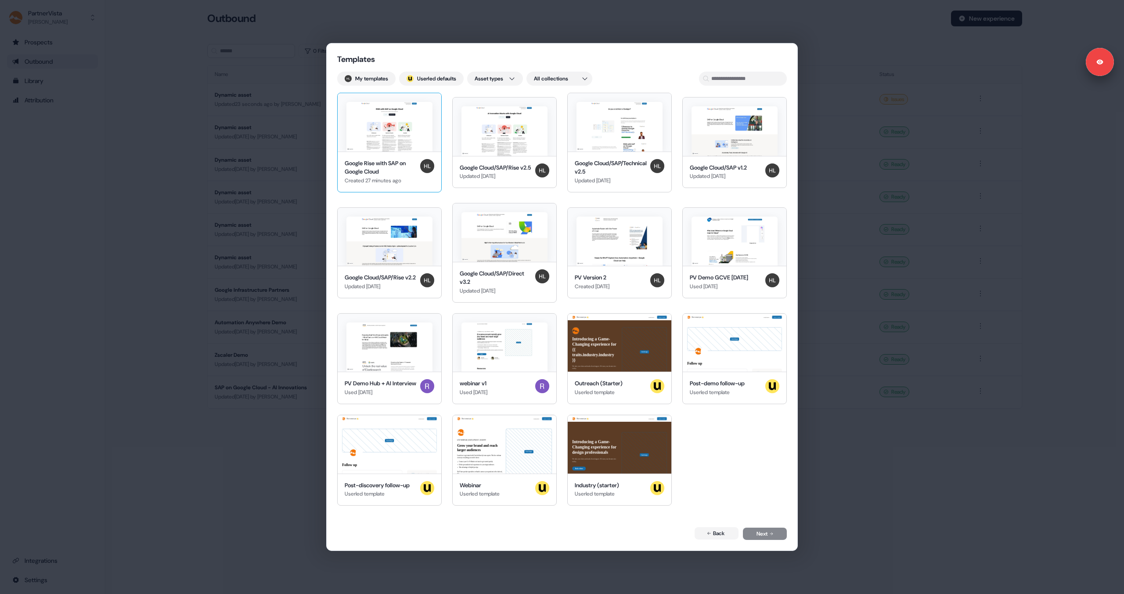
click at [414, 161] on div "Google Rise with SAP on Google Cloud" at bounding box center [381, 167] width 72 height 17
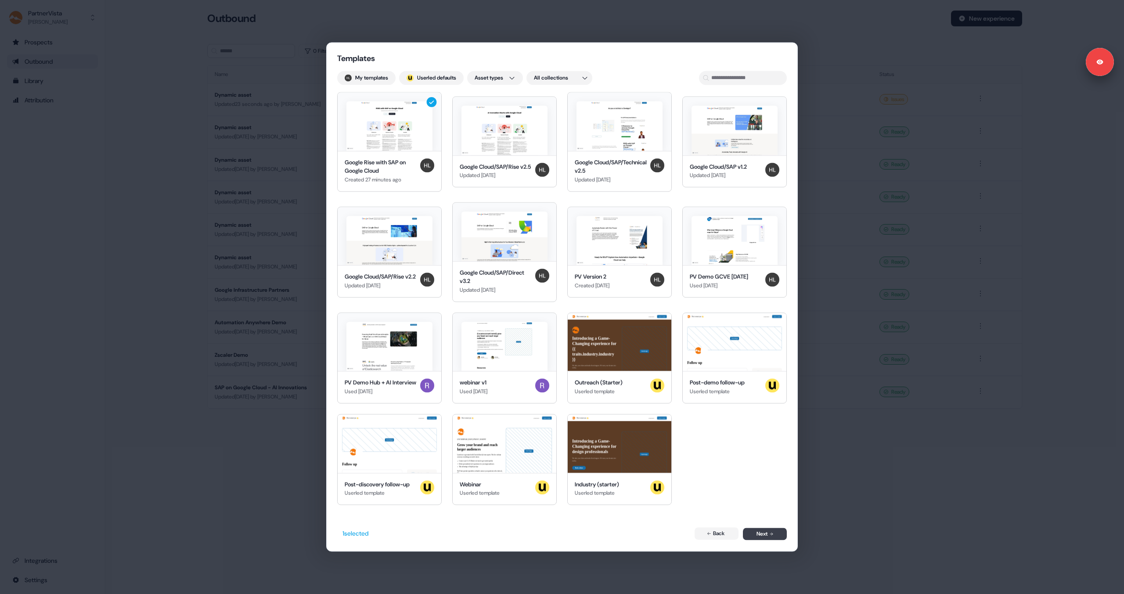
click at [760, 531] on button "Next" at bounding box center [765, 534] width 44 height 12
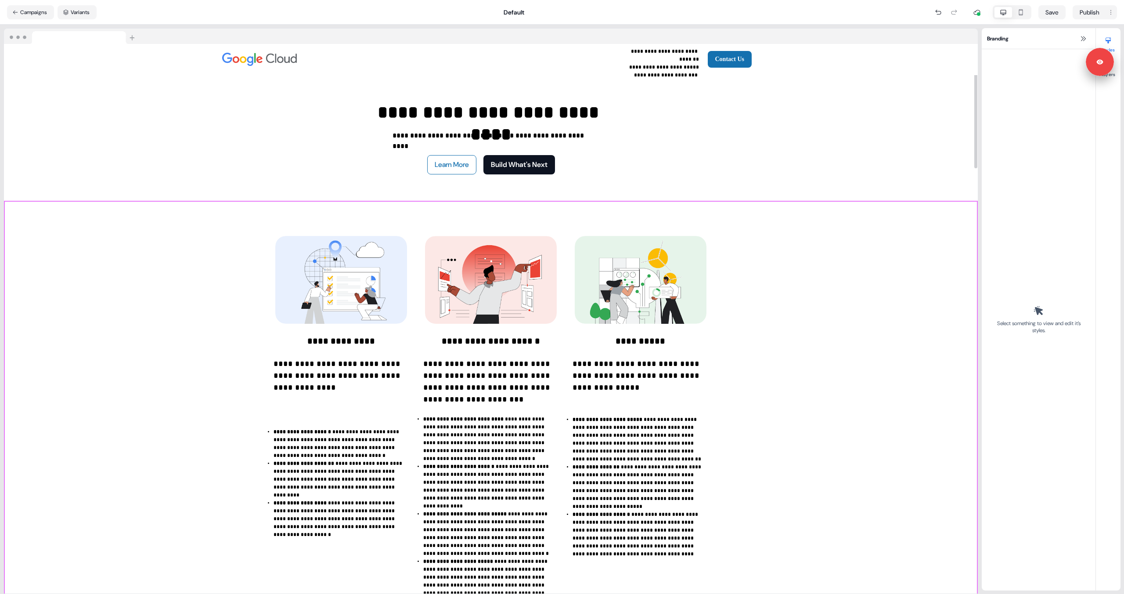
click at [175, 375] on div "**********" at bounding box center [491, 428] width 974 height 455
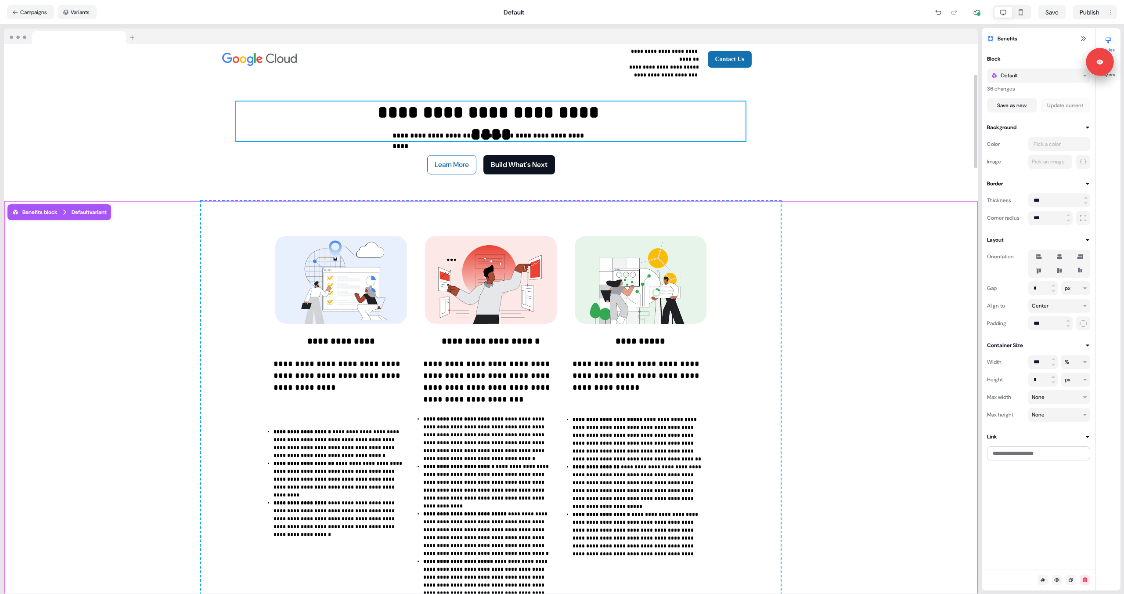
click at [258, 108] on div "**********" at bounding box center [491, 121] width 510 height 40
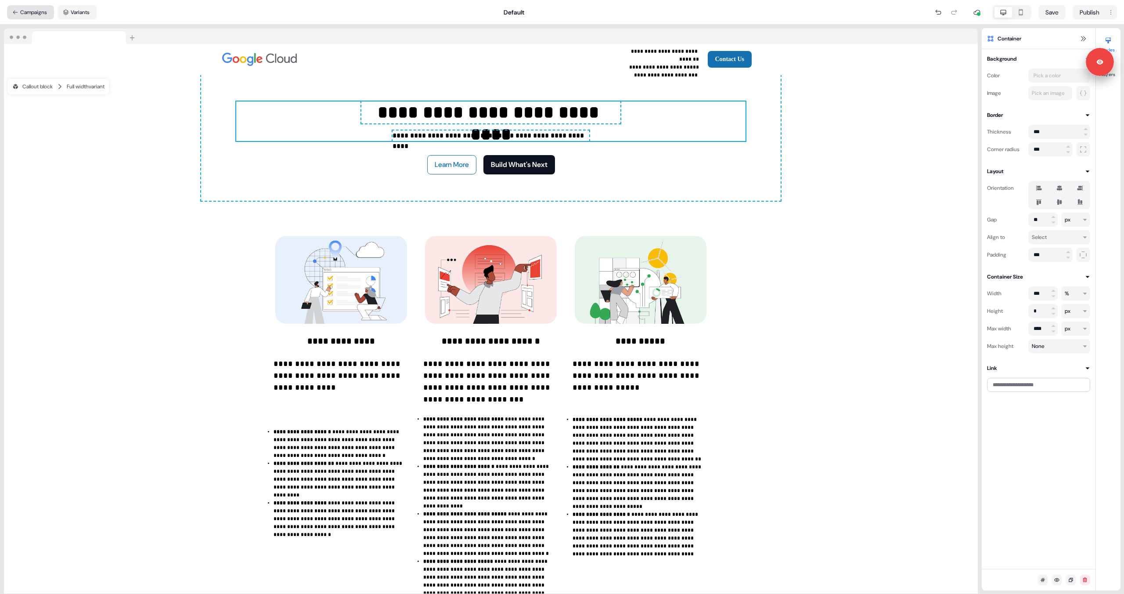
click at [31, 13] on button "Campaigns" at bounding box center [30, 12] width 47 height 14
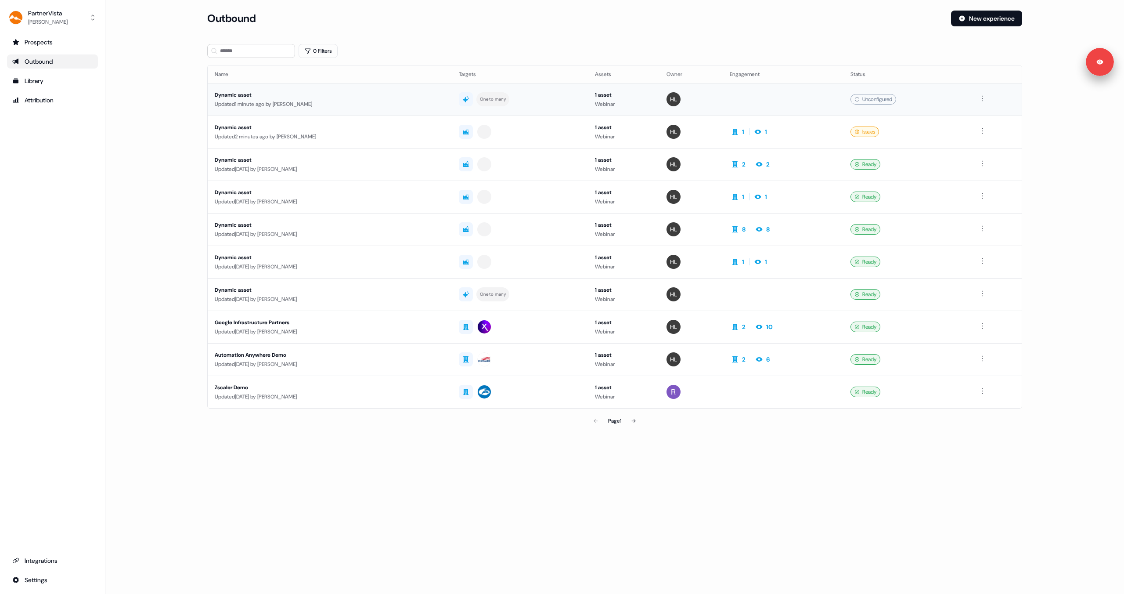
click at [408, 90] on div "Dynamic asset" at bounding box center [330, 94] width 230 height 9
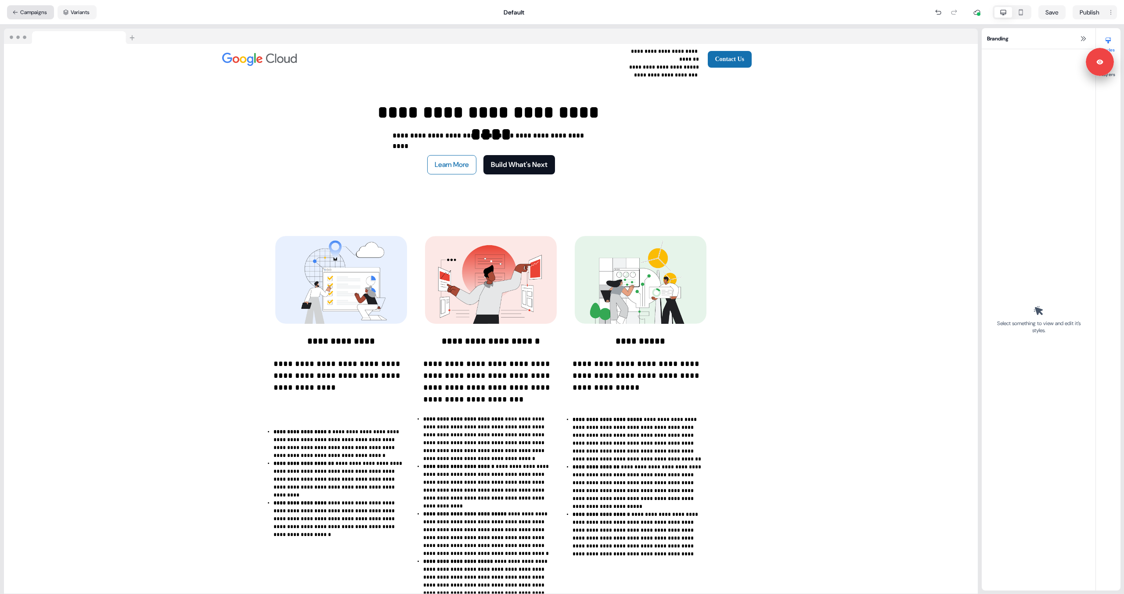
click at [20, 14] on button "Campaigns" at bounding box center [30, 12] width 47 height 14
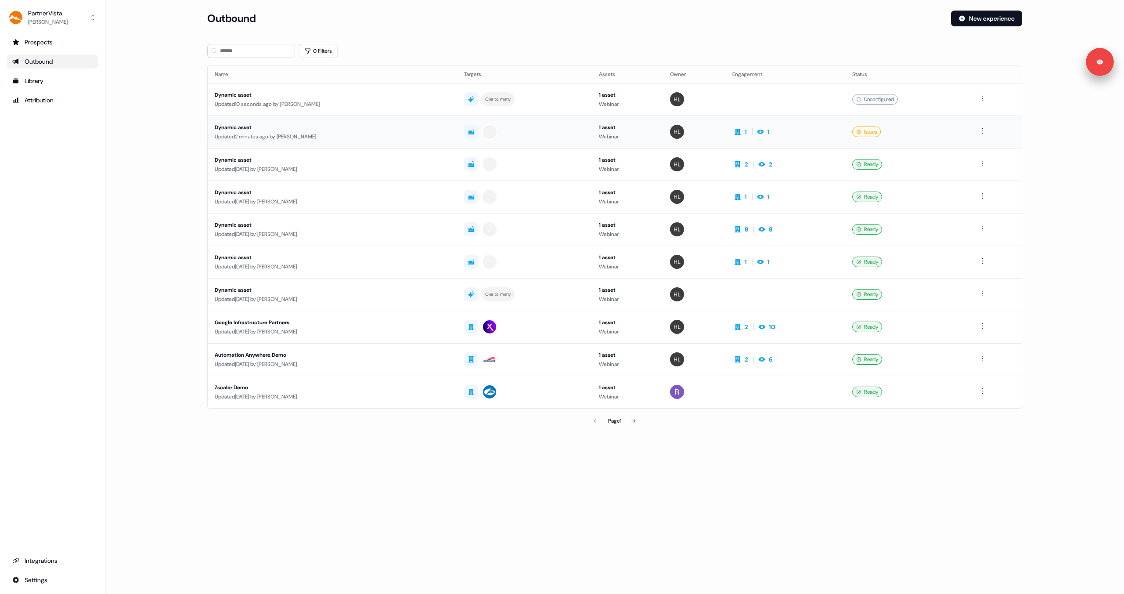
click at [320, 122] on td "Dynamic asset Updated 2 minutes ago by Hondo Lewis" at bounding box center [332, 132] width 249 height 33
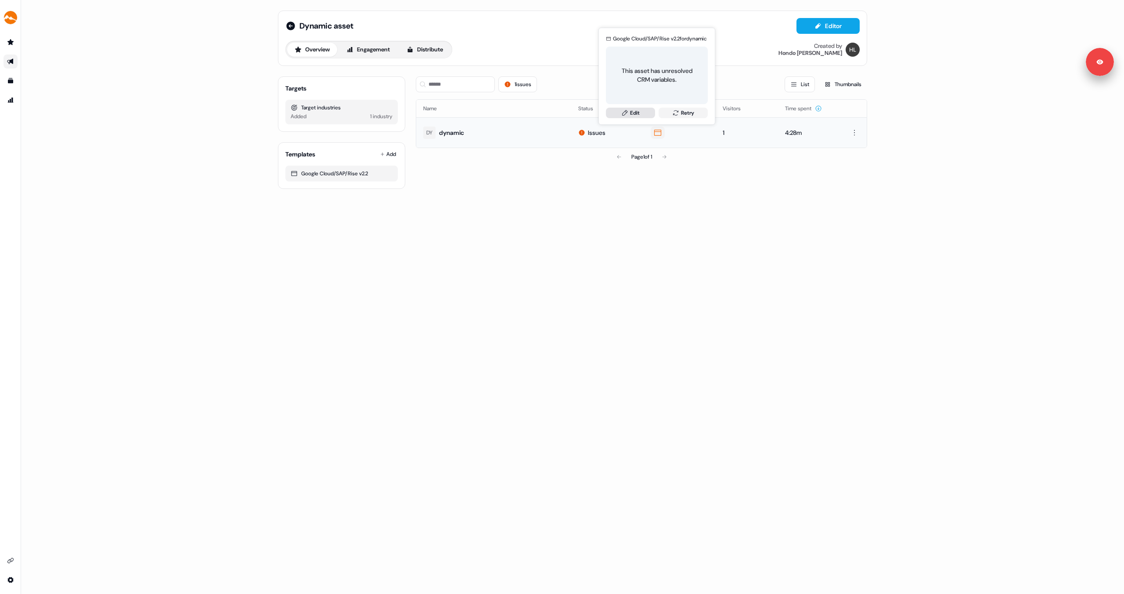
click at [635, 114] on link "Edit" at bounding box center [630, 113] width 49 height 11
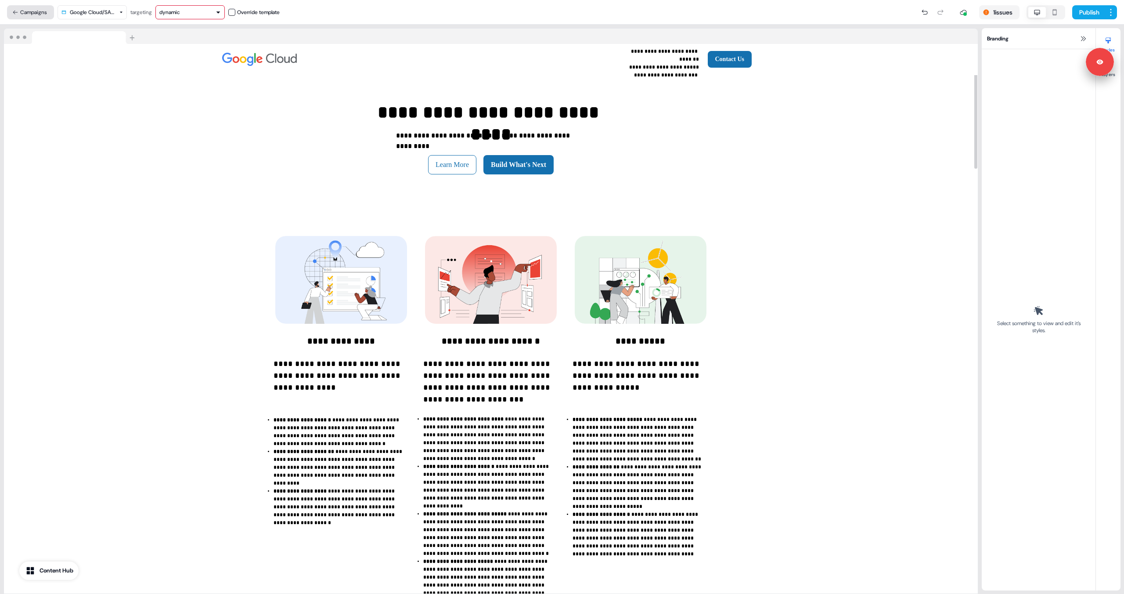
click at [16, 18] on button "Campaigns" at bounding box center [30, 12] width 47 height 14
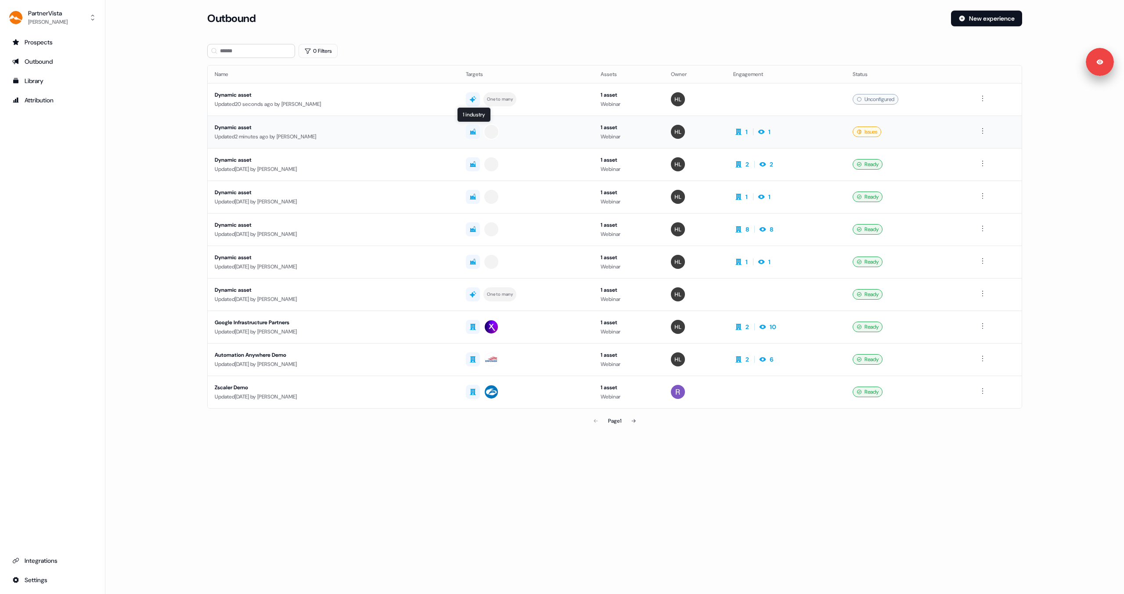
click at [527, 138] on div at bounding box center [526, 132] width 120 height 16
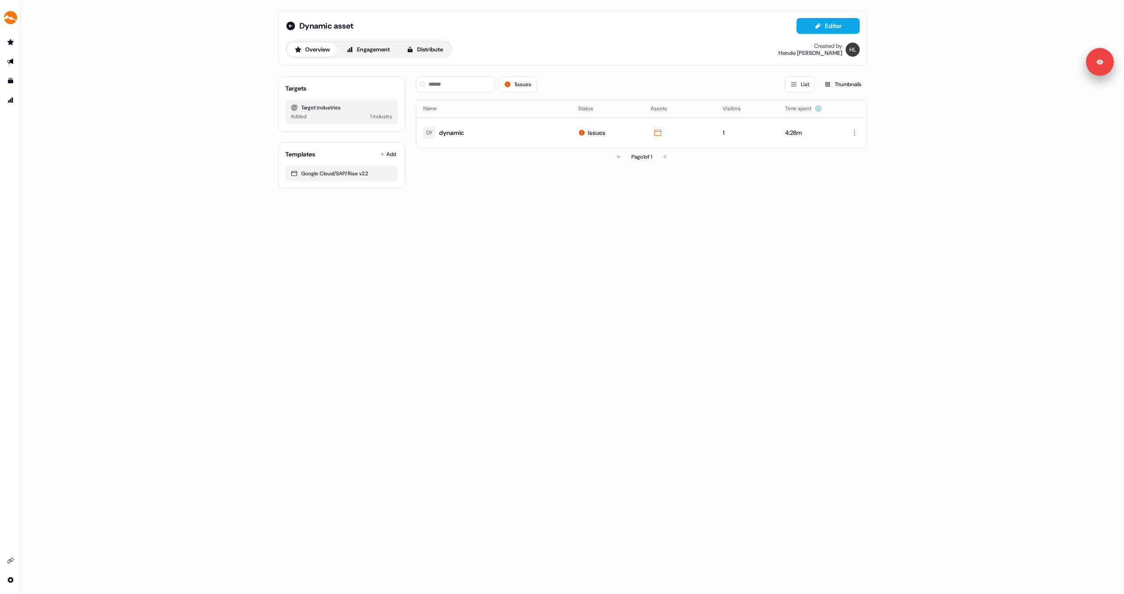
click at [284, 26] on div "Dynamic asset Editor Overview Engagement Distribute Created by Hondo Lewis" at bounding box center [572, 38] width 589 height 55
click at [292, 26] on icon at bounding box center [291, 26] width 11 height 11
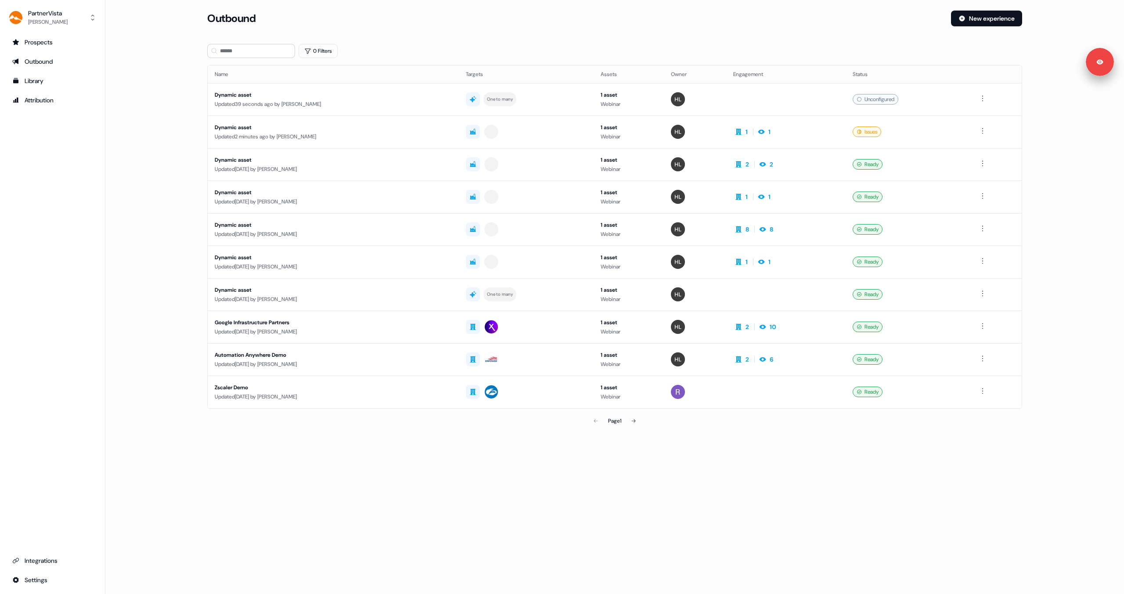
click at [372, 95] on div "Dynamic asset" at bounding box center [333, 94] width 237 height 9
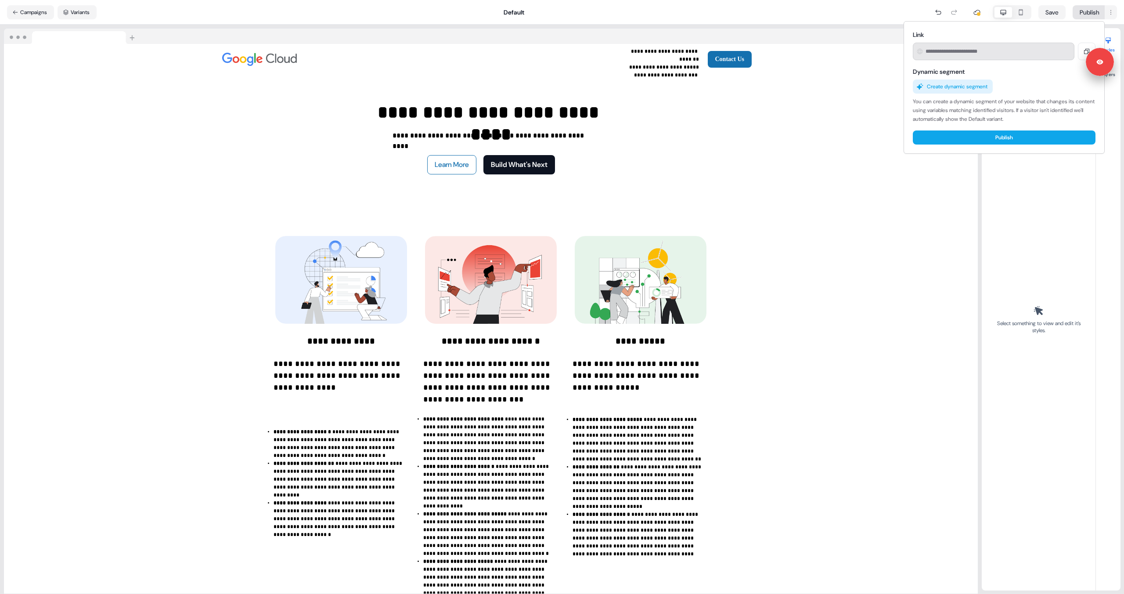
click at [1086, 11] on html "**********" at bounding box center [562, 297] width 1124 height 594
click at [979, 140] on button "Publish" at bounding box center [1004, 137] width 183 height 14
type input "**********"
click at [786, 367] on html "**********" at bounding box center [562, 297] width 1124 height 594
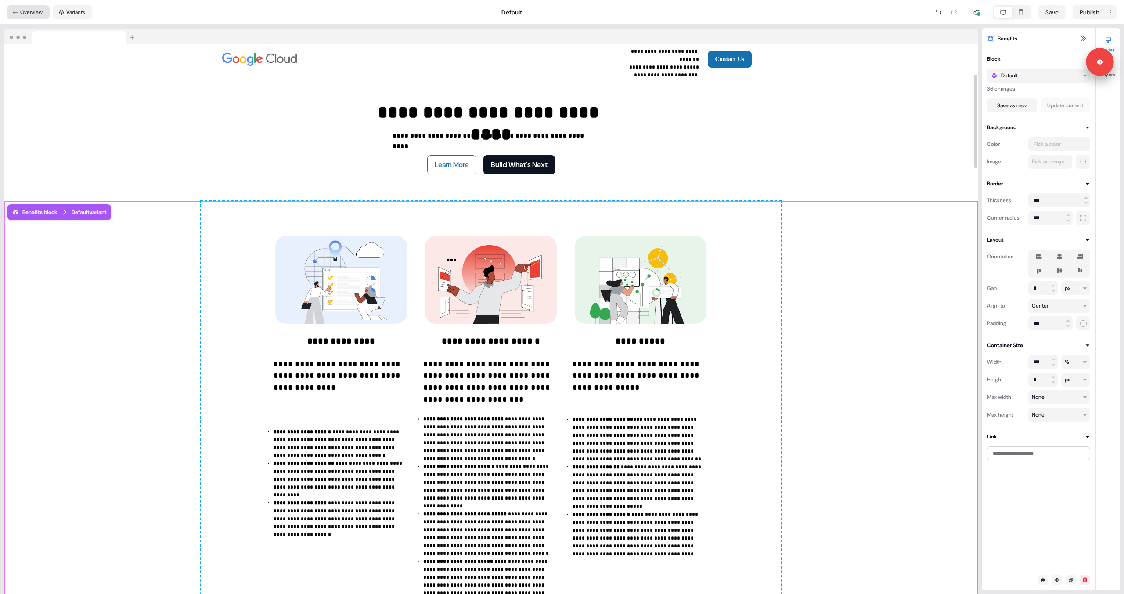
click at [37, 14] on button "Overview" at bounding box center [28, 12] width 43 height 14
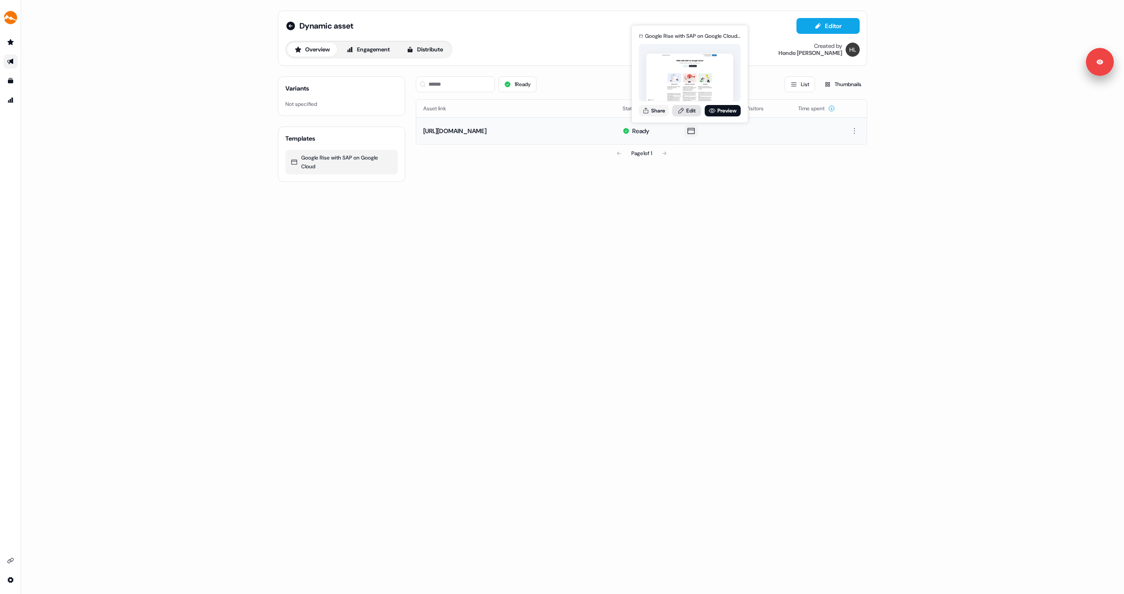
click at [691, 113] on link "Edit" at bounding box center [686, 110] width 29 height 11
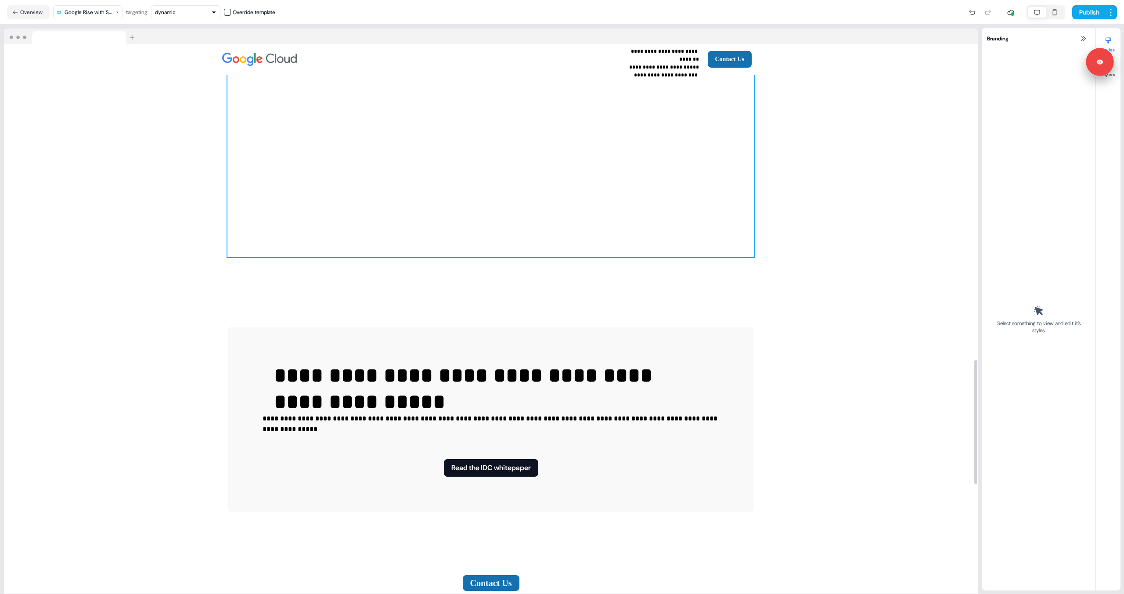
scroll to position [1887, 0]
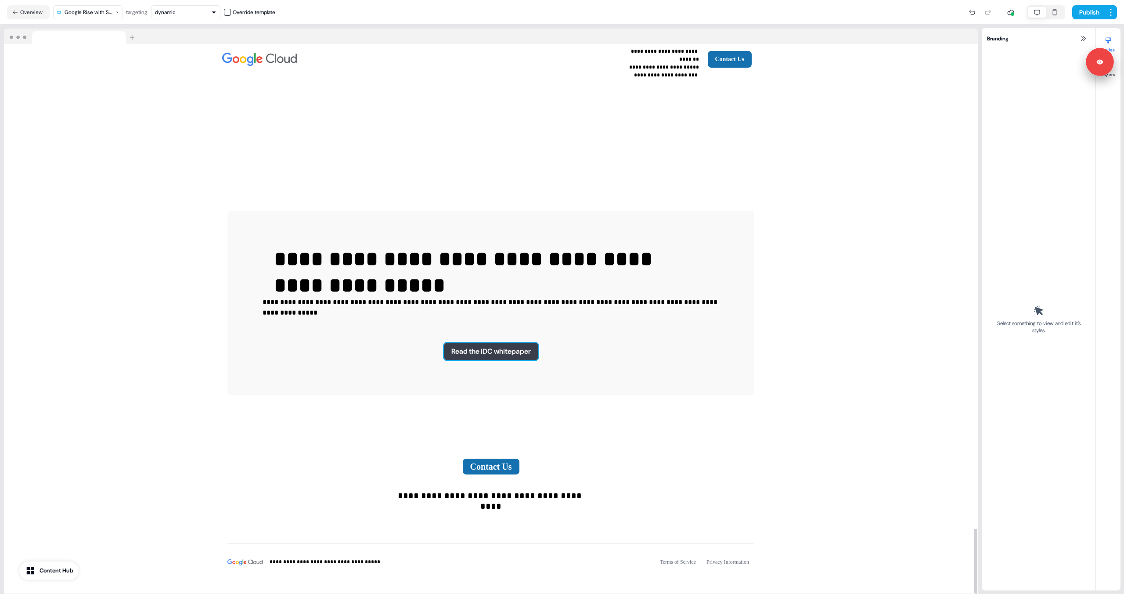
click at [502, 343] on button "Read the IDC whitepaper" at bounding box center [491, 352] width 94 height 18
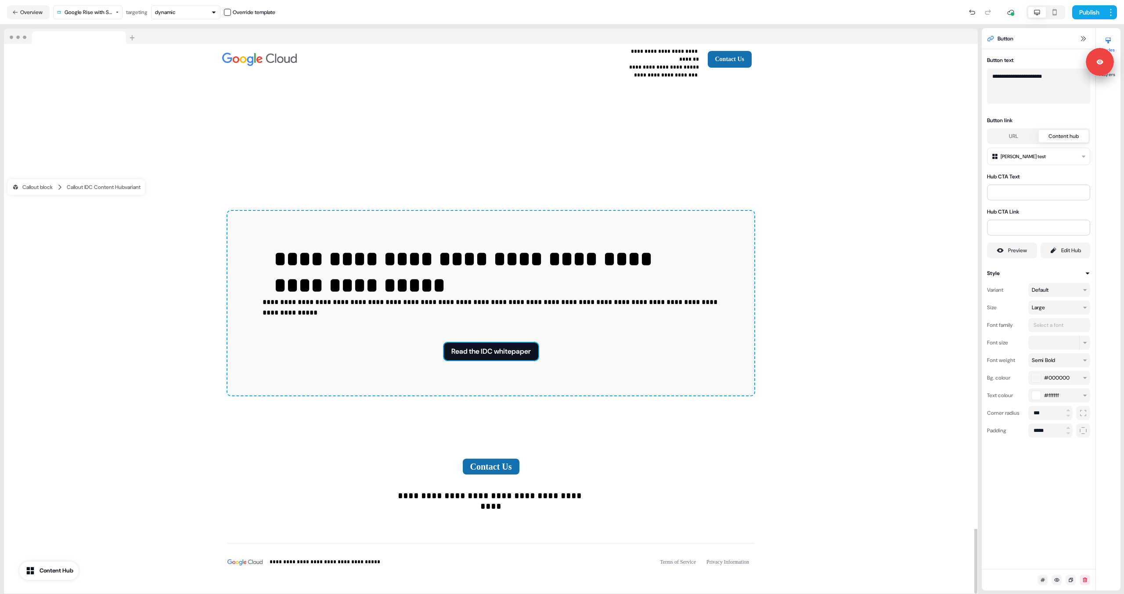
click at [1025, 162] on html "**********" at bounding box center [562, 297] width 1124 height 594
click at [1029, 308] on div "GC + SAP/IDC" at bounding box center [1022, 305] width 34 height 9
click at [1082, 14] on button "Publish" at bounding box center [1089, 12] width 33 height 14
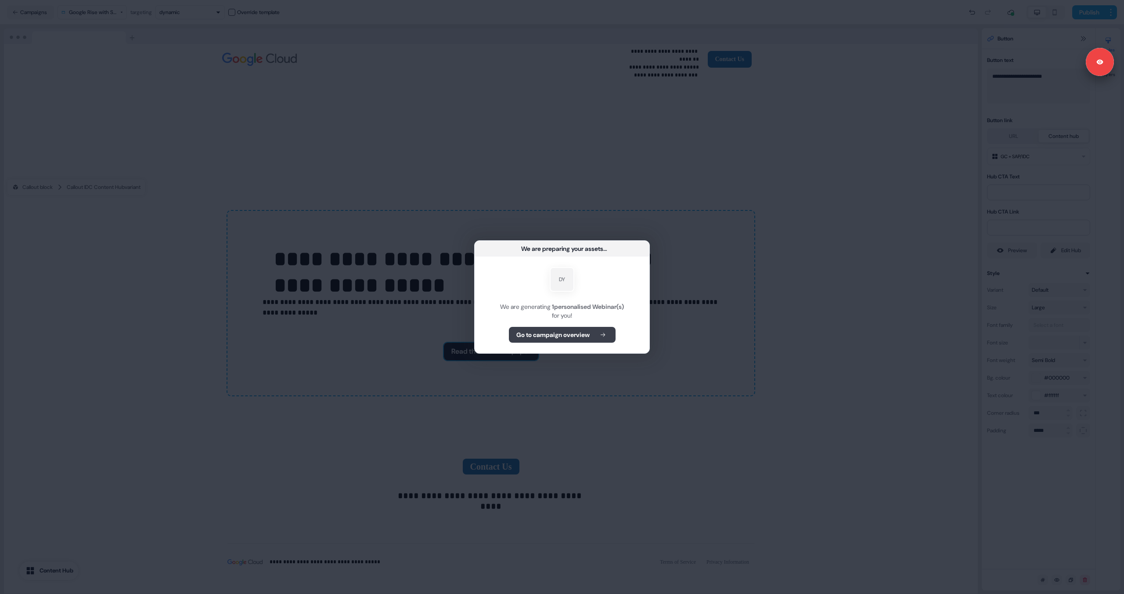
click at [546, 337] on b "Go to campaign overview" at bounding box center [553, 334] width 73 height 9
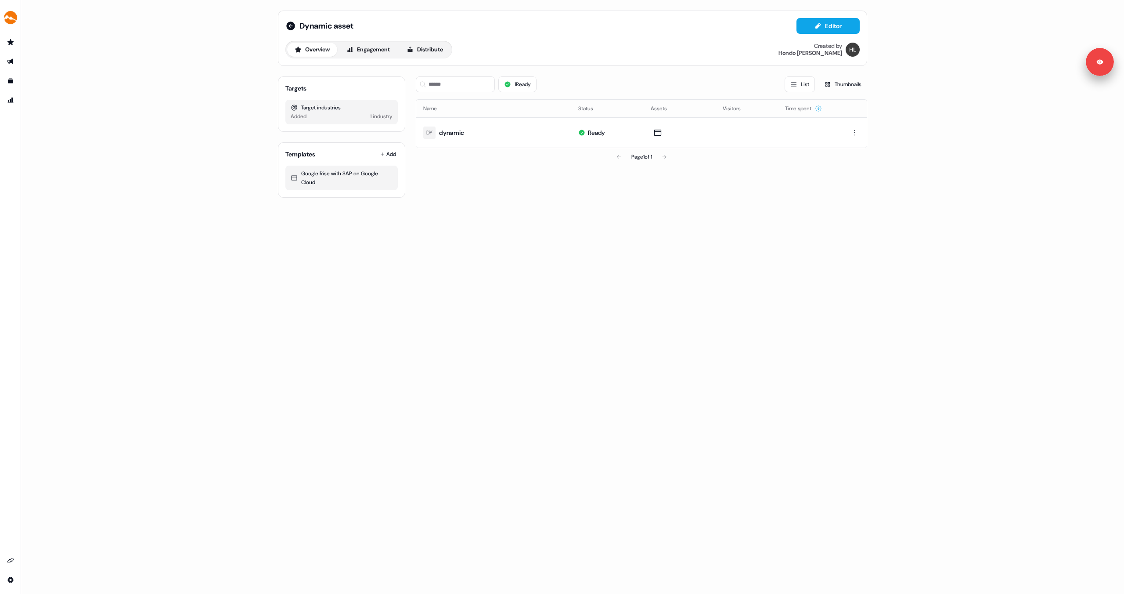
click at [618, 239] on div "Dynamic asset Editor Overview Engagement Distribute Created by Hondo Lewis Targ…" at bounding box center [572, 297] width 1103 height 594
click at [376, 117] on div "1 industry" at bounding box center [381, 116] width 22 height 9
click at [389, 115] on div "1 industry" at bounding box center [381, 116] width 22 height 9
drag, startPoint x: 395, startPoint y: 118, endPoint x: 293, endPoint y: 100, distance: 103.9
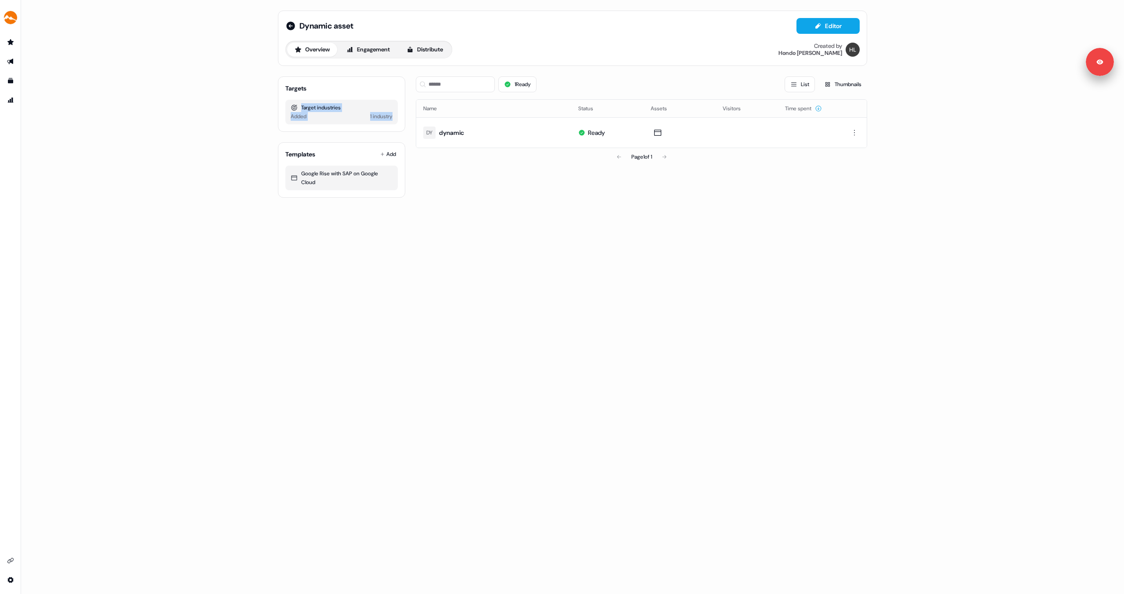
click at [293, 100] on div "Target industries Added 1 industry" at bounding box center [342, 112] width 112 height 25
click at [364, 116] on div "Added 1 industry" at bounding box center [342, 116] width 102 height 9
click at [653, 116] on link "Edit" at bounding box center [654, 112] width 29 height 11
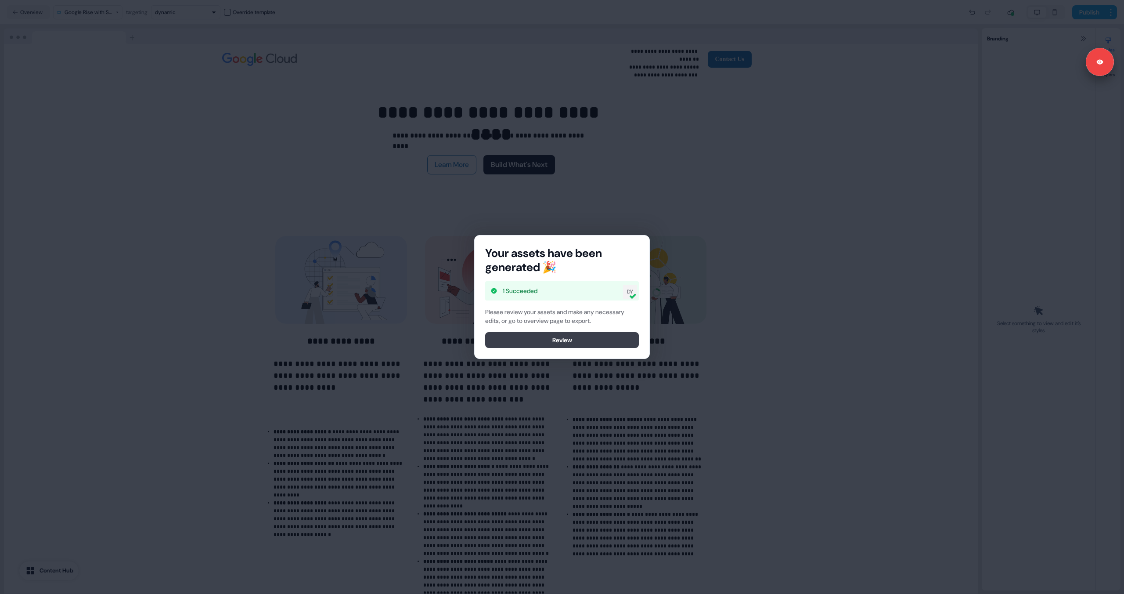
click at [599, 343] on button "Review" at bounding box center [562, 340] width 154 height 16
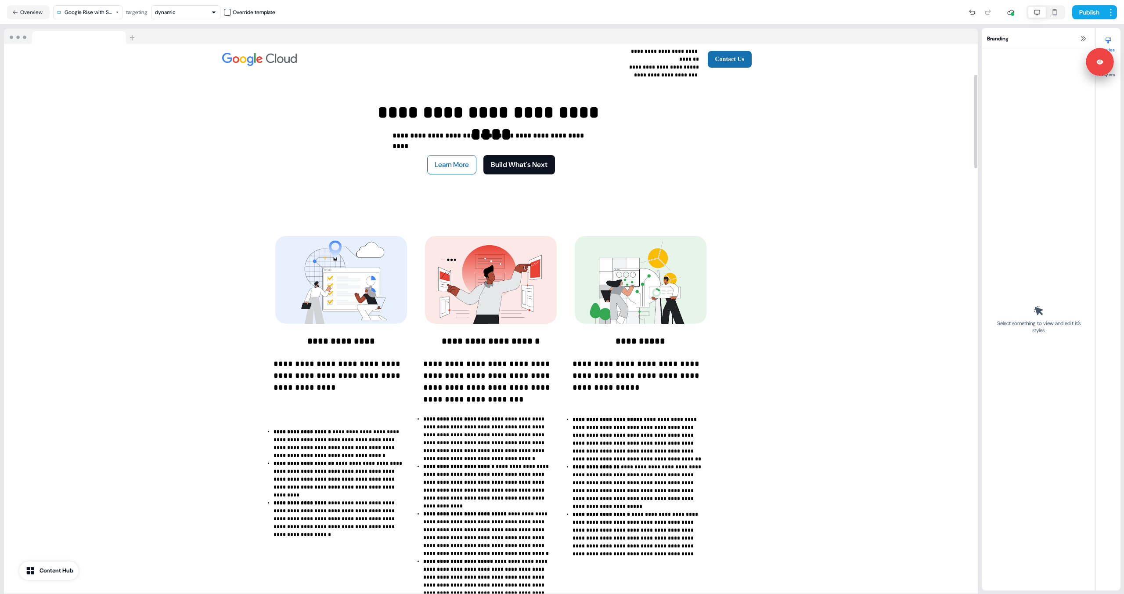
click at [178, 4] on nav "Overview Google Rise with SAP on Google Cloud targeting dynamic Override templa…" at bounding box center [562, 12] width 1124 height 25
click at [176, 14] on div "dynamic" at bounding box center [165, 12] width 21 height 9
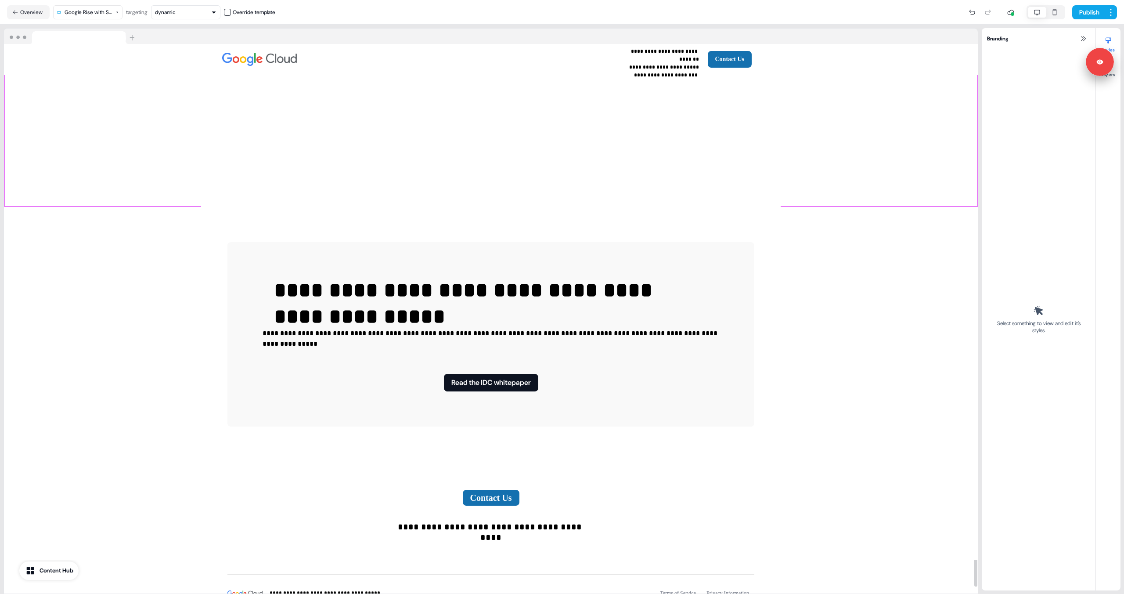
scroll to position [1858, 0]
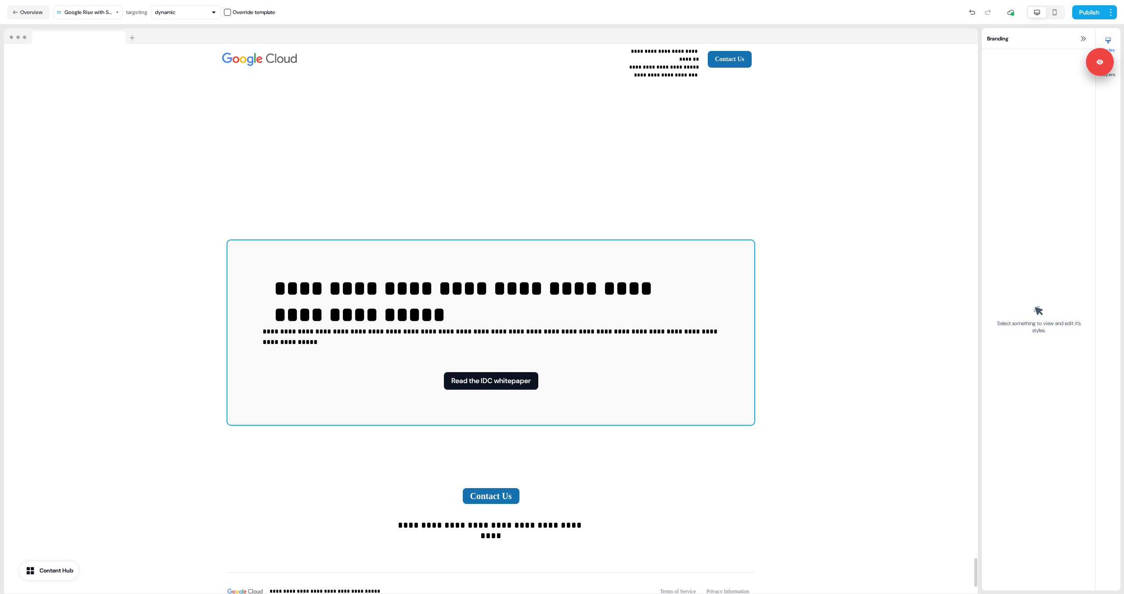
click at [479, 336] on div "**********" at bounding box center [491, 332] width 527 height 184
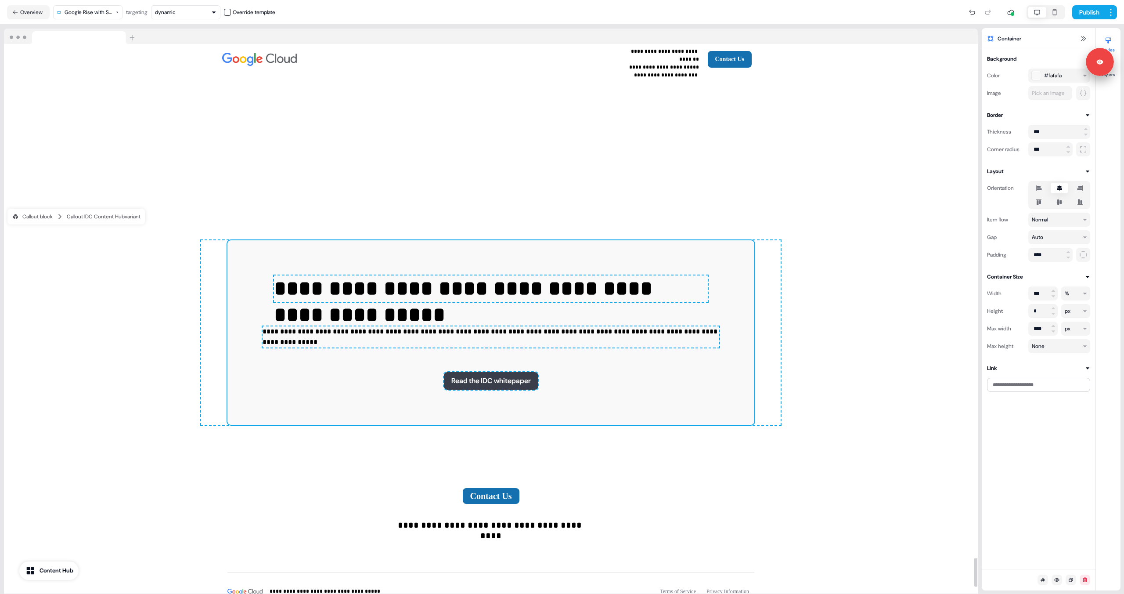
click at [479, 372] on button "Read the IDC whitepaper" at bounding box center [491, 381] width 94 height 18
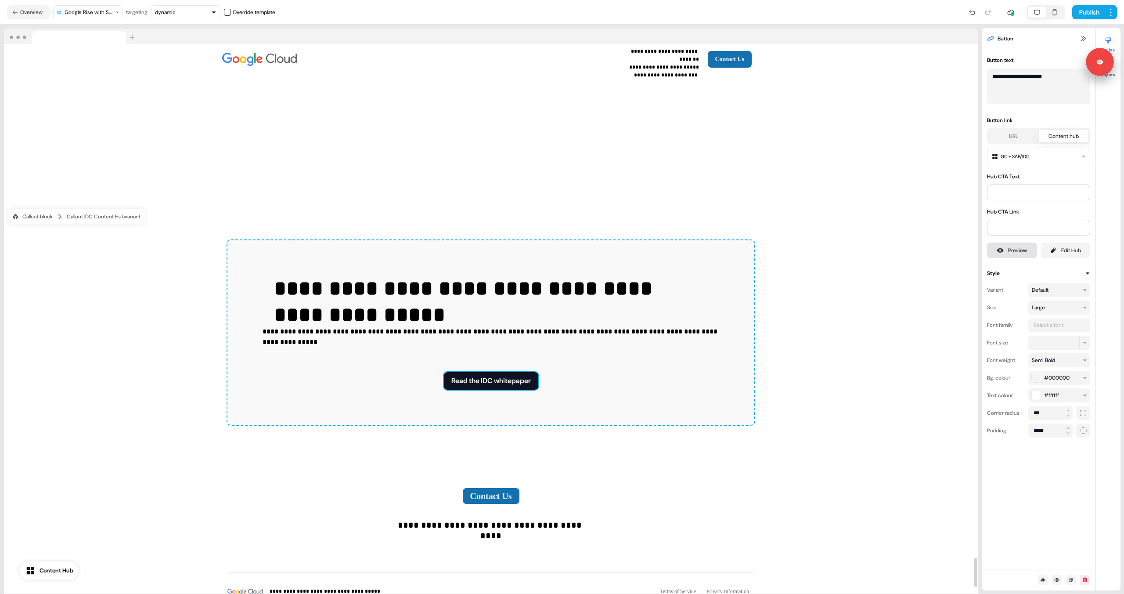
click at [1015, 250] on div "Preview" at bounding box center [1017, 250] width 19 height 9
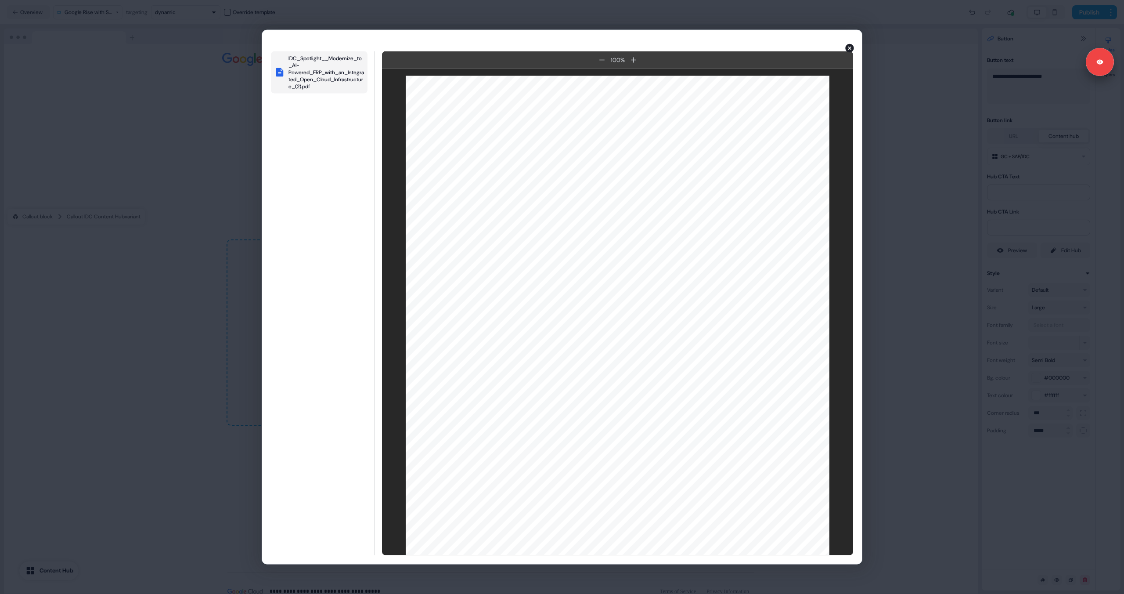
click at [851, 47] on icon "button" at bounding box center [850, 48] width 9 height 9
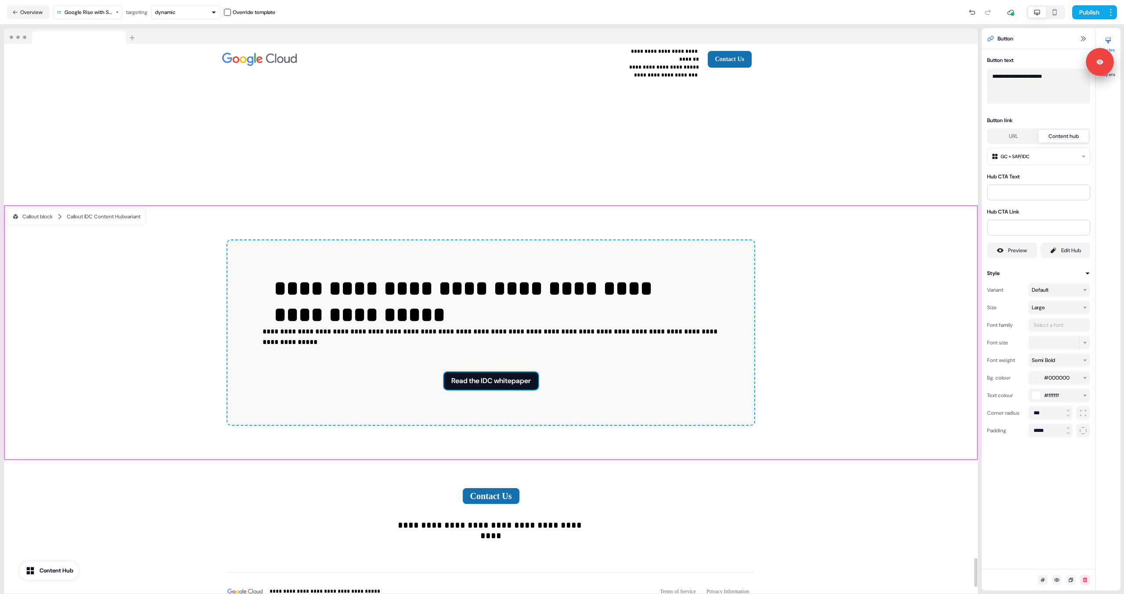
scroll to position [1887, 0]
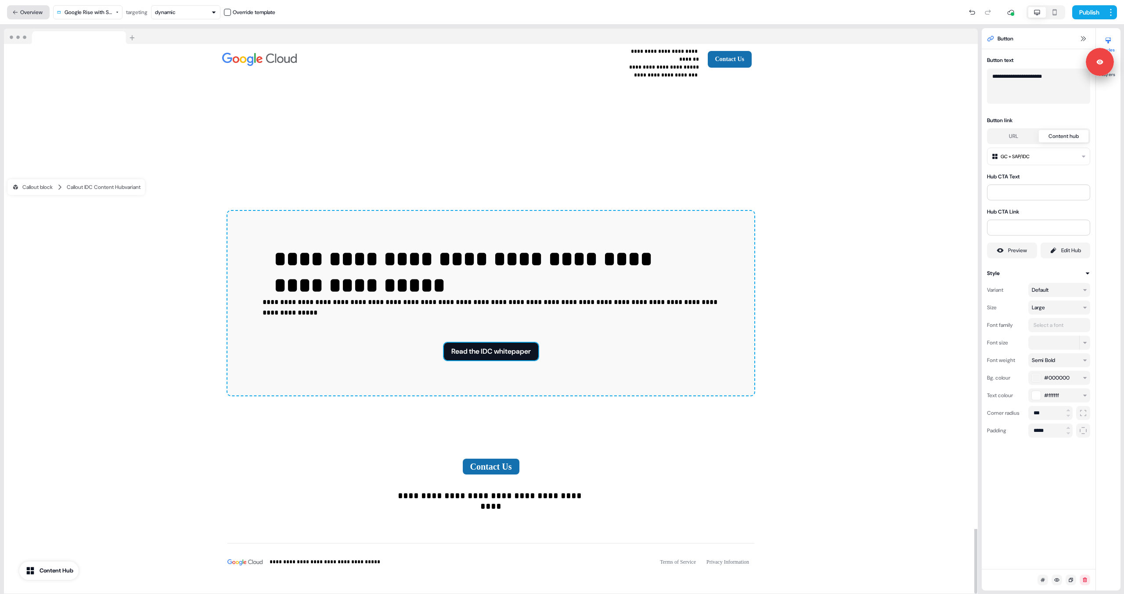
click at [42, 14] on button "Overview" at bounding box center [28, 12] width 43 height 14
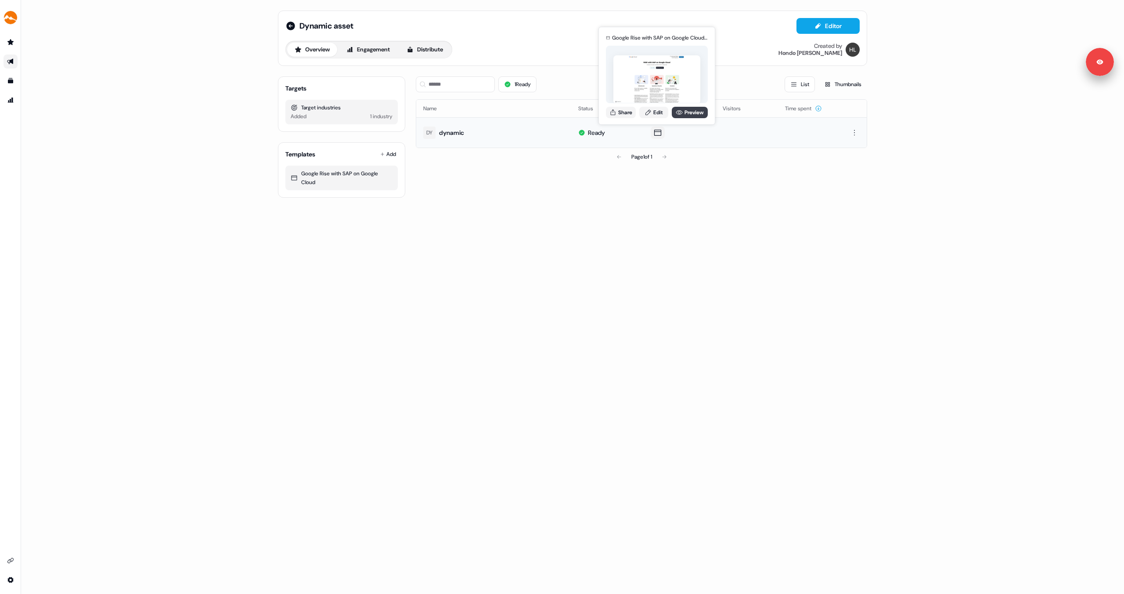
click at [691, 111] on link "Preview" at bounding box center [690, 112] width 36 height 11
click at [290, 21] on icon at bounding box center [291, 26] width 11 height 11
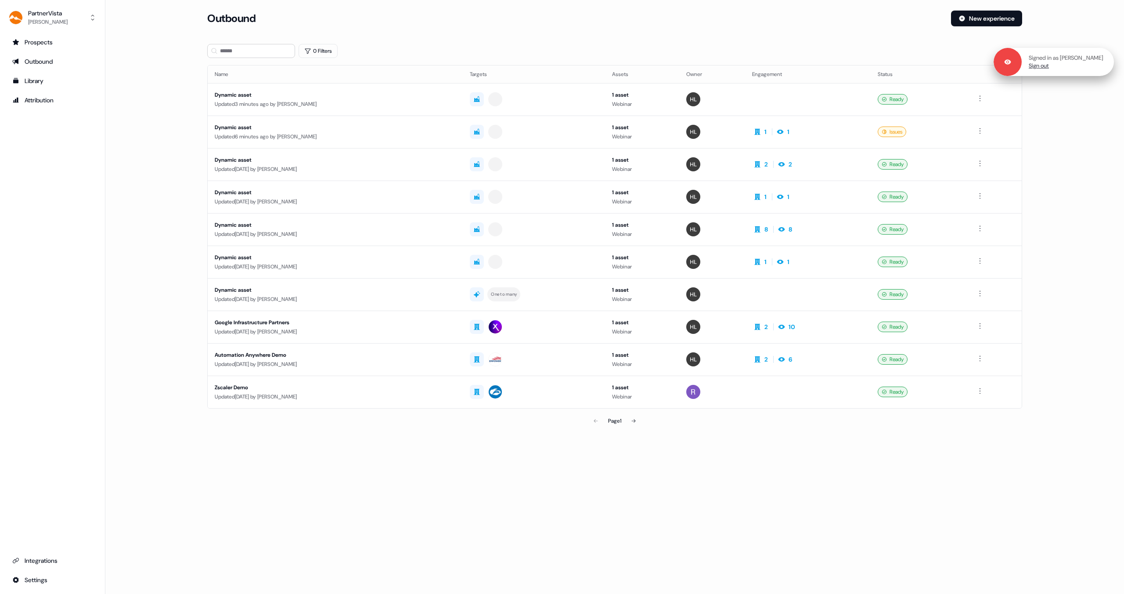
click at [1049, 65] on link "Sign out" at bounding box center [1039, 66] width 20 height 8
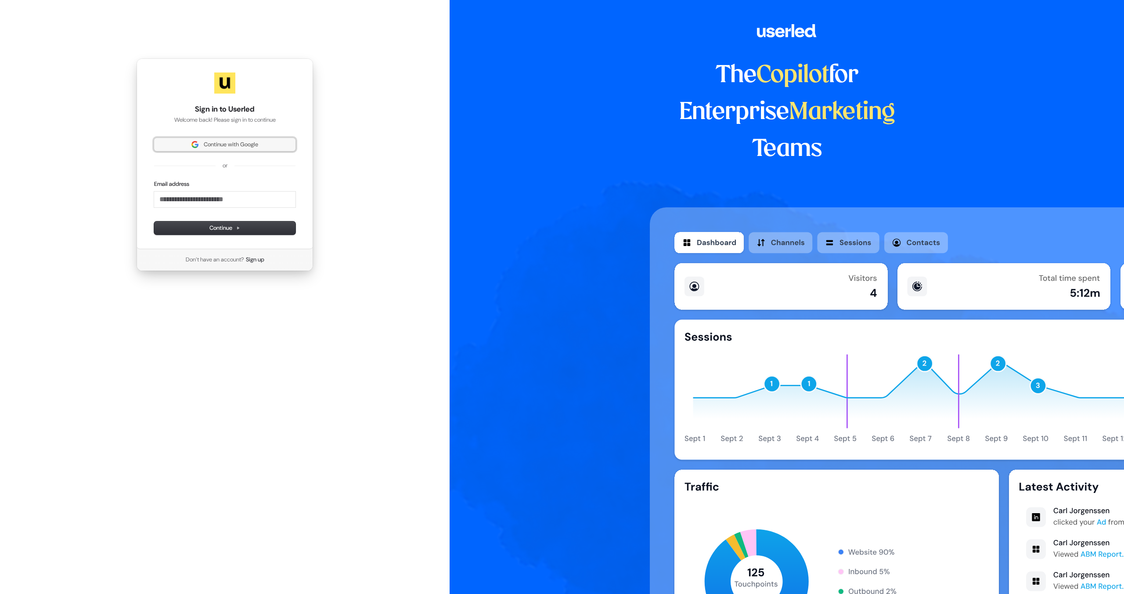
click at [216, 143] on span "Continue with Google" at bounding box center [231, 145] width 54 height 8
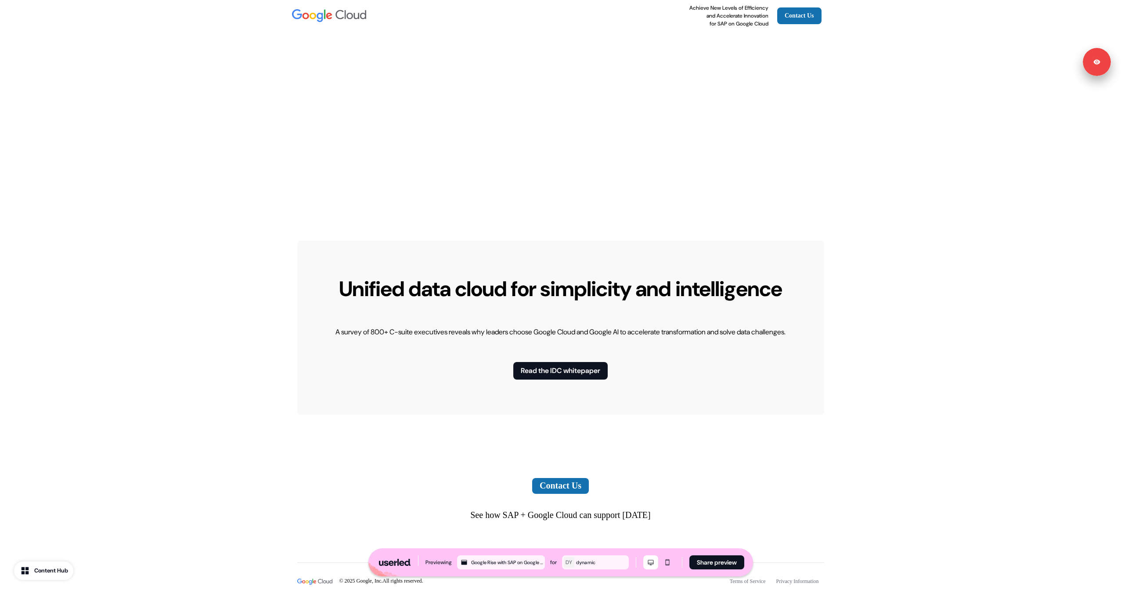
scroll to position [1839, 0]
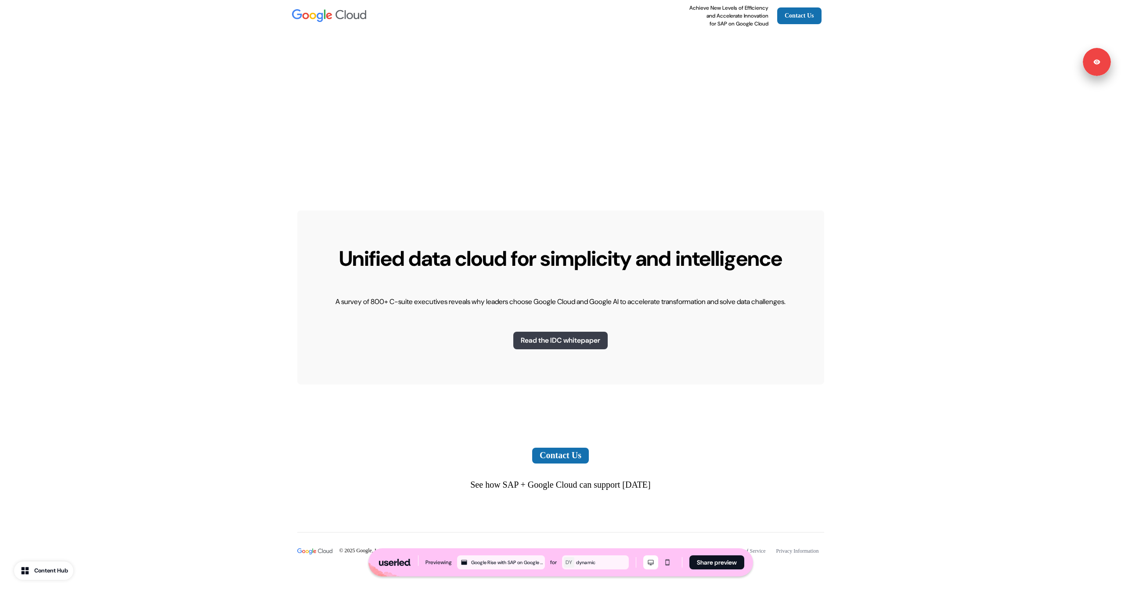
click at [558, 342] on button "Read the IDC whitepaper" at bounding box center [560, 341] width 94 height 18
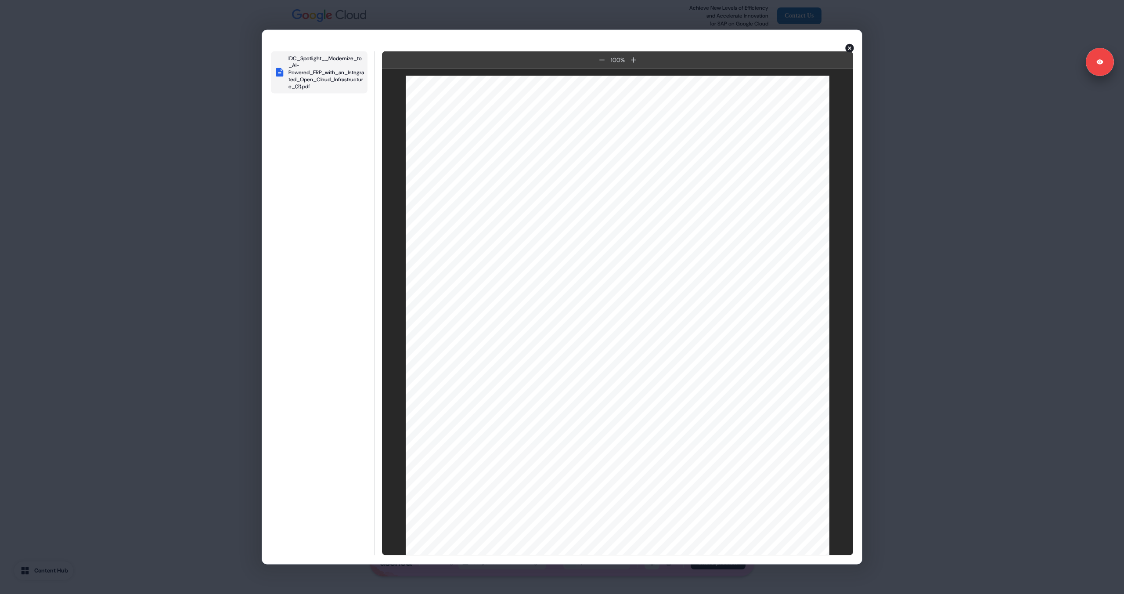
click at [852, 47] on icon "button" at bounding box center [850, 48] width 9 height 9
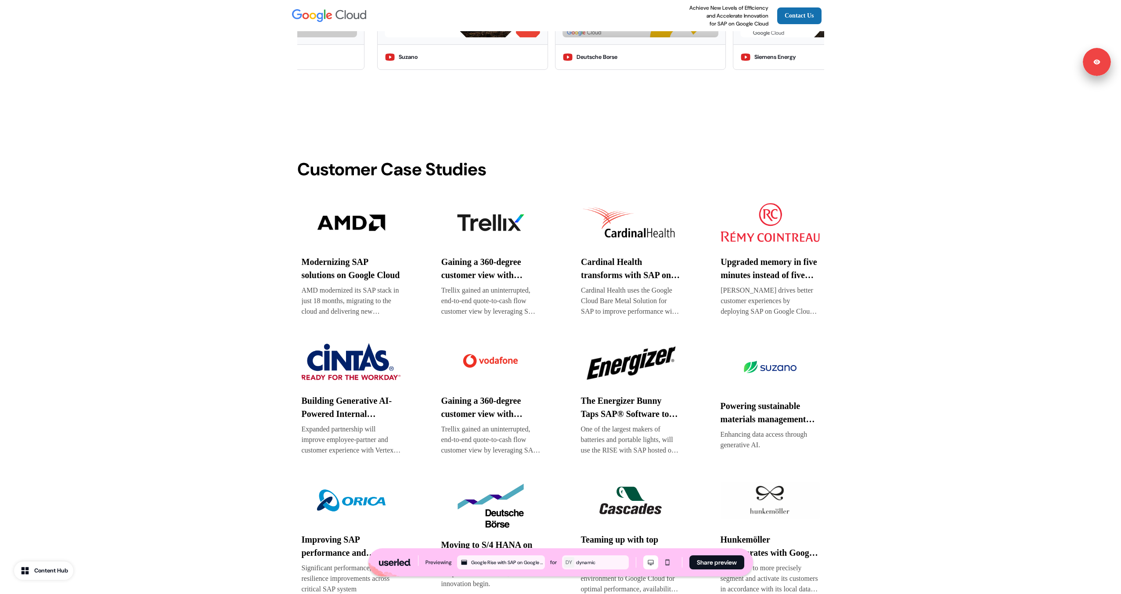
scroll to position [671, 0]
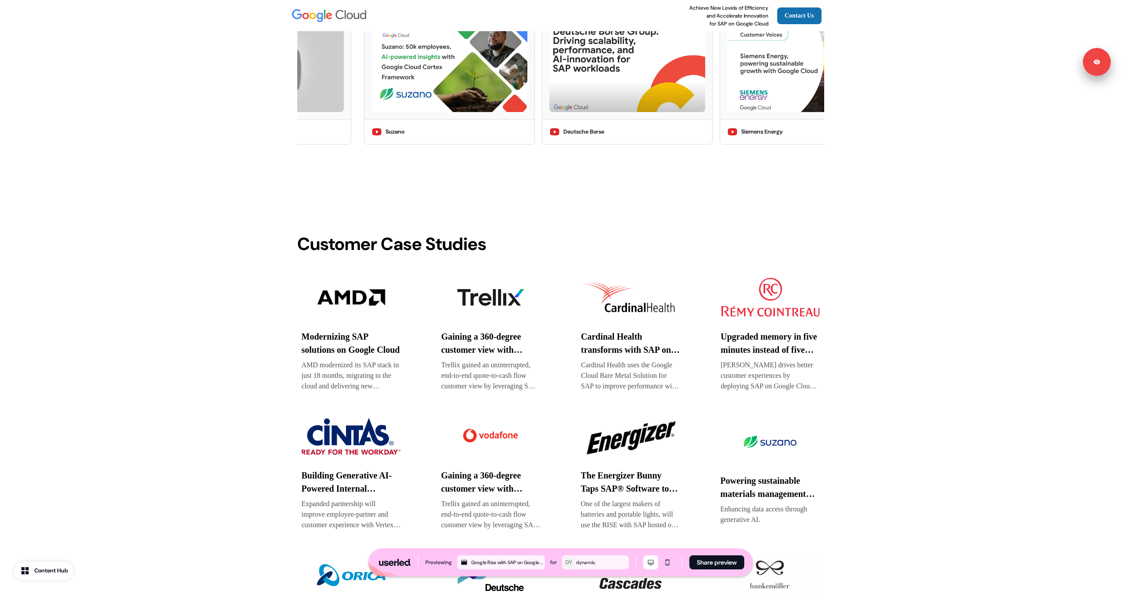
click at [65, 567] on div "Content Hub" at bounding box center [51, 570] width 34 height 9
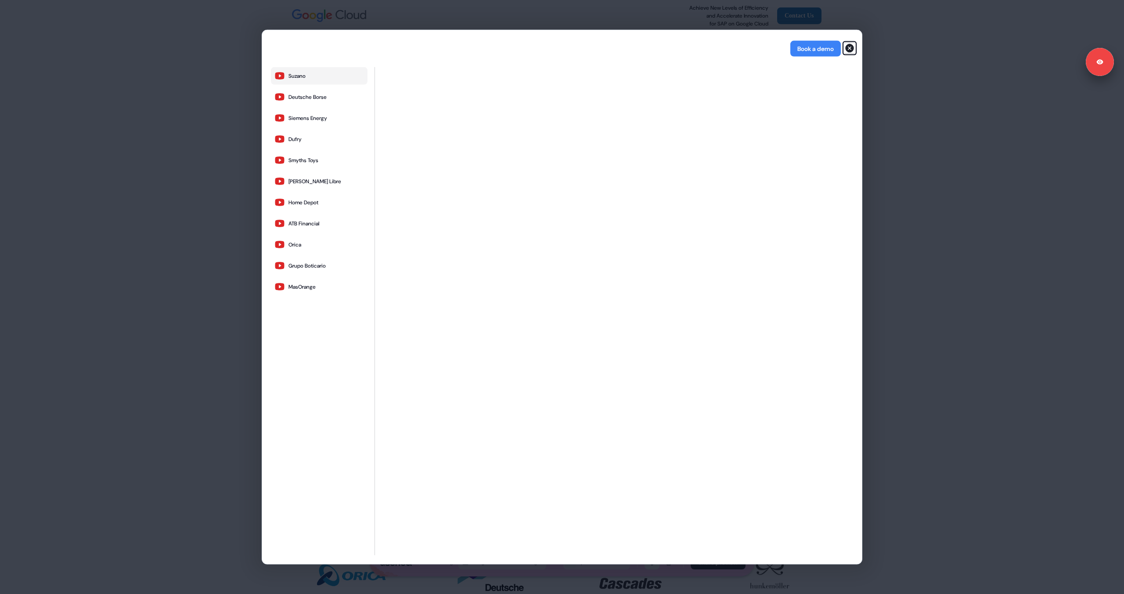
click at [851, 47] on icon "button" at bounding box center [850, 48] width 11 height 11
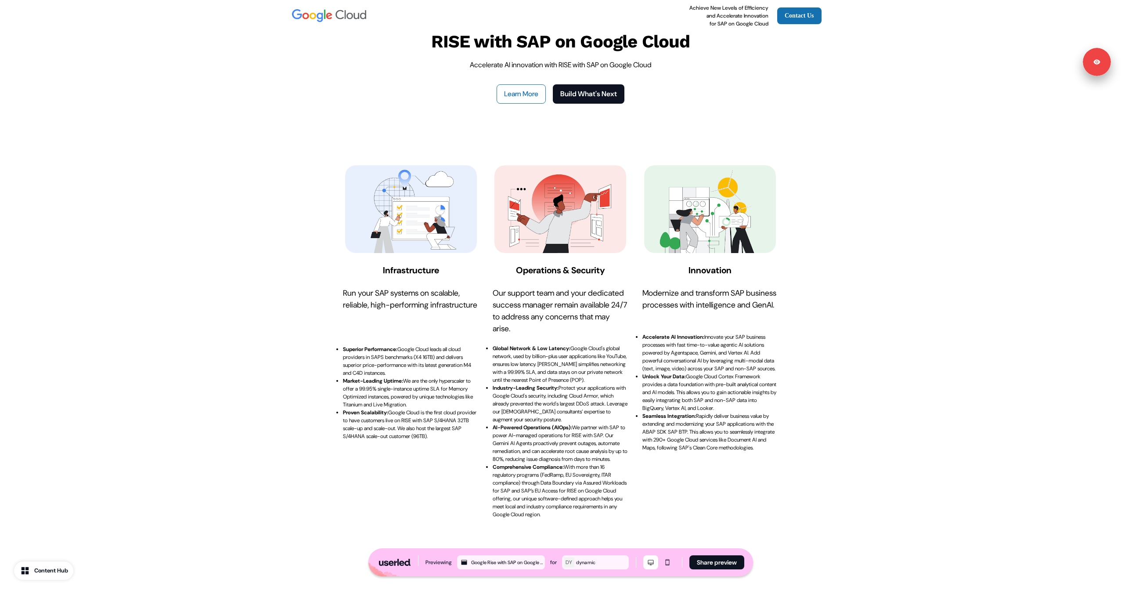
scroll to position [0, 0]
